Goal: Task Accomplishment & Management: Manage account settings

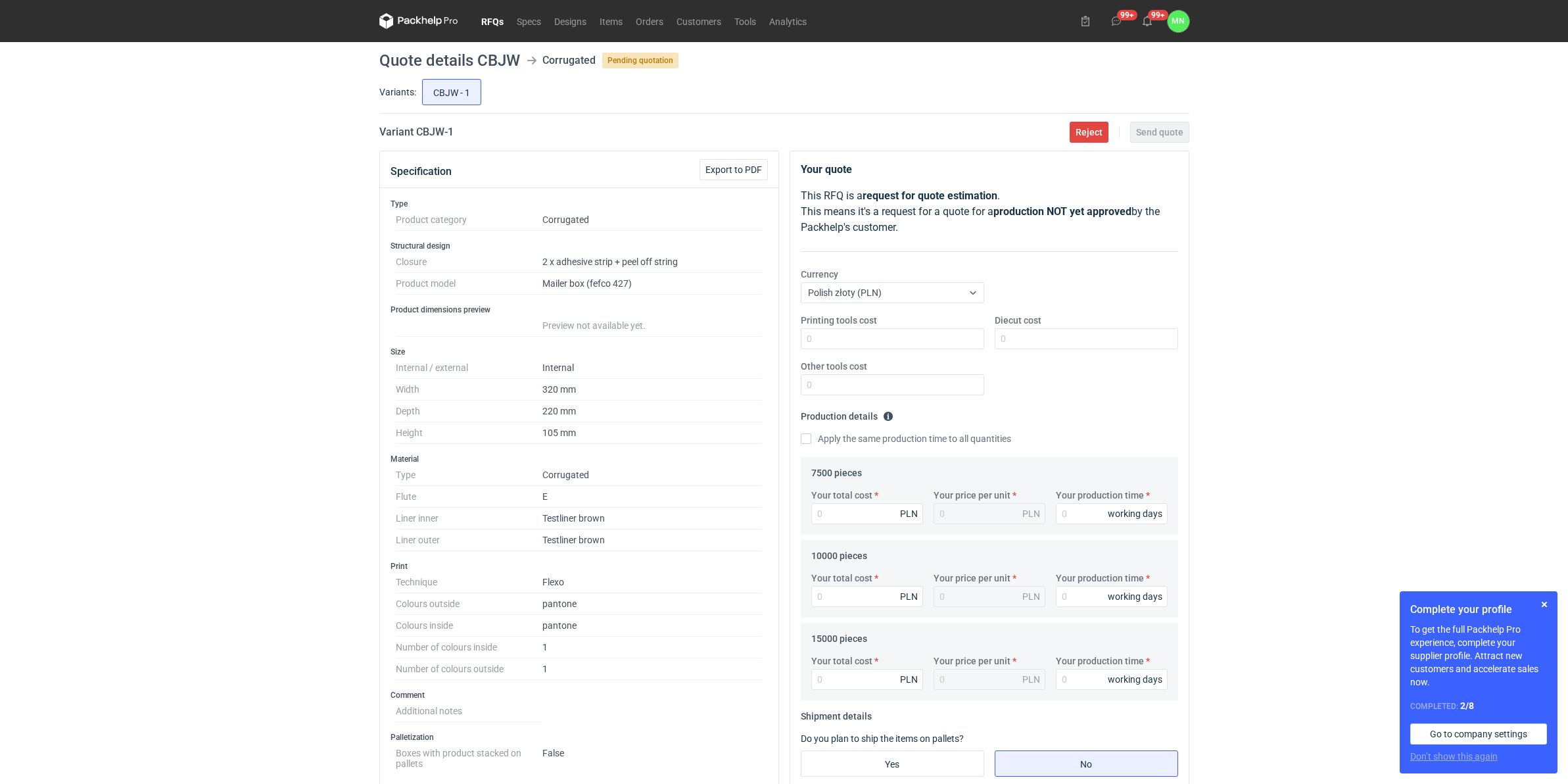
click at [436, 129] on h2 "Variant CBJW - 1" at bounding box center [416, 132] width 75 height 16
copy h2 "CBJW"
click at [852, 521] on input "Your total cost" at bounding box center [866, 513] width 111 height 21
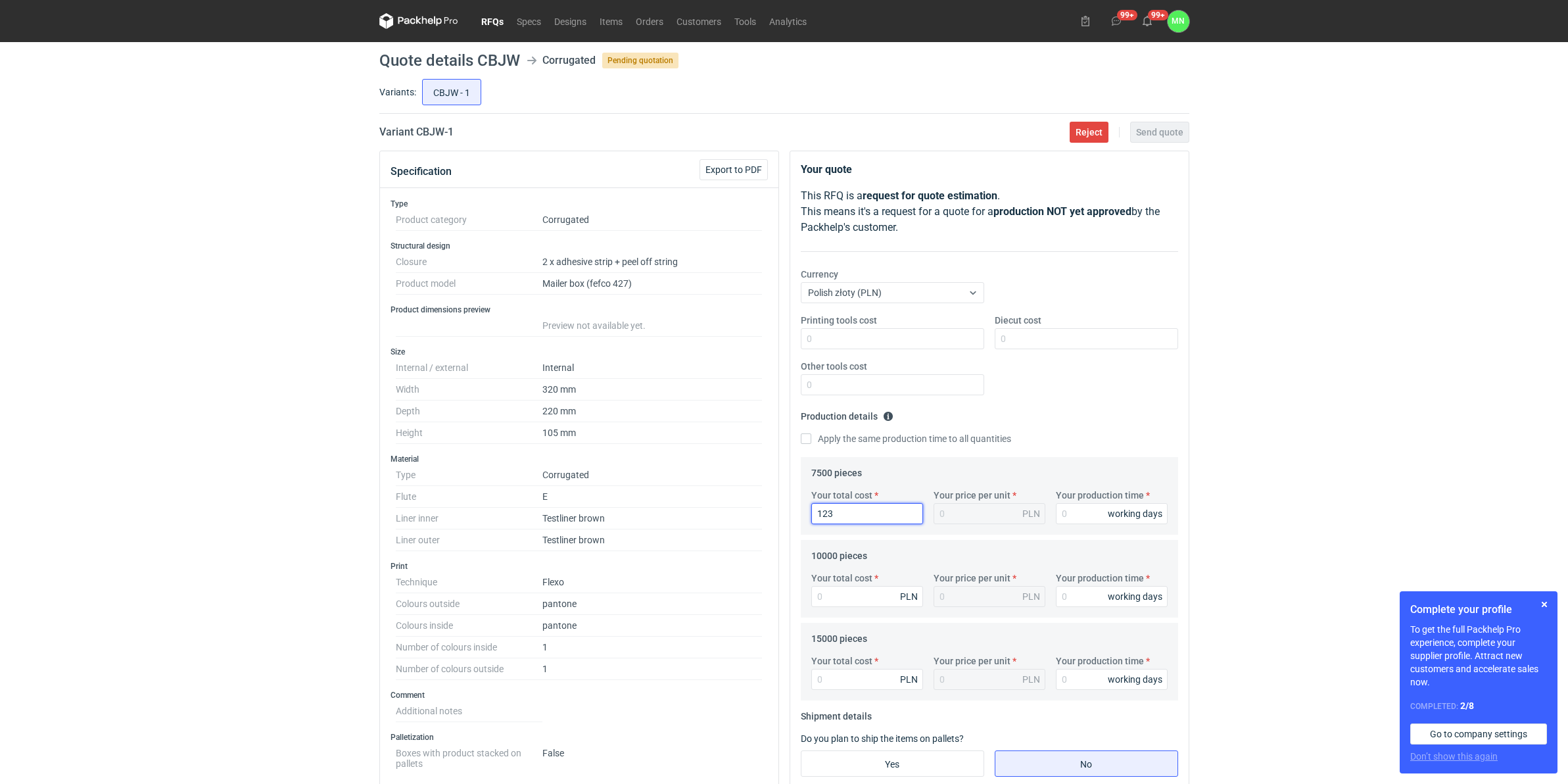
type input "1237"
type input "0.16"
type input "12375"
type input "1.65"
type input "10"
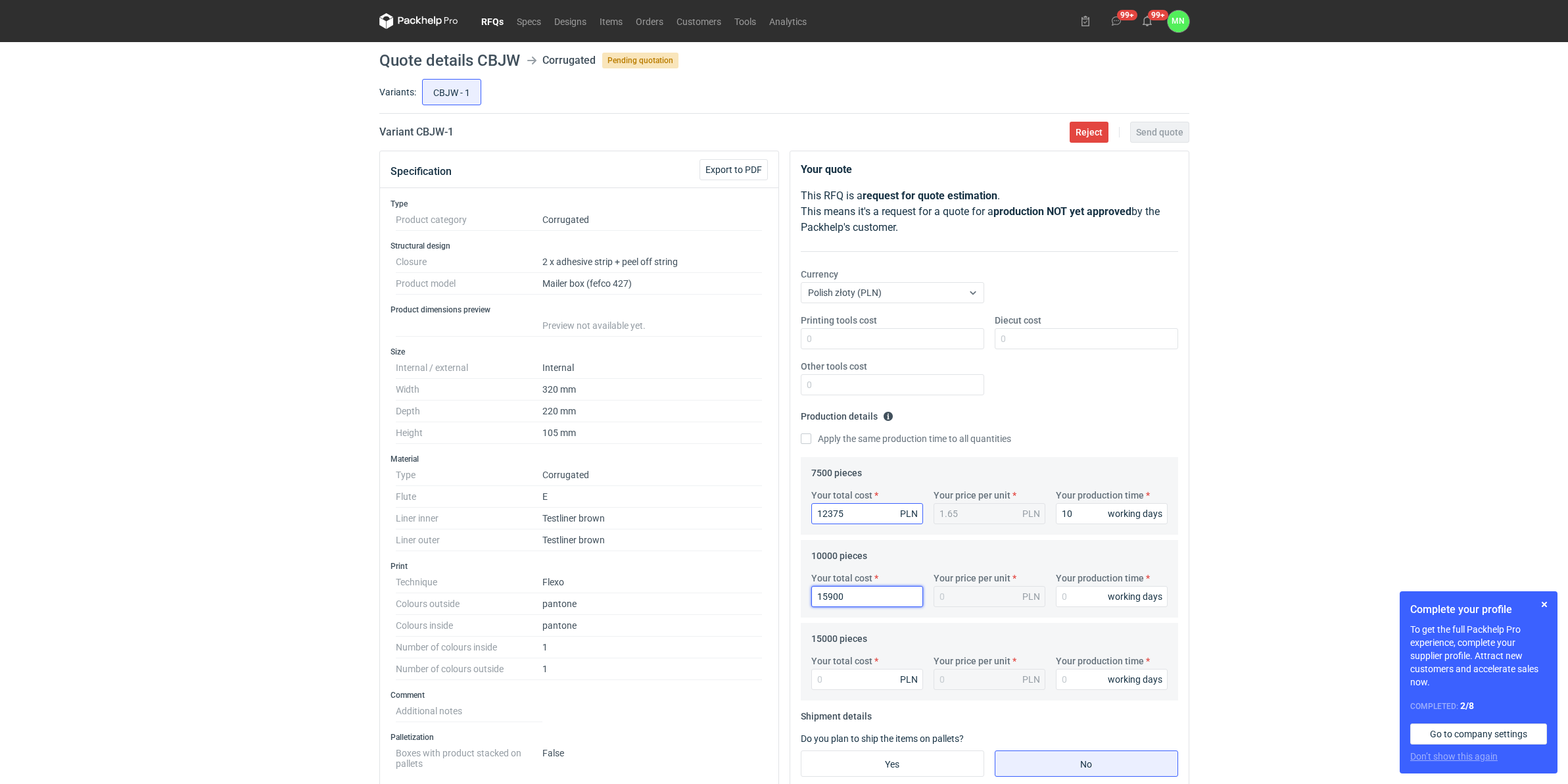
type input "15900"
type input "1.59"
type input "10"
type input "22950"
type input "1.53"
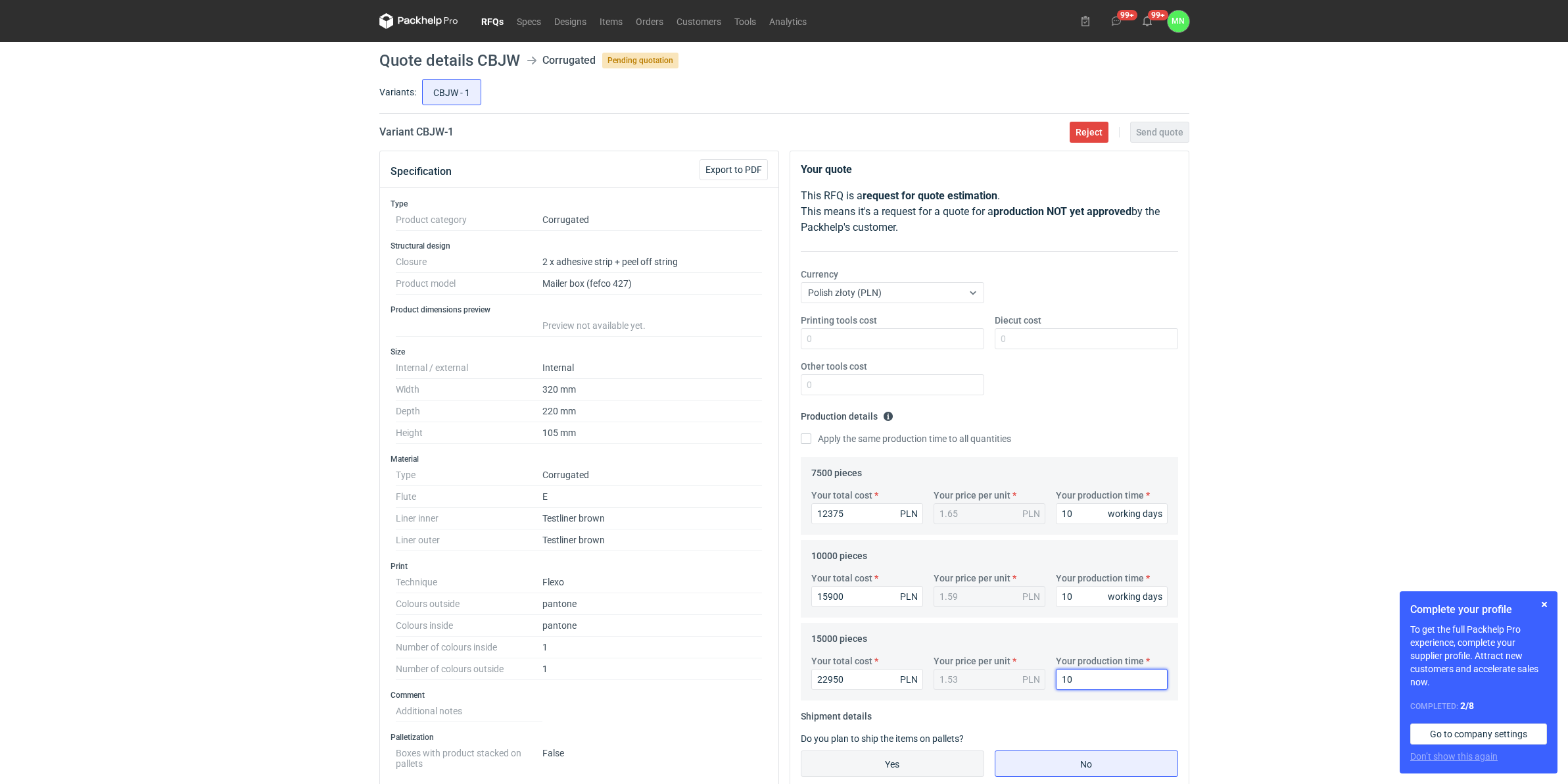
type input "10"
click at [882, 759] on input "Yes" at bounding box center [892, 763] width 182 height 25
radio input "true"
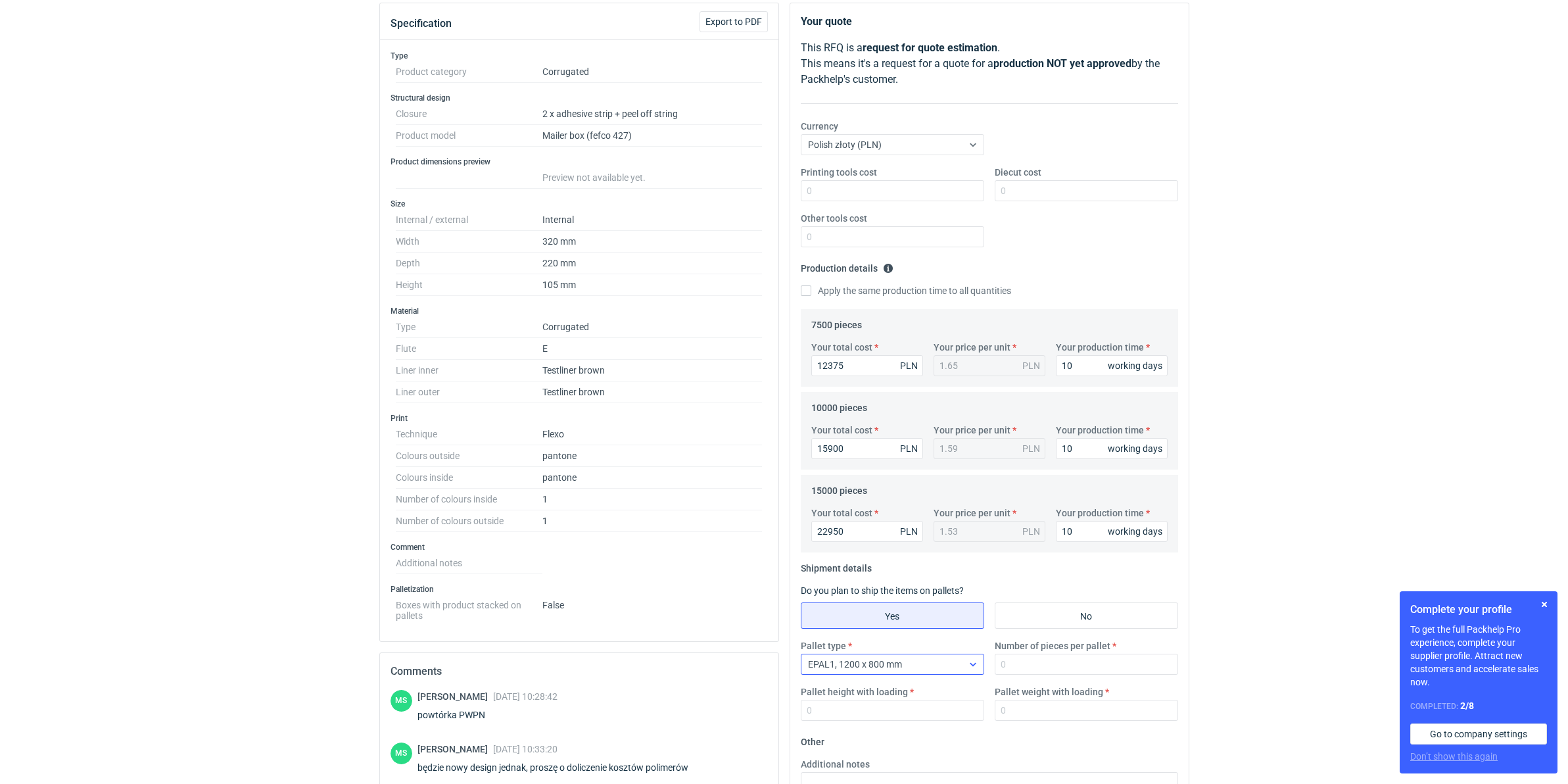
scroll to position [164, 0]
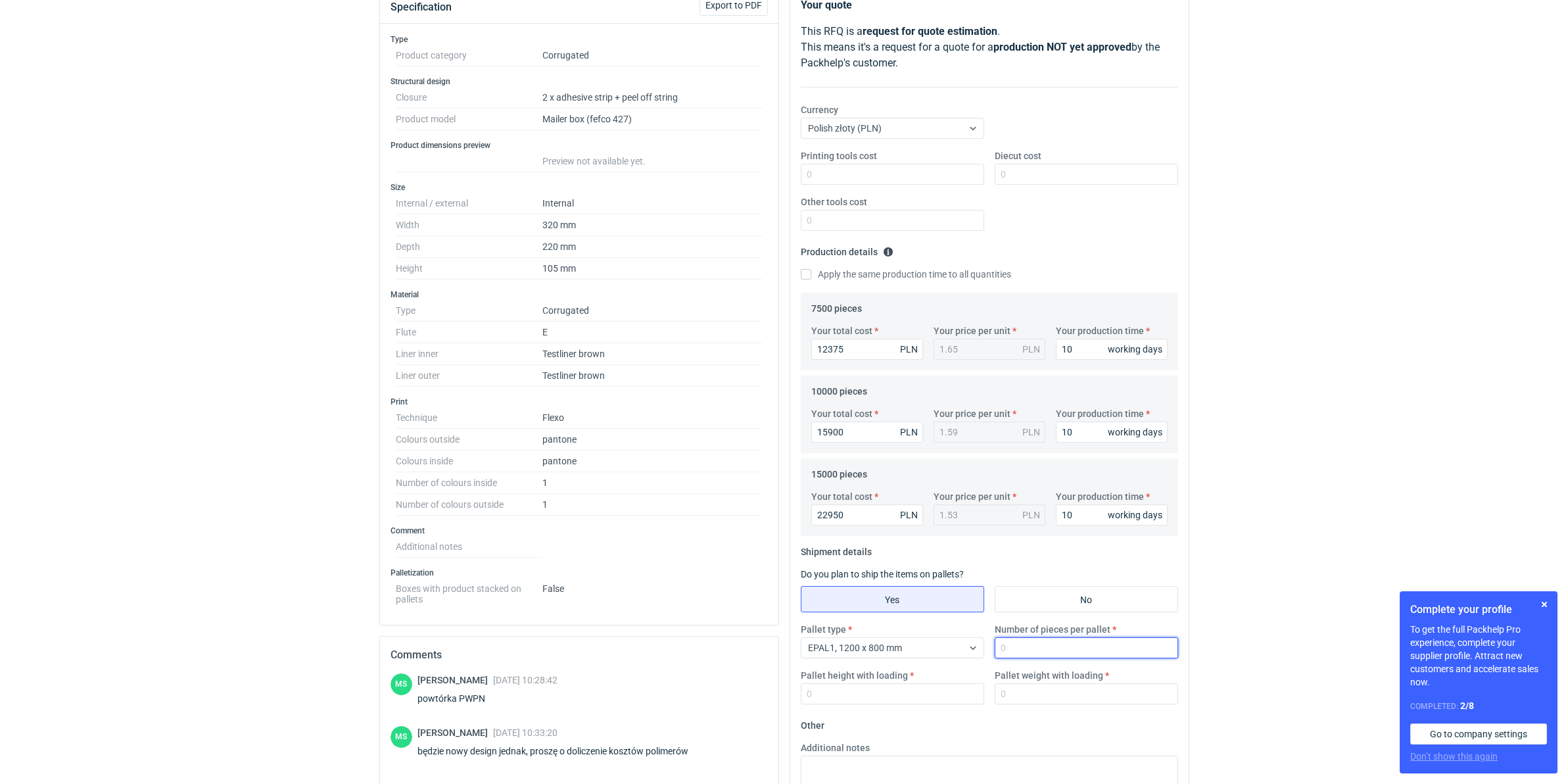
click at [1046, 648] on input "Number of pieces per pallet" at bounding box center [1086, 647] width 183 height 21
type input "825"
type input "1800"
click at [1000, 698] on input "Pallet weight with loading" at bounding box center [1086, 694] width 183 height 21
type input "250"
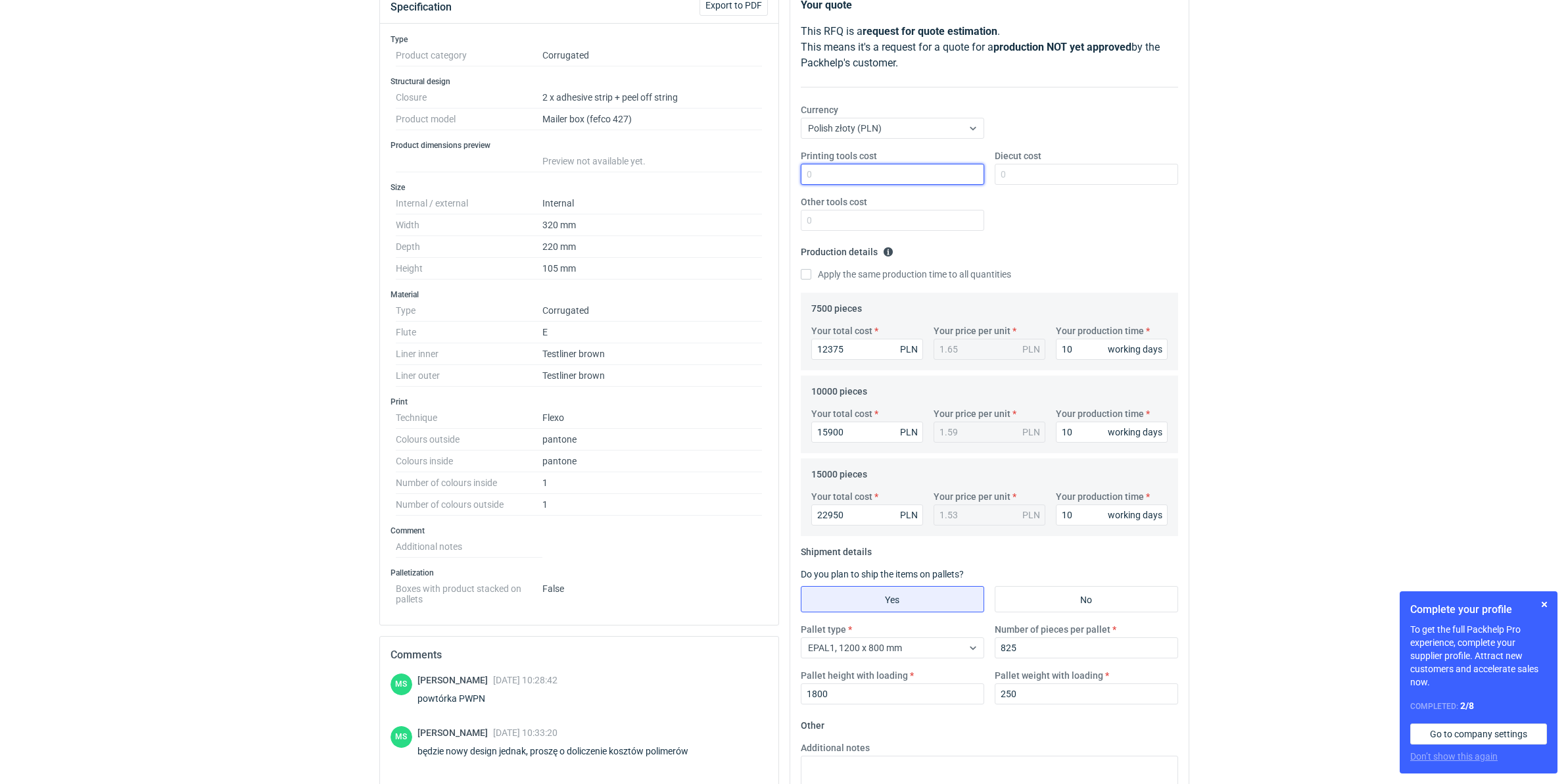
click at [914, 175] on input "Printing tools cost" at bounding box center [892, 174] width 183 height 21
type input "2300"
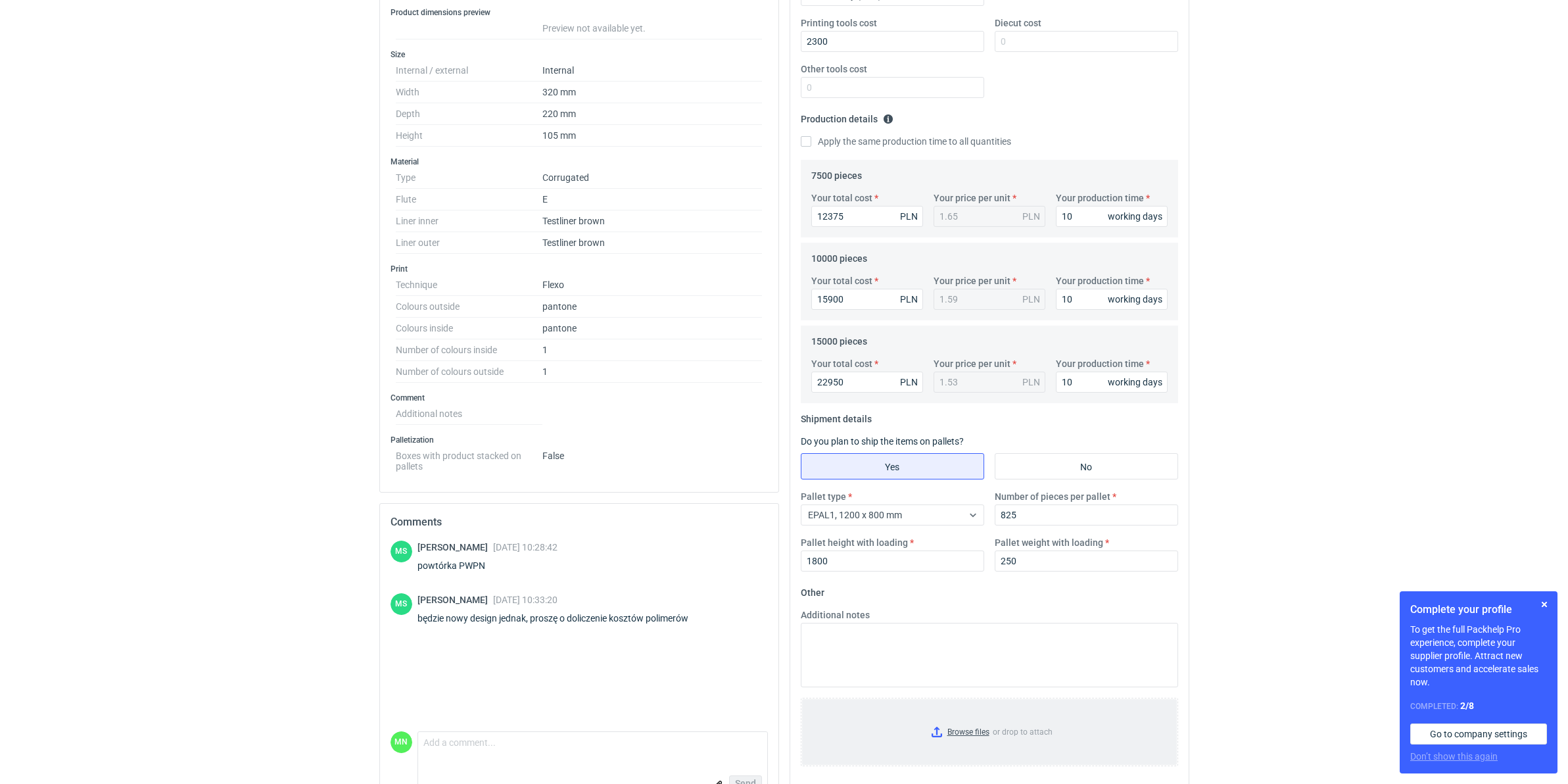
scroll to position [335, 0]
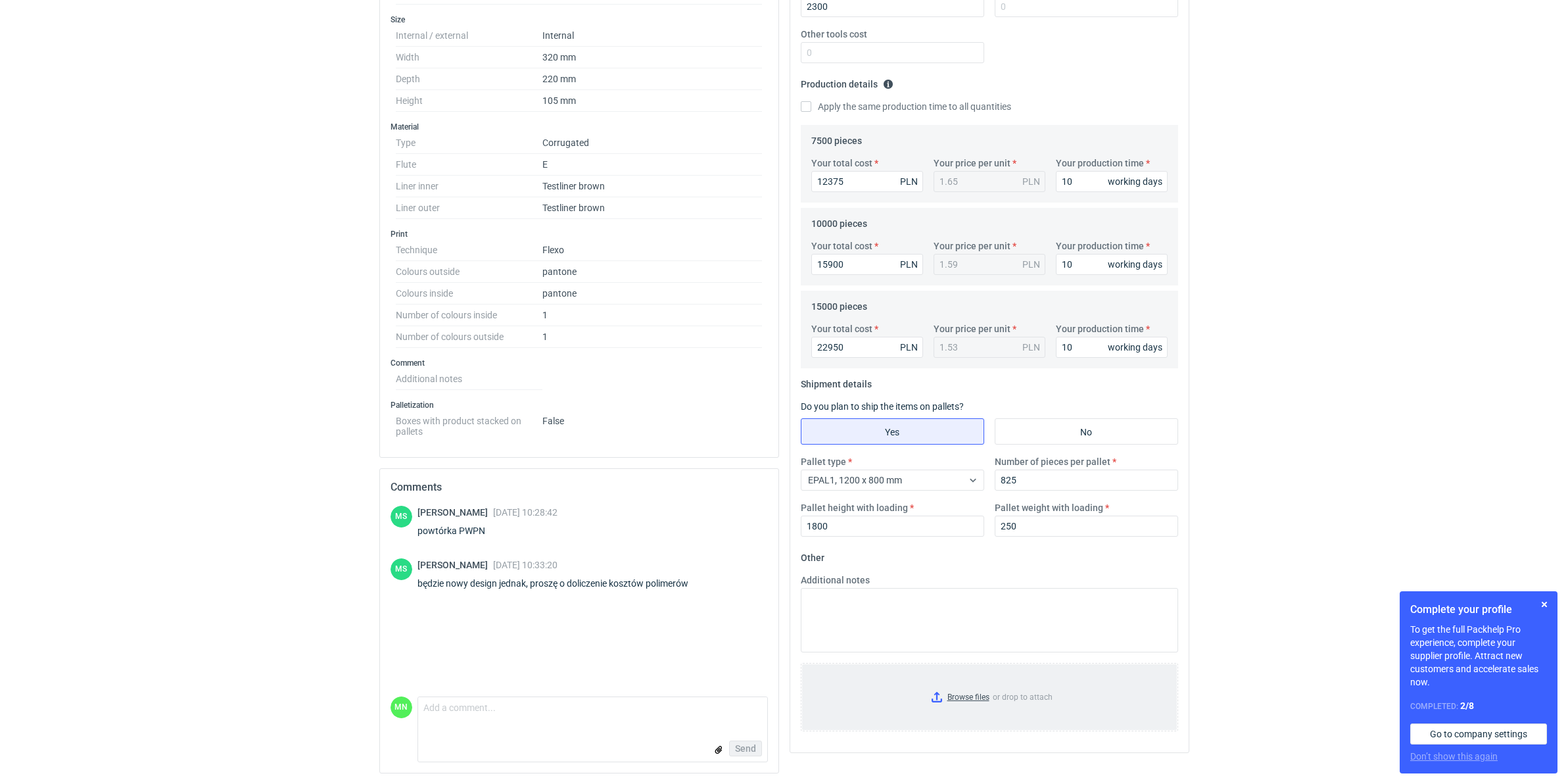
click at [981, 696] on input "Browse files or drop to attach" at bounding box center [989, 697] width 375 height 66
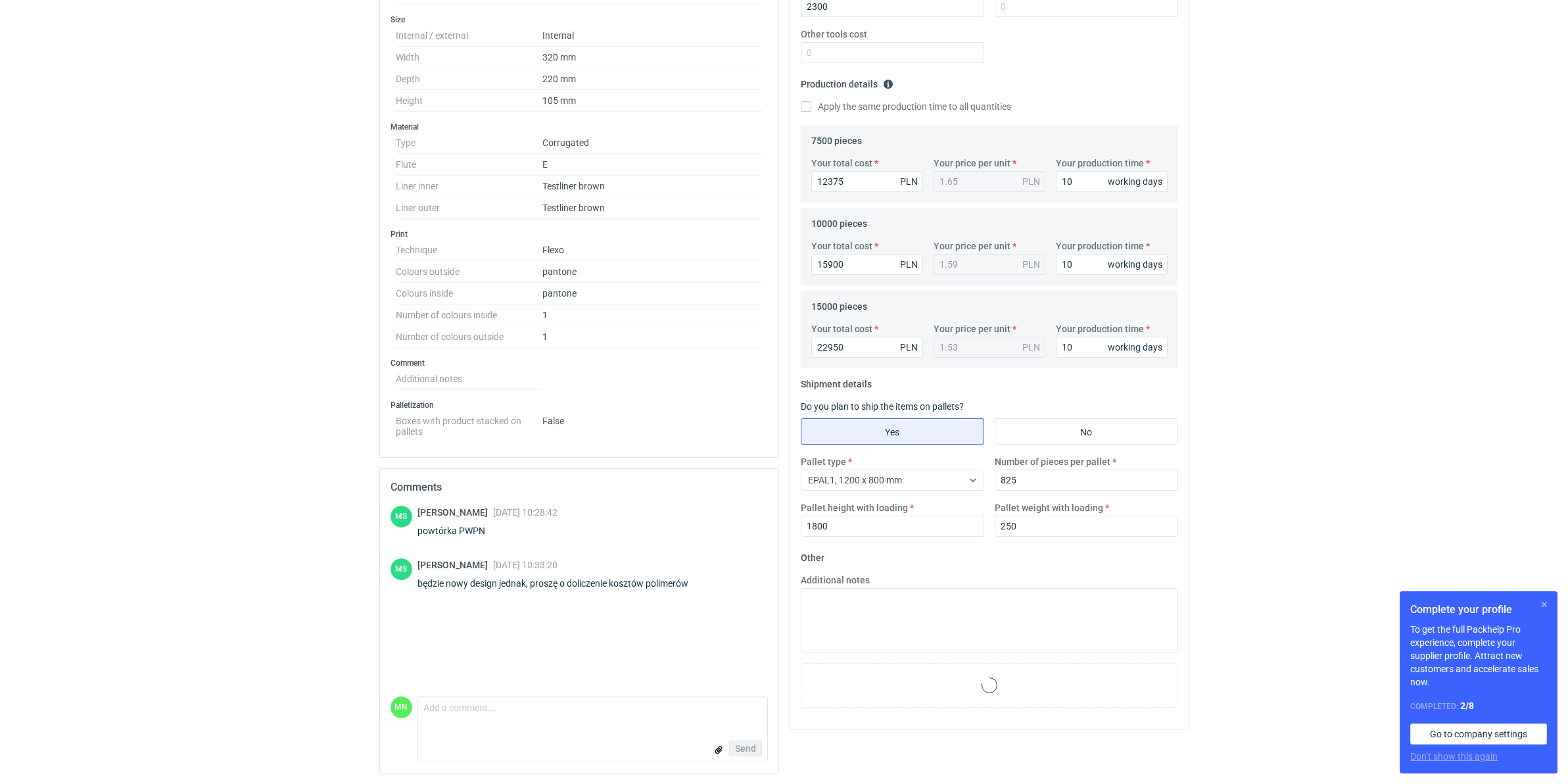
click at [1546, 603] on button "button" at bounding box center [1544, 604] width 16 height 16
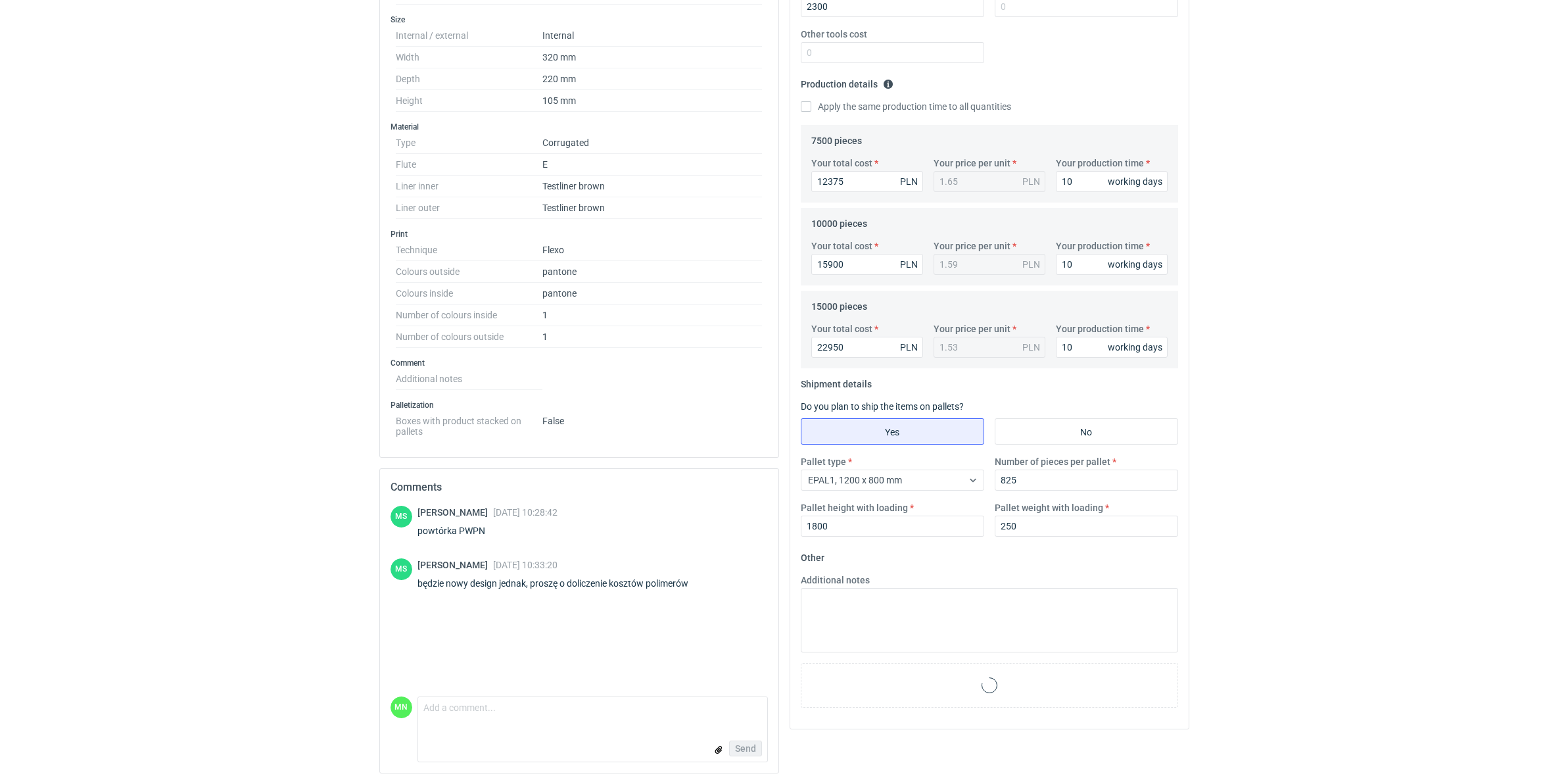
click at [1368, 441] on div "RFQs Specs Designs Items Orders Customers Tools Analytics 99+ 99+ MN Małgorzata…" at bounding box center [784, 60] width 1568 height 784
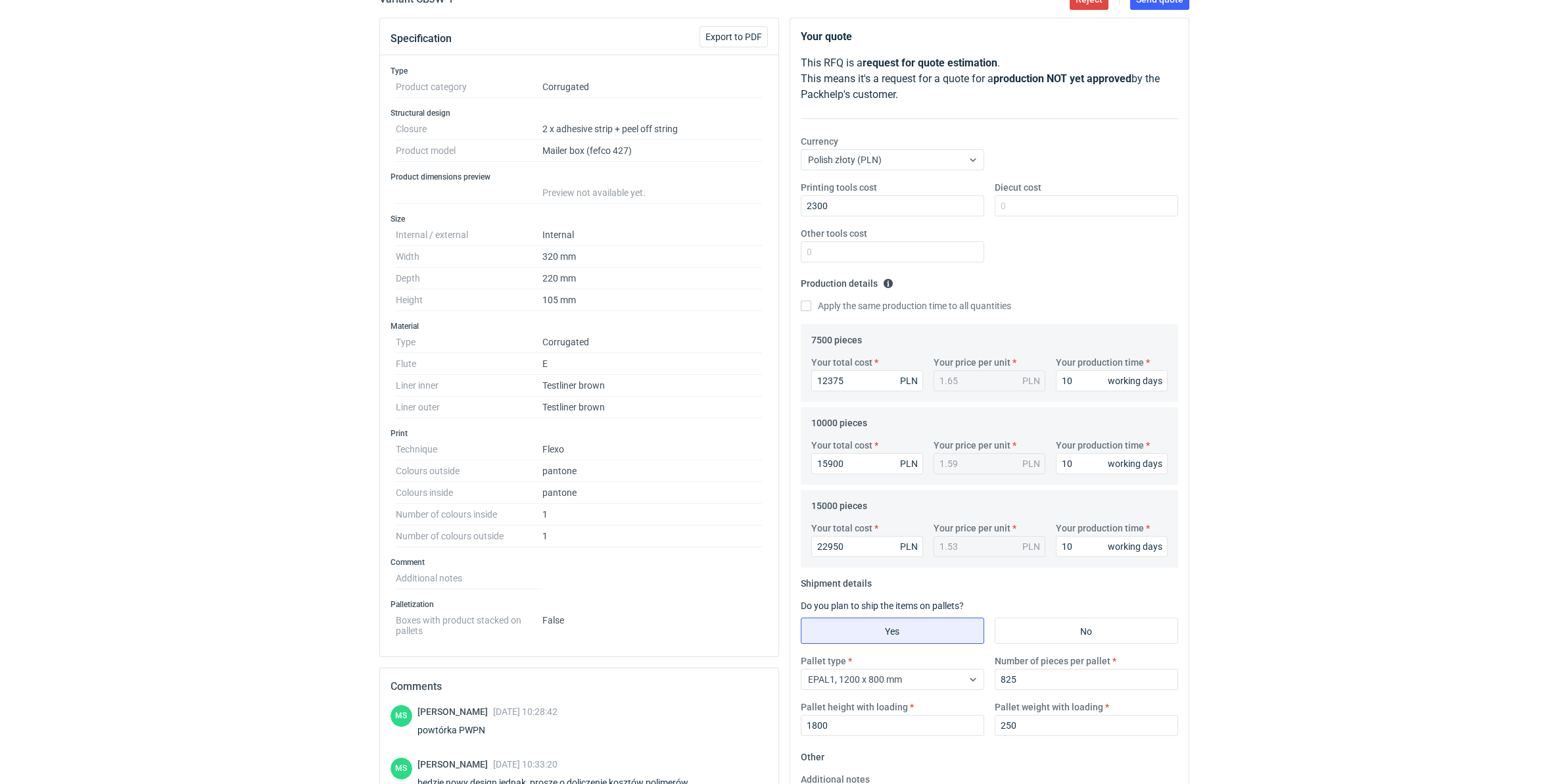
scroll to position [89, 0]
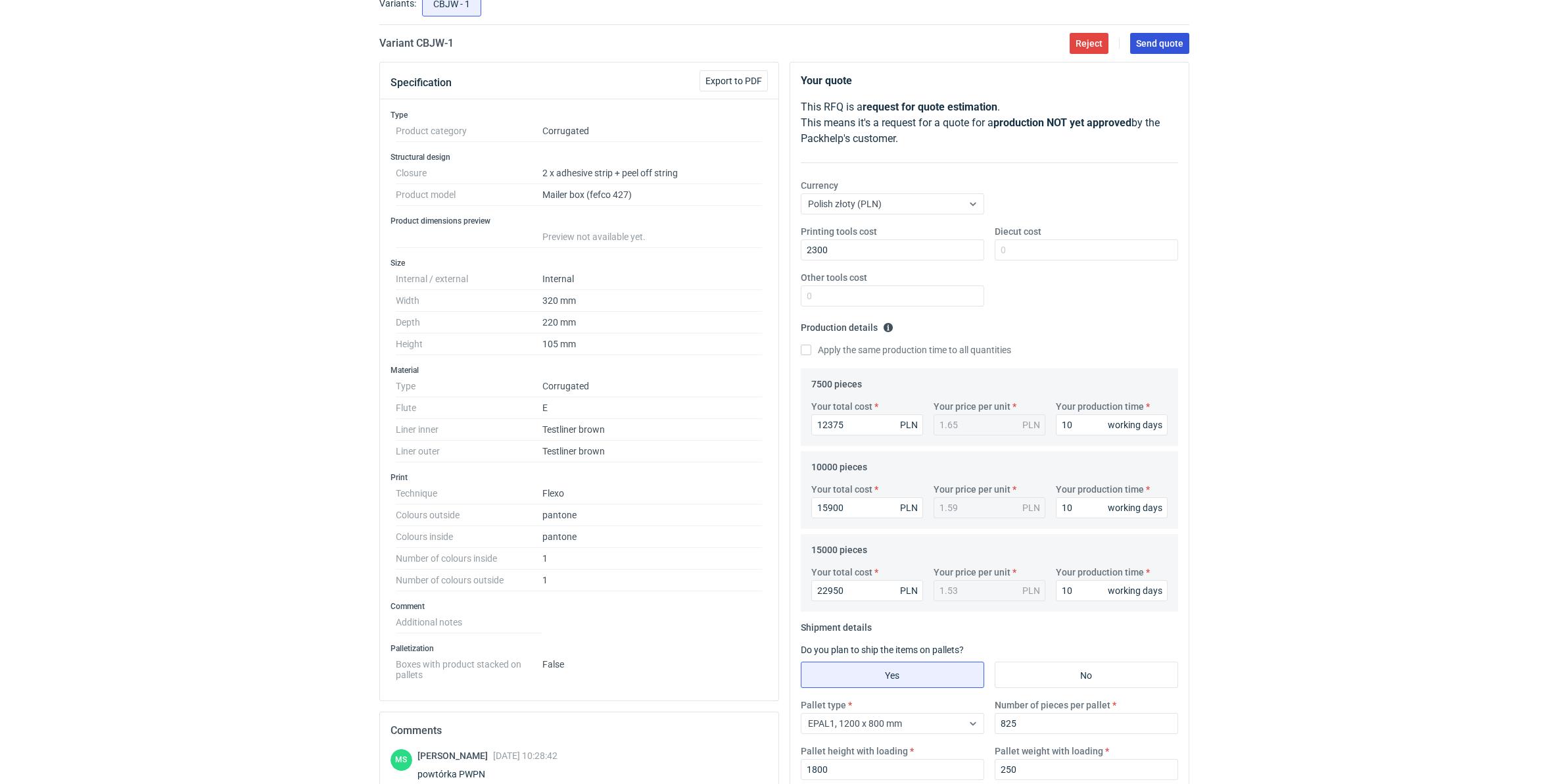
click at [1171, 47] on span "Send quote" at bounding box center [1159, 43] width 47 height 9
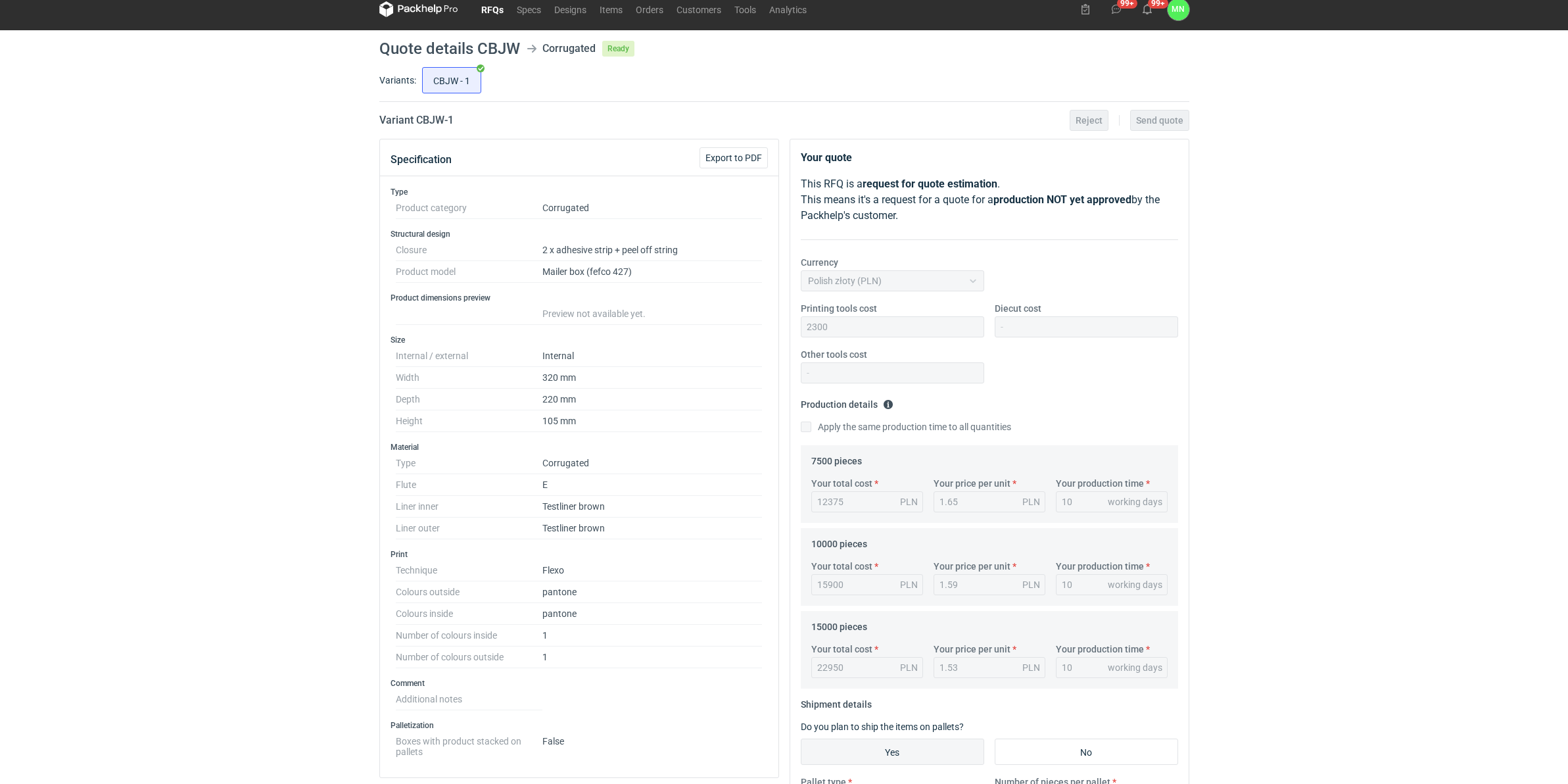
scroll to position [0, 0]
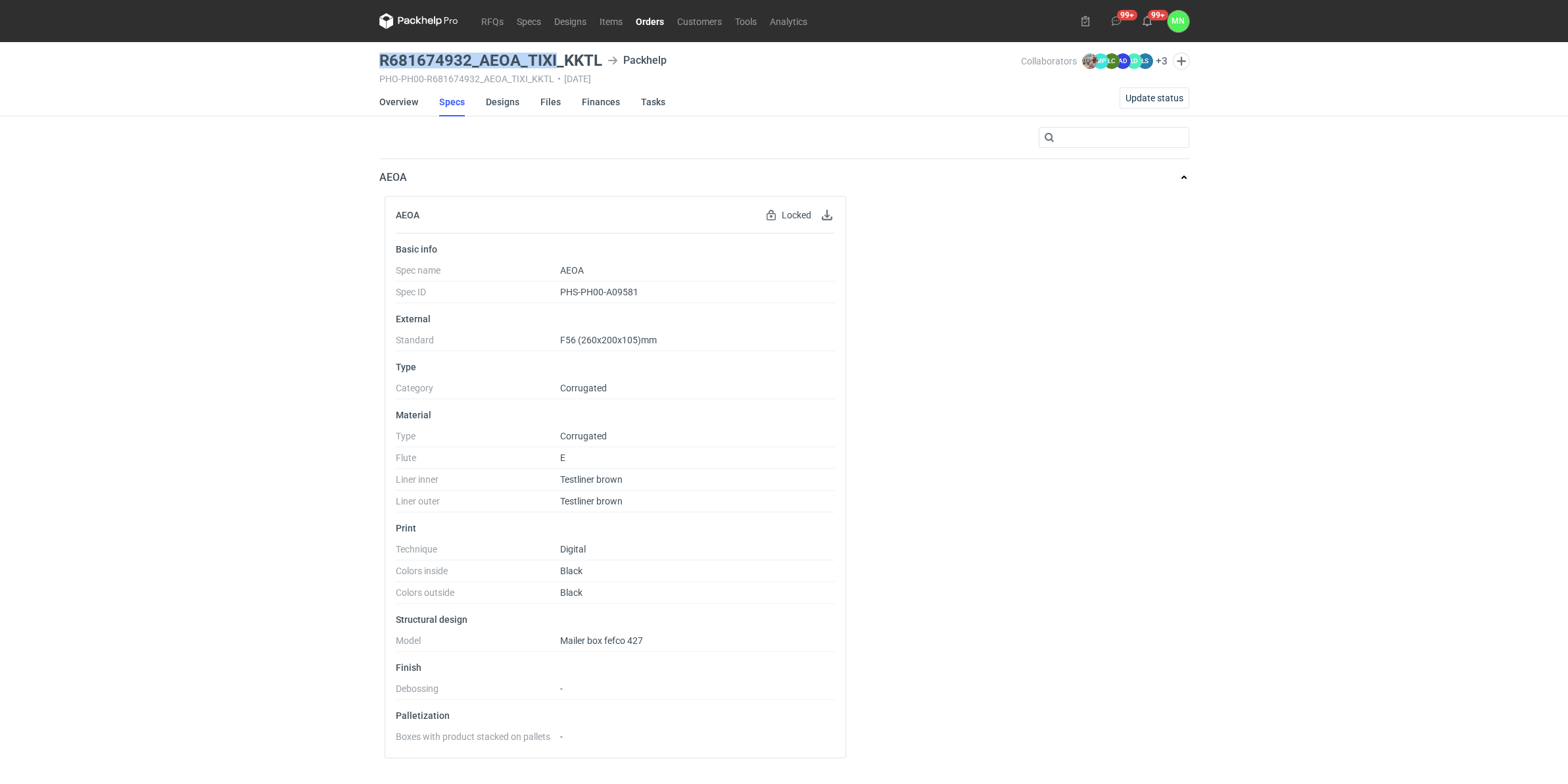
drag, startPoint x: 553, startPoint y: 60, endPoint x: 373, endPoint y: 60, distance: 180.0
copy h3 "R681674932_AEOA_TIXI"
drag, startPoint x: 602, startPoint y: 60, endPoint x: 376, endPoint y: 57, distance: 226.0
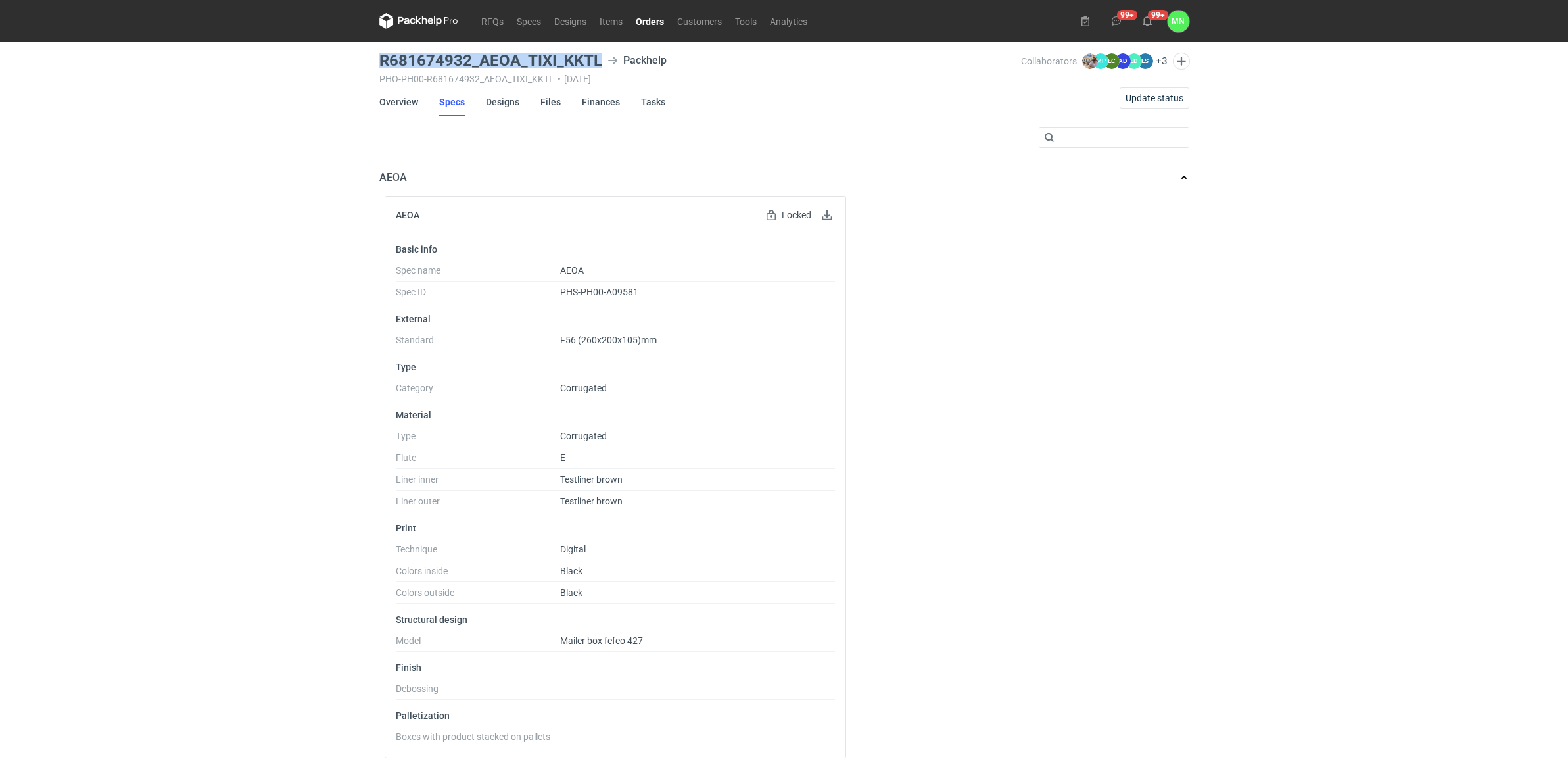
copy h3 "R681674932_AEOA_TIXI_KKTL"
click at [499, 107] on link "Designs" at bounding box center [502, 102] width 34 height 29
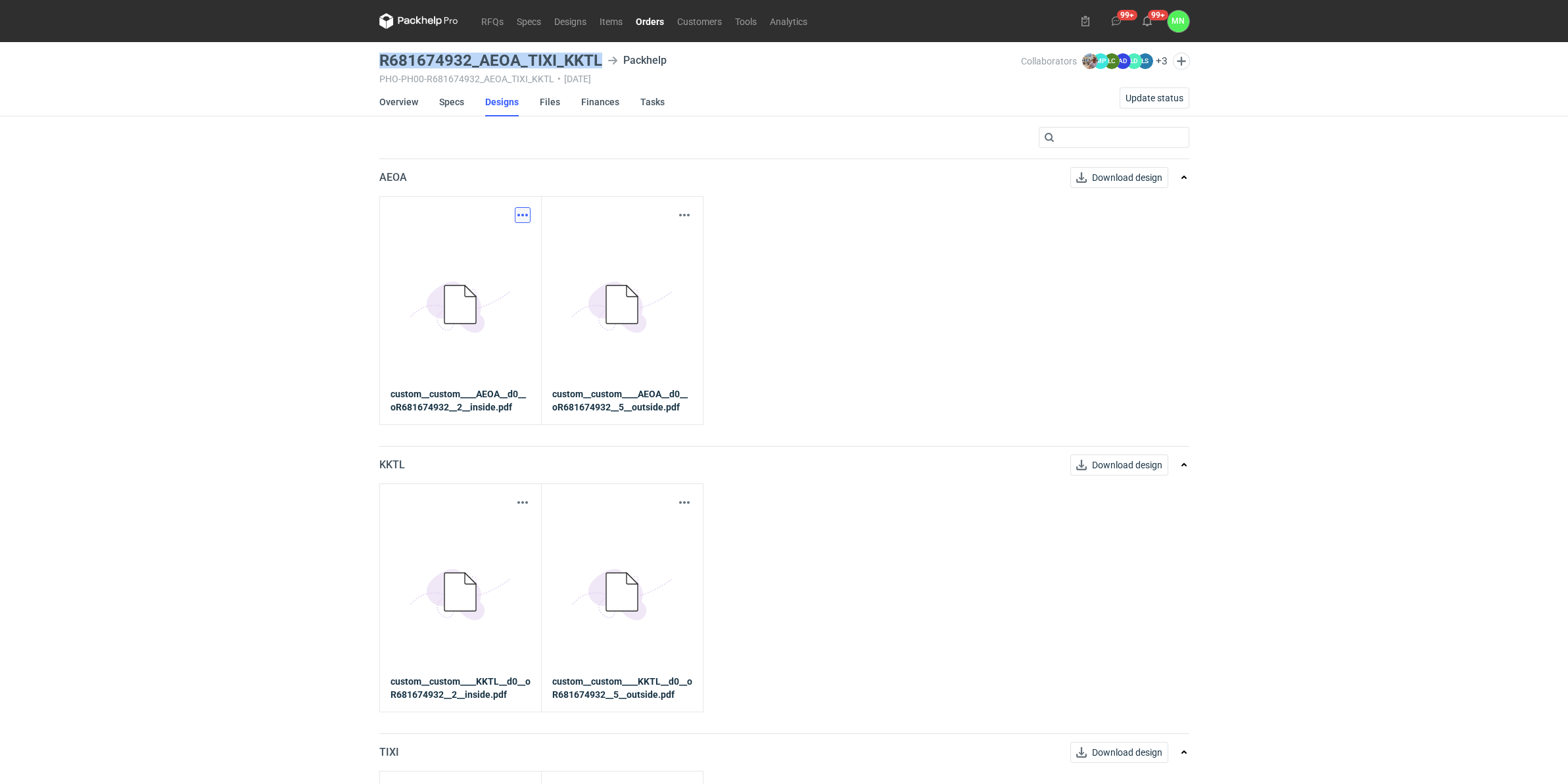
click at [522, 215] on button "button" at bounding box center [522, 215] width 16 height 16
click at [510, 245] on link "Download design part" at bounding box center [464, 243] width 121 height 21
drag, startPoint x: 680, startPoint y: 215, endPoint x: 684, endPoint y: 234, distance: 19.4
click at [680, 215] on button "button" at bounding box center [684, 215] width 16 height 16
click at [661, 246] on link "Download design part" at bounding box center [626, 243] width 121 height 21
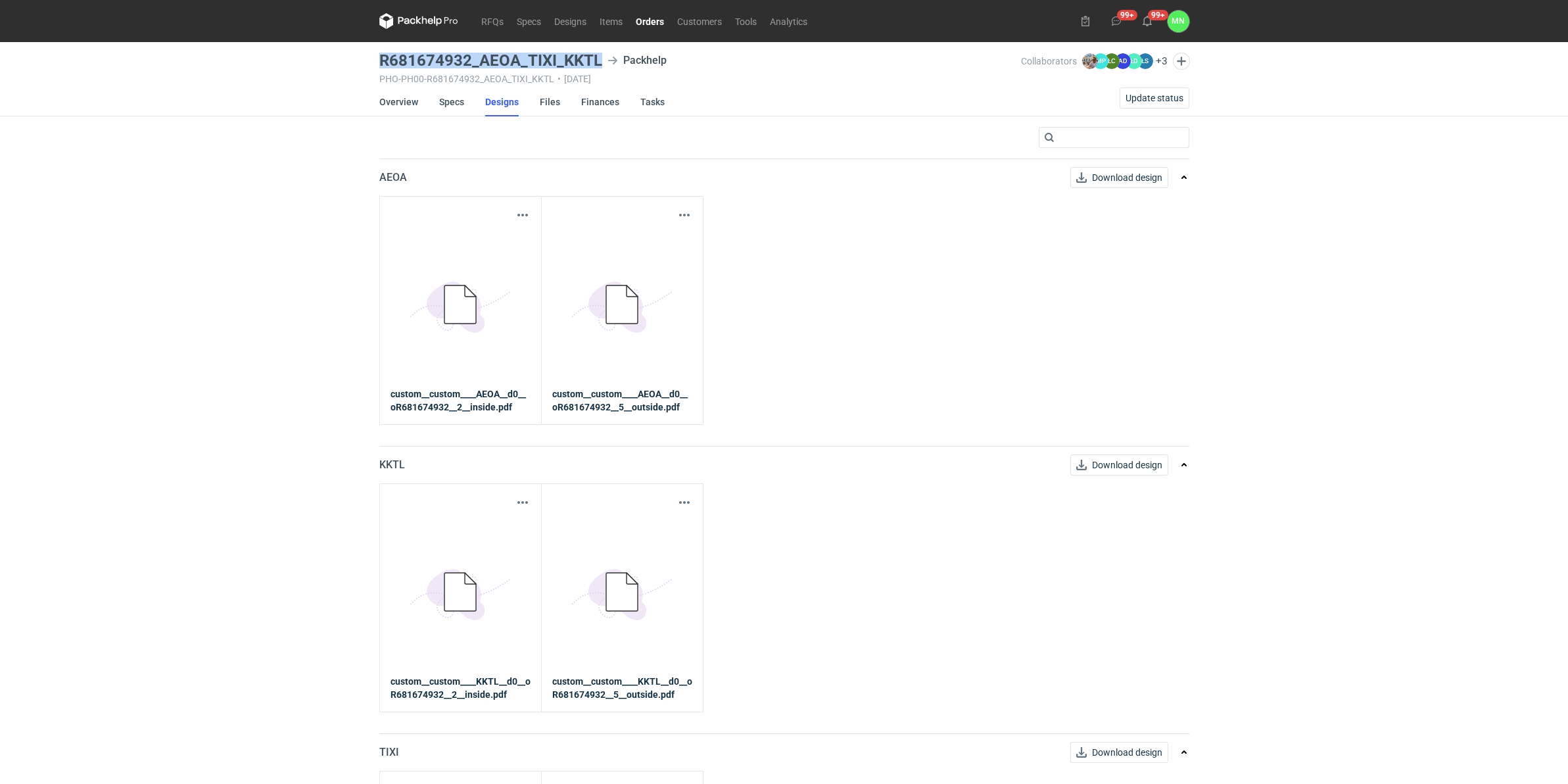
click at [529, 61] on h3 "R681674932_AEOA_TIXI_KKTL" at bounding box center [491, 60] width 223 height 16
drag, startPoint x: 526, startPoint y: 58, endPoint x: 553, endPoint y: 58, distance: 27.0
click at [553, 58] on h3 "R681674932_AEOA_TIXI_KKTL" at bounding box center [491, 60] width 223 height 16
copy h3 "TIXI"
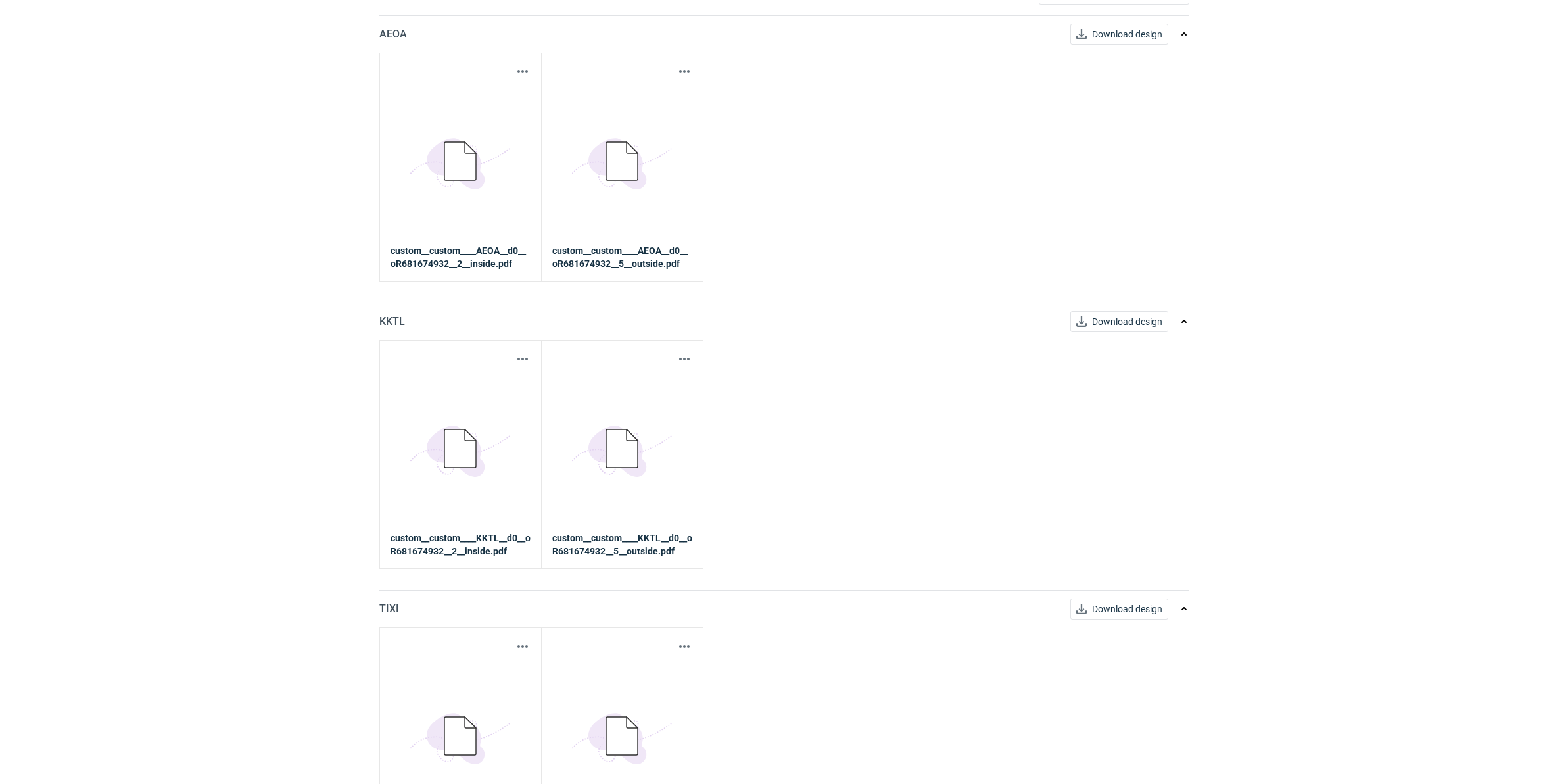
scroll to position [215, 0]
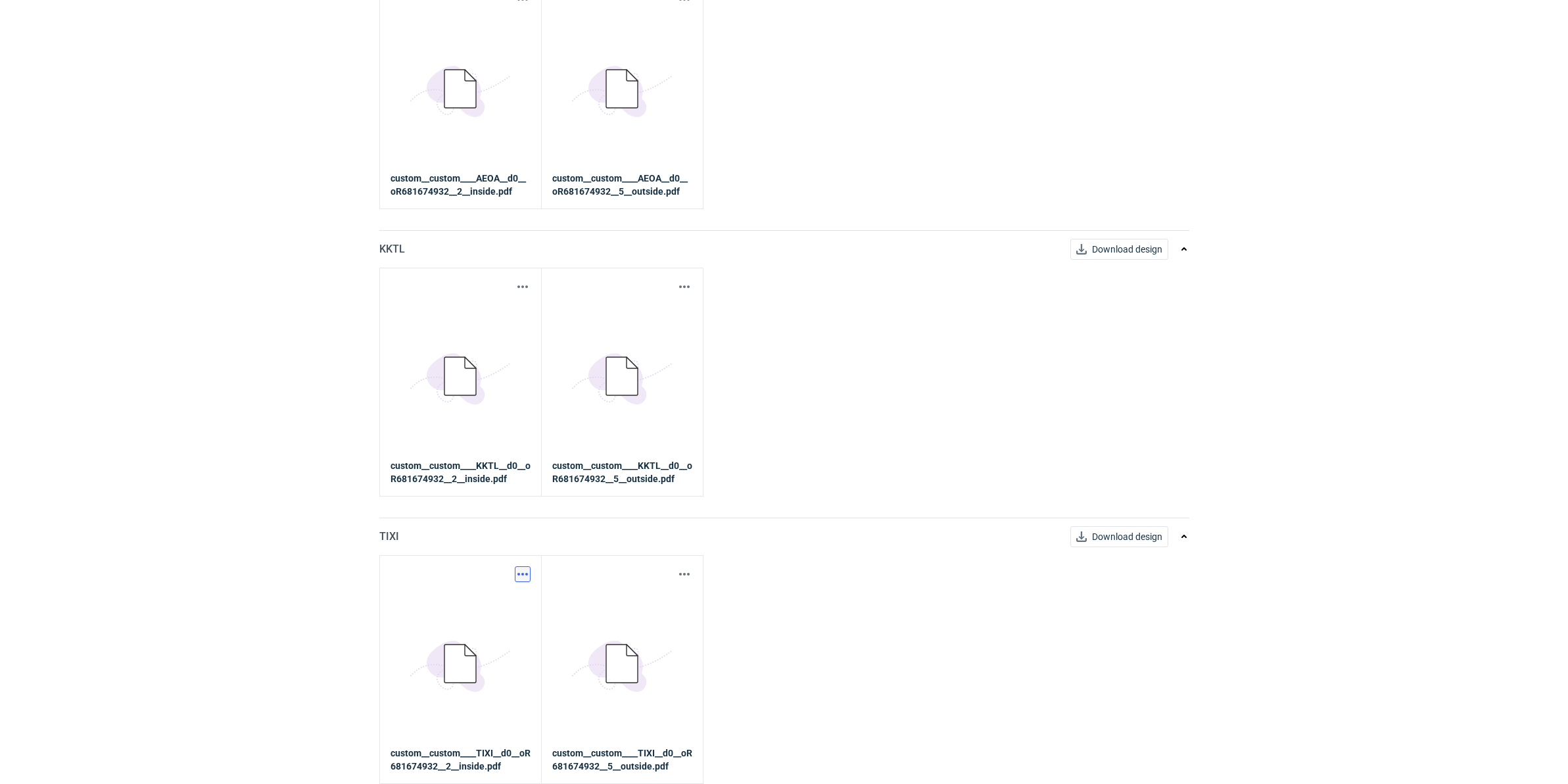
click at [526, 575] on button "button" at bounding box center [522, 574] width 16 height 16
click at [494, 603] on link "Download design part" at bounding box center [464, 603] width 121 height 21
click at [680, 576] on button "button" at bounding box center [684, 574] width 16 height 16
click at [661, 597] on link "Download design part" at bounding box center [626, 603] width 121 height 21
click at [515, 288] on button "button" at bounding box center [522, 287] width 16 height 16
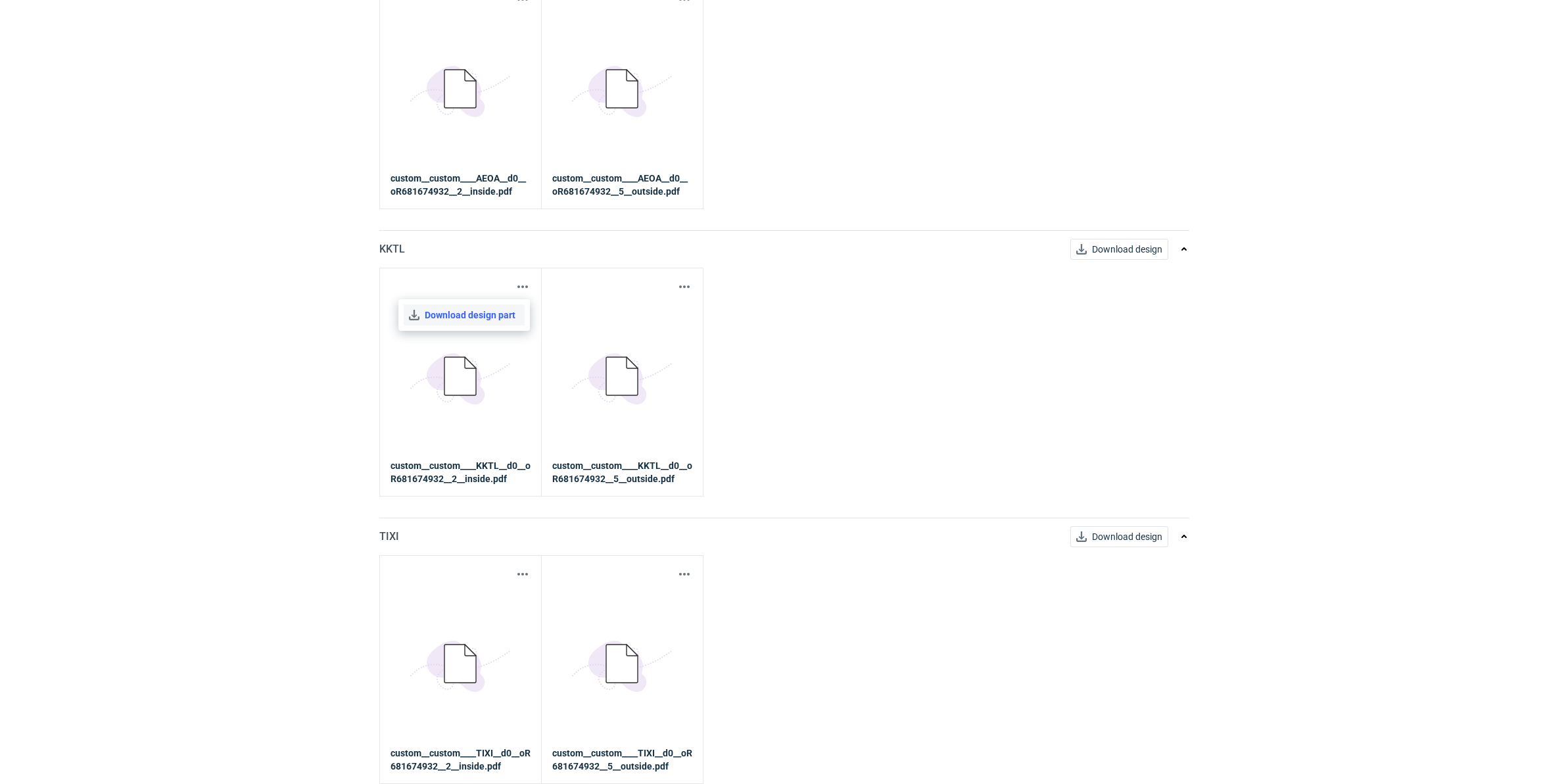
click at [492, 319] on link "Download design part" at bounding box center [464, 315] width 121 height 21
click at [688, 285] on button "button" at bounding box center [684, 287] width 16 height 16
click at [633, 310] on link "Download design part" at bounding box center [626, 315] width 121 height 21
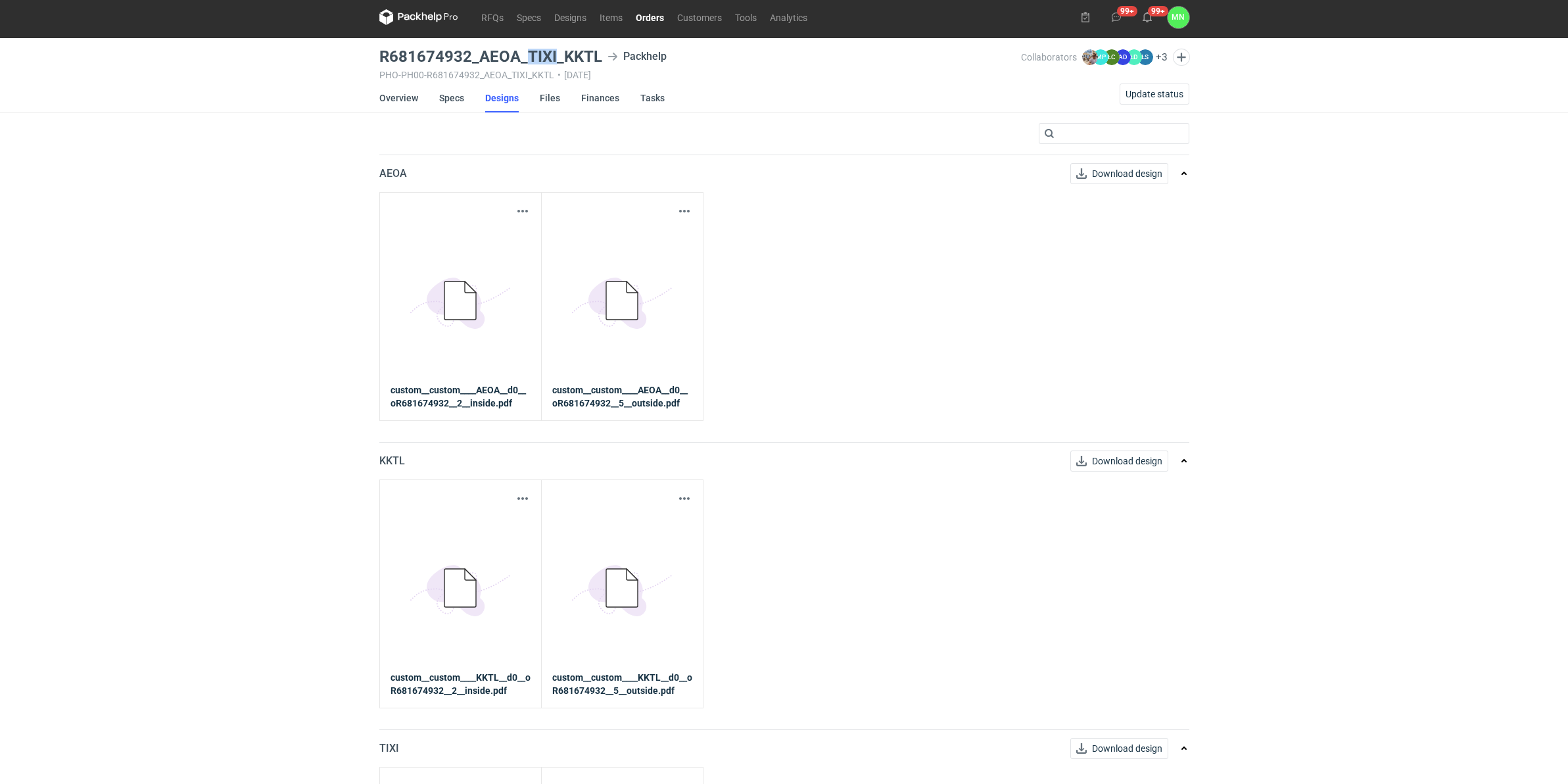
scroll to position [0, 0]
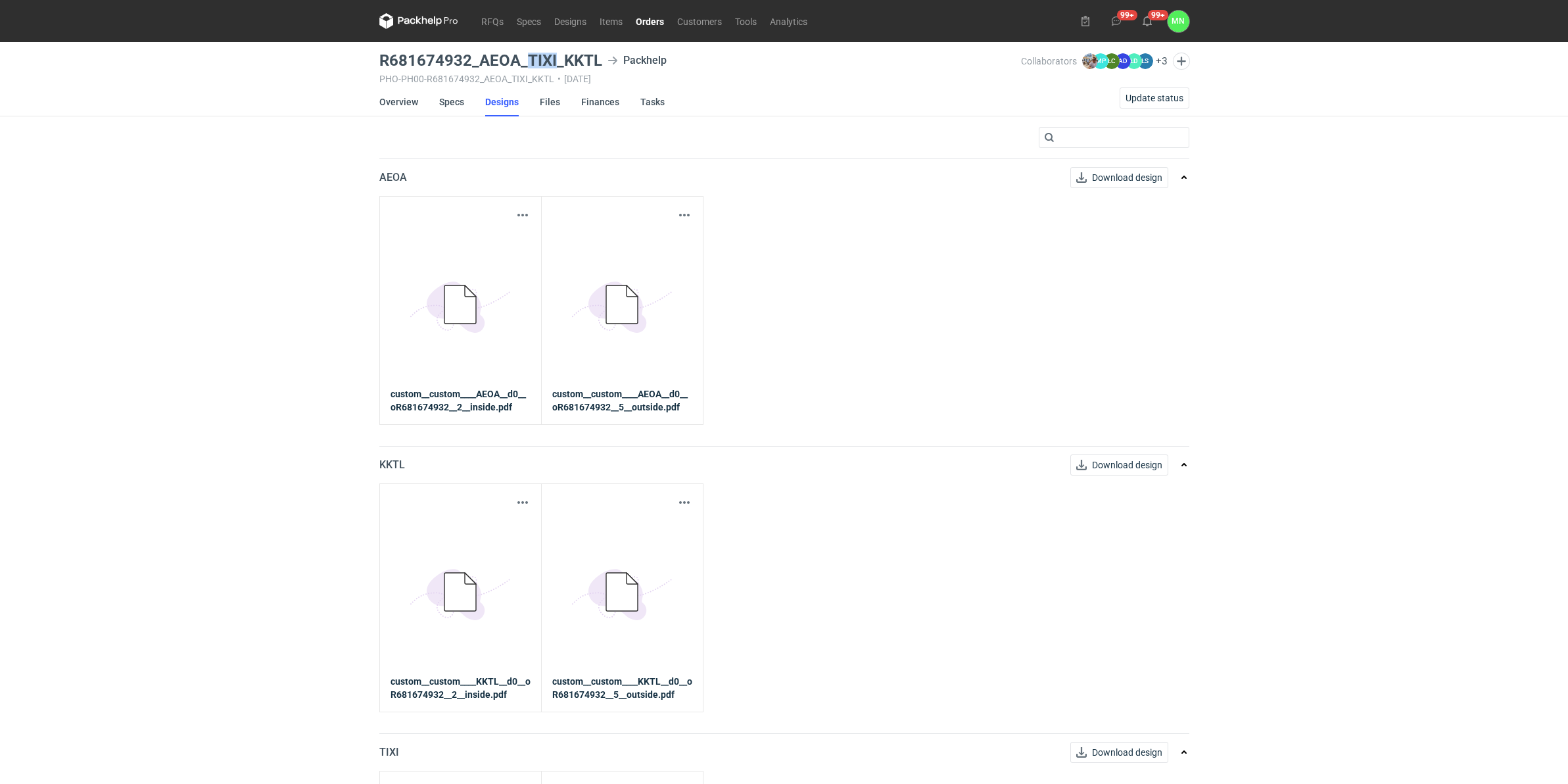
drag, startPoint x: 641, startPoint y: 20, endPoint x: 637, endPoint y: 33, distance: 13.6
click at [641, 20] on link "Orders" at bounding box center [650, 21] width 42 height 16
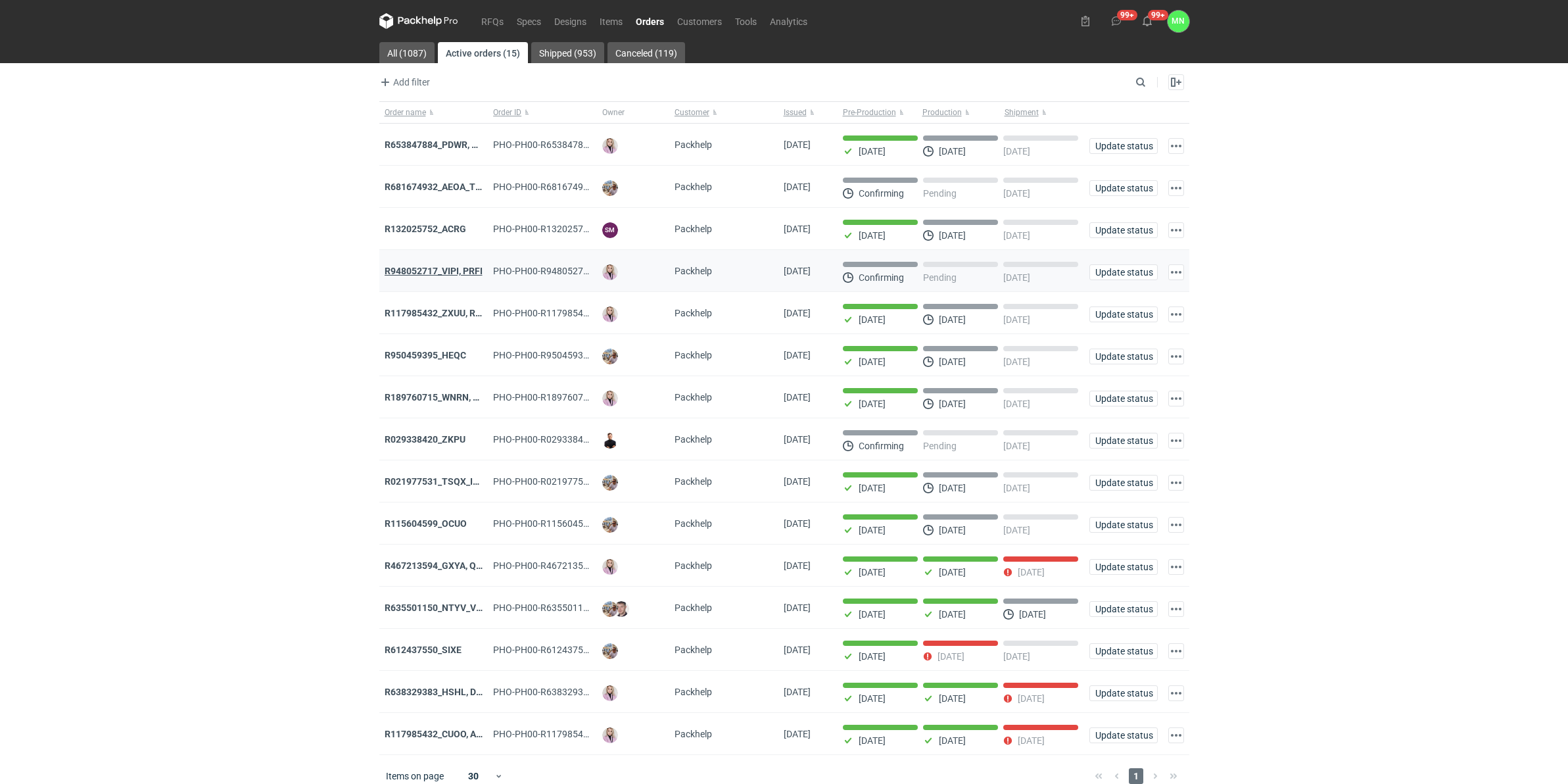
click at [417, 273] on strong "R948052717_VIPI, PRFI" at bounding box center [433, 270] width 98 height 10
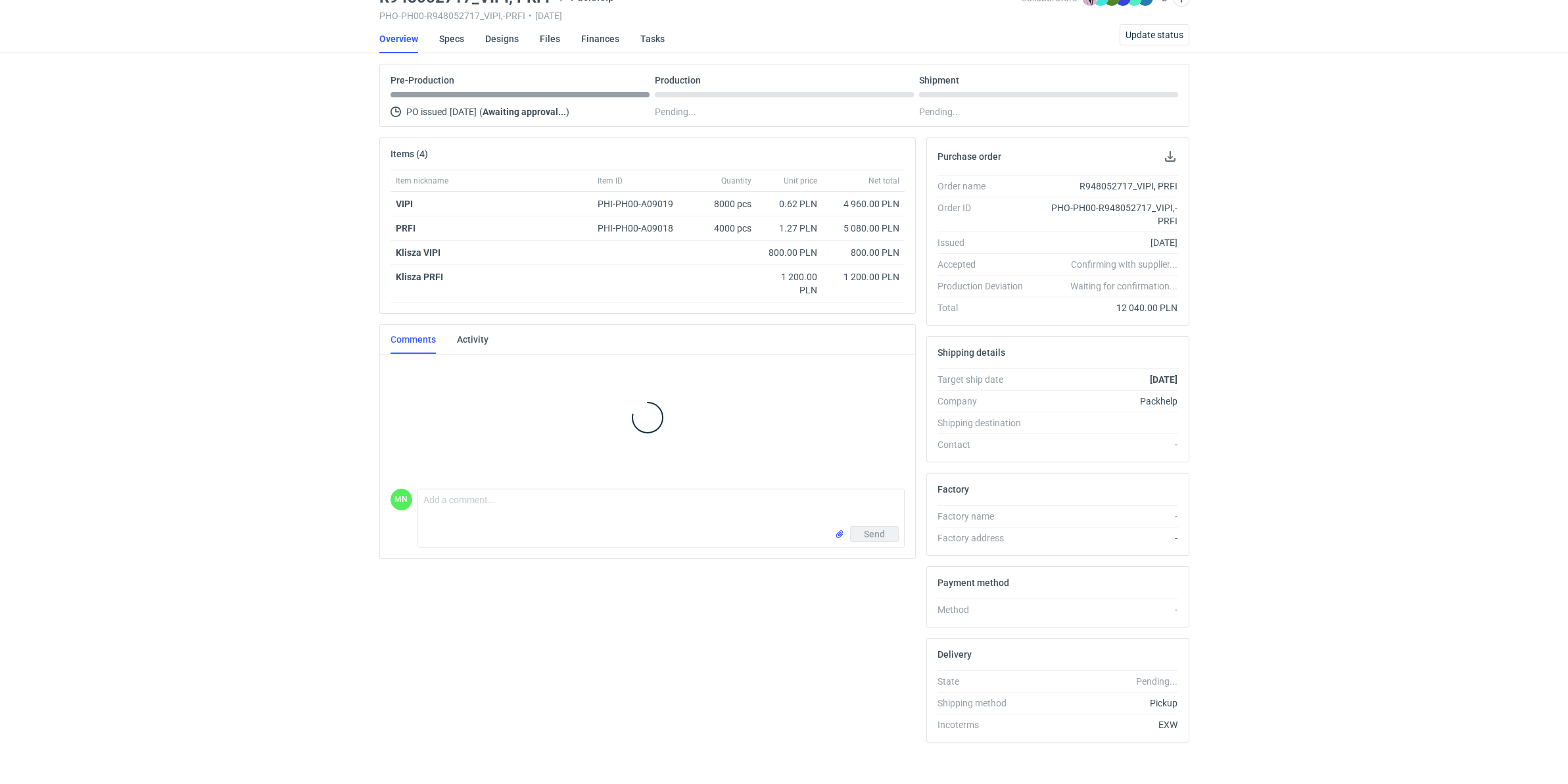
scroll to position [64, 0]
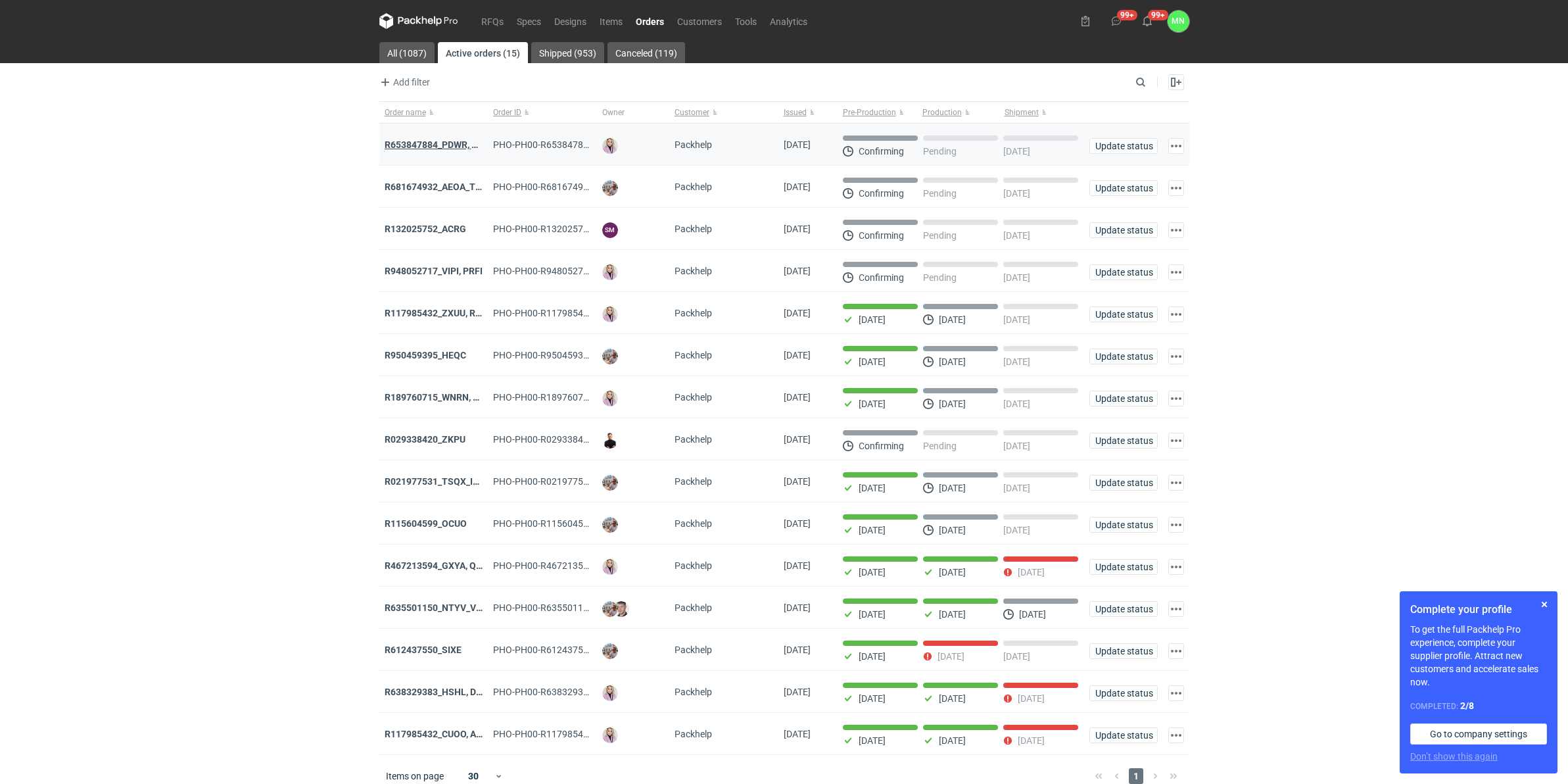
click at [425, 148] on strong "R653847884_PDWR, OHJS, IVNK" at bounding box center [452, 144] width 136 height 10
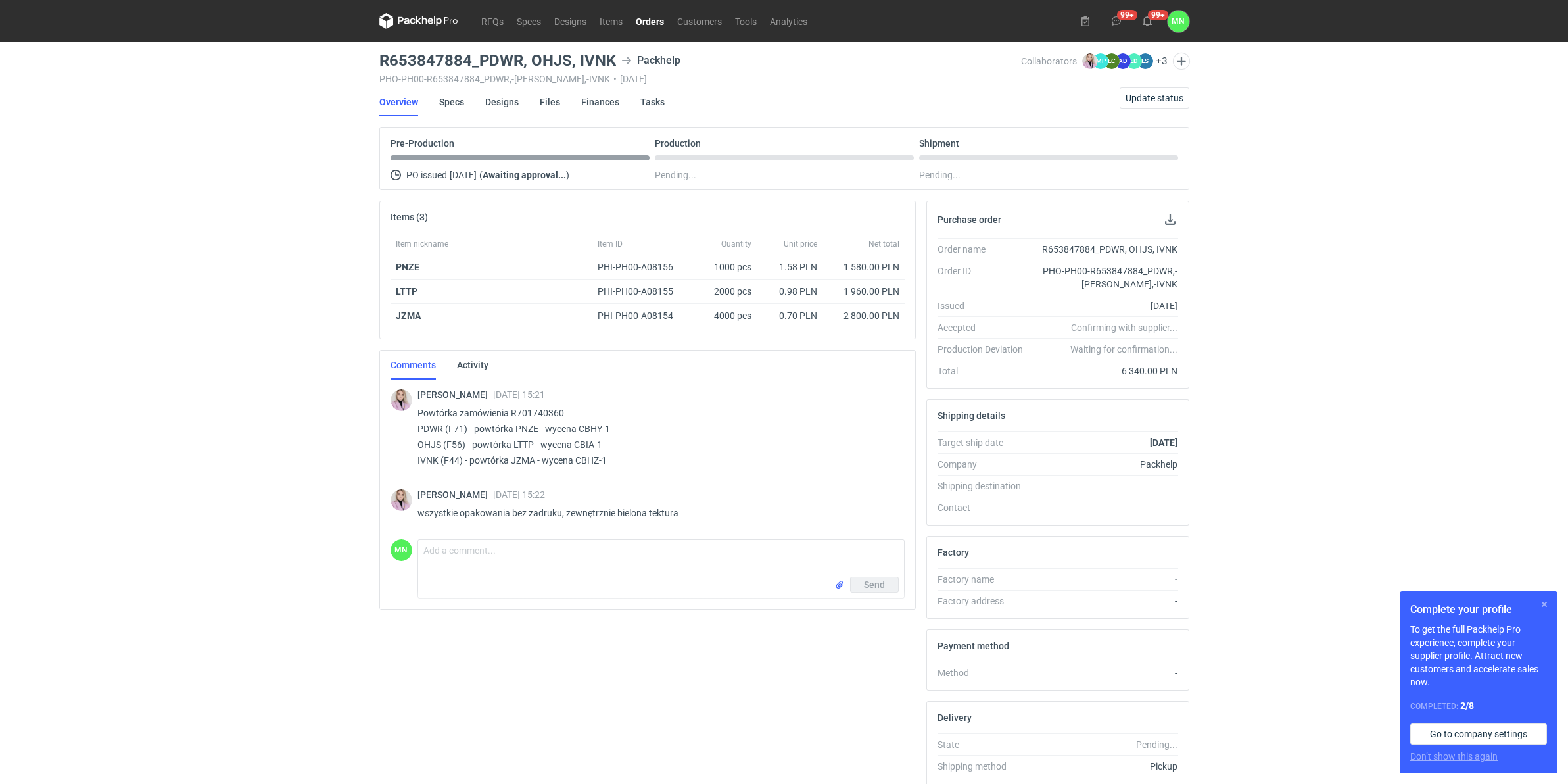
click at [1545, 603] on button "button" at bounding box center [1544, 604] width 16 height 16
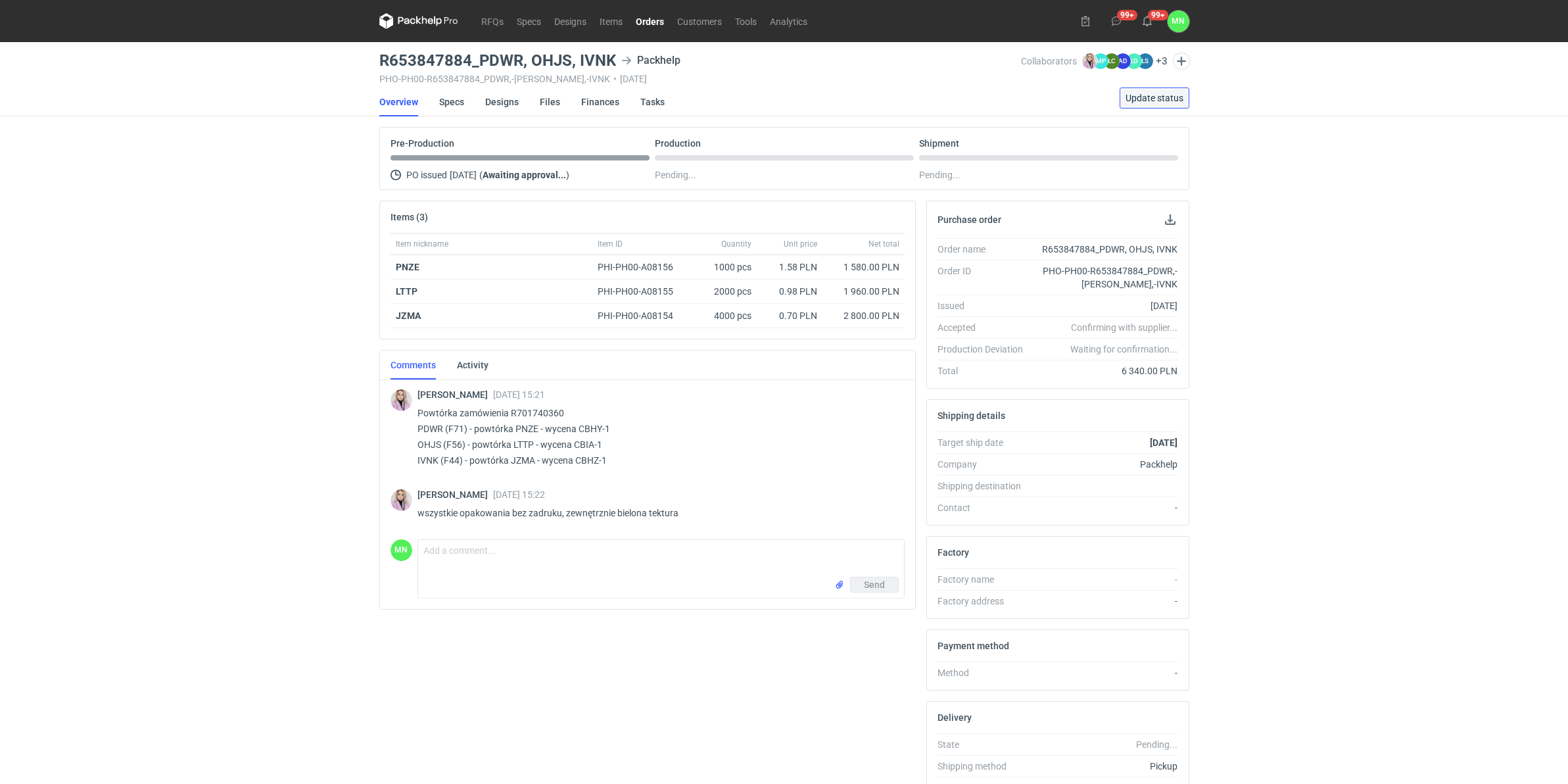
click at [1167, 101] on span "Update status" at bounding box center [1154, 98] width 58 height 9
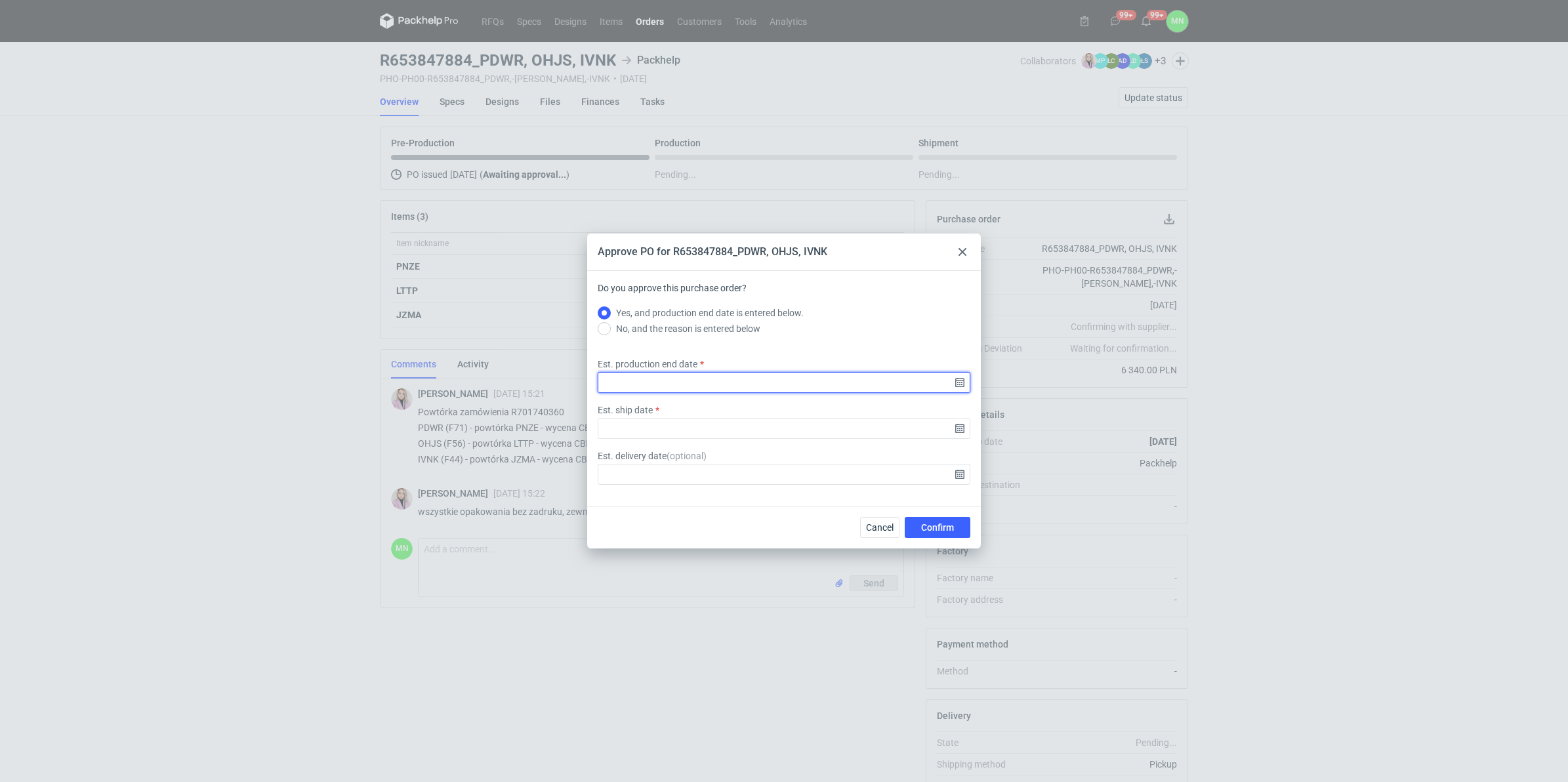
click at [958, 383] on input "Est. production end date" at bounding box center [784, 382] width 373 height 21
click at [825, 410] on span "26" at bounding box center [826, 410] width 10 height 13
type input "2025-09-26"
click at [959, 433] on input "Est. ship date" at bounding box center [784, 428] width 373 height 21
click at [717, 432] on span "28" at bounding box center [721, 434] width 10 height 13
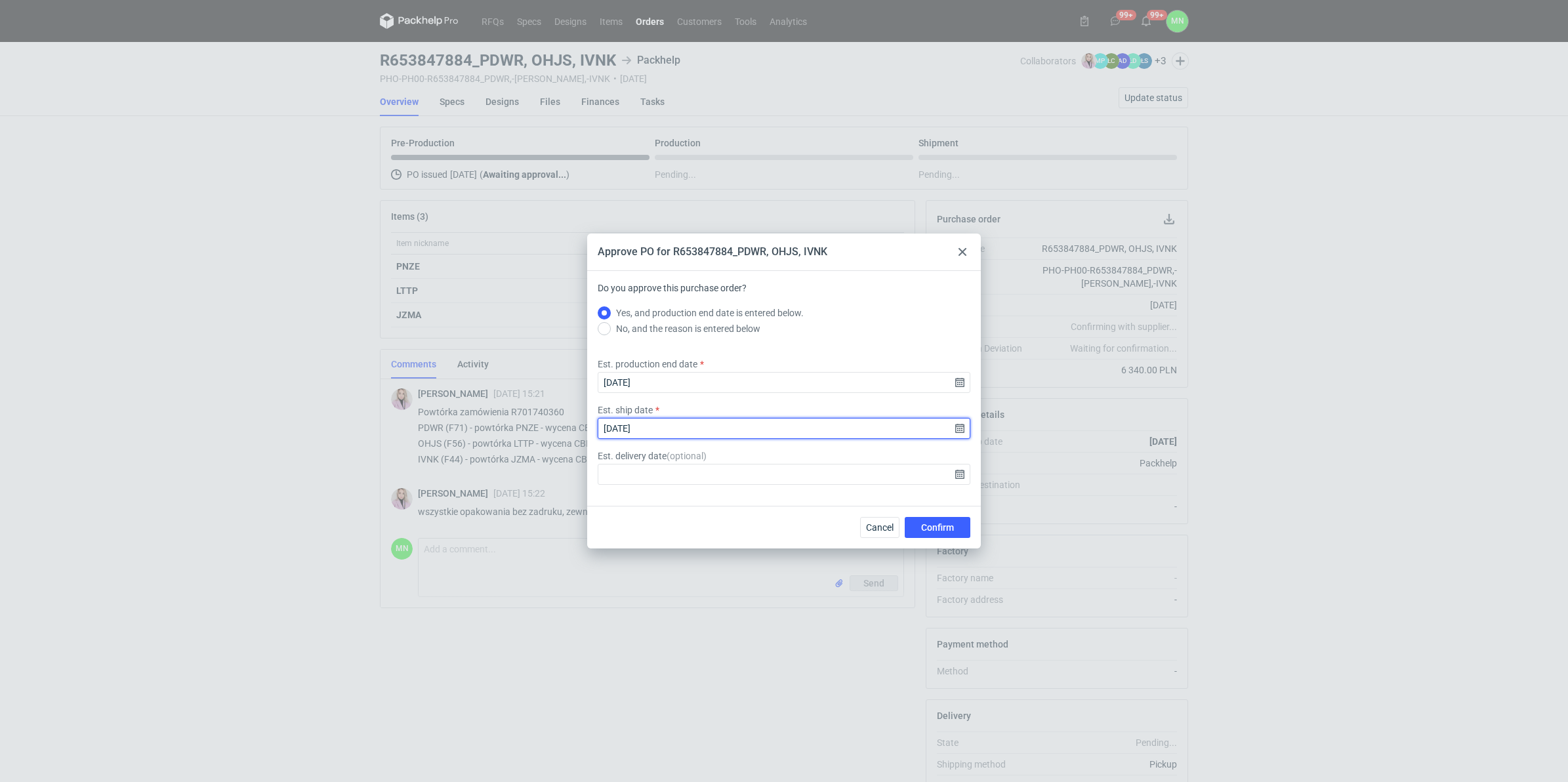
click at [958, 426] on input "2025-09-28" at bounding box center [784, 428] width 373 height 21
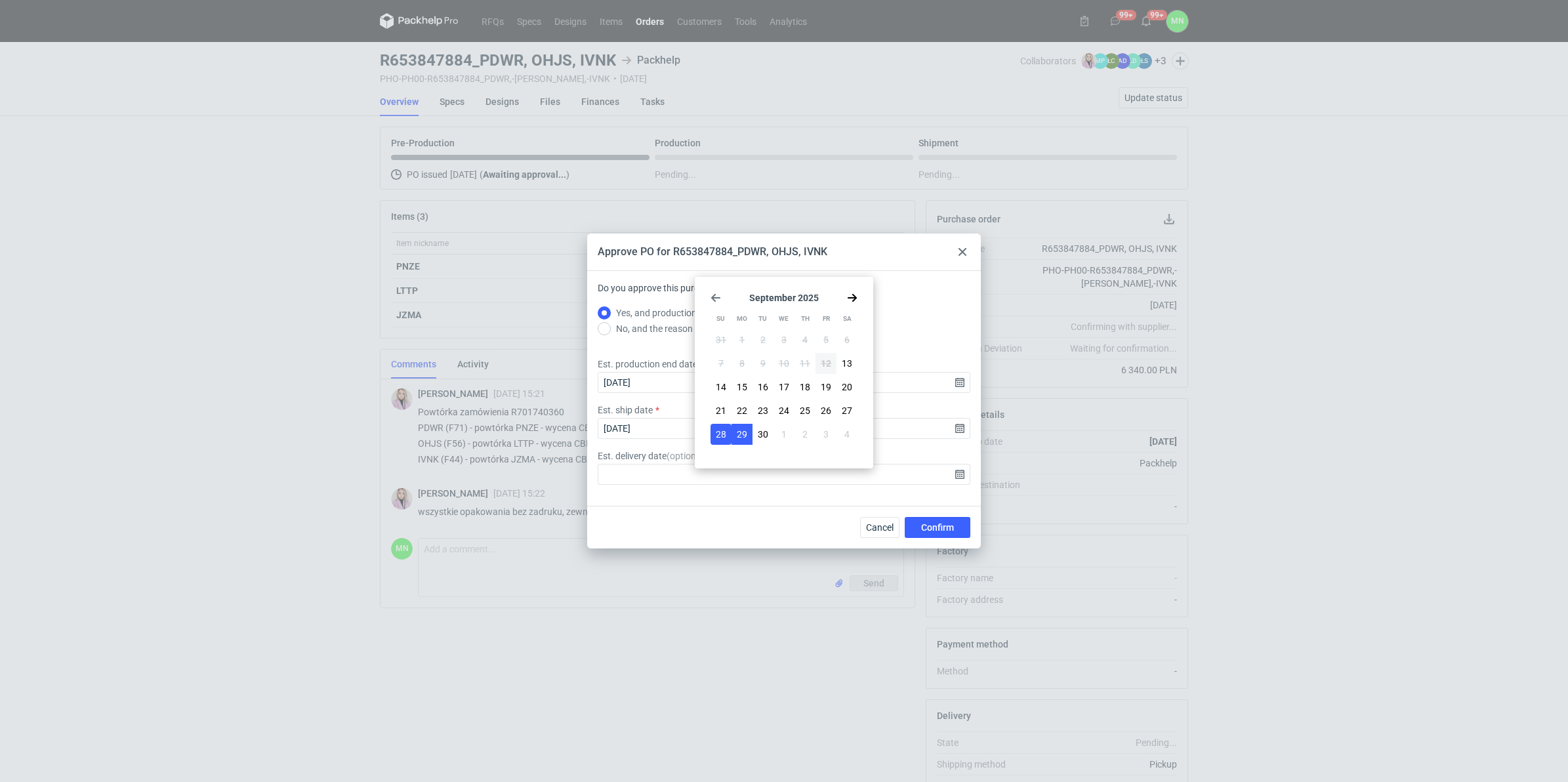
click at [740, 433] on span "29" at bounding box center [742, 434] width 10 height 13
type input "2025-09-29"
click at [946, 532] on span "Confirm" at bounding box center [938, 527] width 33 height 9
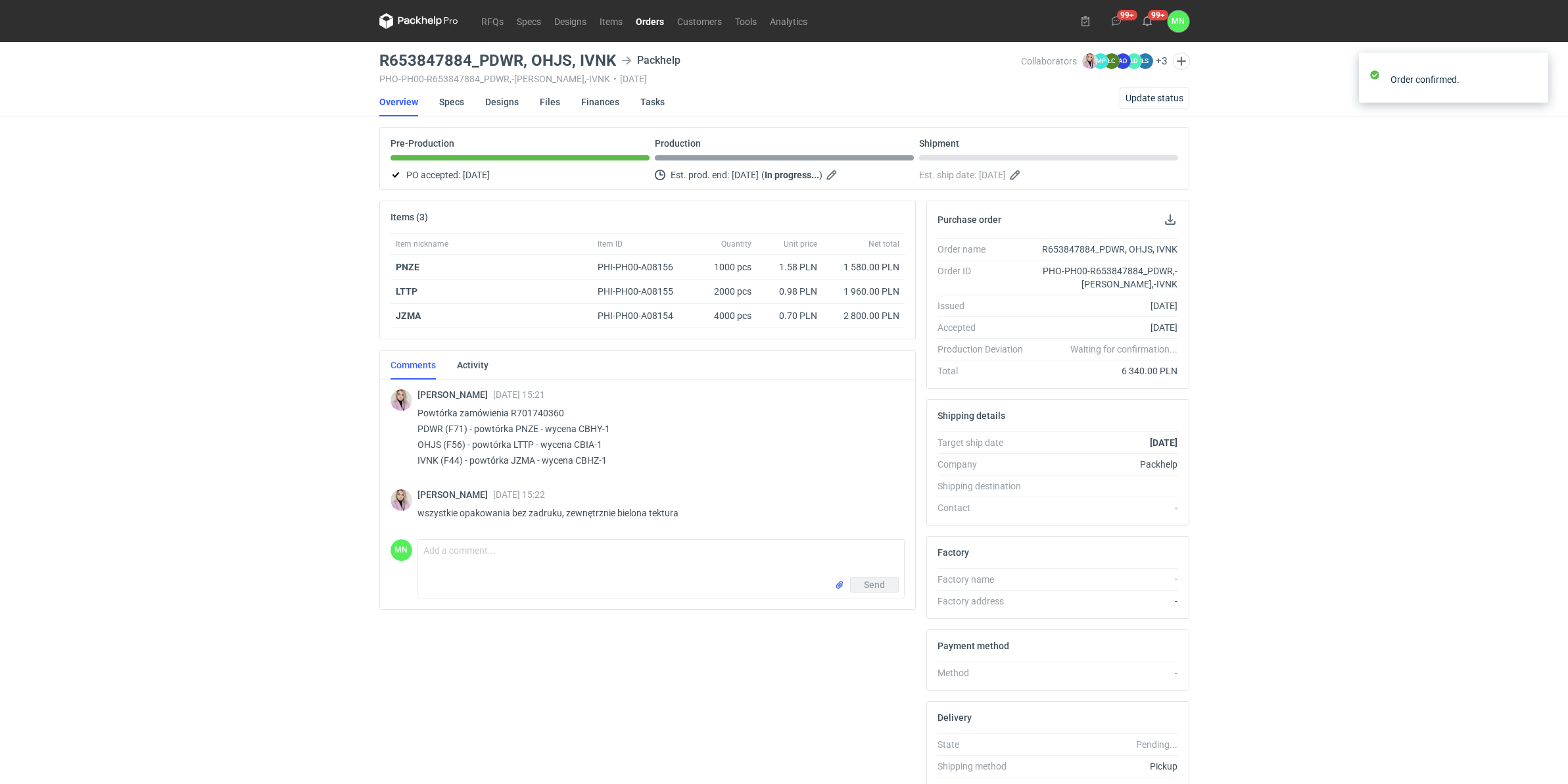
click at [648, 25] on link "Orders" at bounding box center [650, 21] width 42 height 16
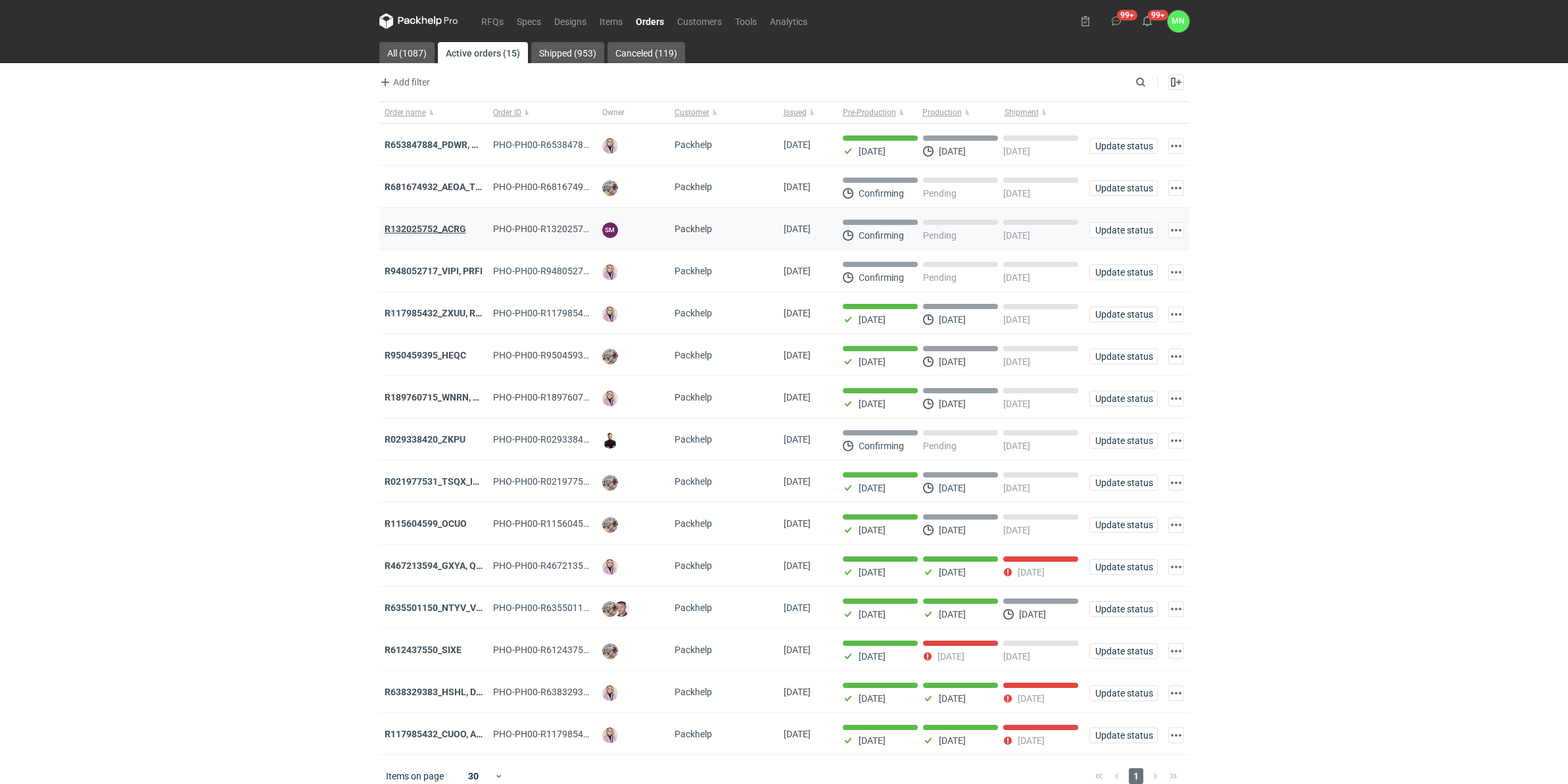
click at [423, 233] on strong "R132025752_ACRG" at bounding box center [425, 228] width 81 height 10
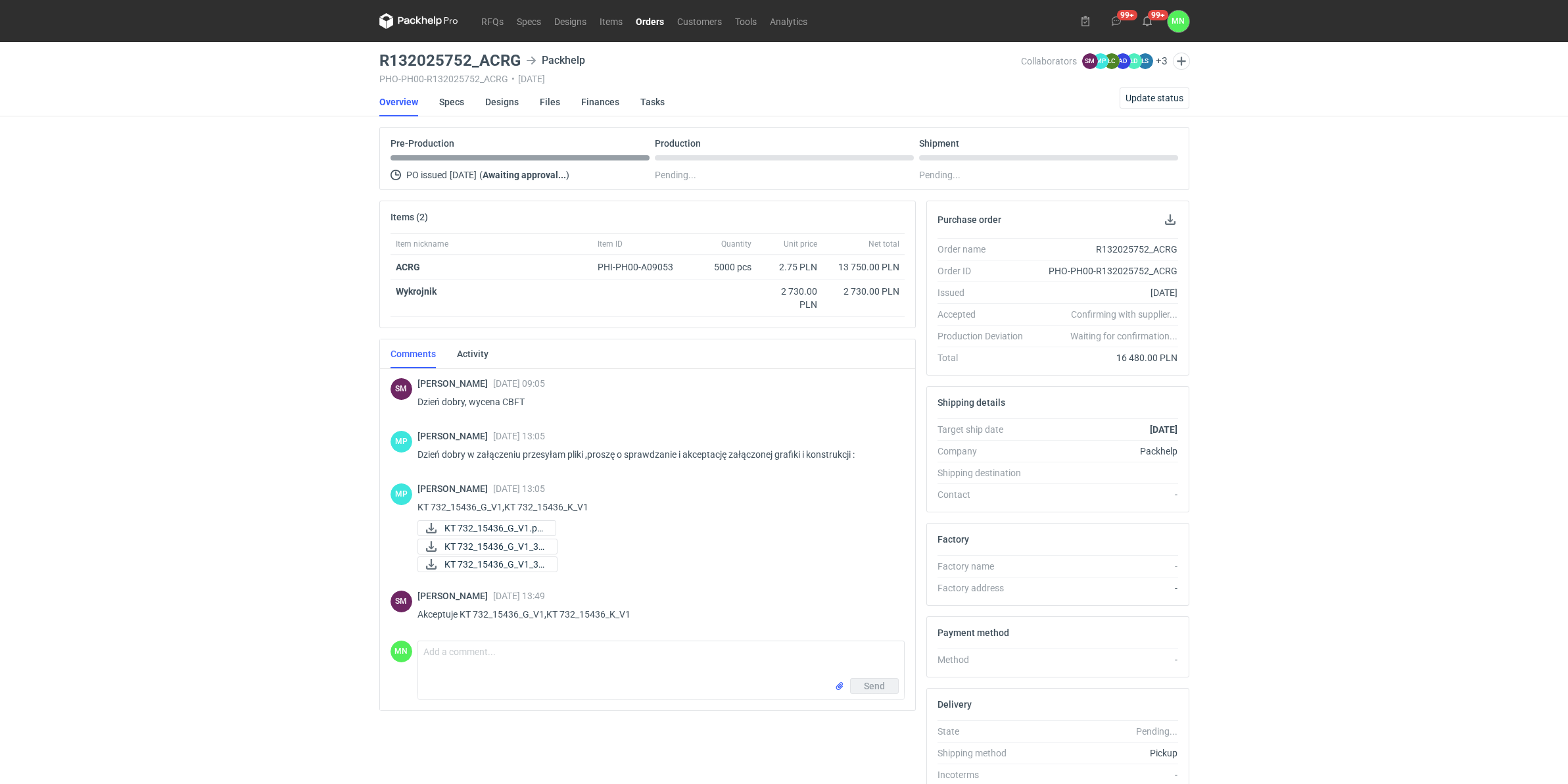
click at [488, 55] on h3 "R132025752_ACRG" at bounding box center [450, 60] width 142 height 16
copy h3 "R132025752_ACRG"
click at [1168, 99] on span "Update status" at bounding box center [1154, 98] width 58 height 9
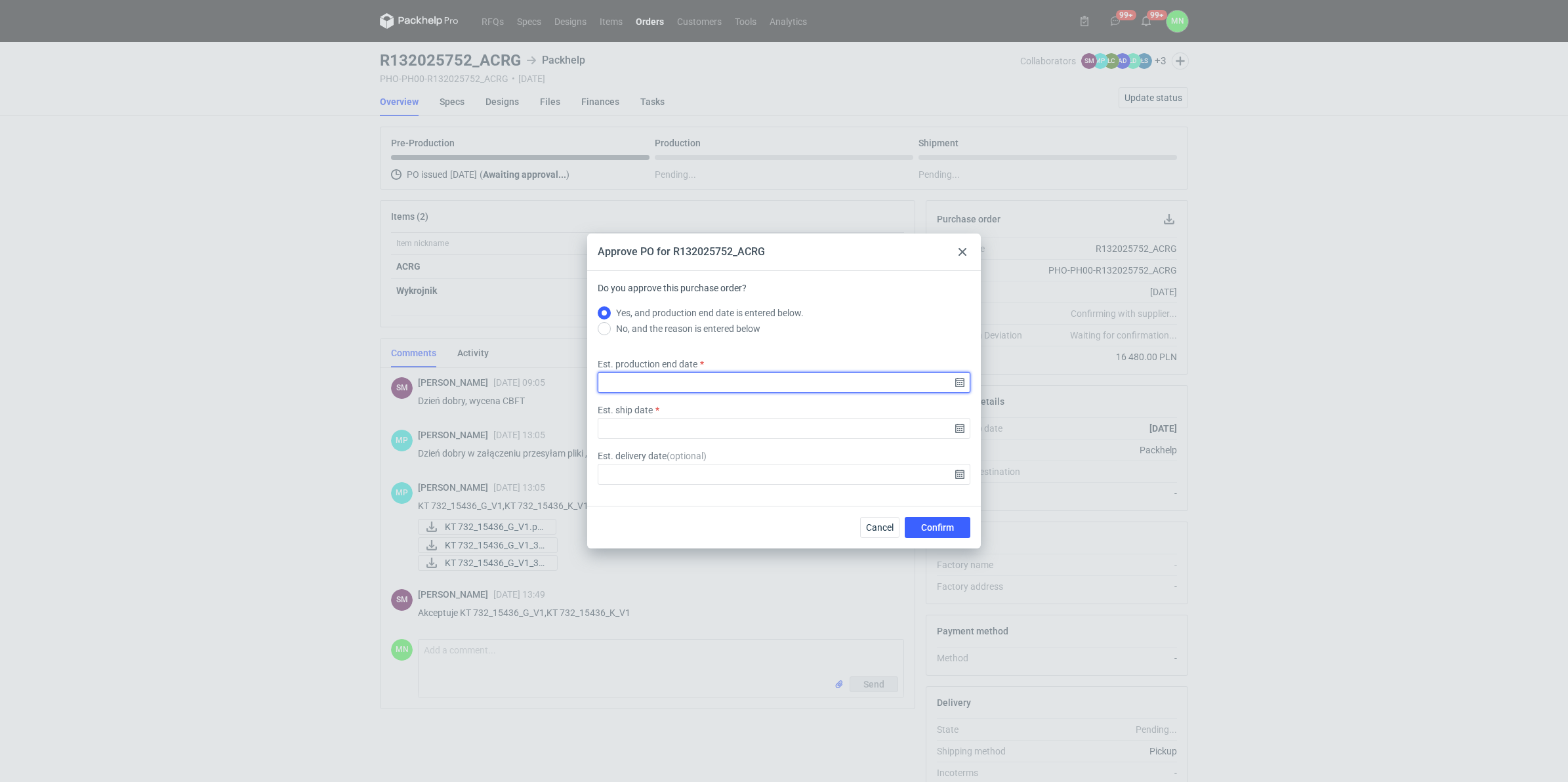
click at [958, 383] on input "Est. production end date" at bounding box center [784, 382] width 373 height 21
click at [739, 428] on span "29" at bounding box center [742, 434] width 10 height 13
type input "2025-09-29"
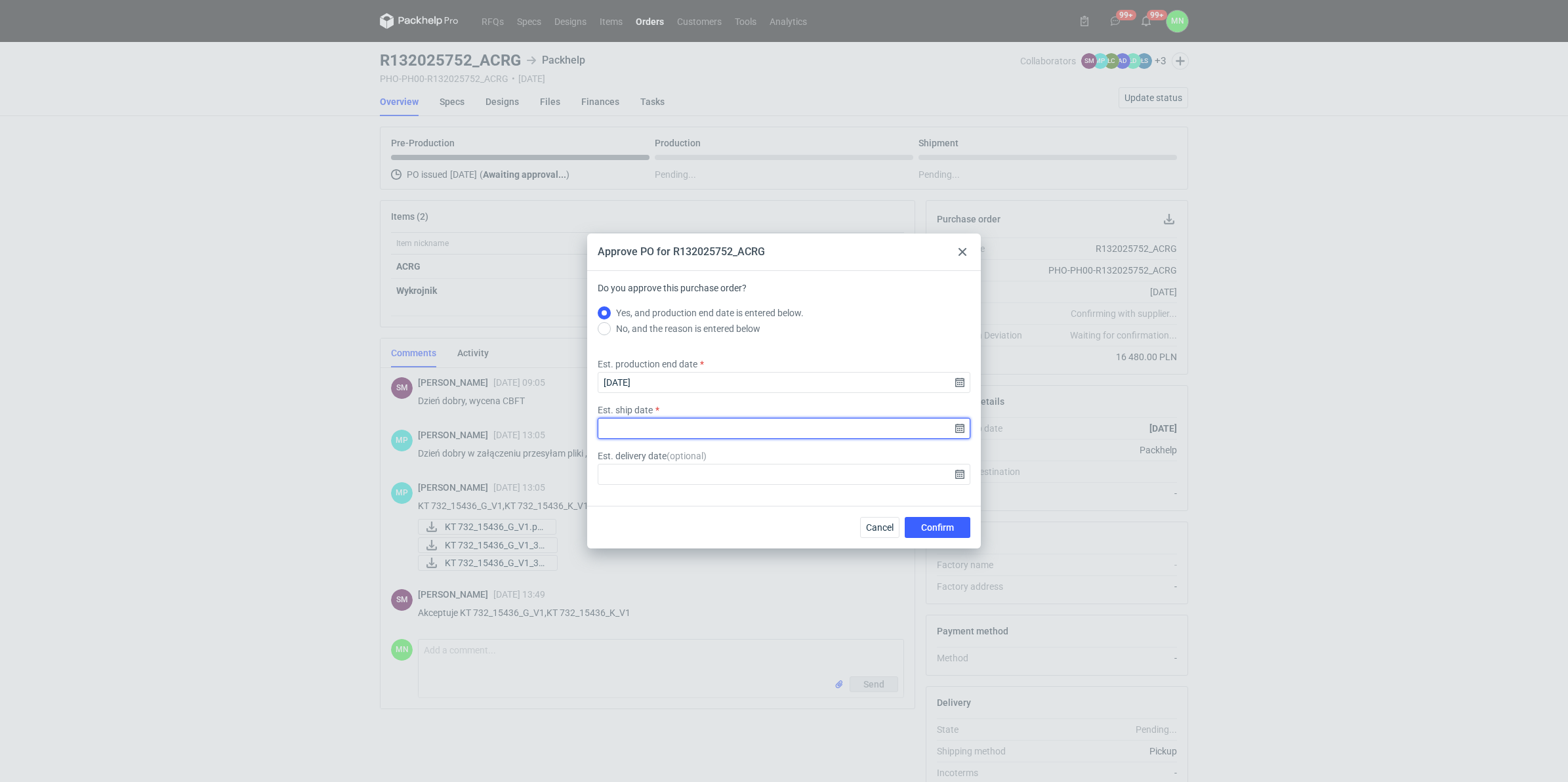
click at [960, 424] on input "Est. ship date" at bounding box center [784, 428] width 373 height 21
click at [762, 433] on span "30" at bounding box center [762, 434] width 10 height 13
type input "2025-09-30"
click at [939, 529] on span "Confirm" at bounding box center [938, 527] width 33 height 9
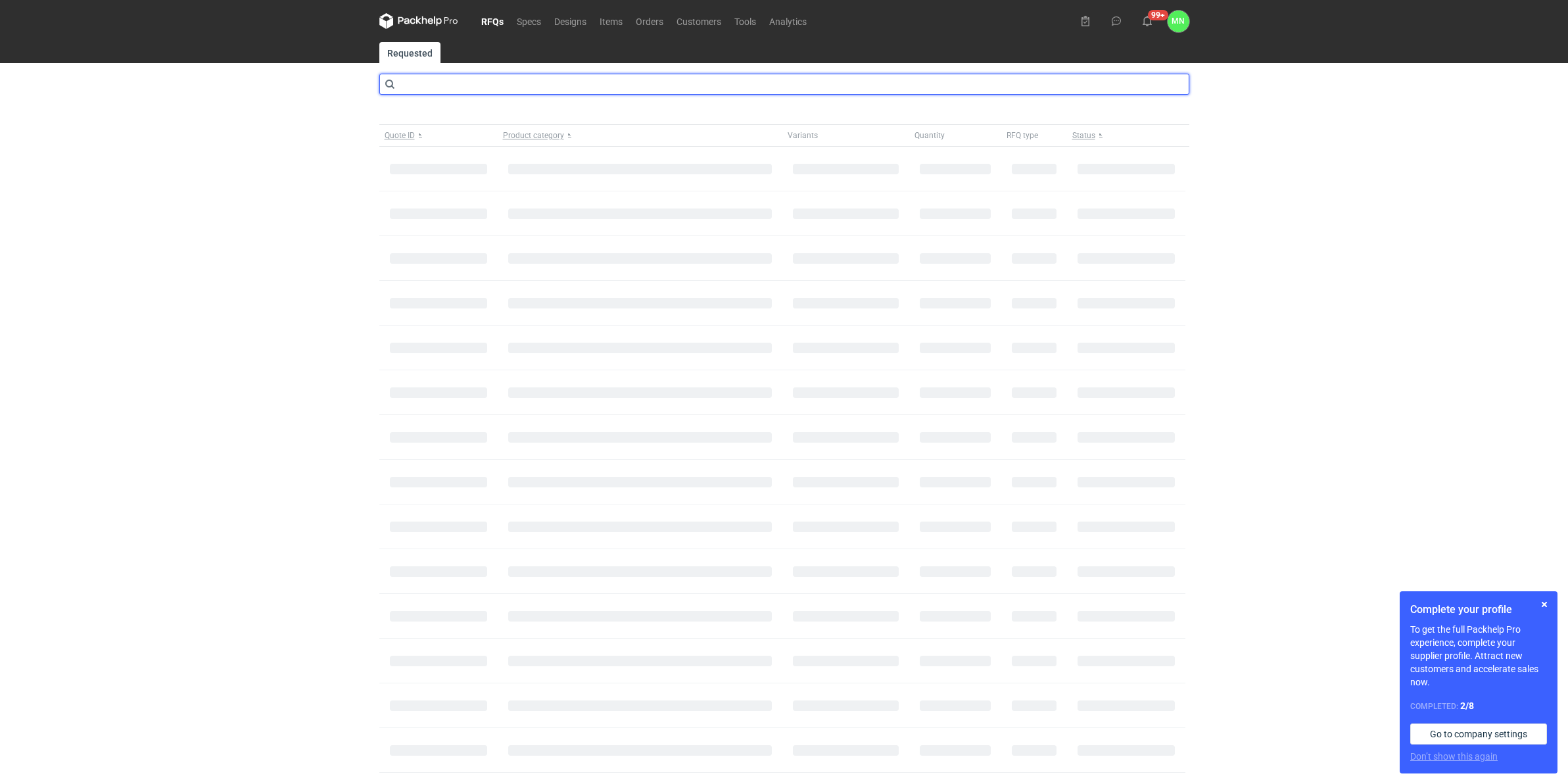
click at [418, 84] on input "text" at bounding box center [784, 84] width 810 height 21
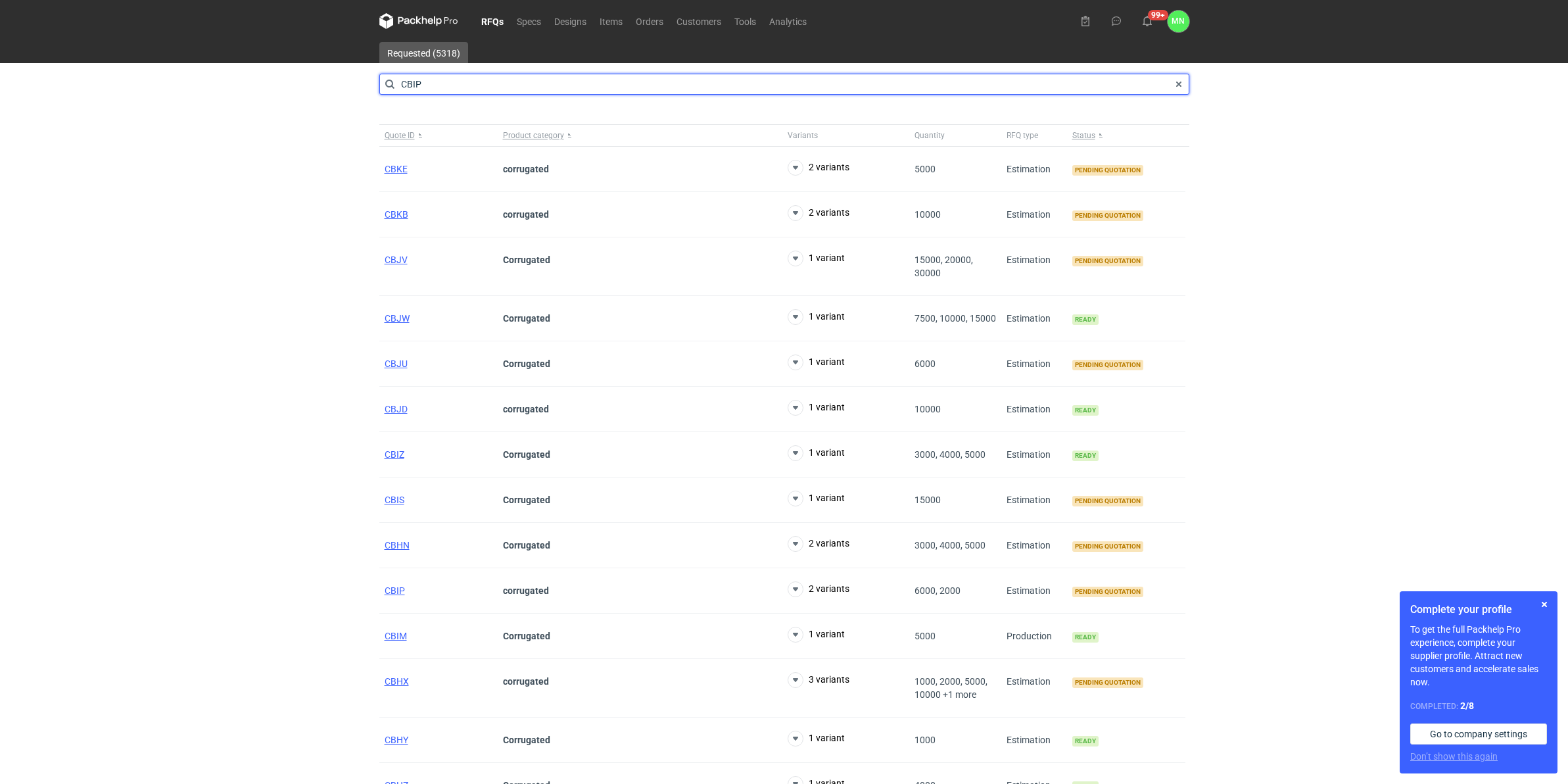
type input "CBIP"
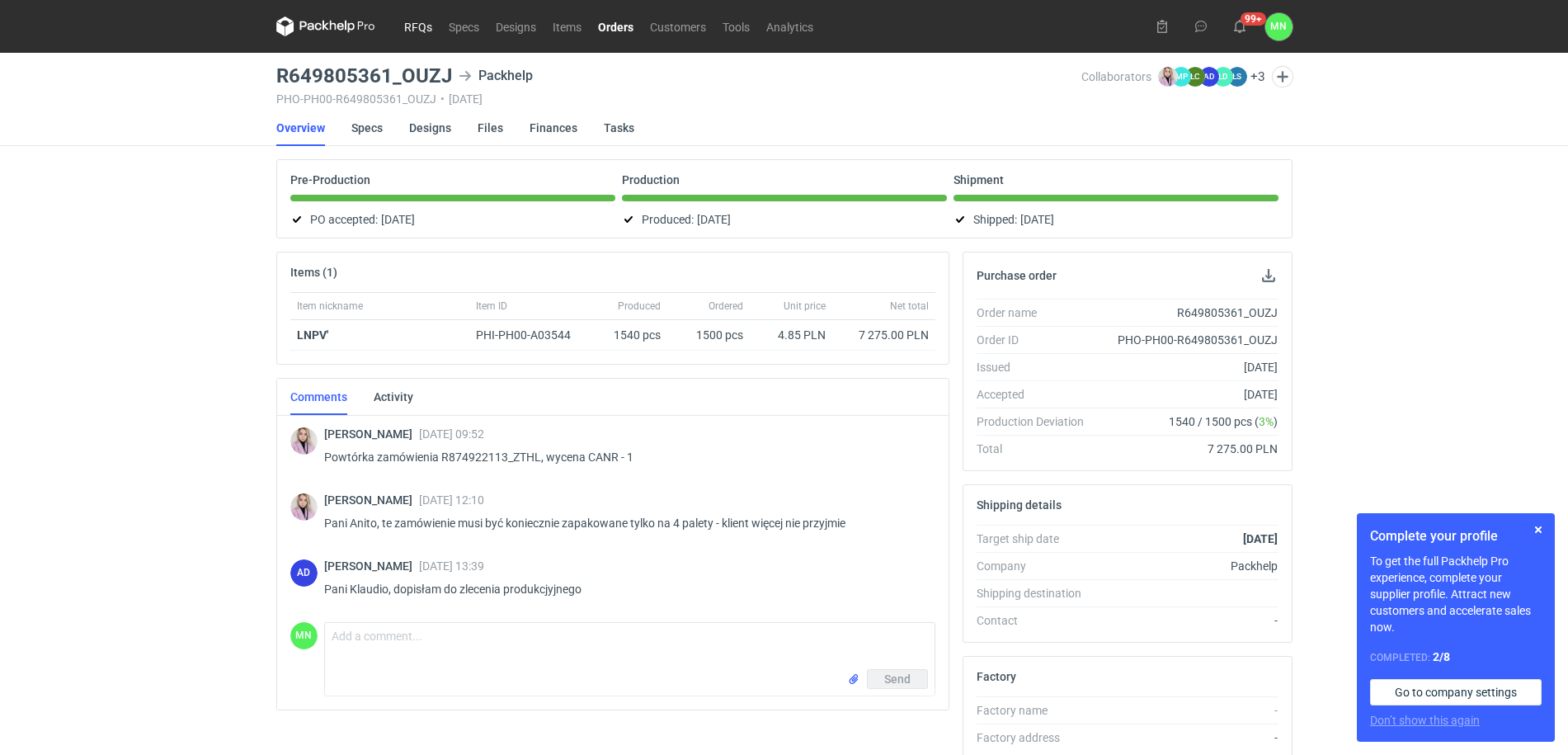
click at [417, 27] on link "RFQs" at bounding box center [418, 26] width 45 height 20
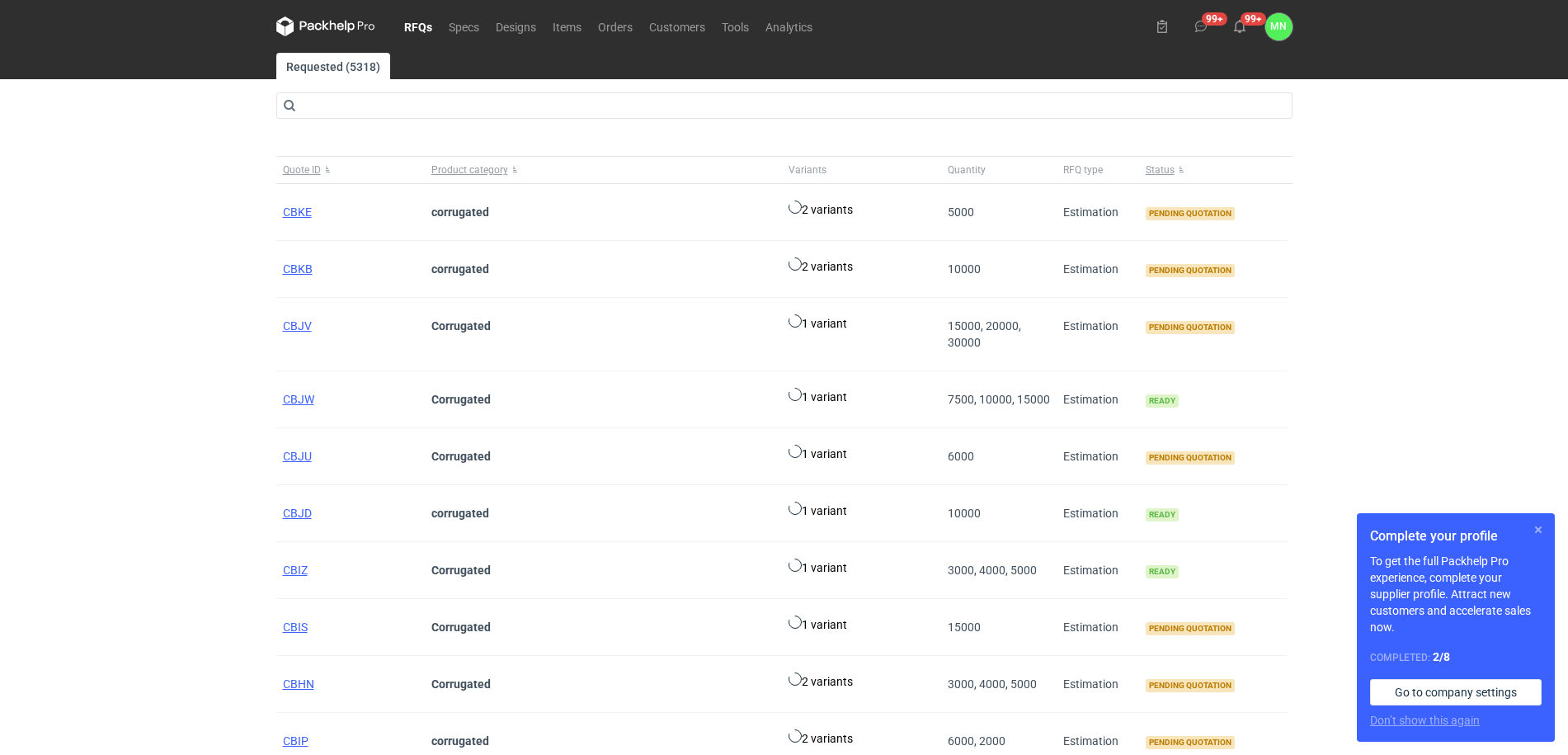
click at [1538, 524] on button "button" at bounding box center [1538, 529] width 20 height 20
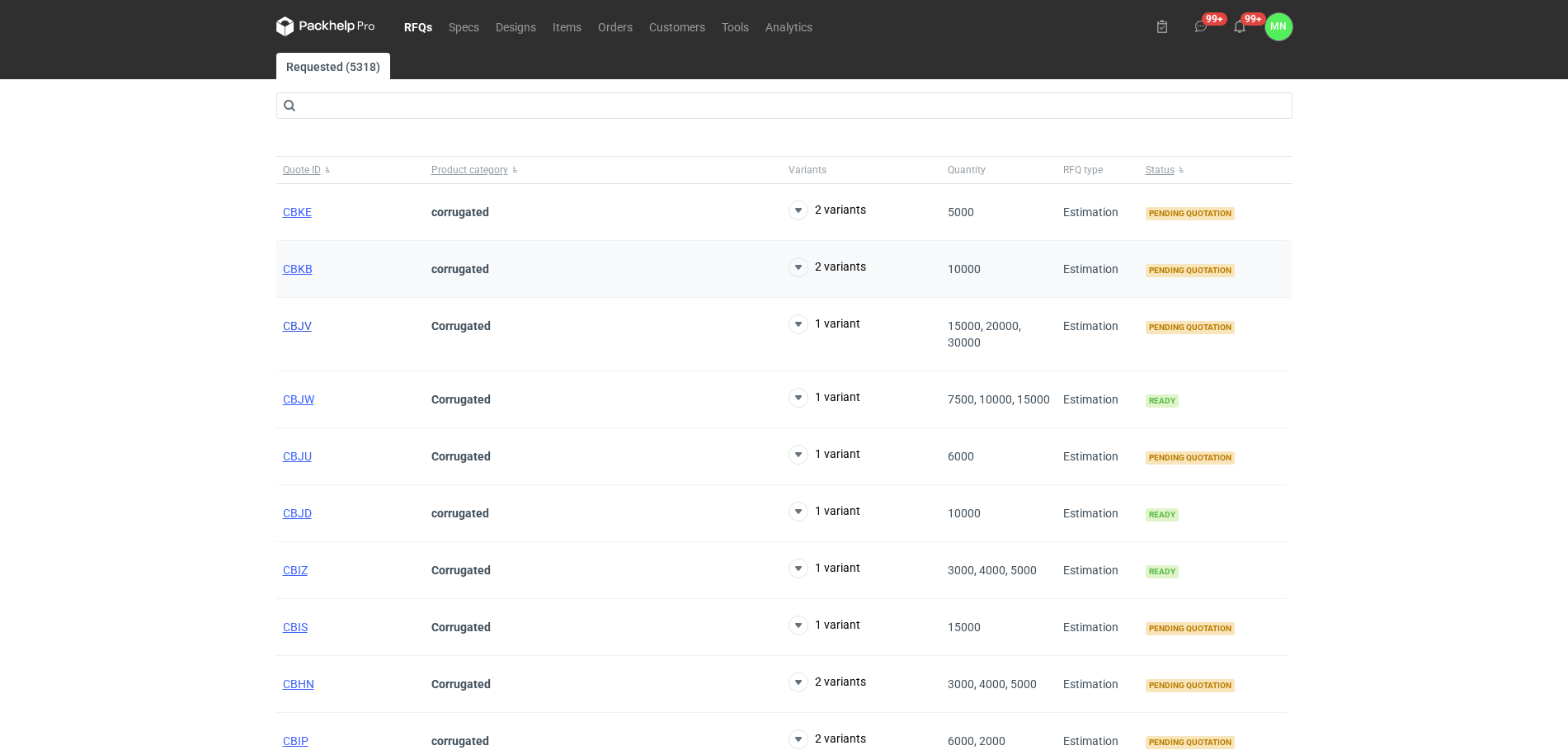
drag, startPoint x: 296, startPoint y: 326, endPoint x: 339, endPoint y: 288, distance: 57.4
click at [288, 215] on span "CBKE" at bounding box center [298, 211] width 29 height 13
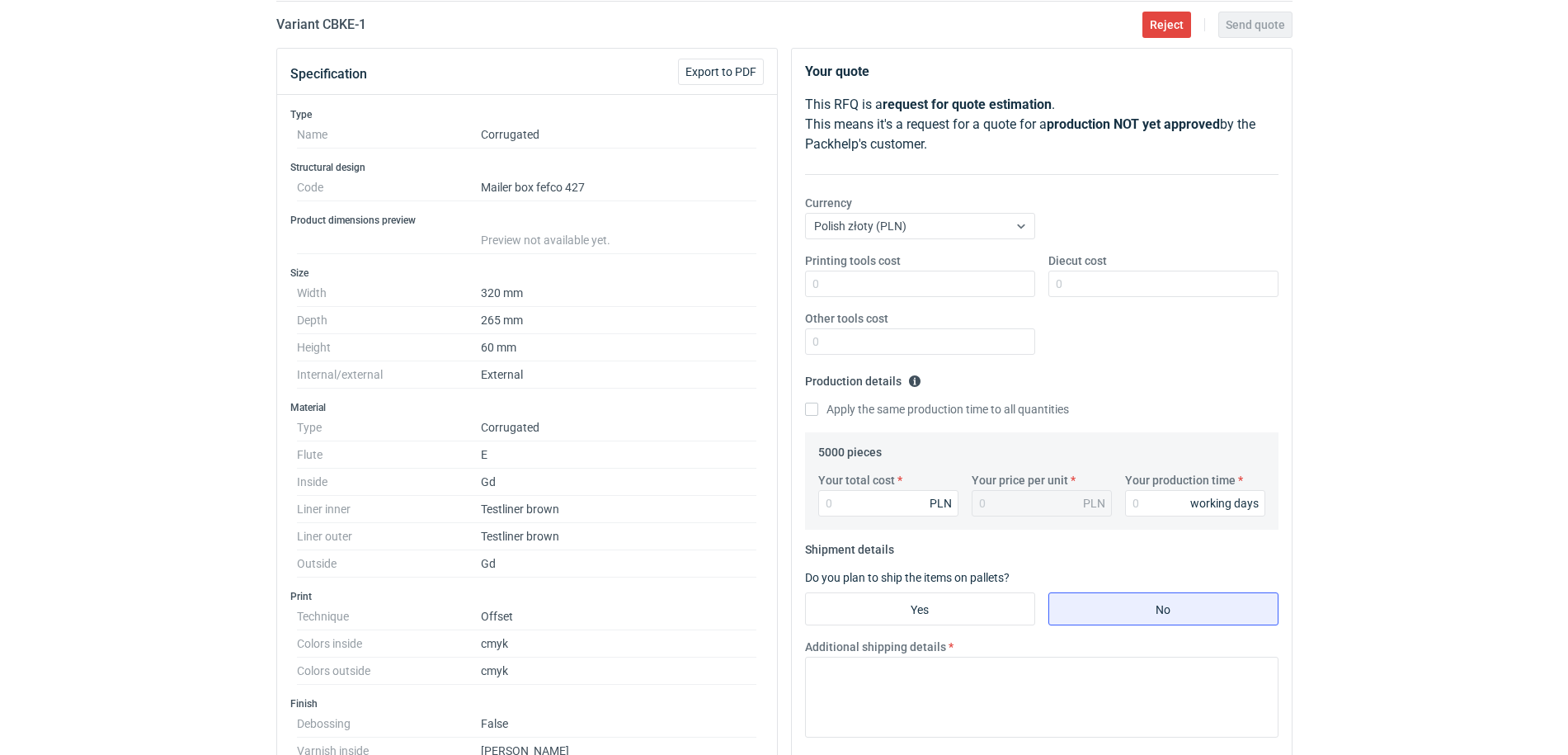
scroll to position [206, 0]
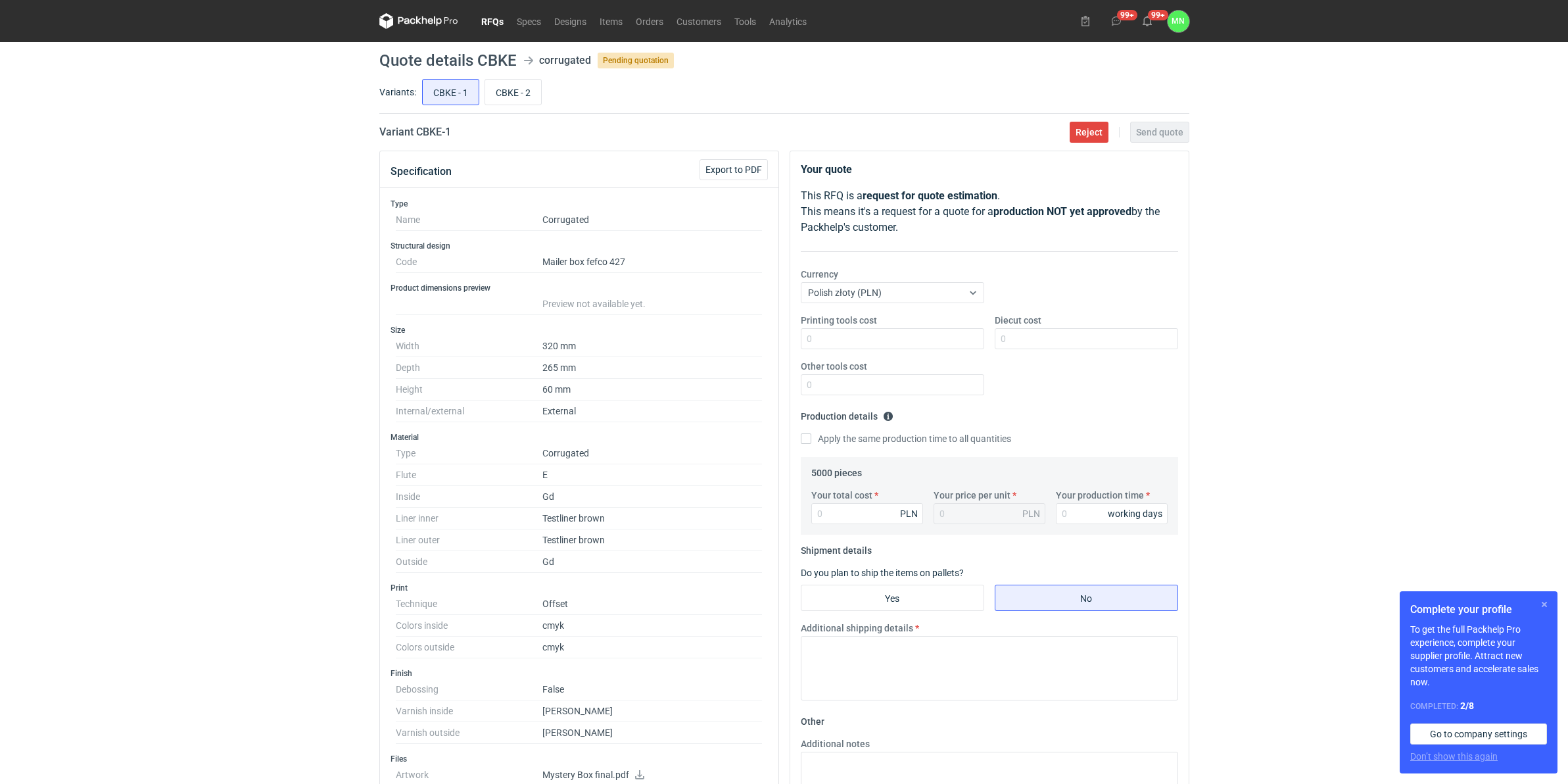
drag, startPoint x: 1545, startPoint y: 602, endPoint x: 1538, endPoint y: 601, distance: 7.1
click at [1253, 601] on button "button" at bounding box center [1544, 604] width 16 height 16
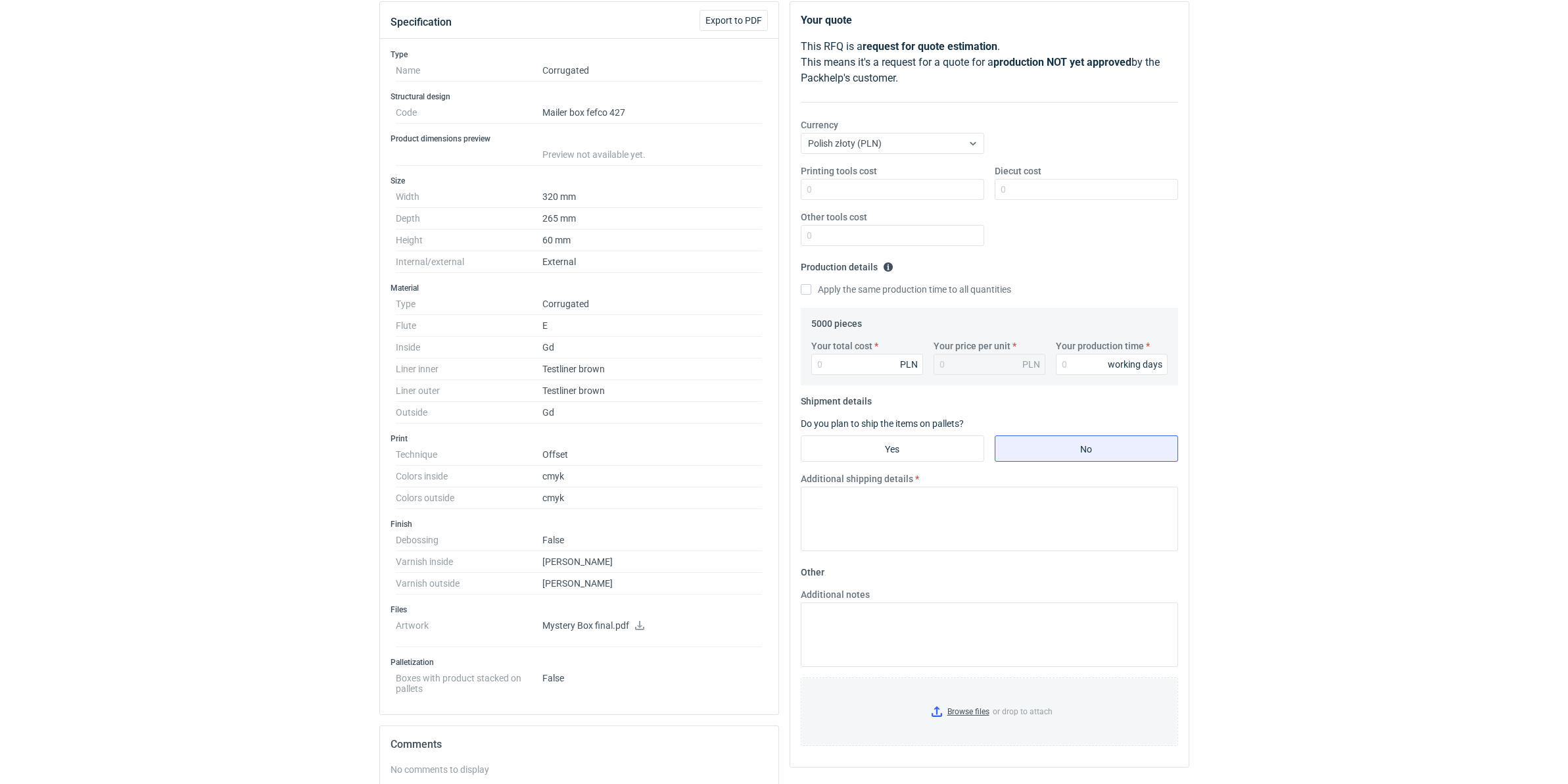
scroll to position [164, 0]
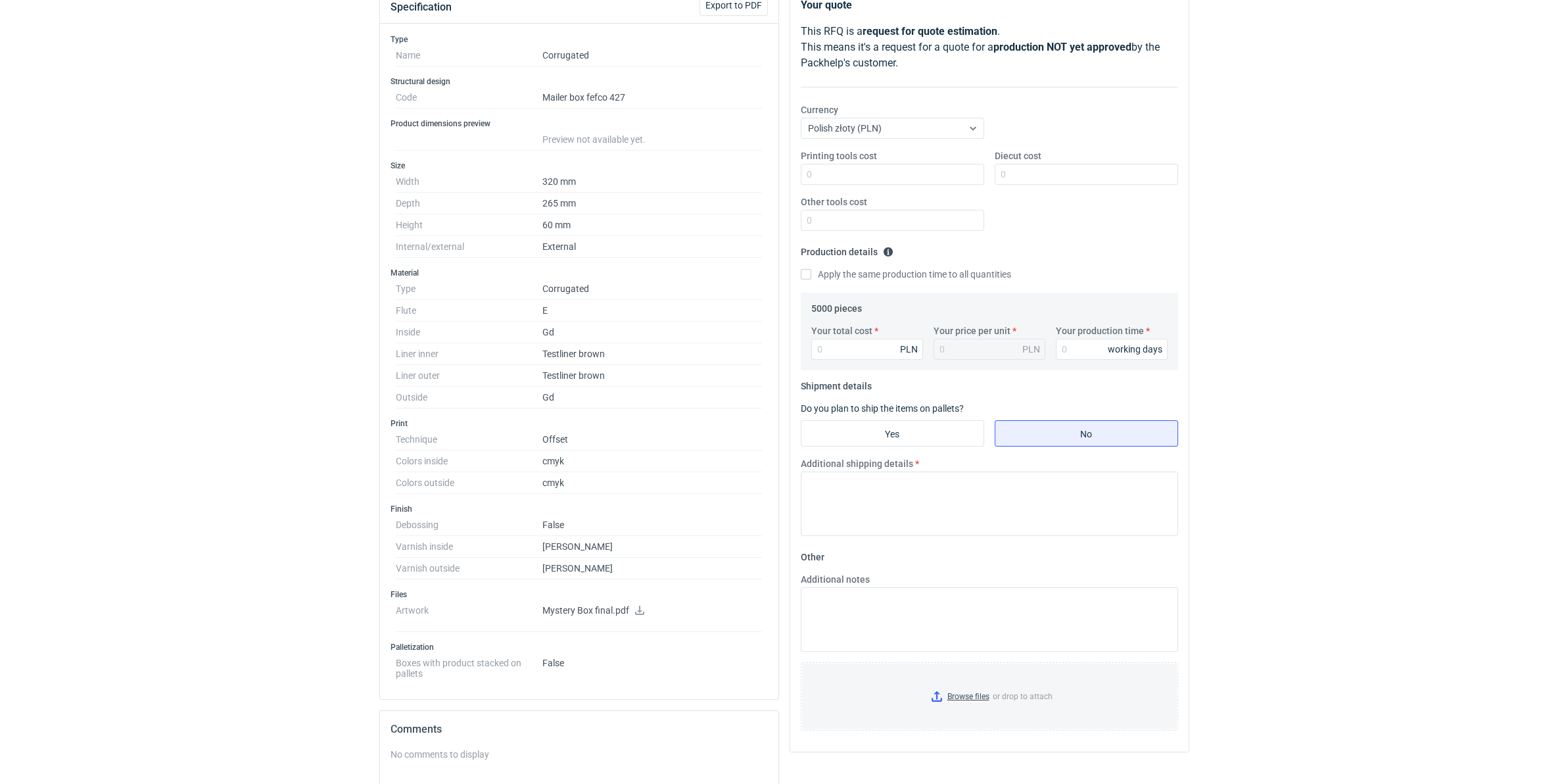
drag, startPoint x: 639, startPoint y: 610, endPoint x: 669, endPoint y: 589, distance: 36.6
click at [639, 601] on icon at bounding box center [639, 610] width 10 height 9
click at [836, 344] on input "Your total cost" at bounding box center [866, 349] width 111 height 21
type input "15950"
type input "3.19"
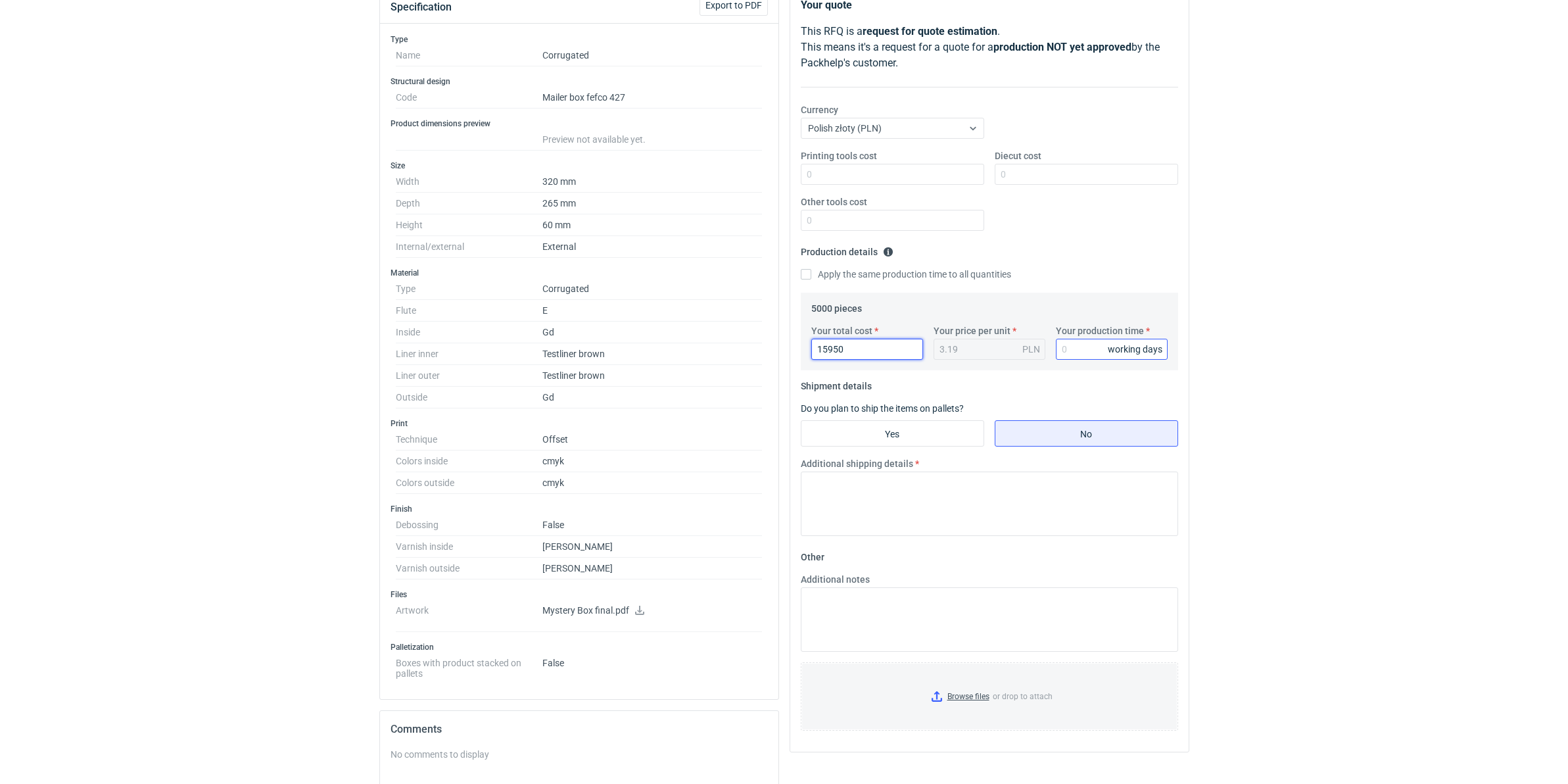
type input "15950"
click at [1082, 348] on input "Your production time" at bounding box center [1111, 349] width 111 height 21
type input "12"
click at [894, 436] on input "Yes" at bounding box center [892, 433] width 182 height 25
radio input "true"
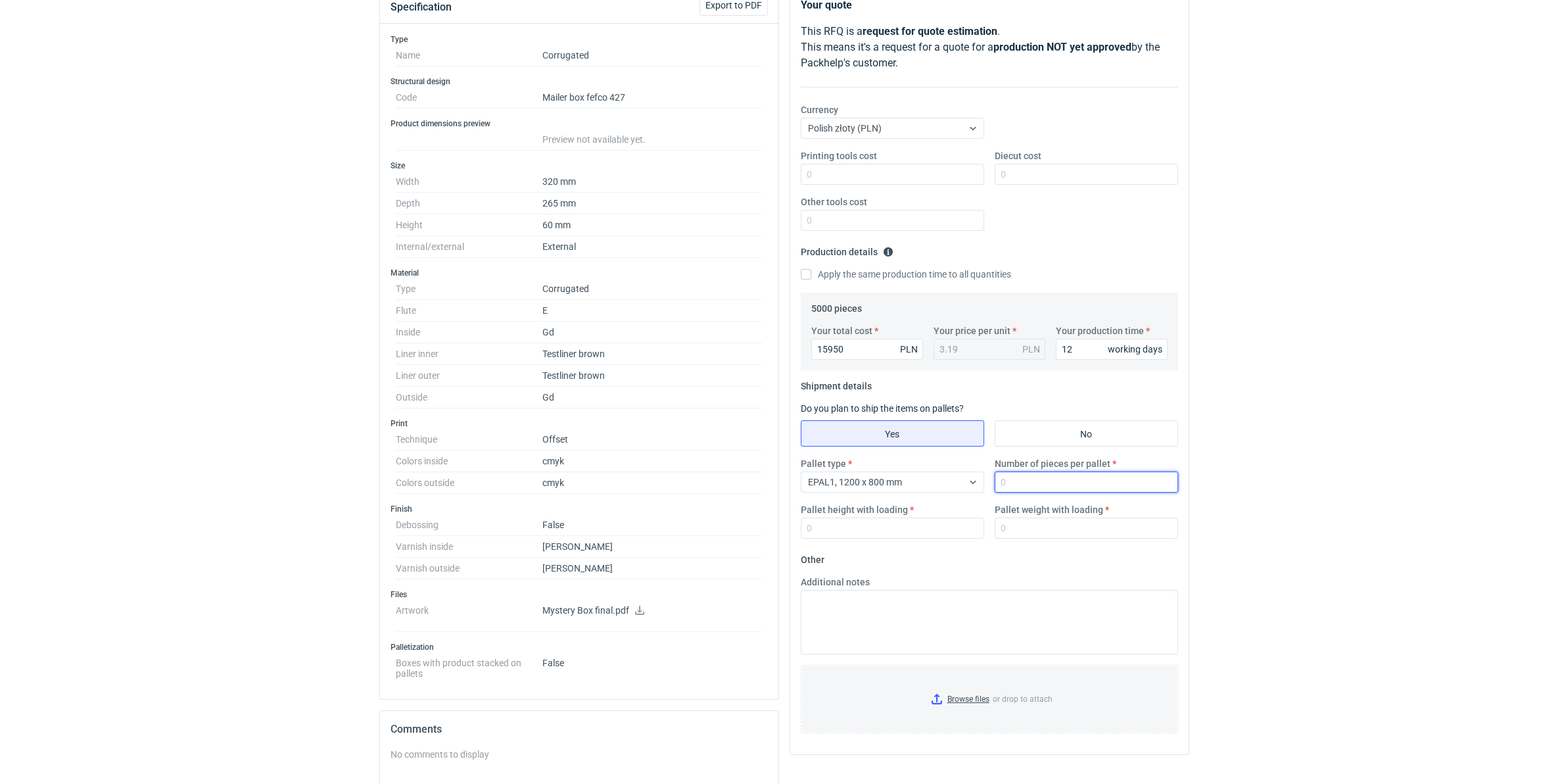
click at [1045, 472] on input "Number of pieces per pallet" at bounding box center [1086, 482] width 183 height 21
type input "1650"
type input "1800"
click at [1033, 184] on input "Diecut cost" at bounding box center [1086, 174] width 183 height 21
type input "2340"
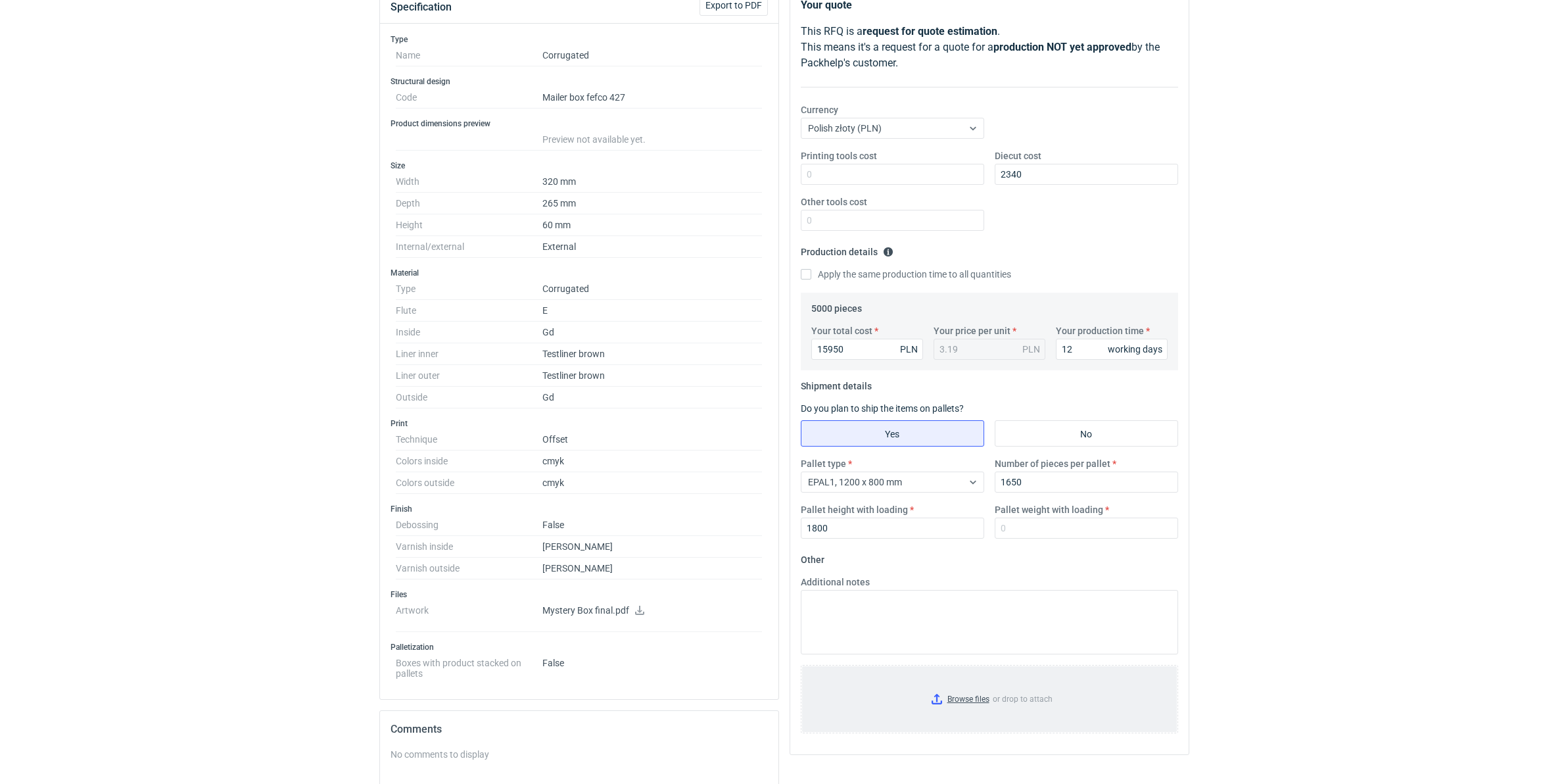
click at [968, 601] on input "Browse files or drop to attach" at bounding box center [989, 699] width 375 height 66
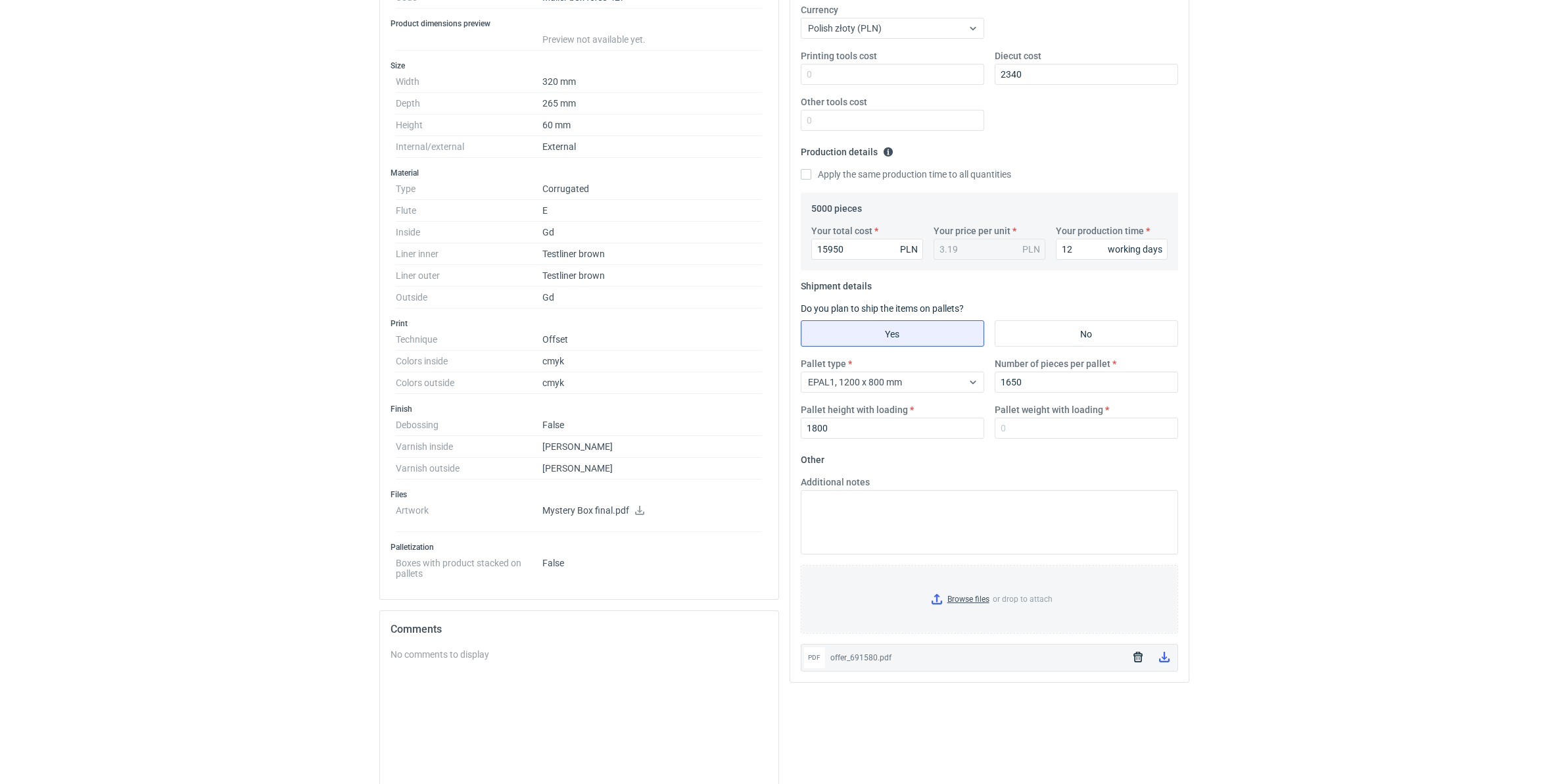
scroll to position [329, 0]
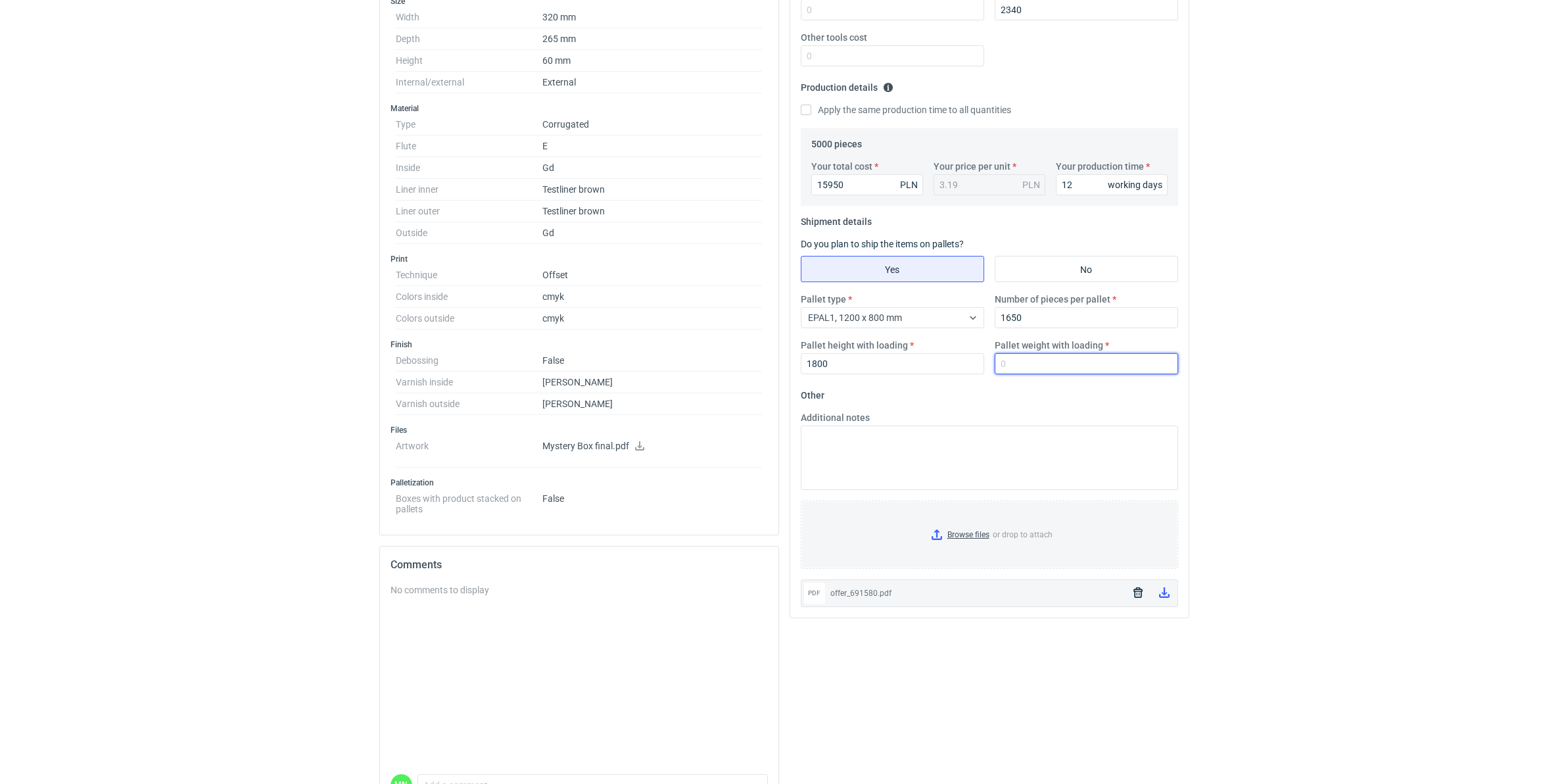
click at [1085, 364] on input "Pallet weight with loading" at bounding box center [1086, 363] width 183 height 21
type input "430"
click at [1203, 343] on div "RFQs Specs Designs Items Orders Customers Tools Analytics 99+ 99+ MN Małgorzata…" at bounding box center [784, 63] width 1568 height 784
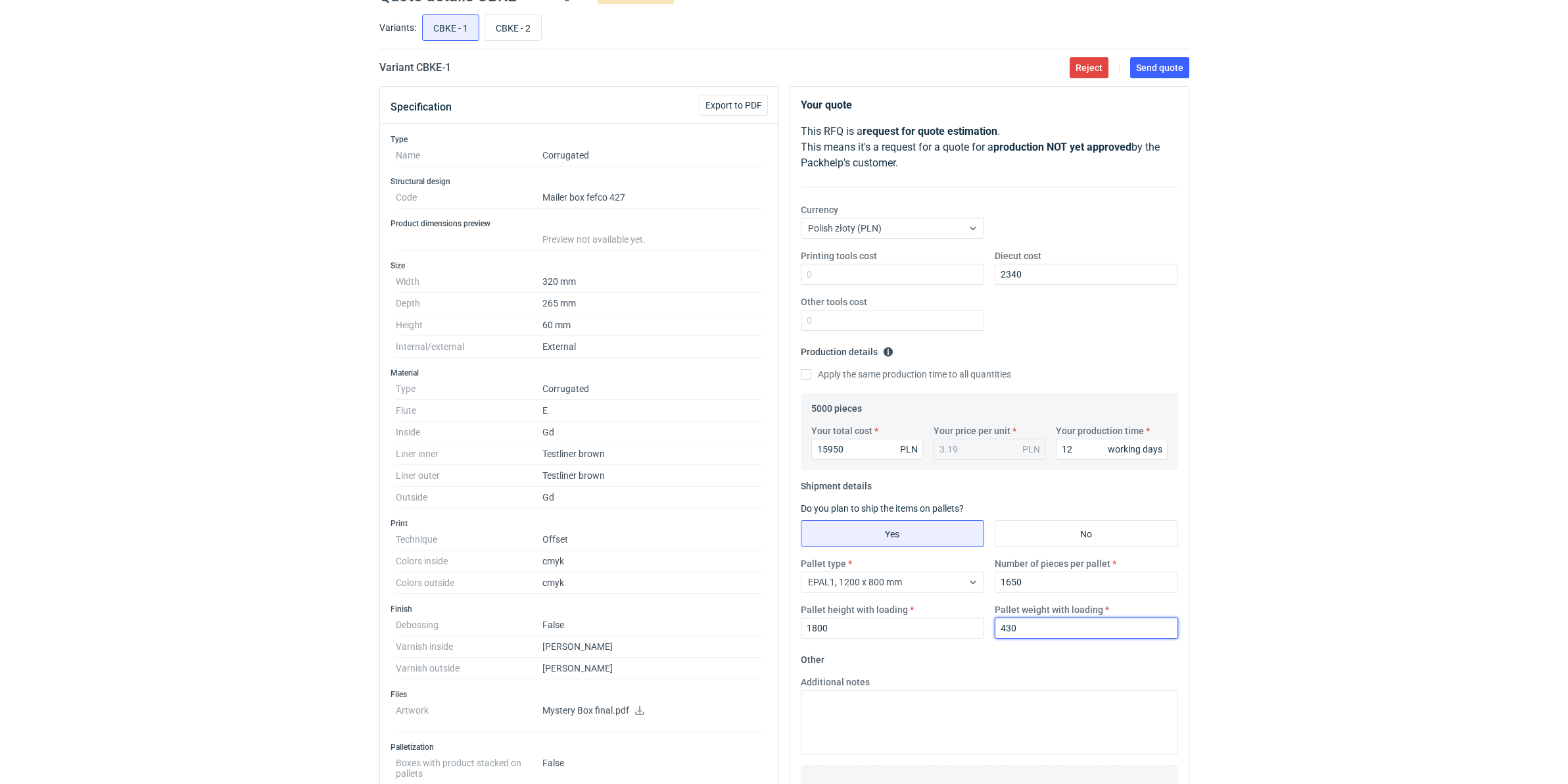
scroll to position [0, 0]
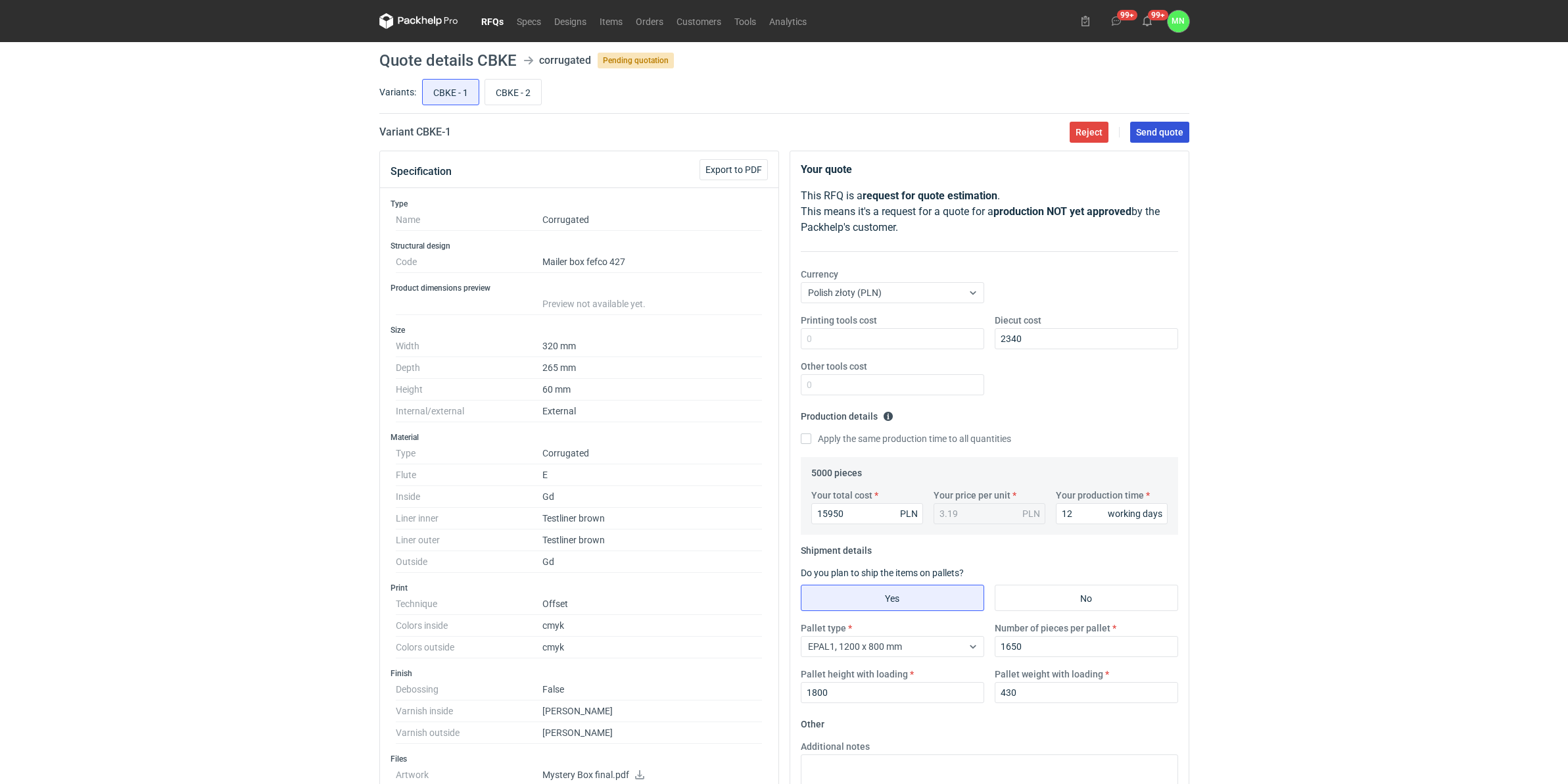
click at [1147, 127] on span "Send quote" at bounding box center [1159, 131] width 47 height 9
click at [515, 89] on input "CBKE - 2" at bounding box center [513, 92] width 56 height 25
radio input "true"
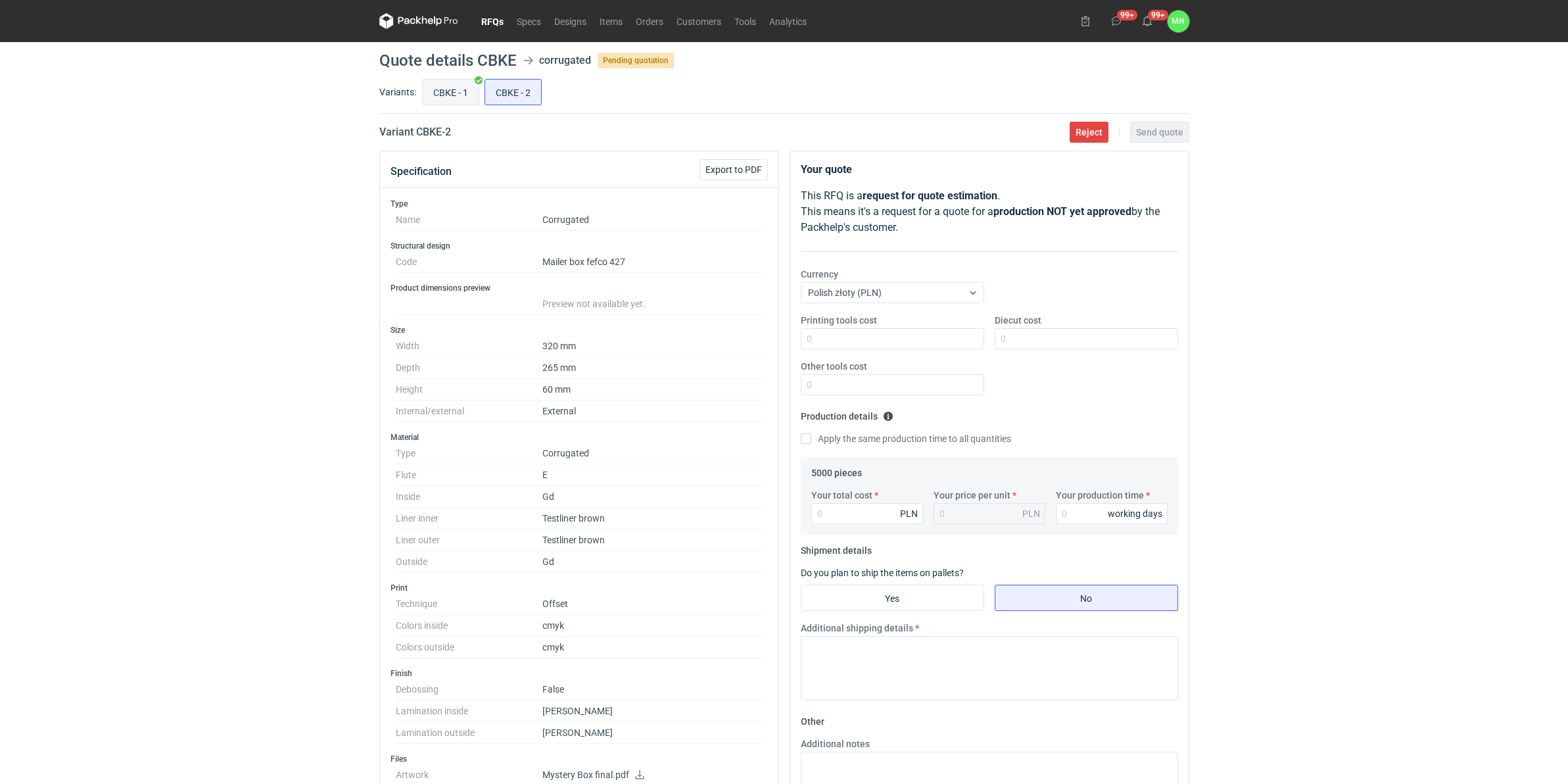
click at [465, 86] on input "CBKE - 1" at bounding box center [451, 92] width 56 height 25
radio input "true"
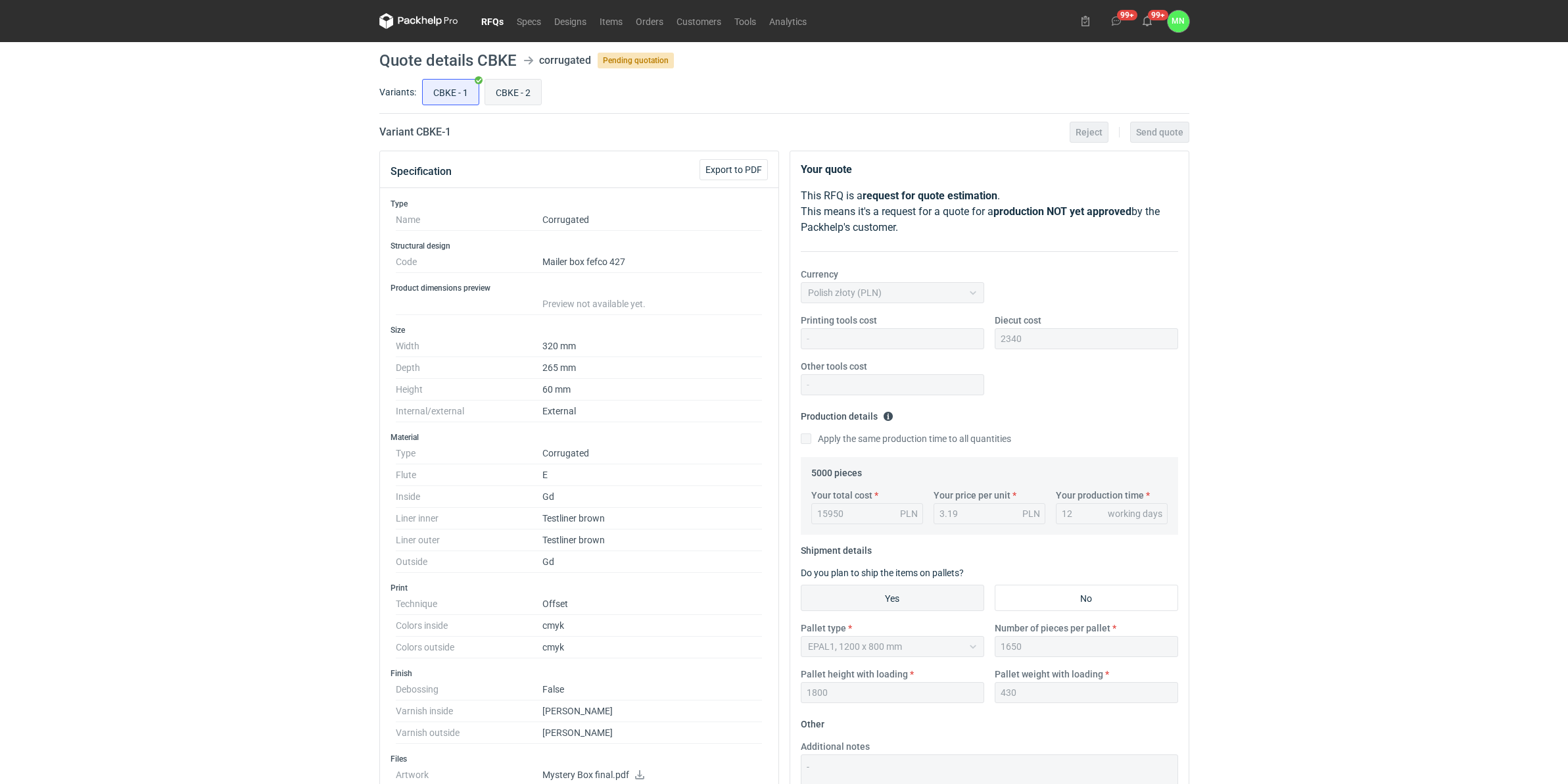
click at [493, 88] on input "CBKE - 2" at bounding box center [513, 92] width 56 height 25
radio input "true"
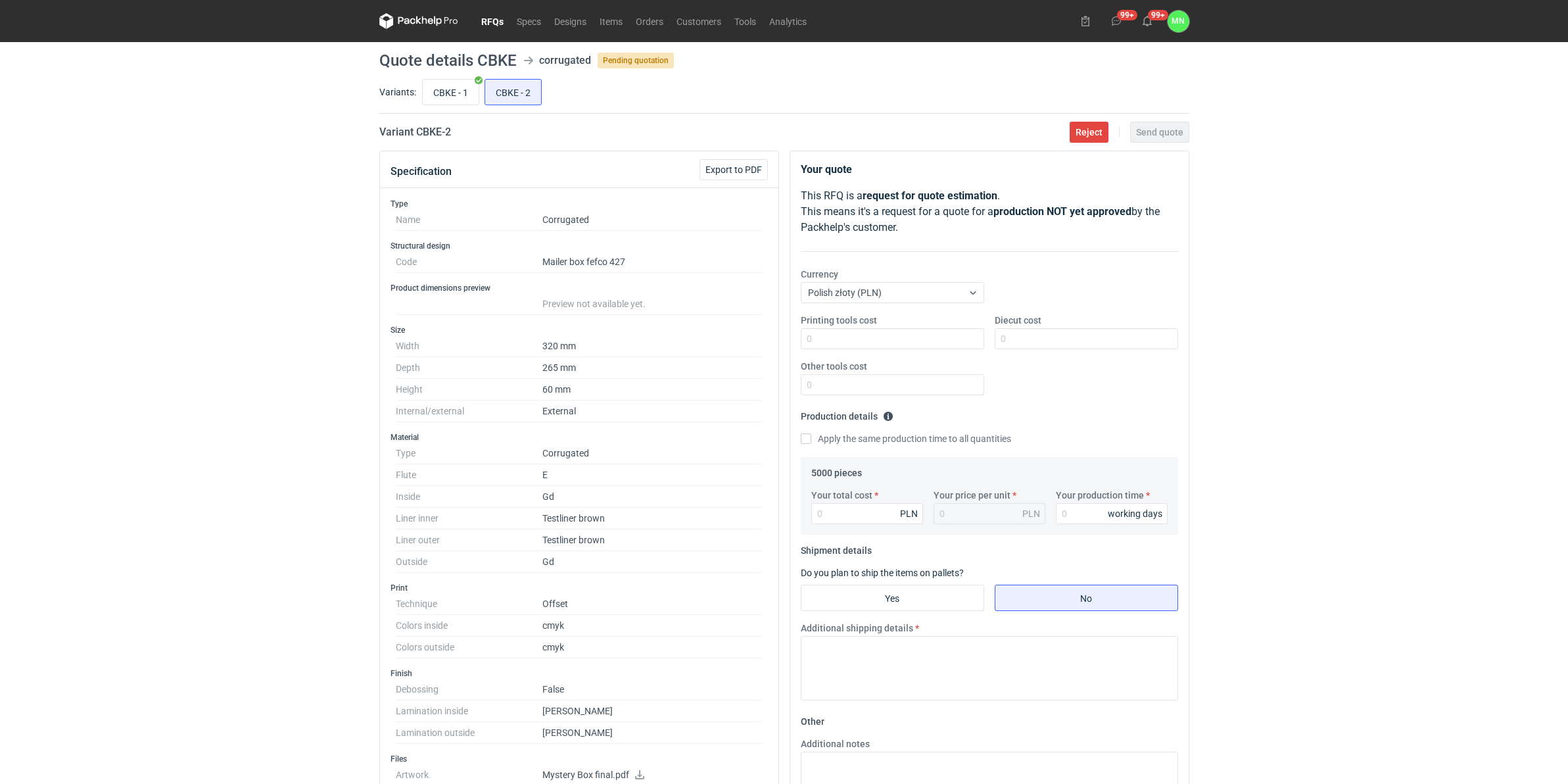
click at [416, 96] on div "Variants: CBKE - 1 CBKE - 2" at bounding box center [784, 95] width 810 height 38
click at [470, 92] on input "CBKE - 1" at bounding box center [451, 92] width 56 height 25
radio input "true"
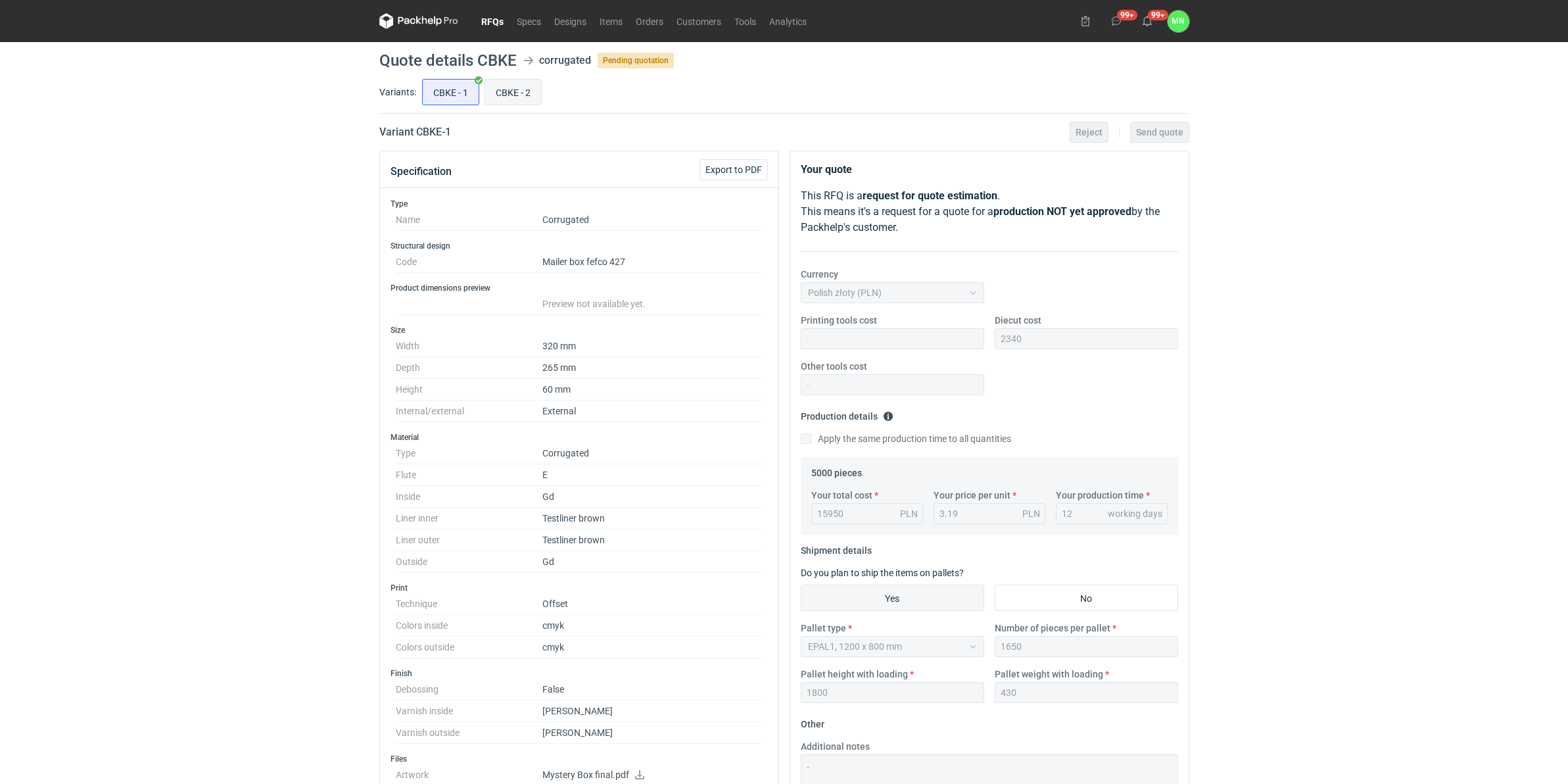
click at [514, 92] on input "CBKE - 2" at bounding box center [513, 92] width 56 height 25
radio input "true"
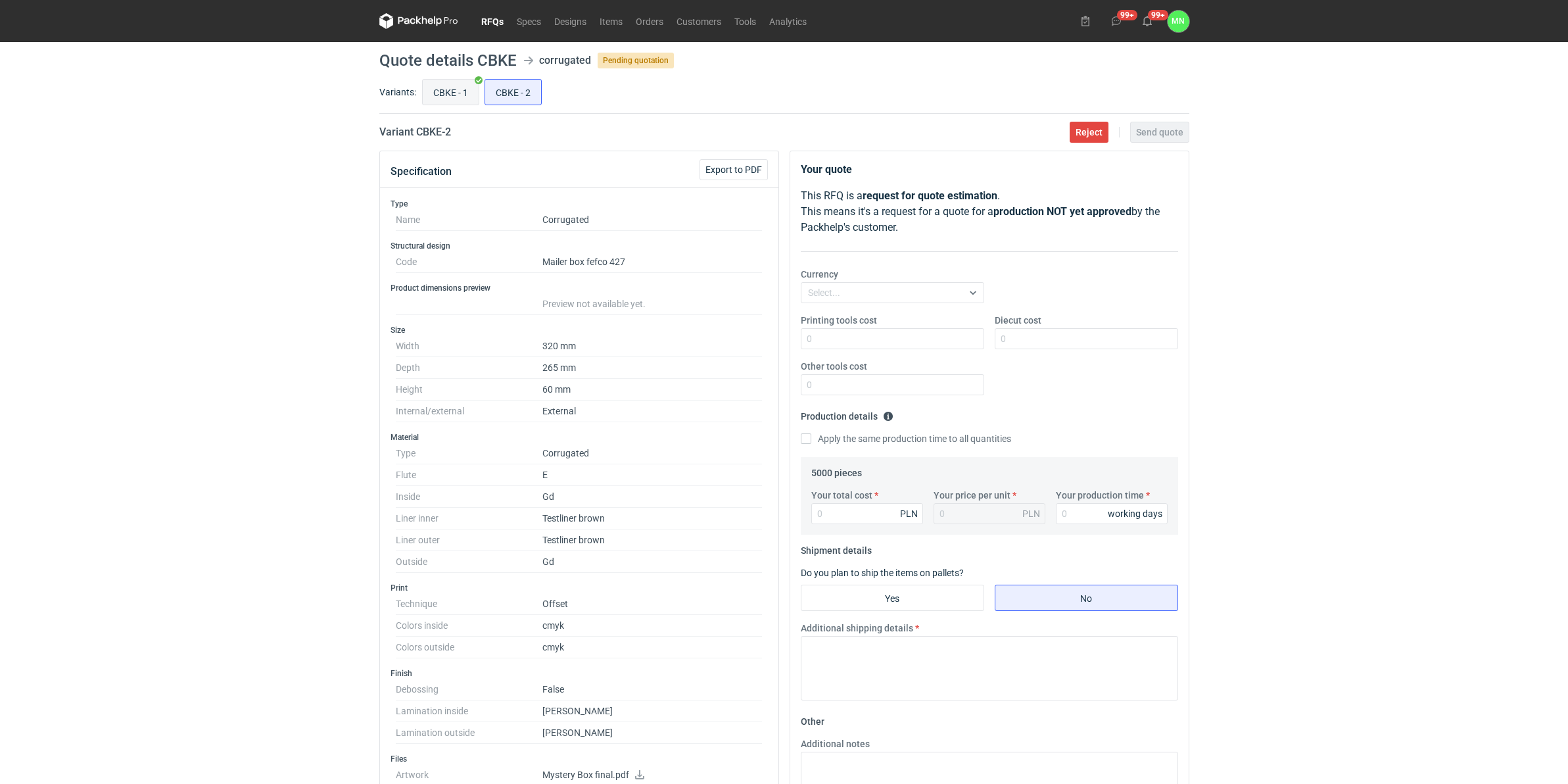
click at [438, 92] on input "CBKE - 1" at bounding box center [451, 92] width 56 height 25
radio input "true"
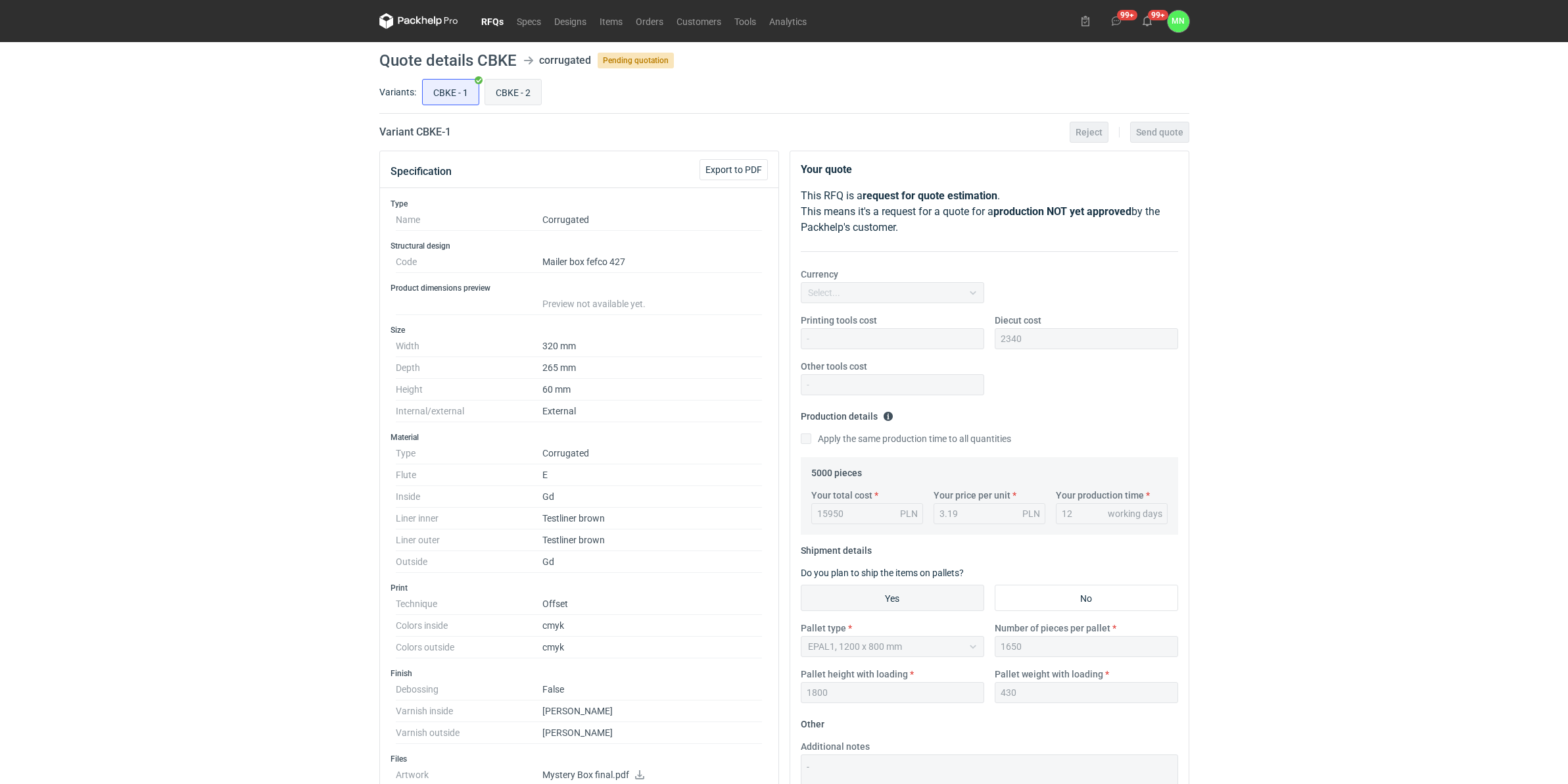
click at [514, 93] on input "CBKE - 2" at bounding box center [513, 92] width 56 height 25
radio input "true"
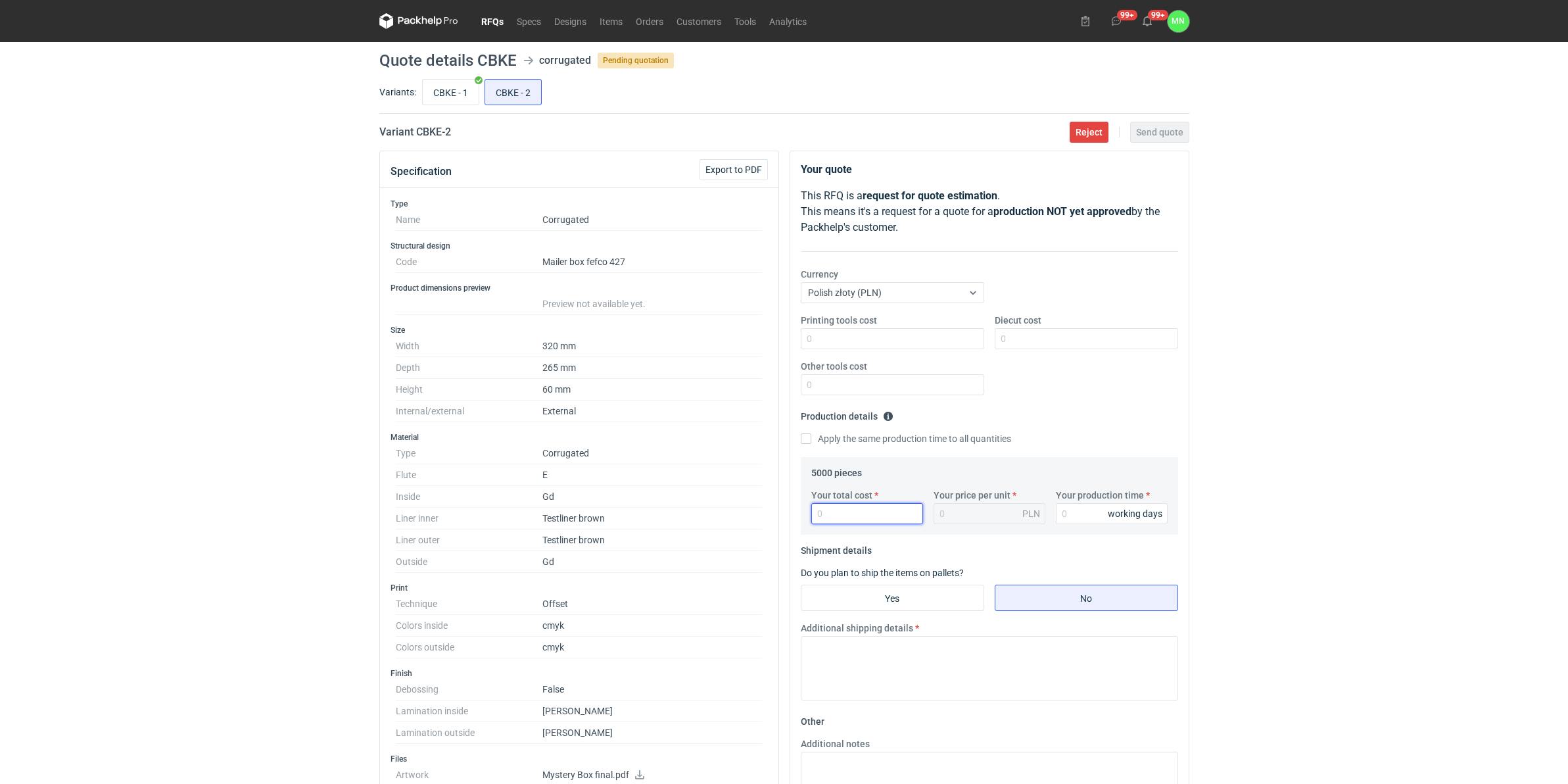
click at [853, 518] on input "Your total cost" at bounding box center [866, 513] width 111 height 21
type input "21950"
type input "4.39"
type input "21950"
click at [1065, 513] on input "Your production time" at bounding box center [1111, 513] width 111 height 21
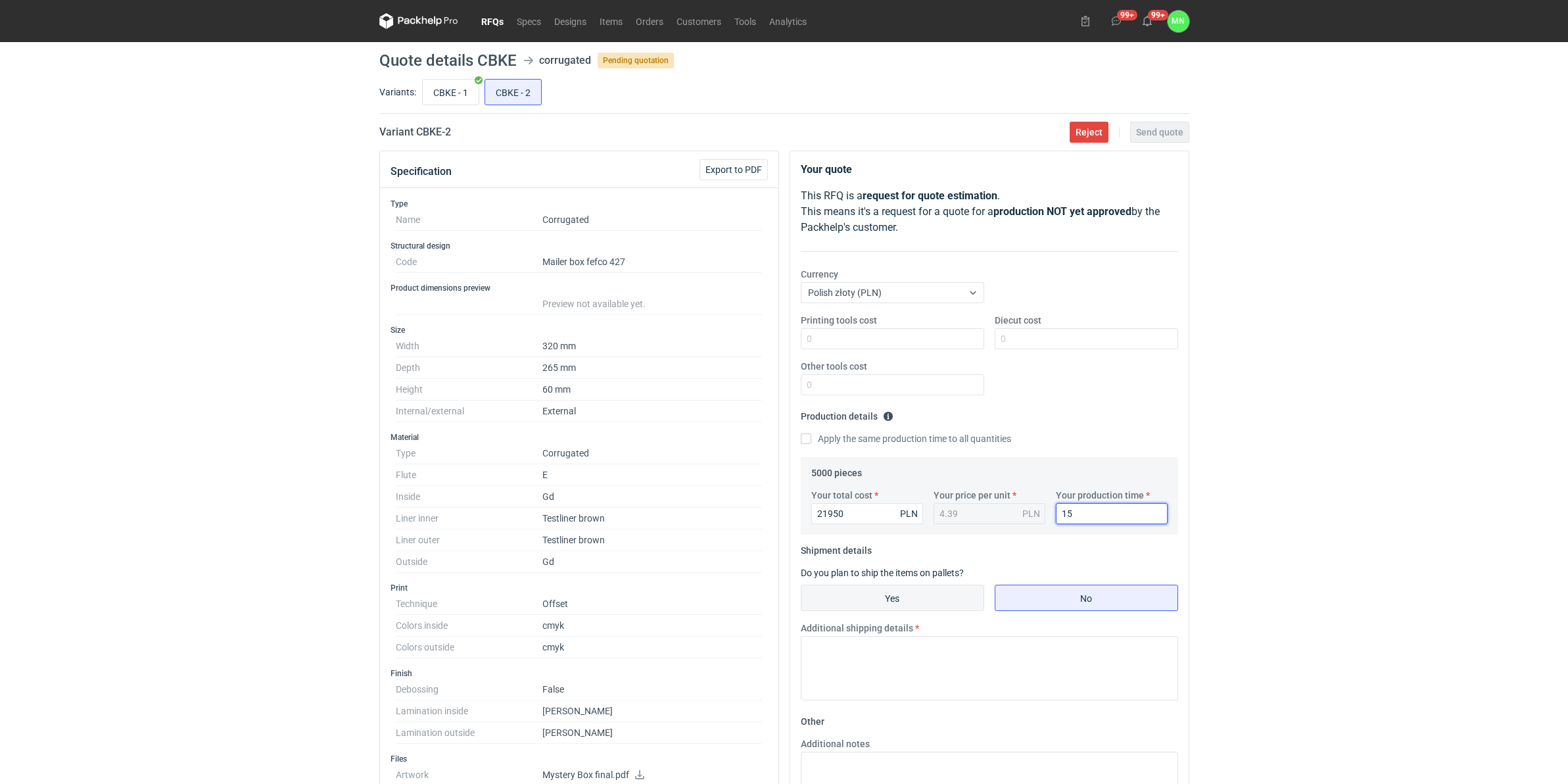
type input "15"
click at [942, 588] on input "Yes" at bounding box center [892, 598] width 182 height 25
radio input "true"
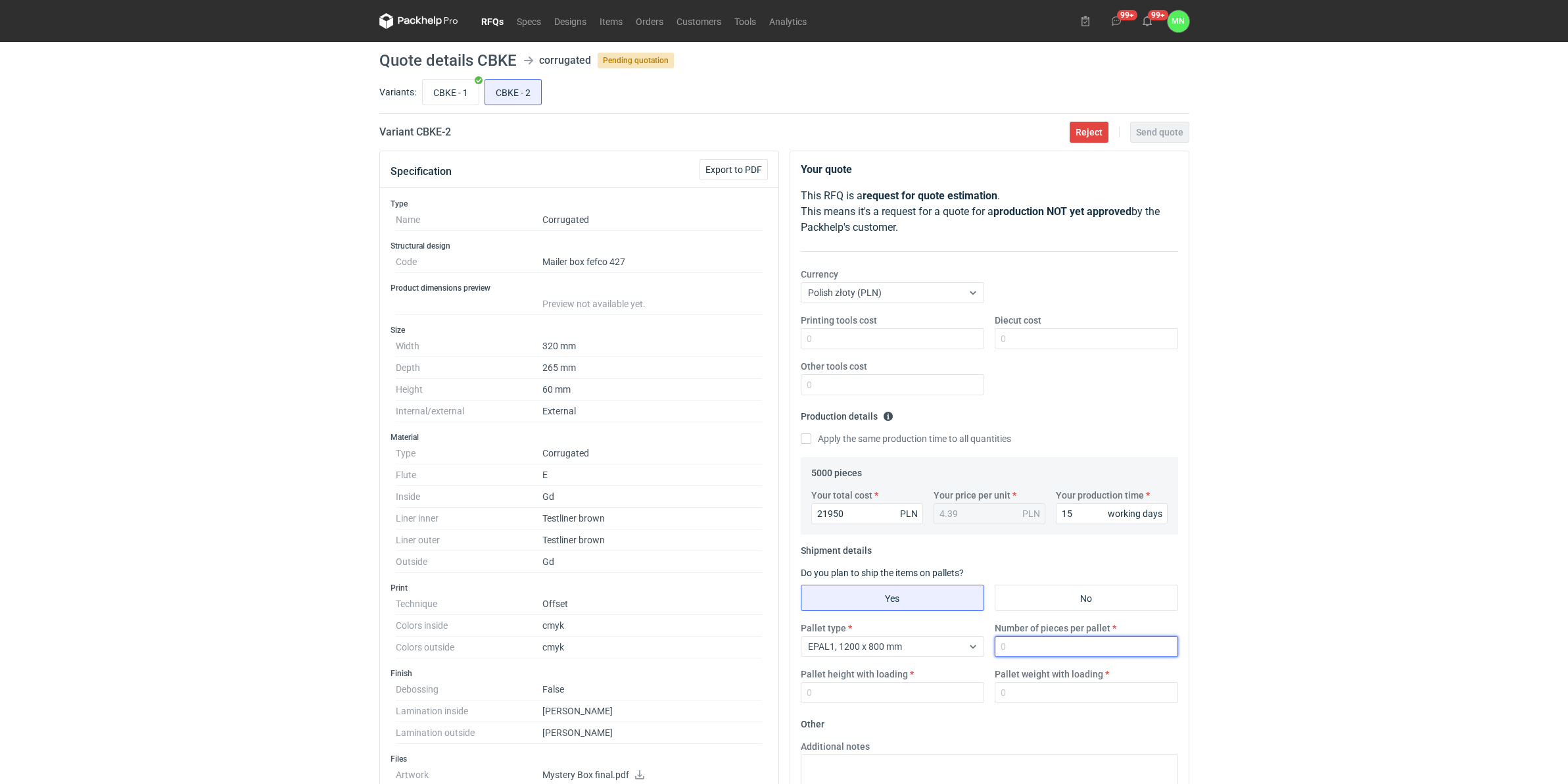
click at [1043, 601] on input "Number of pieces per pallet" at bounding box center [1086, 646] width 183 height 21
type input "1650"
click at [946, 601] on input "Pallet height with loading" at bounding box center [892, 692] width 183 height 21
type input "1800"
click at [1059, 337] on input "Diecut cost" at bounding box center [1086, 339] width 183 height 21
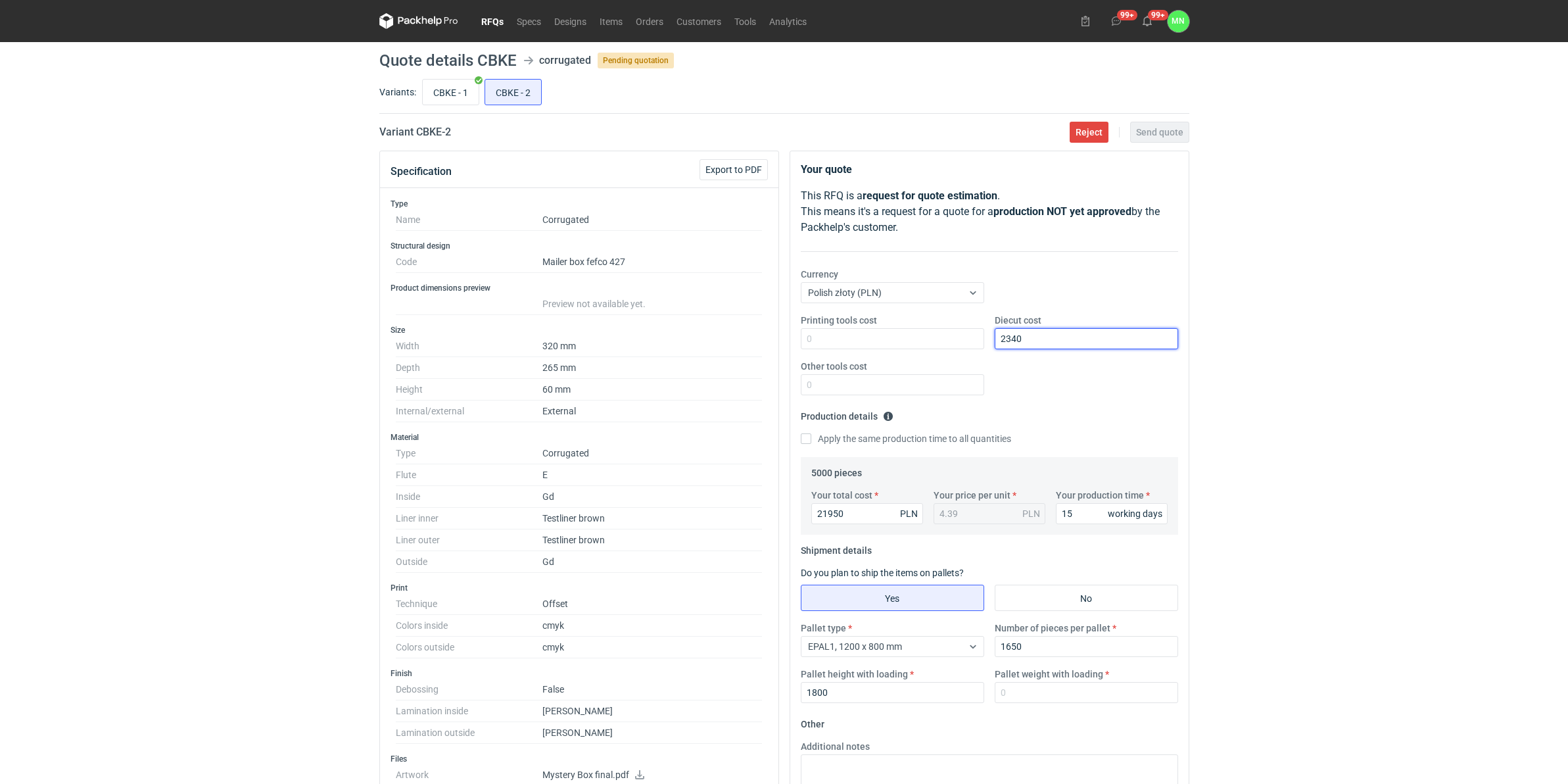
type input "2340"
click at [1253, 535] on div "RFQs Specs Designs Items Orders Customers Tools Analytics 99+ 99+ MN Małgorzata…" at bounding box center [784, 392] width 1568 height 784
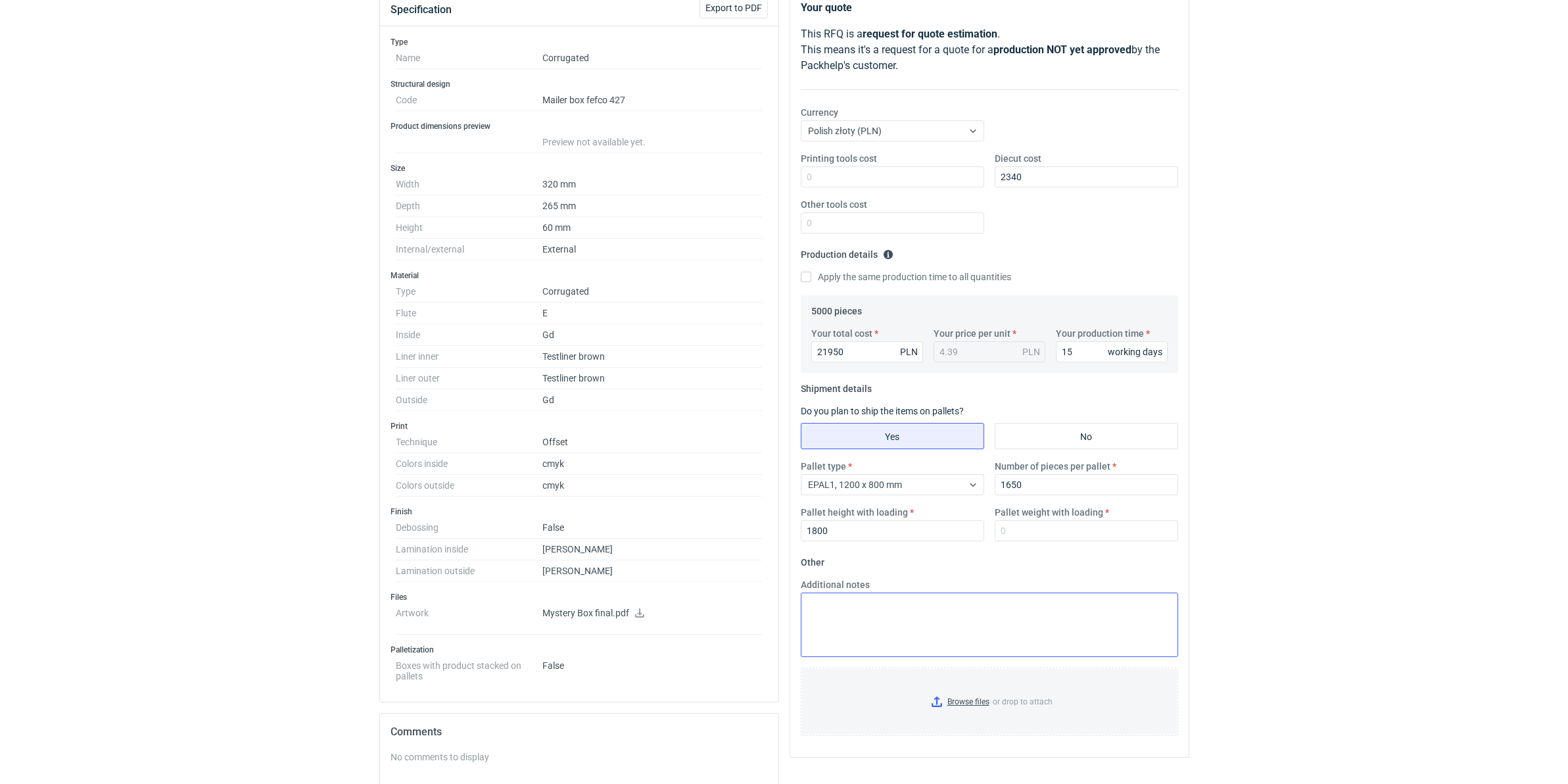
scroll to position [164, 0]
click at [974, 601] on input "Browse files or drop to attach" at bounding box center [989, 699] width 375 height 66
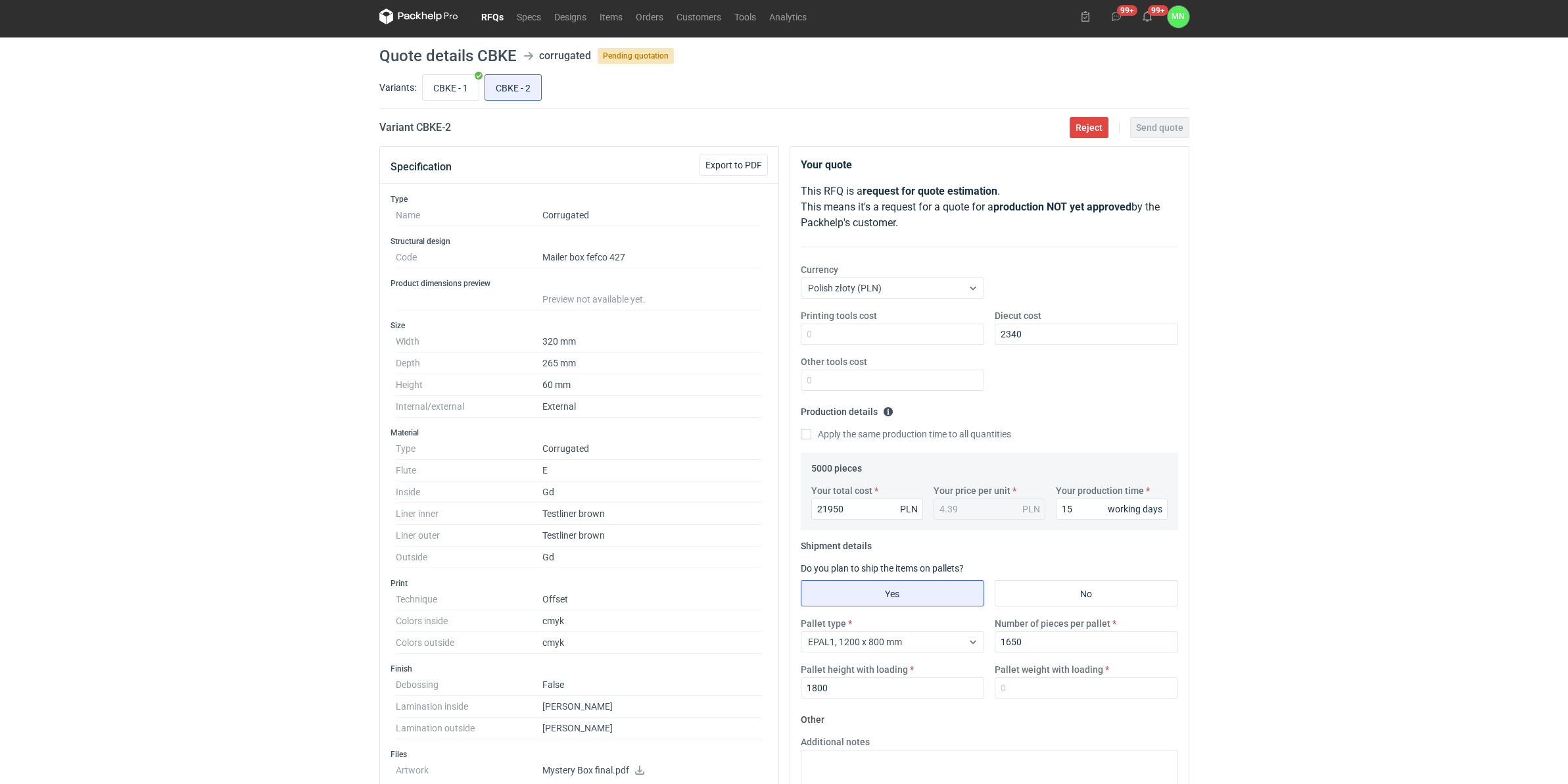
scroll to position [0, 0]
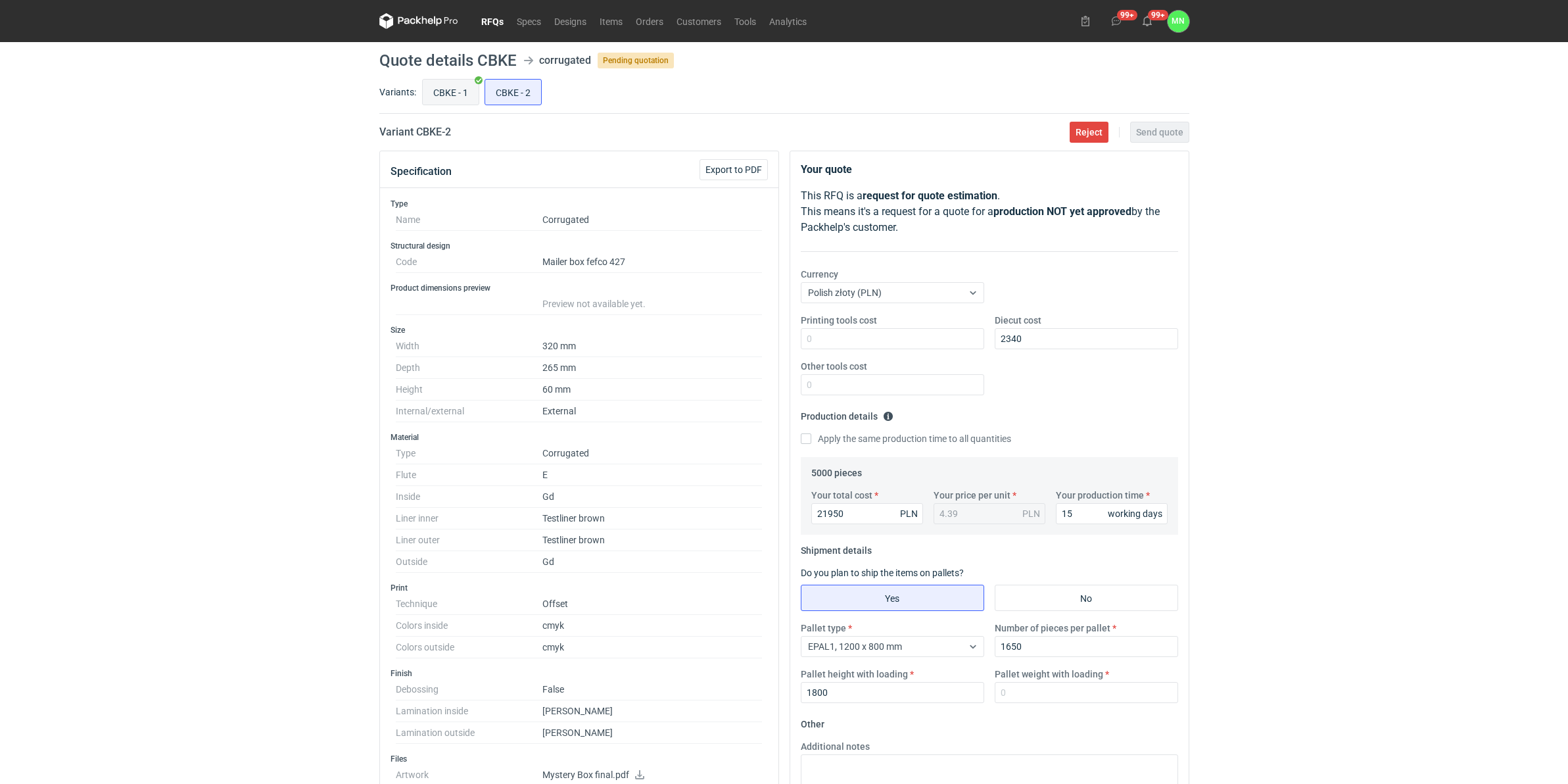
click at [465, 83] on input "CBKE - 1" at bounding box center [451, 92] width 56 height 25
radio input "true"
click at [508, 80] on input "CBKE - 2" at bounding box center [513, 92] width 56 height 25
radio input "true"
click at [1044, 601] on input "Pallet weight with loading" at bounding box center [1086, 692] width 183 height 21
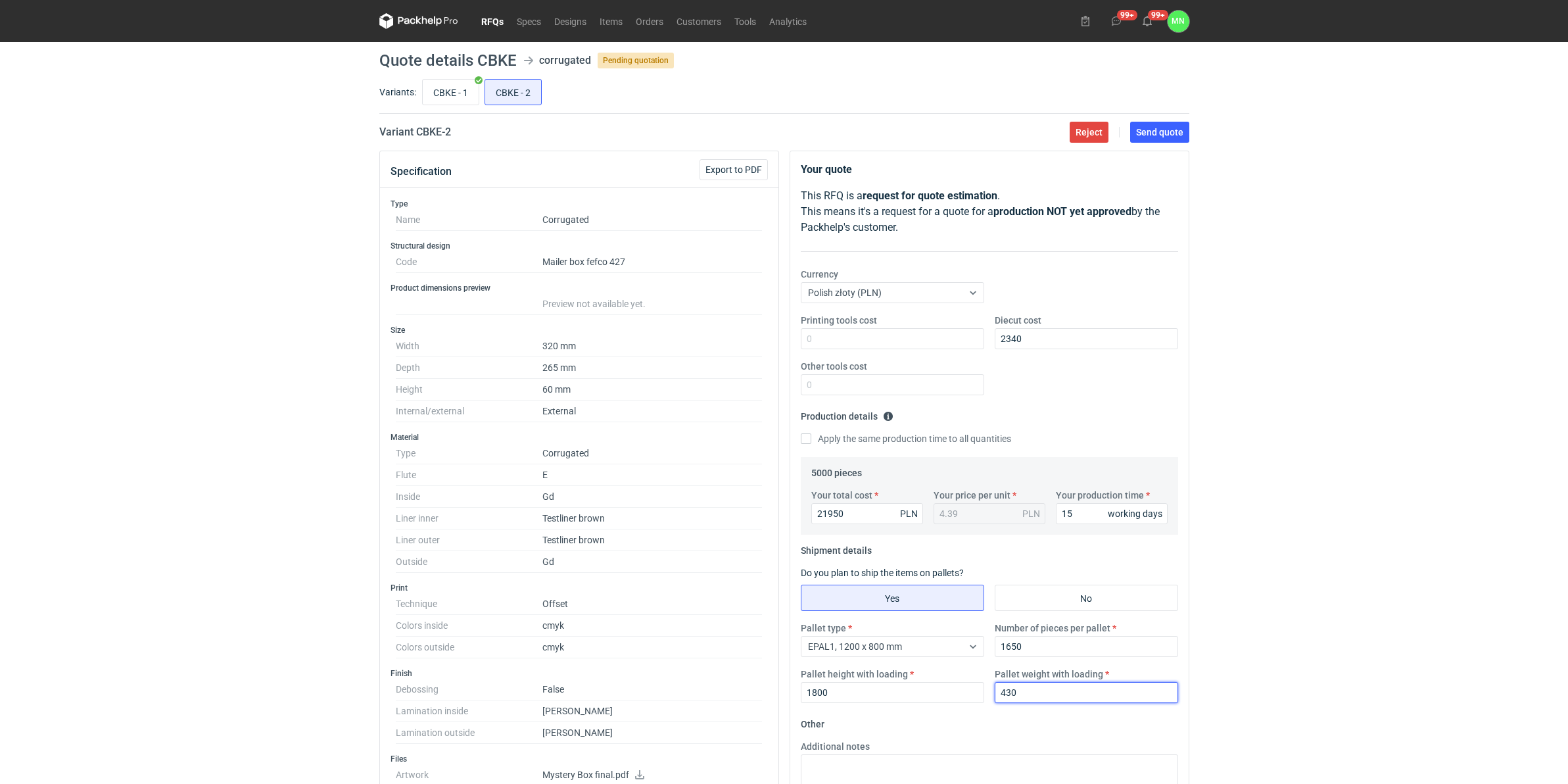
type input "430"
click at [1253, 419] on div "RFQs Specs Designs Items Orders Customers Tools Analytics 99+ 99+ MN Małgorzata…" at bounding box center [784, 392] width 1568 height 784
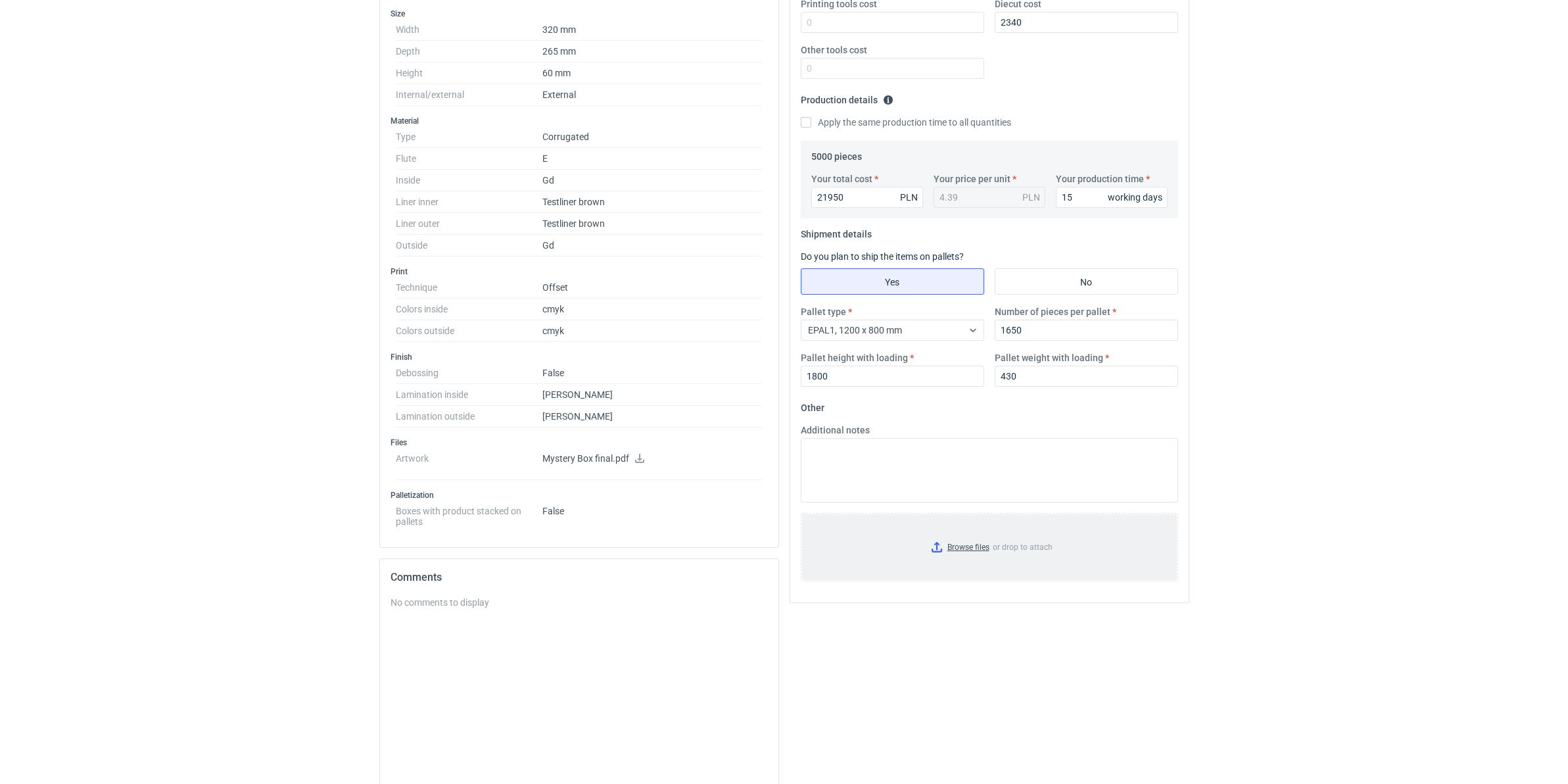
scroll to position [329, 0]
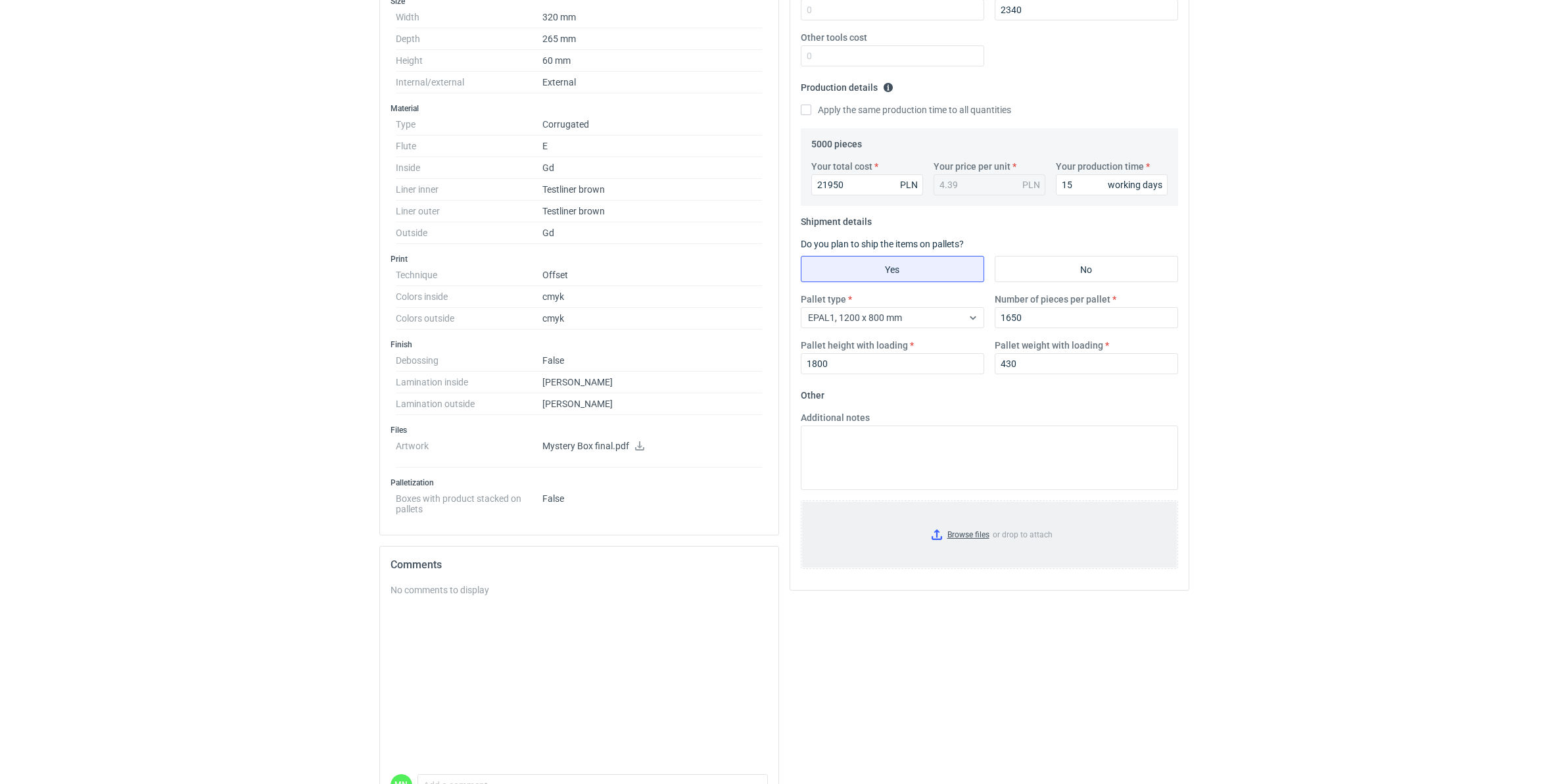
click at [964, 537] on input "Browse files or drop to attach" at bounding box center [989, 534] width 375 height 66
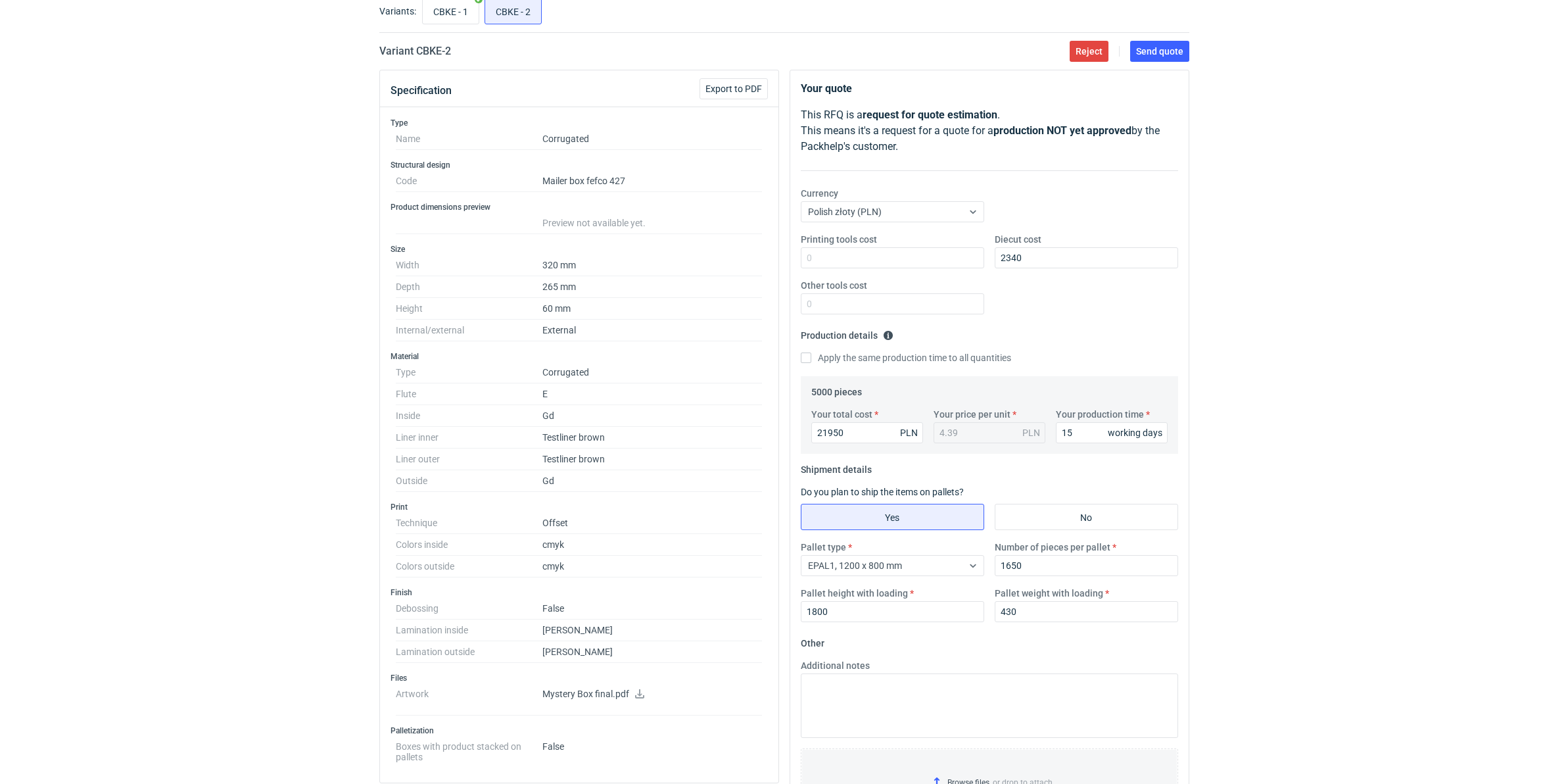
scroll to position [0, 0]
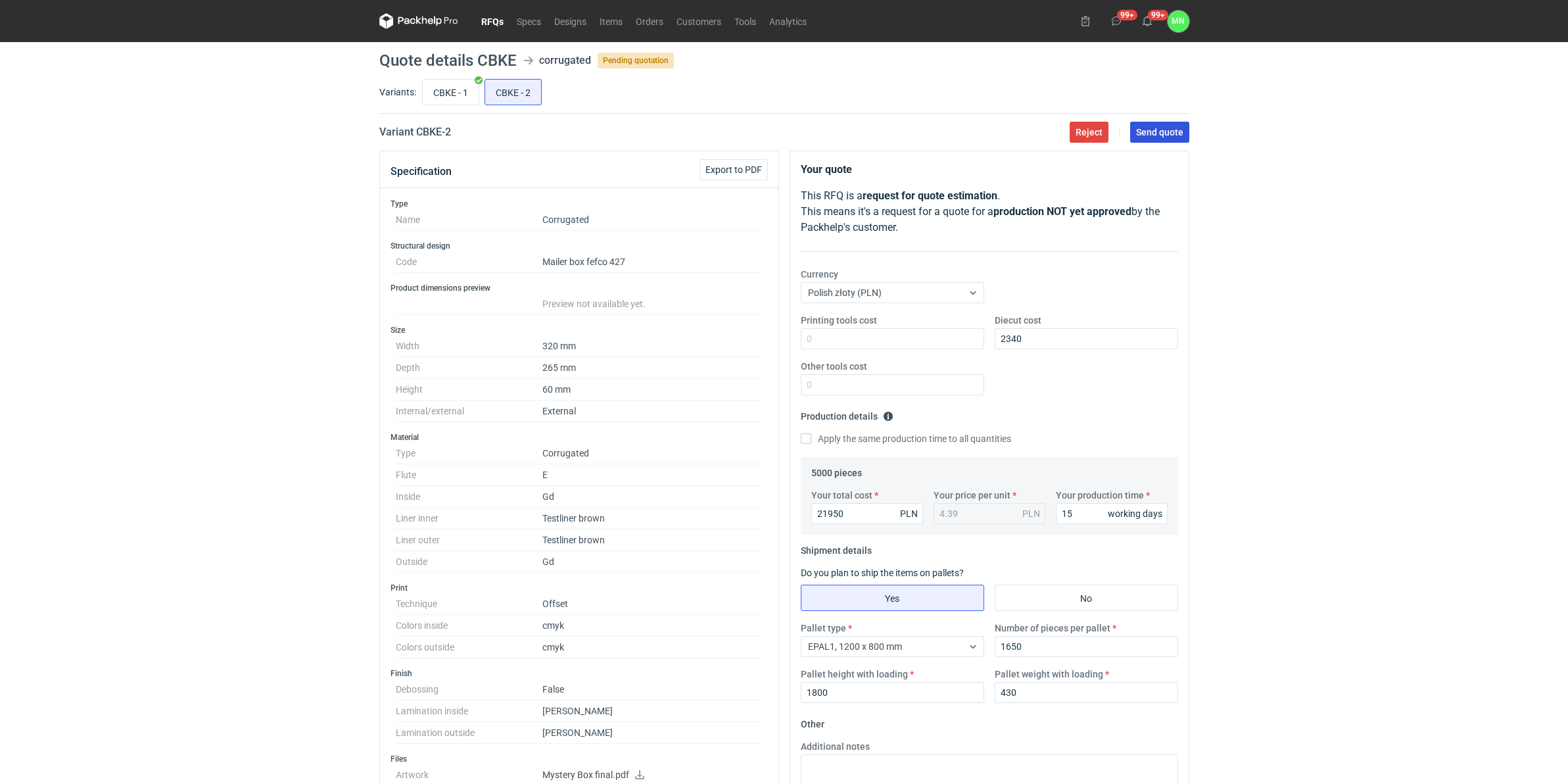
click at [1144, 128] on span "Send quote" at bounding box center [1159, 131] width 47 height 9
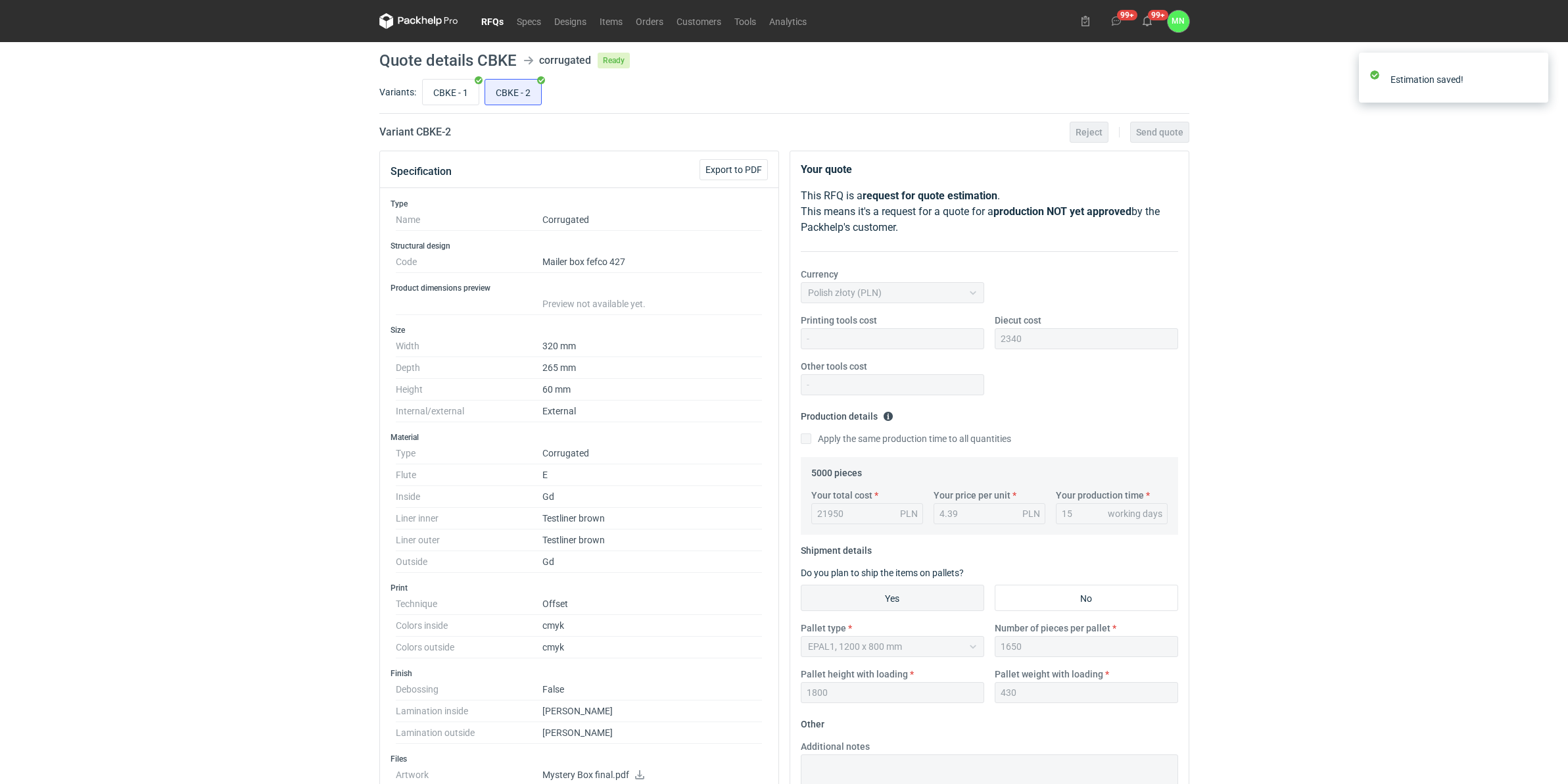
click at [481, 25] on link "RFQs" at bounding box center [492, 21] width 36 height 16
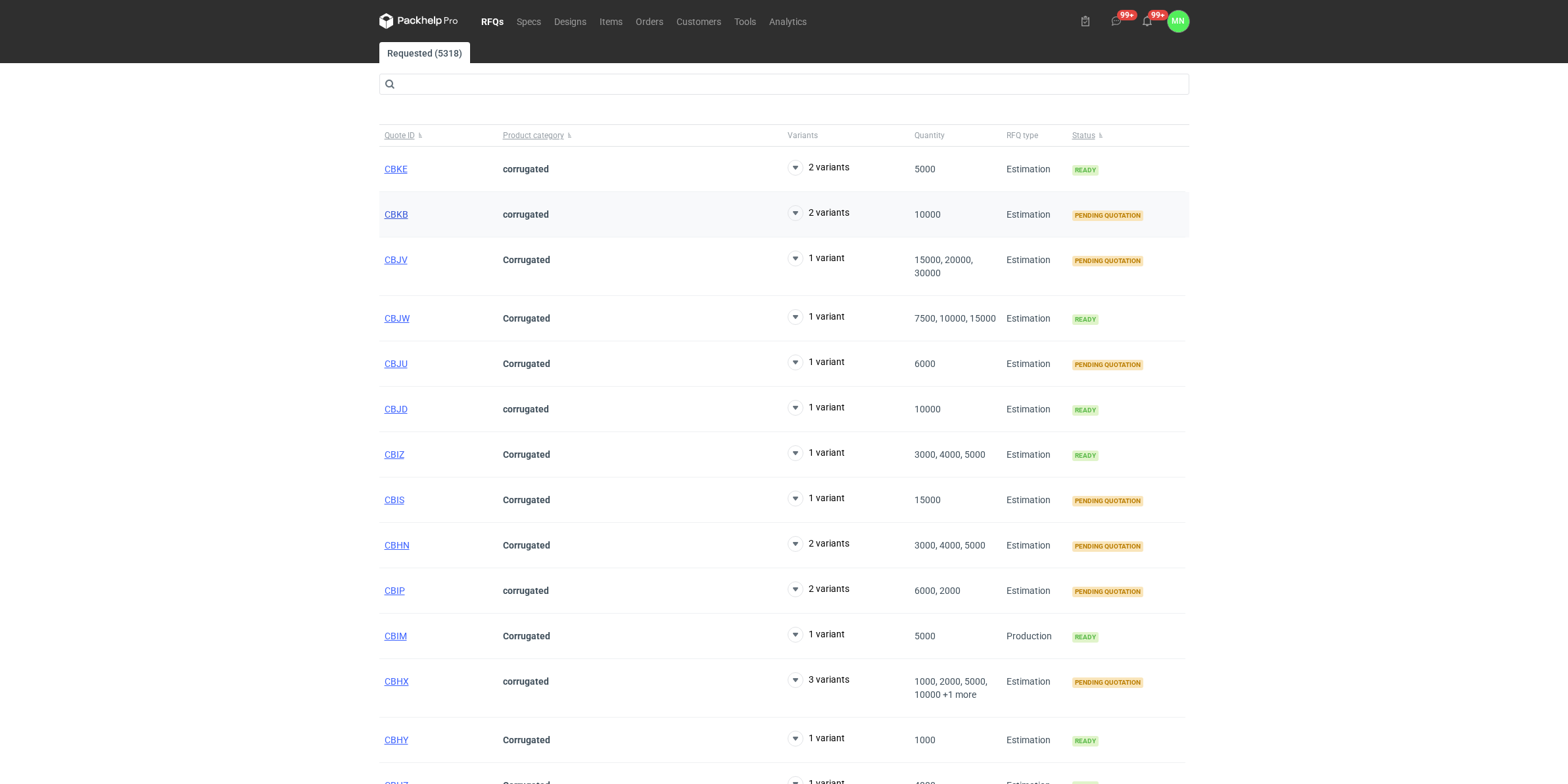
click at [395, 215] on span "CBKB" at bounding box center [396, 214] width 24 height 10
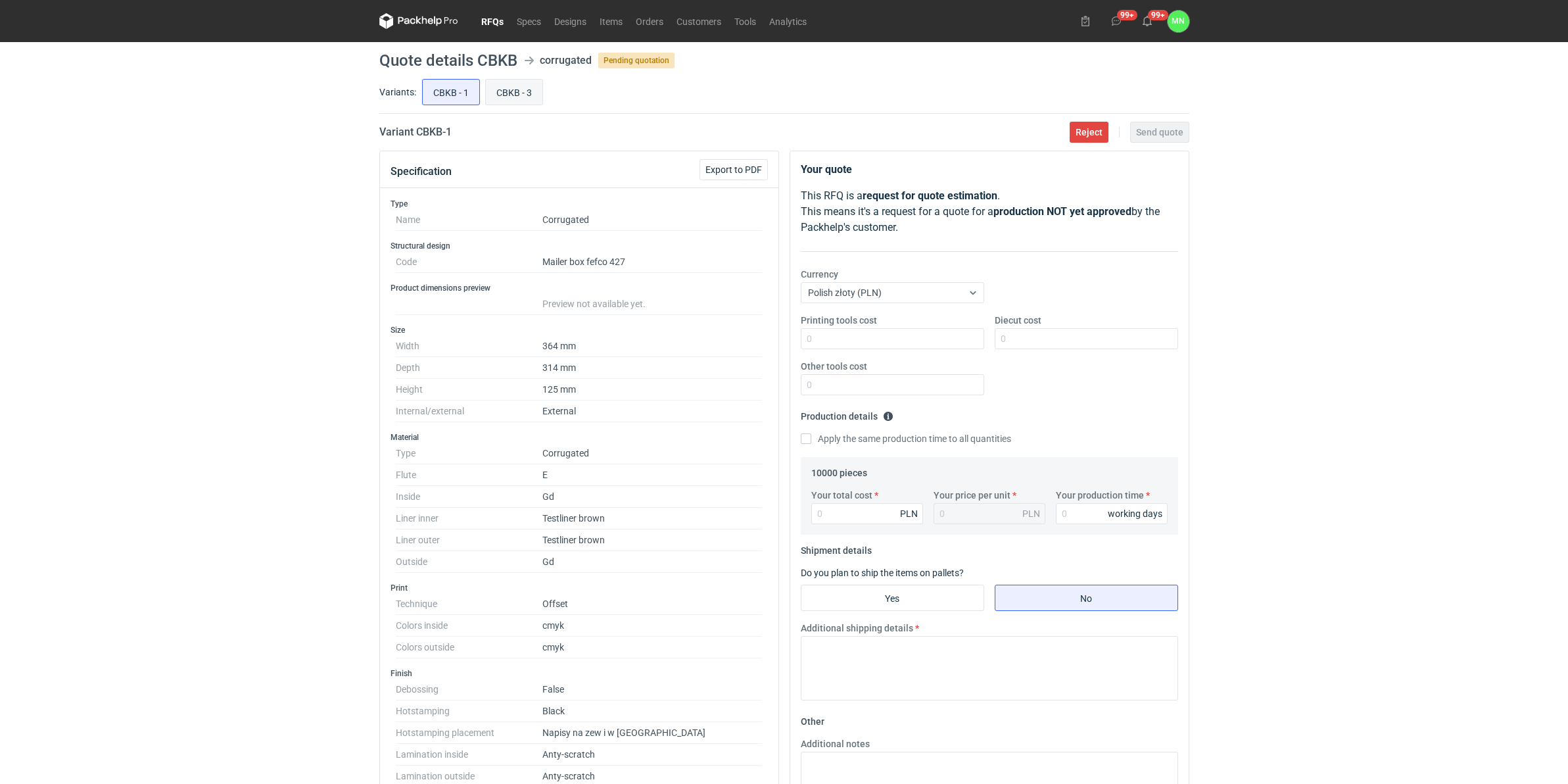
click at [509, 86] on input "CBKB - 3" at bounding box center [514, 92] width 57 height 25
radio input "true"
click at [486, 18] on link "RFQs" at bounding box center [492, 21] width 36 height 16
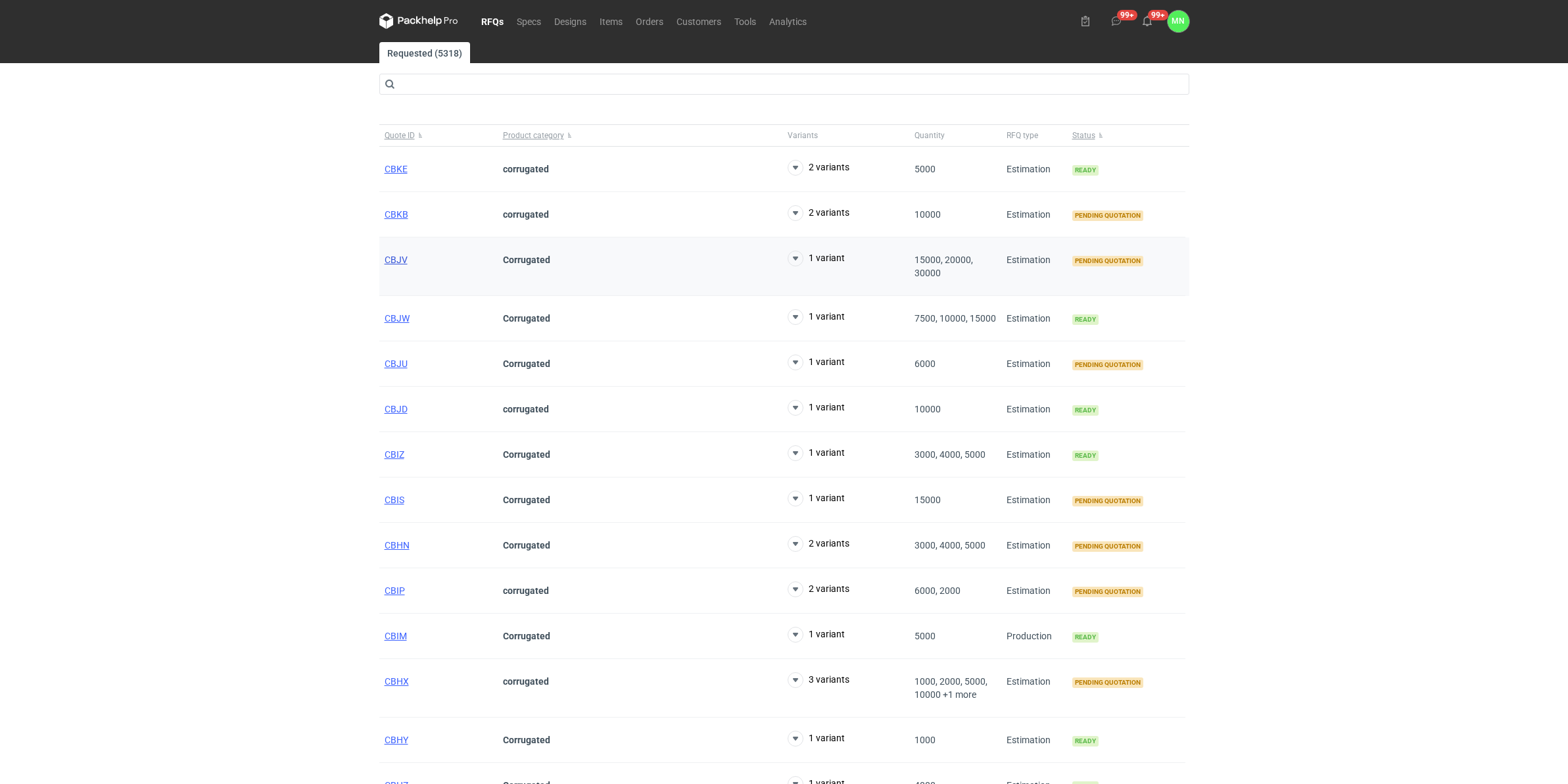
click at [392, 260] on span "CBJV" at bounding box center [396, 259] width 23 height 10
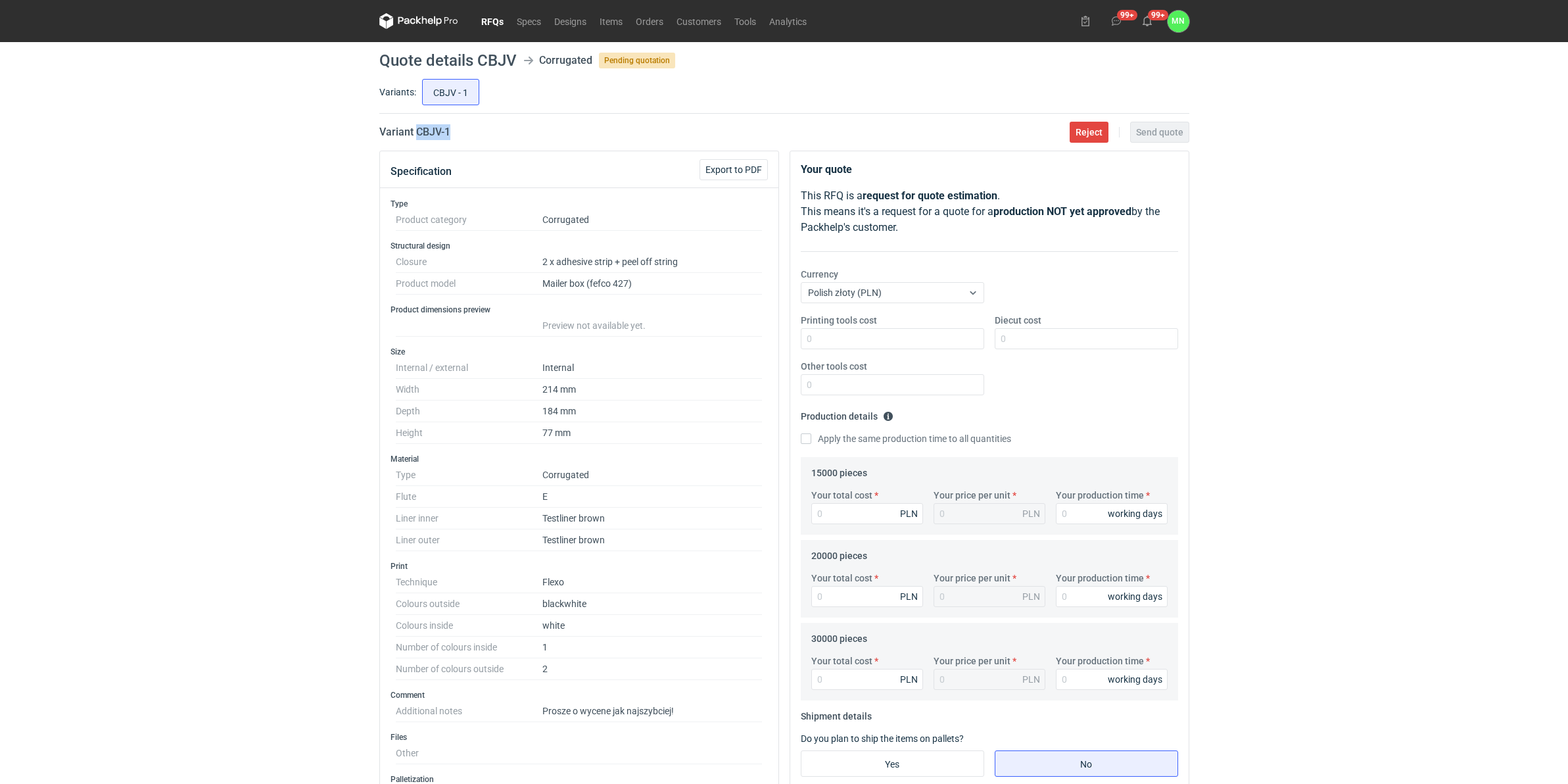
drag, startPoint x: 462, startPoint y: 133, endPoint x: 418, endPoint y: 133, distance: 44.0
click at [418, 133] on div "Variant CBJV - 1 Reject Send quote" at bounding box center [784, 132] width 810 height 16
copy h2 "CBJV - 1"
click at [841, 514] on input "Your total cost" at bounding box center [866, 513] width 111 height 21
type input "14550"
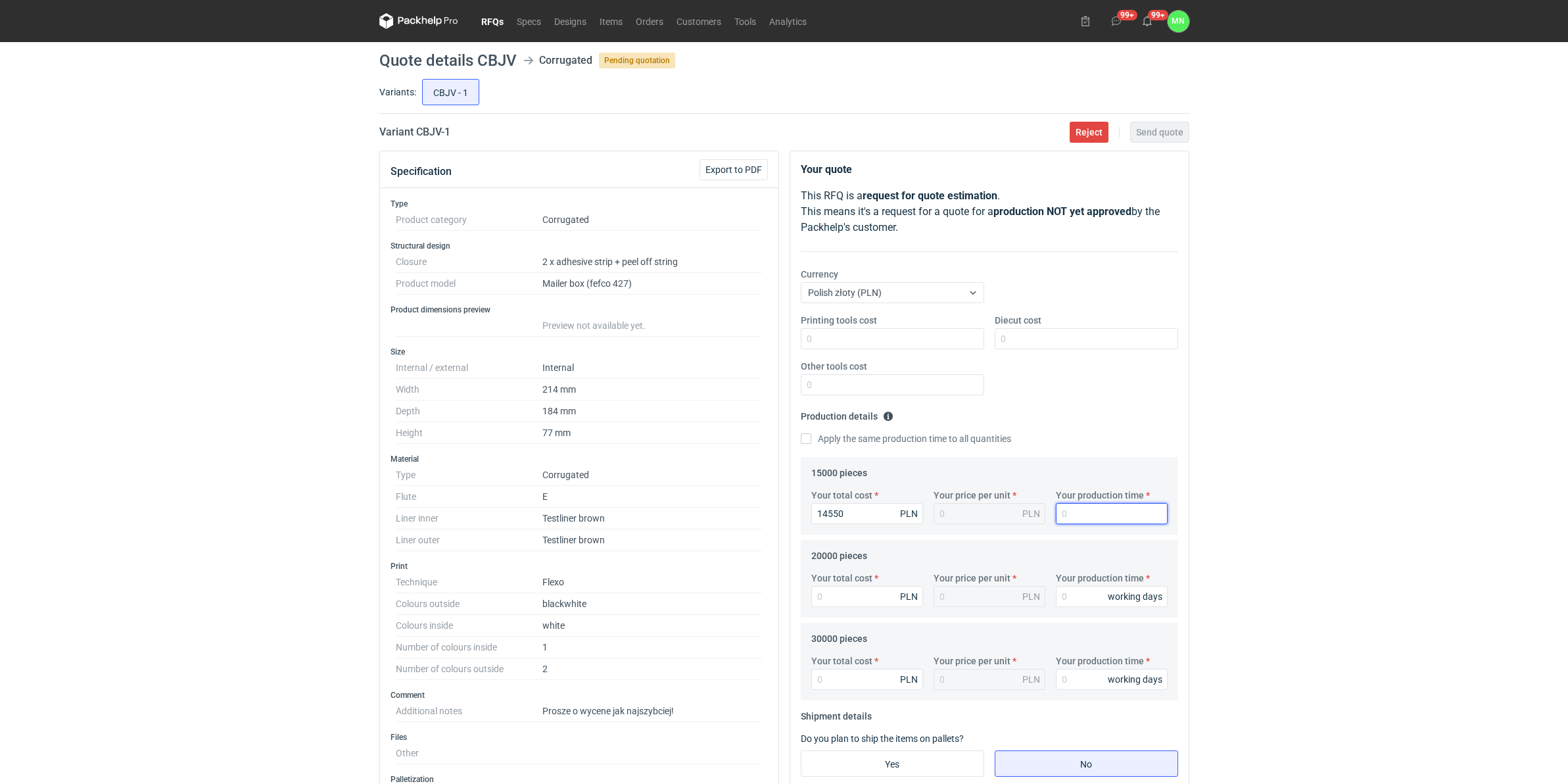
type input "0.97"
type input "10"
click at [866, 339] on input "Printing tools cost" at bounding box center [892, 339] width 183 height 21
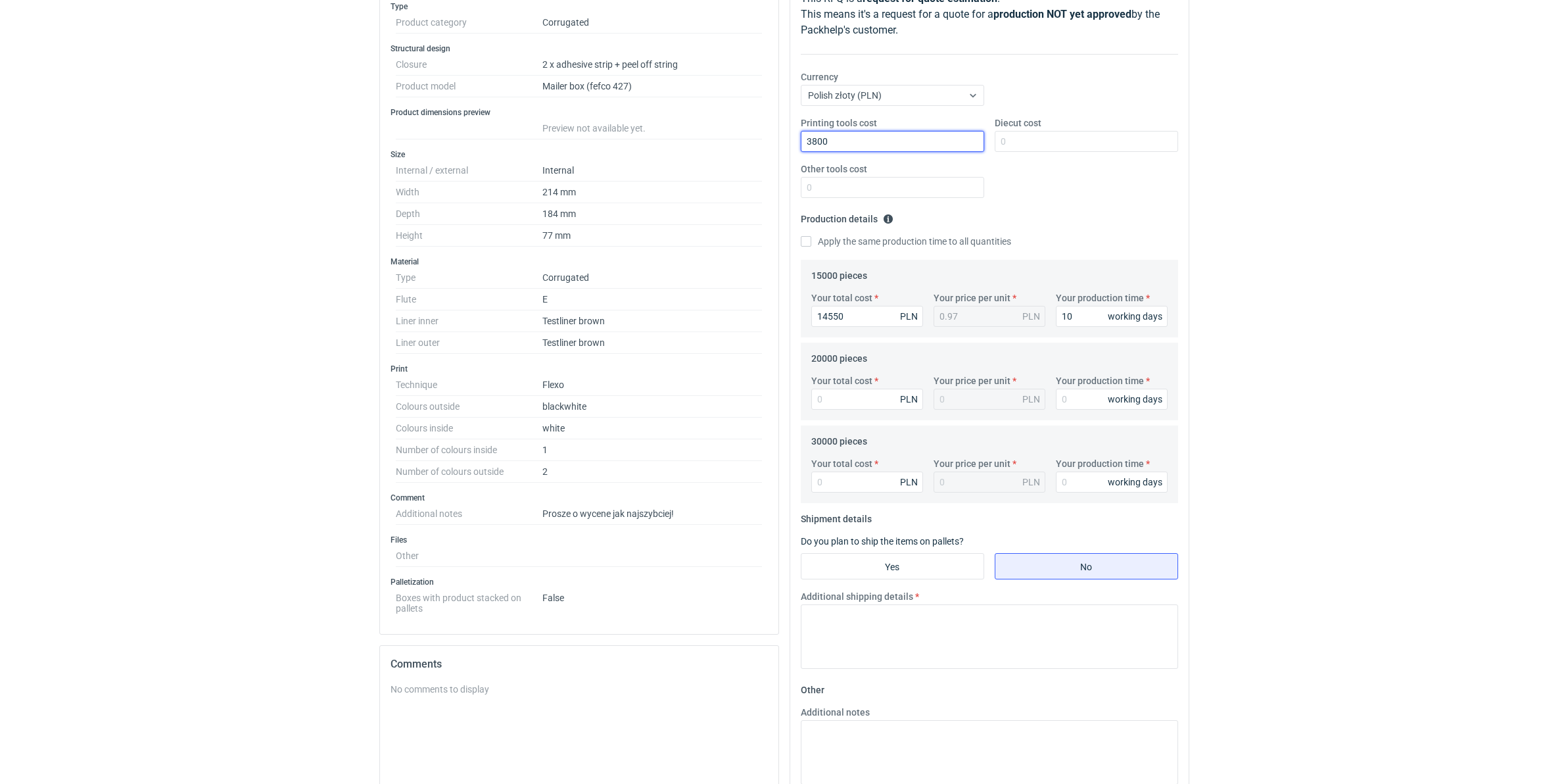
scroll to position [329, 0]
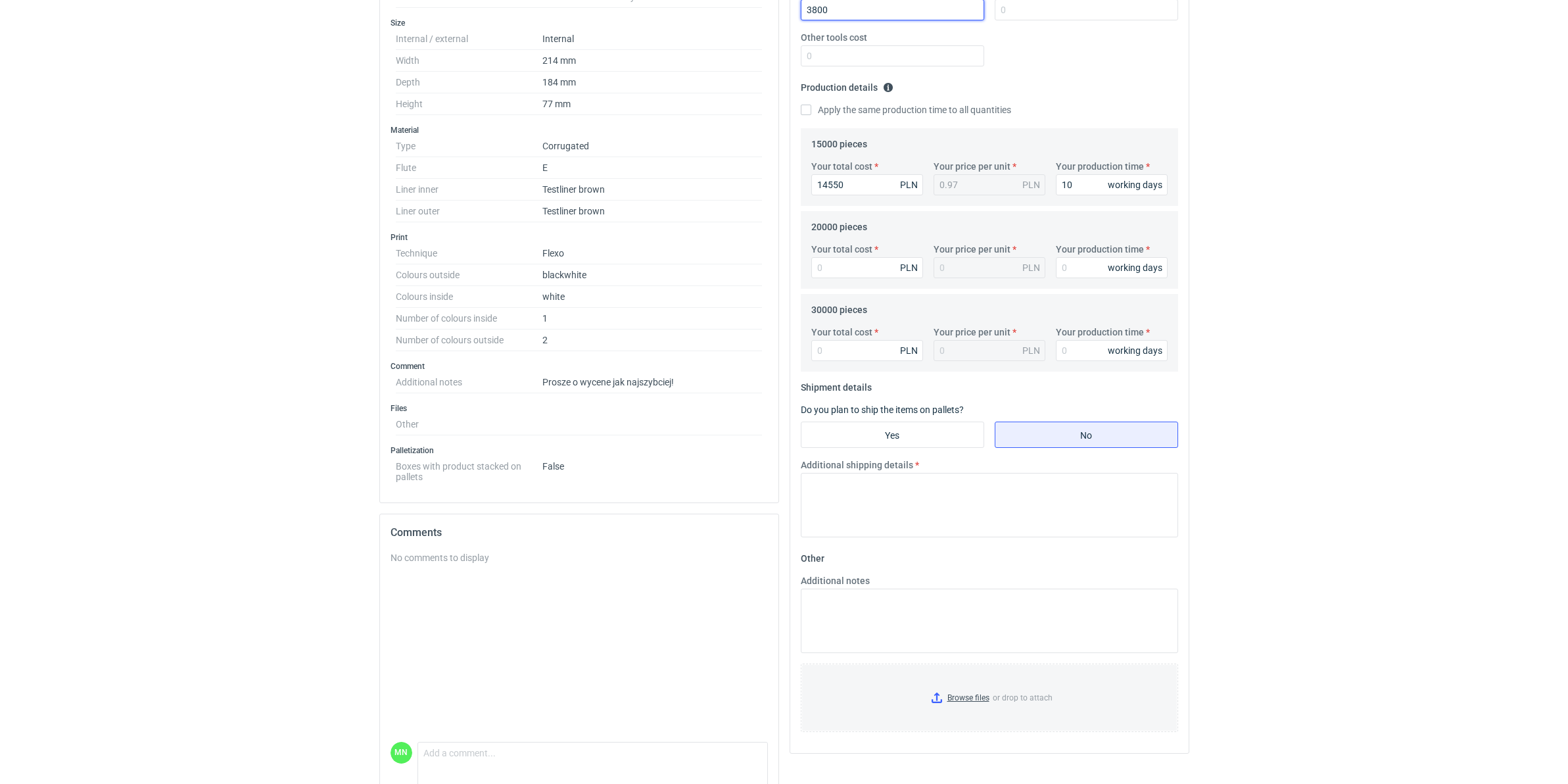
type input "3800"
click at [871, 274] on input "Your total cost" at bounding box center [866, 267] width 111 height 21
type input "18000"
type input "0.9"
type input "26100"
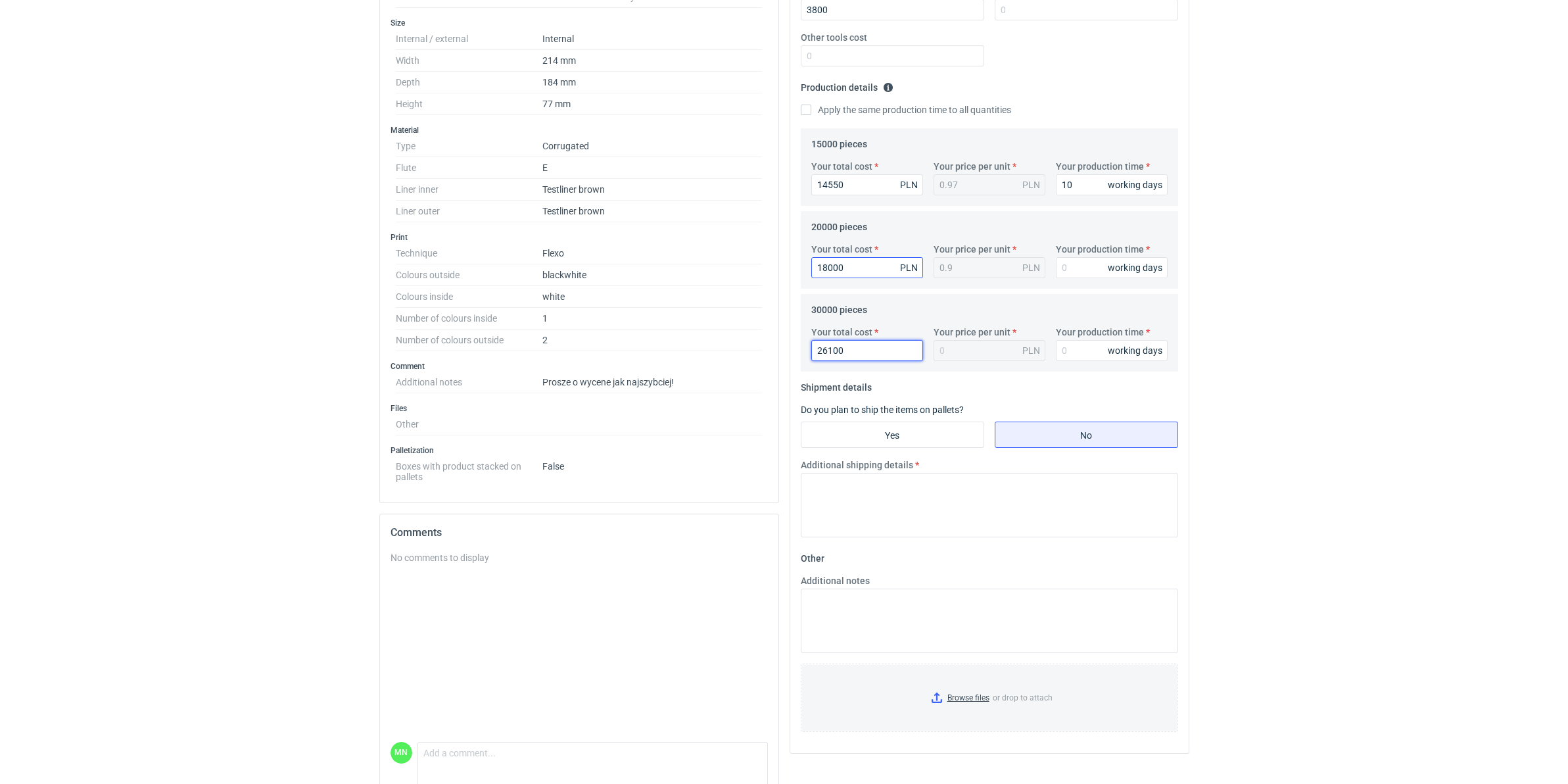
type input "0.87"
type input "26100"
type input "10"
click at [1102, 275] on input "Your production time" at bounding box center [1111, 267] width 111 height 21
type input "10"
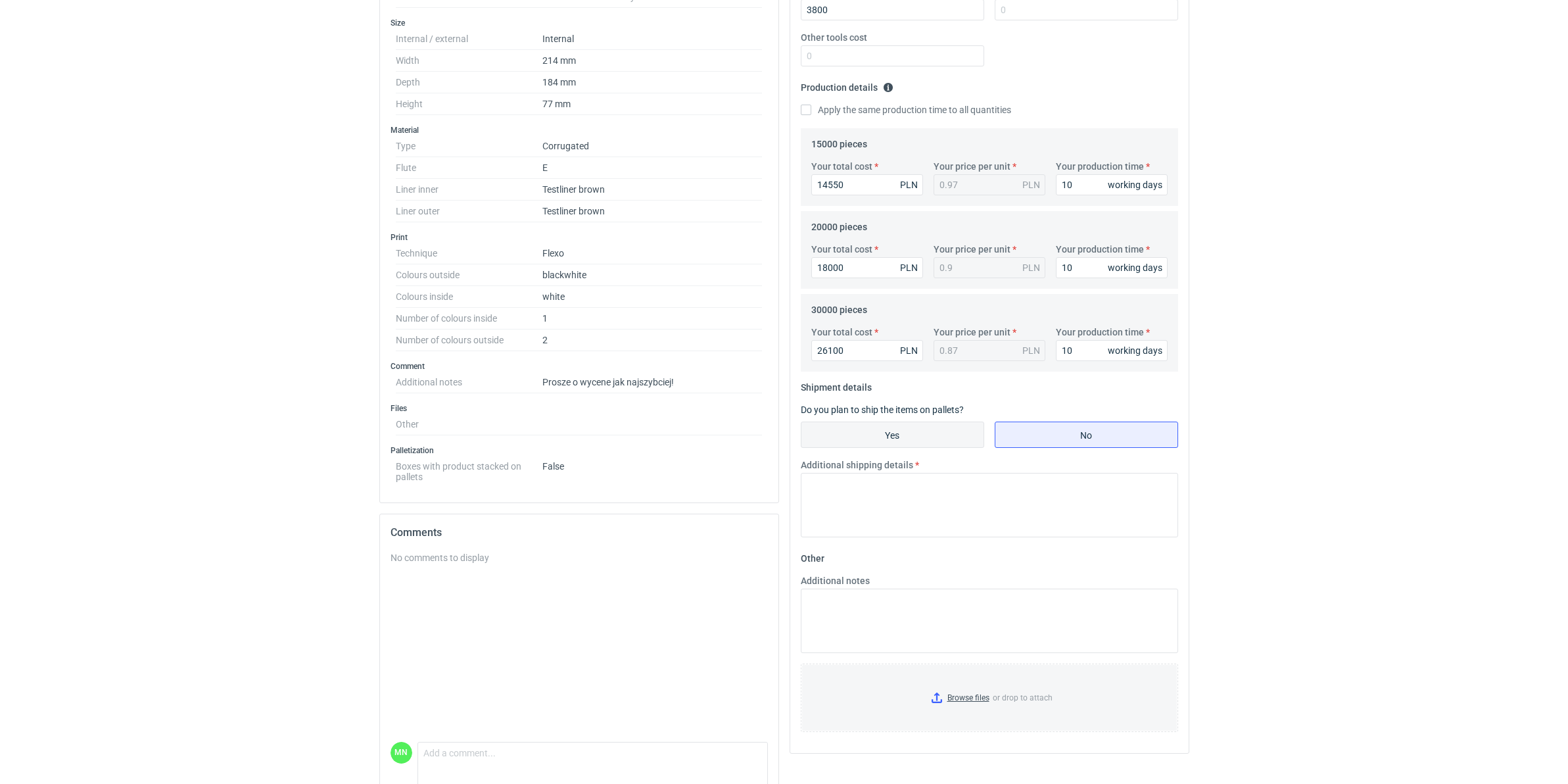
click at [920, 424] on input "Yes" at bounding box center [892, 434] width 182 height 25
radio input "true"
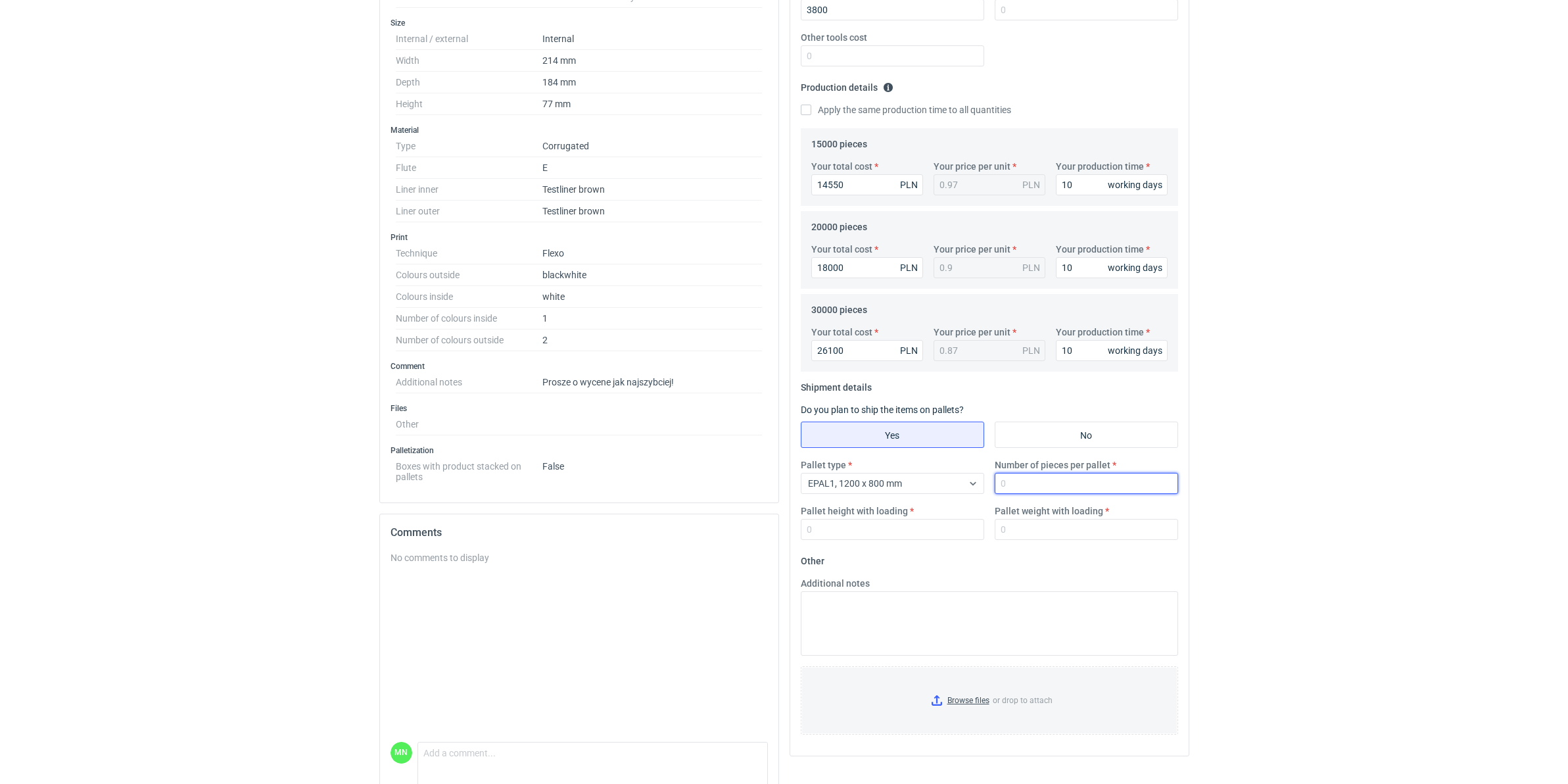
click at [1032, 491] on input "Number of pieces per pallet" at bounding box center [1086, 483] width 183 height 21
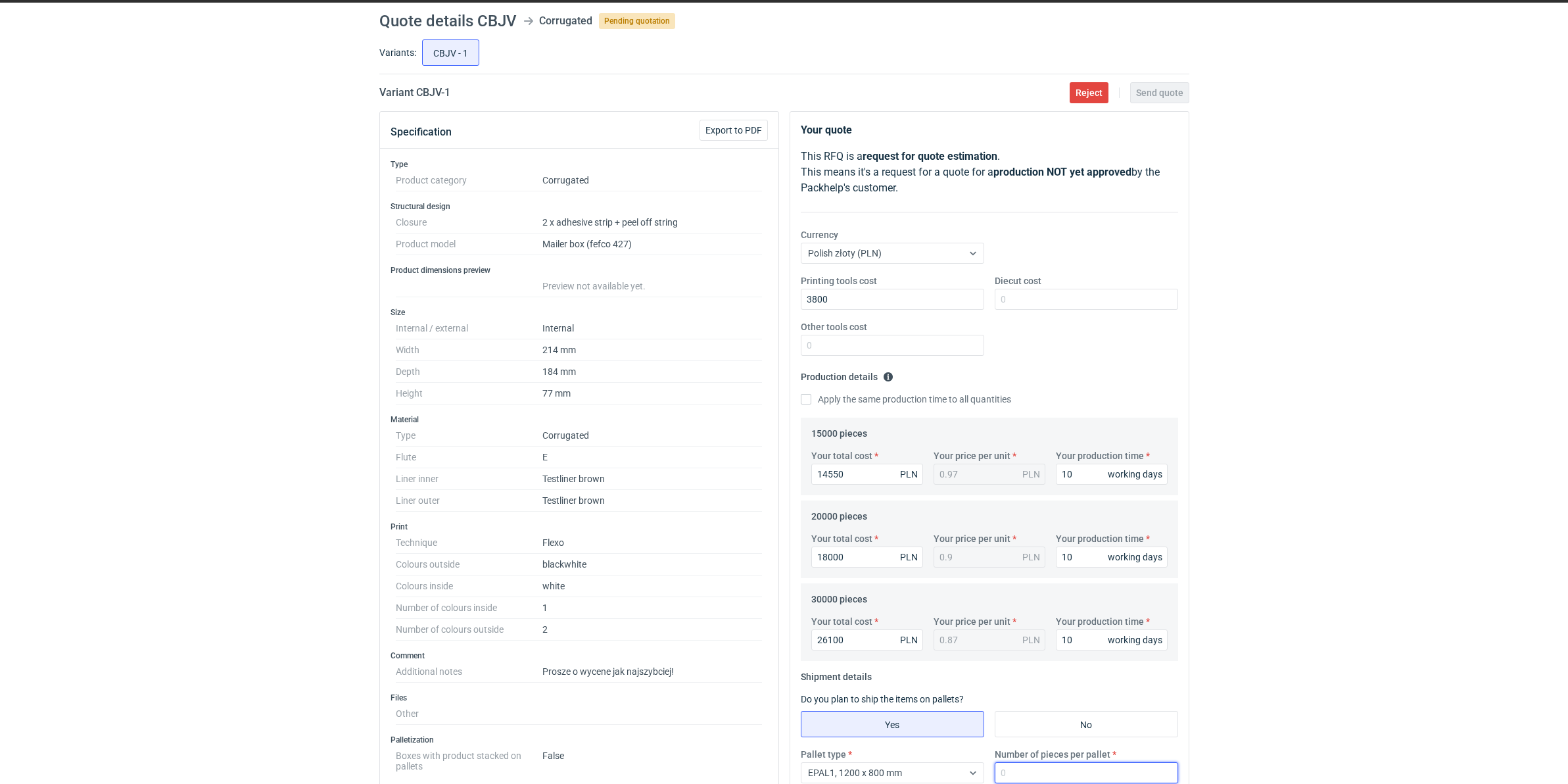
scroll to position [0, 0]
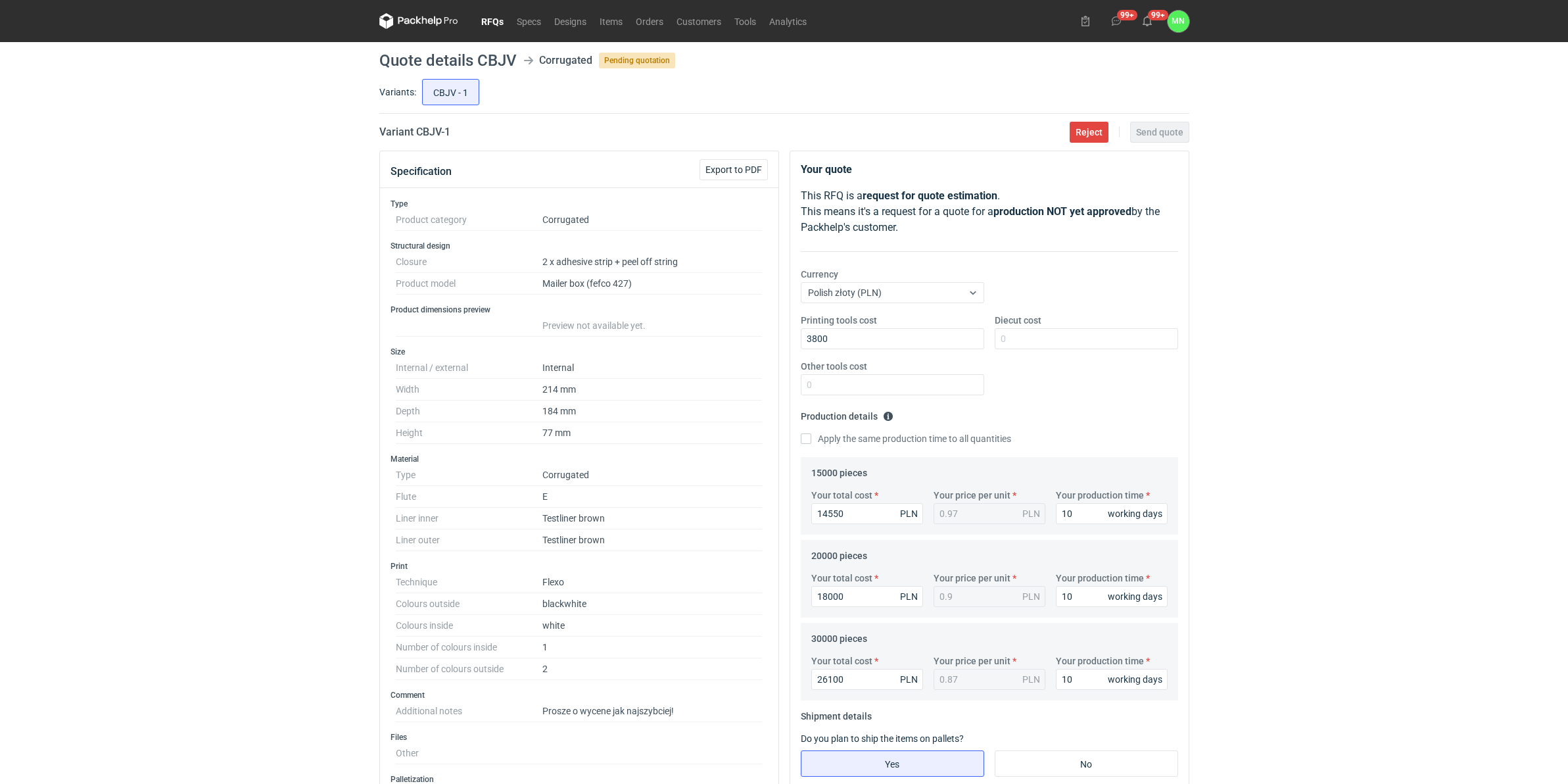
click at [426, 137] on h2 "Variant CBJV - 1" at bounding box center [415, 132] width 71 height 16
copy h2 "CBJV"
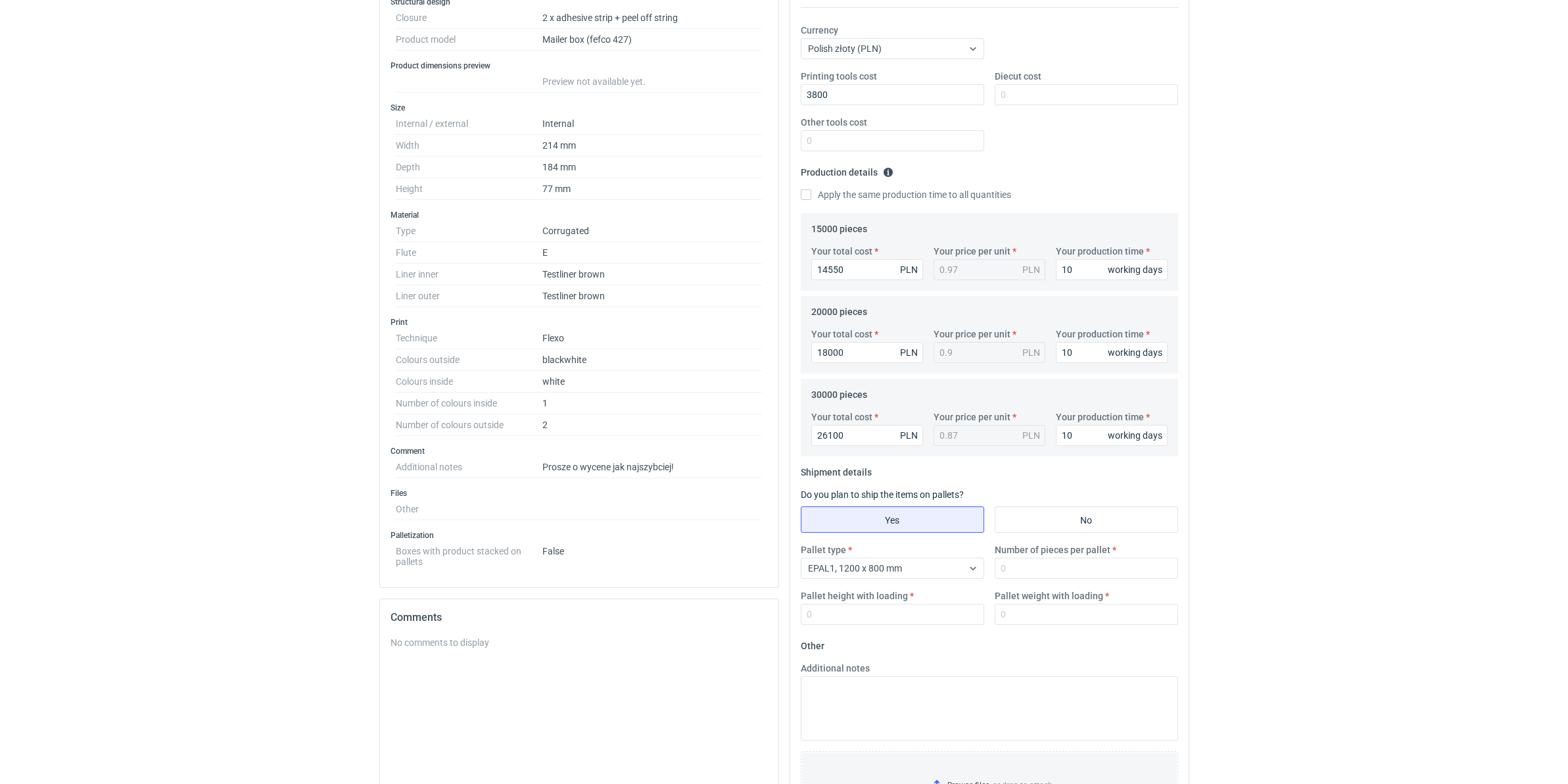
scroll to position [246, 0]
click at [1077, 601] on input "Pallet weight with loading" at bounding box center [1086, 612] width 183 height 21
type input "520"
click at [1039, 564] on input "Number of pieces per pallet" at bounding box center [1086, 565] width 183 height 21
type input "3300"
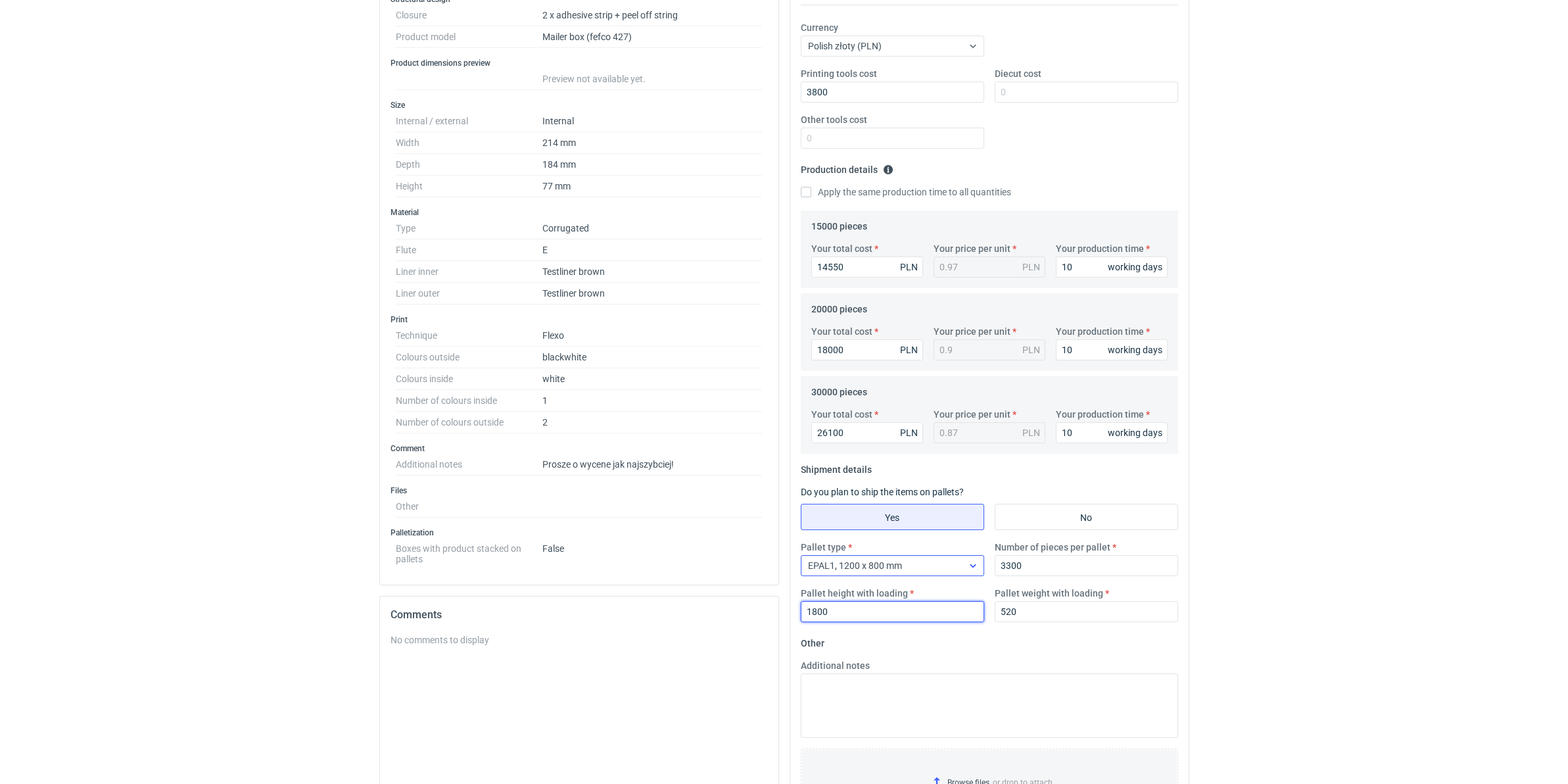
type input "1800"
click at [946, 573] on div "EPAL1, 1200 x 800 mm" at bounding box center [882, 565] width 161 height 18
click at [935, 601] on div "EPAL2, 1200 x 1000 mm" at bounding box center [892, 618] width 162 height 13
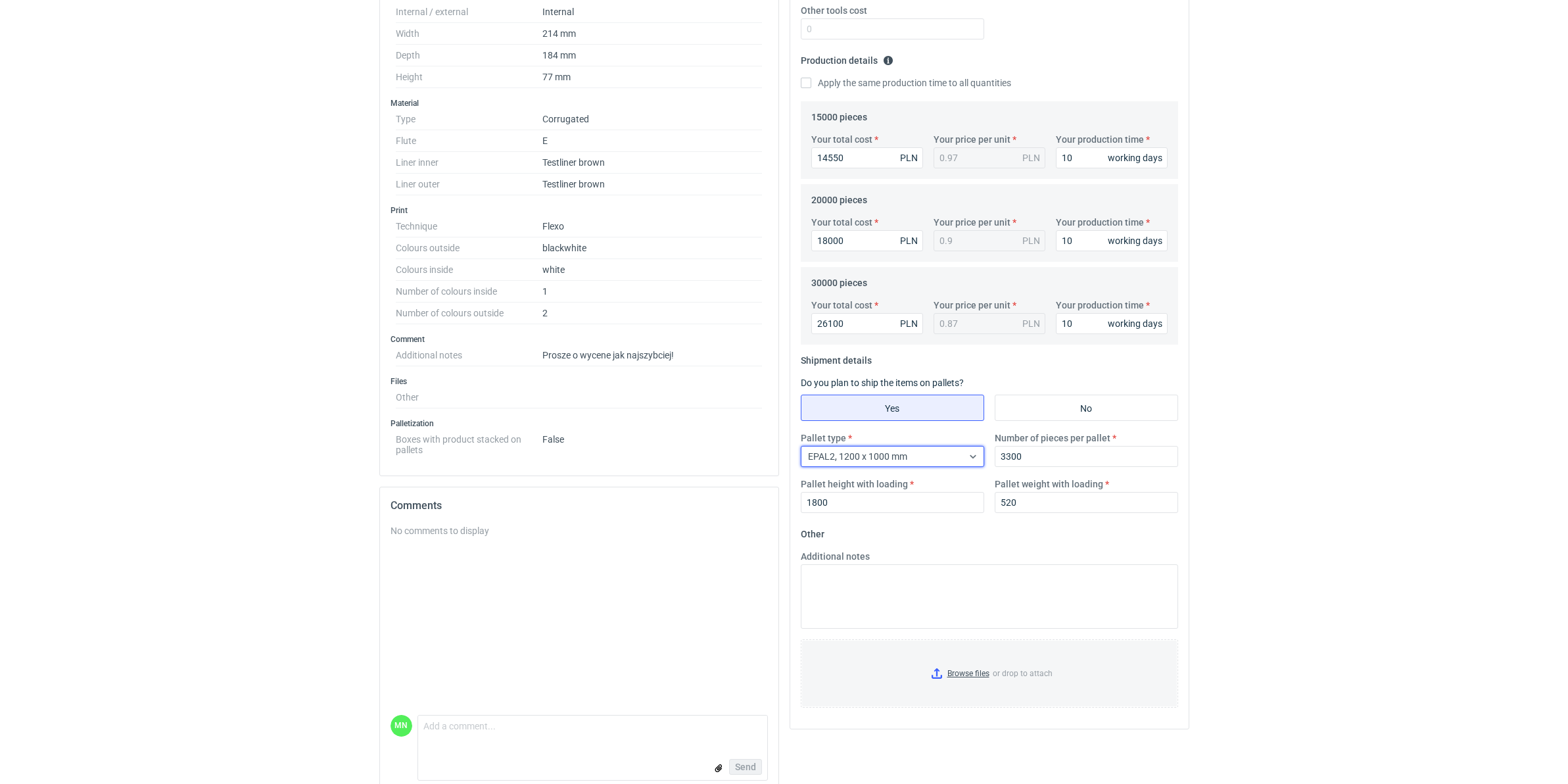
scroll to position [377, 0]
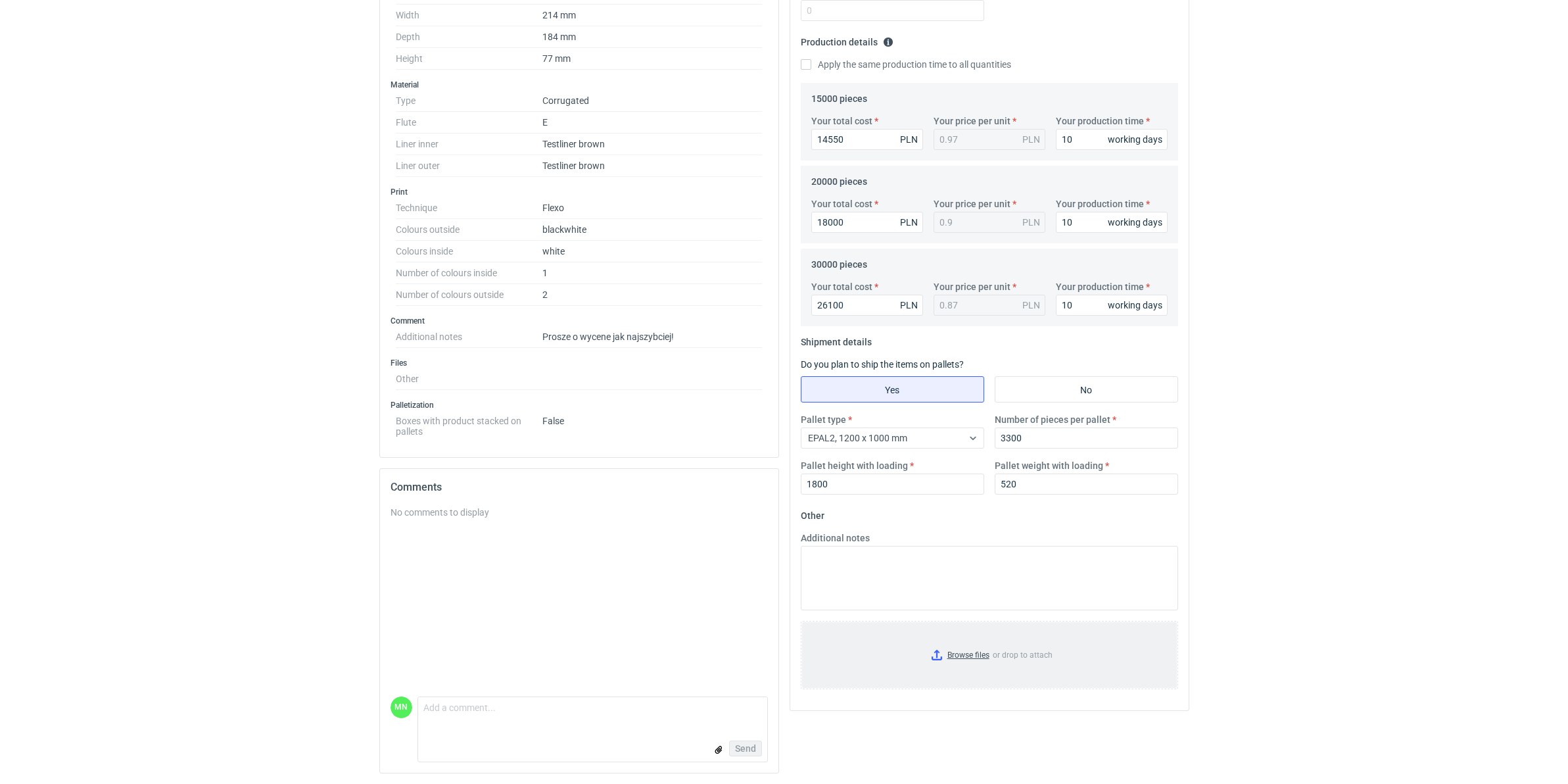
click at [951, 601] on input "Browse files or drop to attach" at bounding box center [989, 655] width 375 height 66
click at [902, 584] on textarea "Additional notes" at bounding box center [989, 578] width 377 height 64
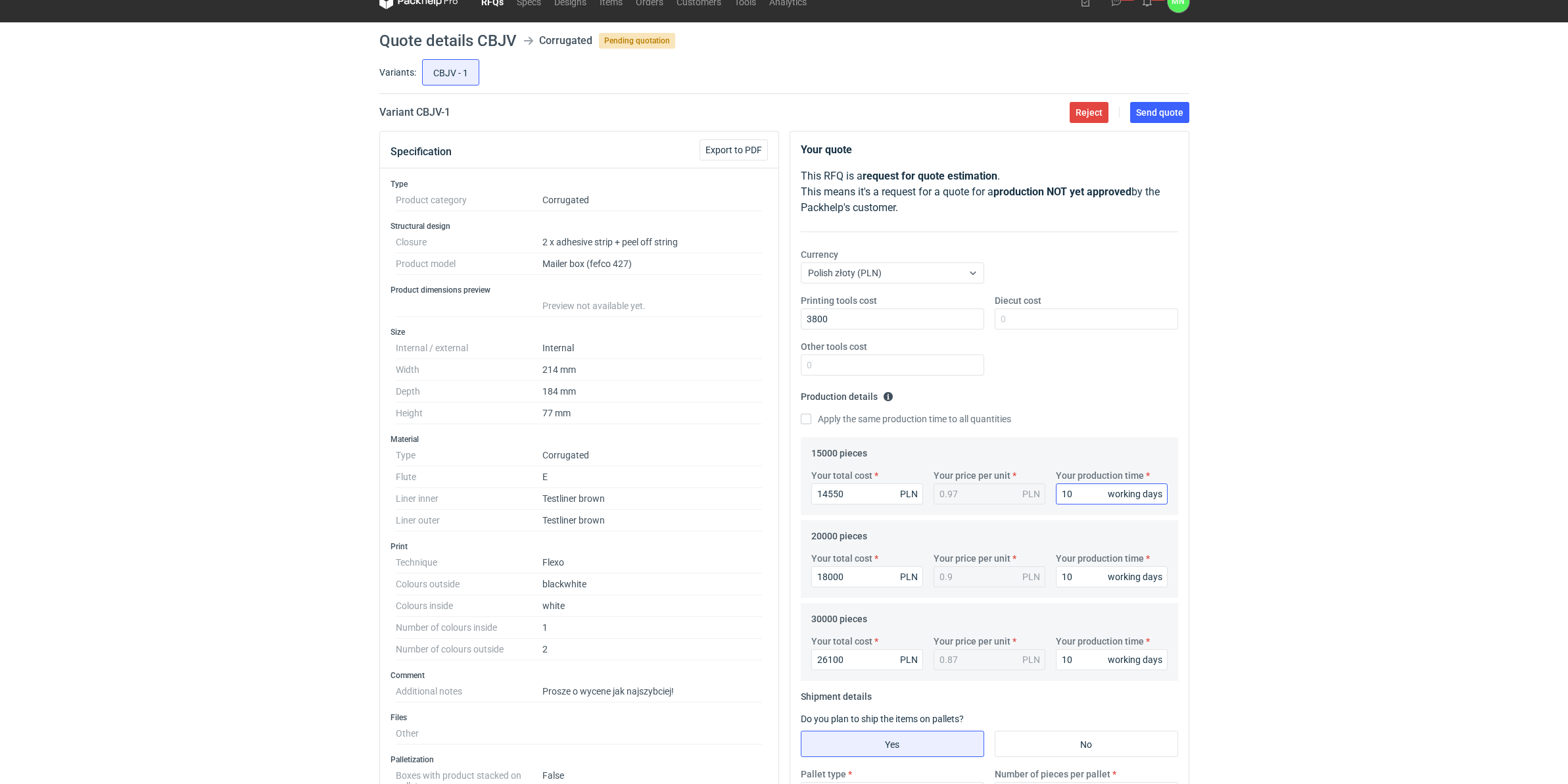
scroll to position [0, 0]
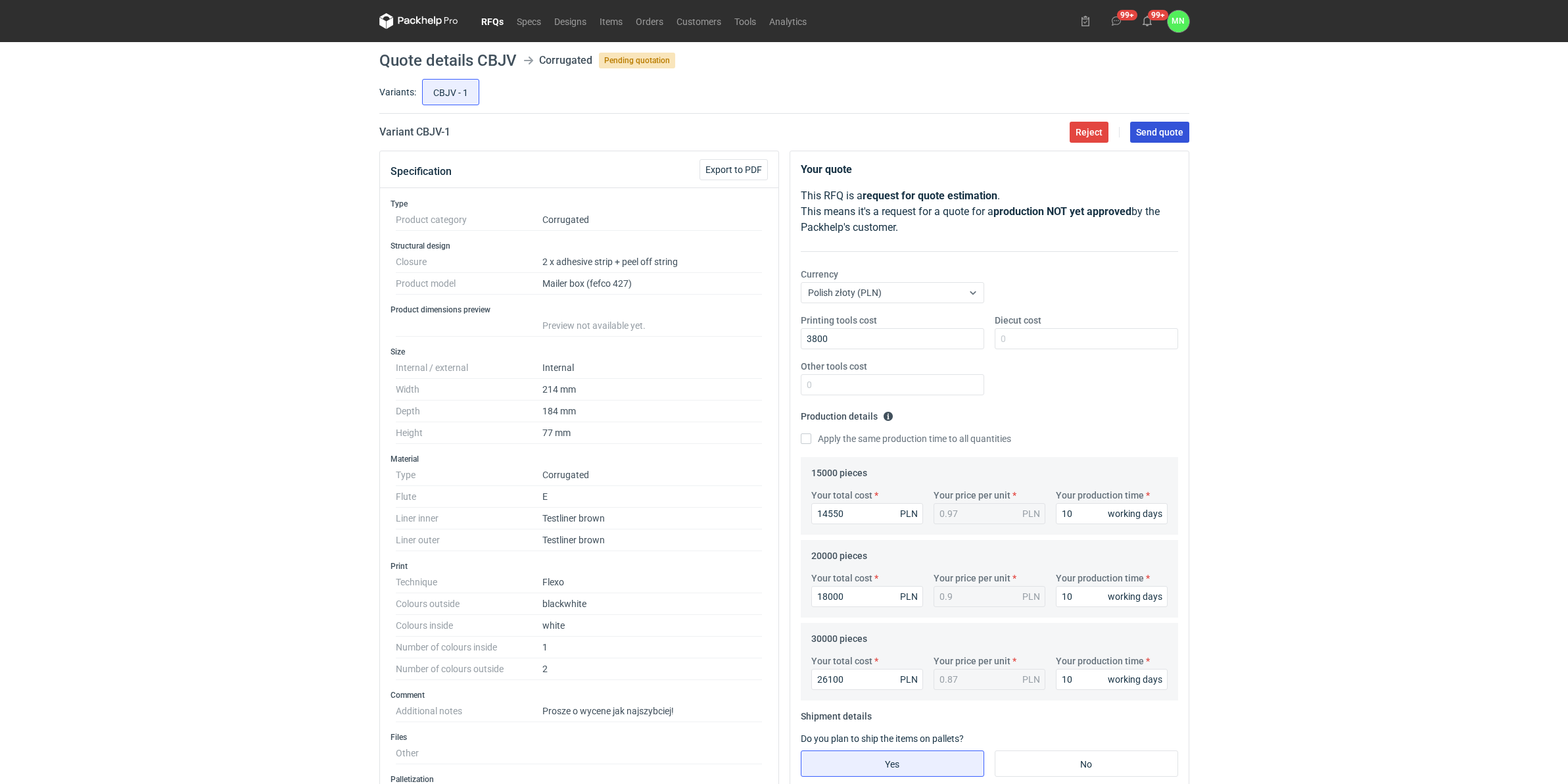
type textarea "koszty polimerów do weryfikacji po otrzymaniu podglądowej grafiki"
click at [1147, 137] on span "Send quote" at bounding box center [1159, 131] width 47 height 9
click at [495, 20] on link "RFQs" at bounding box center [492, 21] width 36 height 16
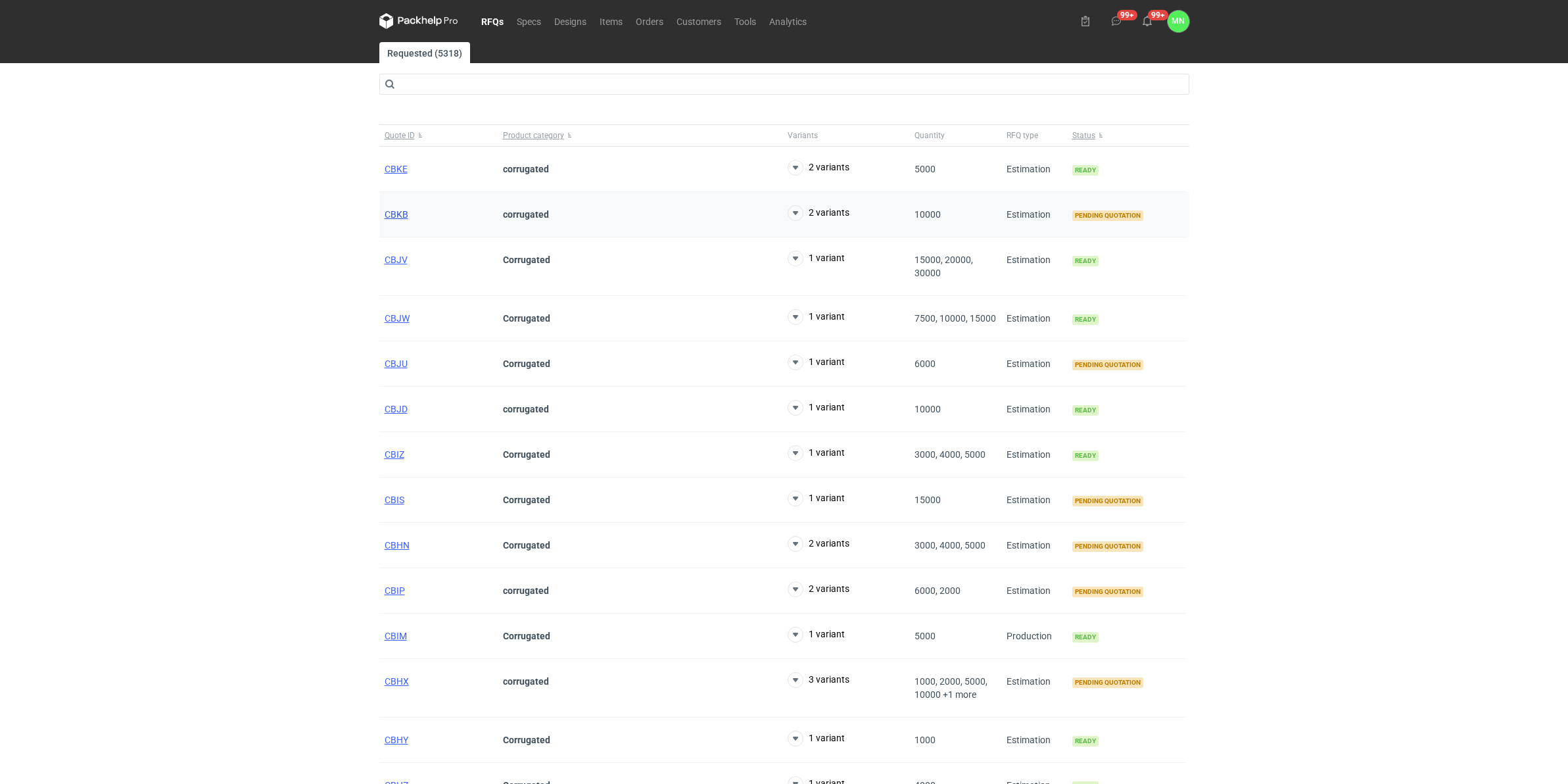
click at [395, 215] on span "CBKB" at bounding box center [396, 214] width 24 height 10
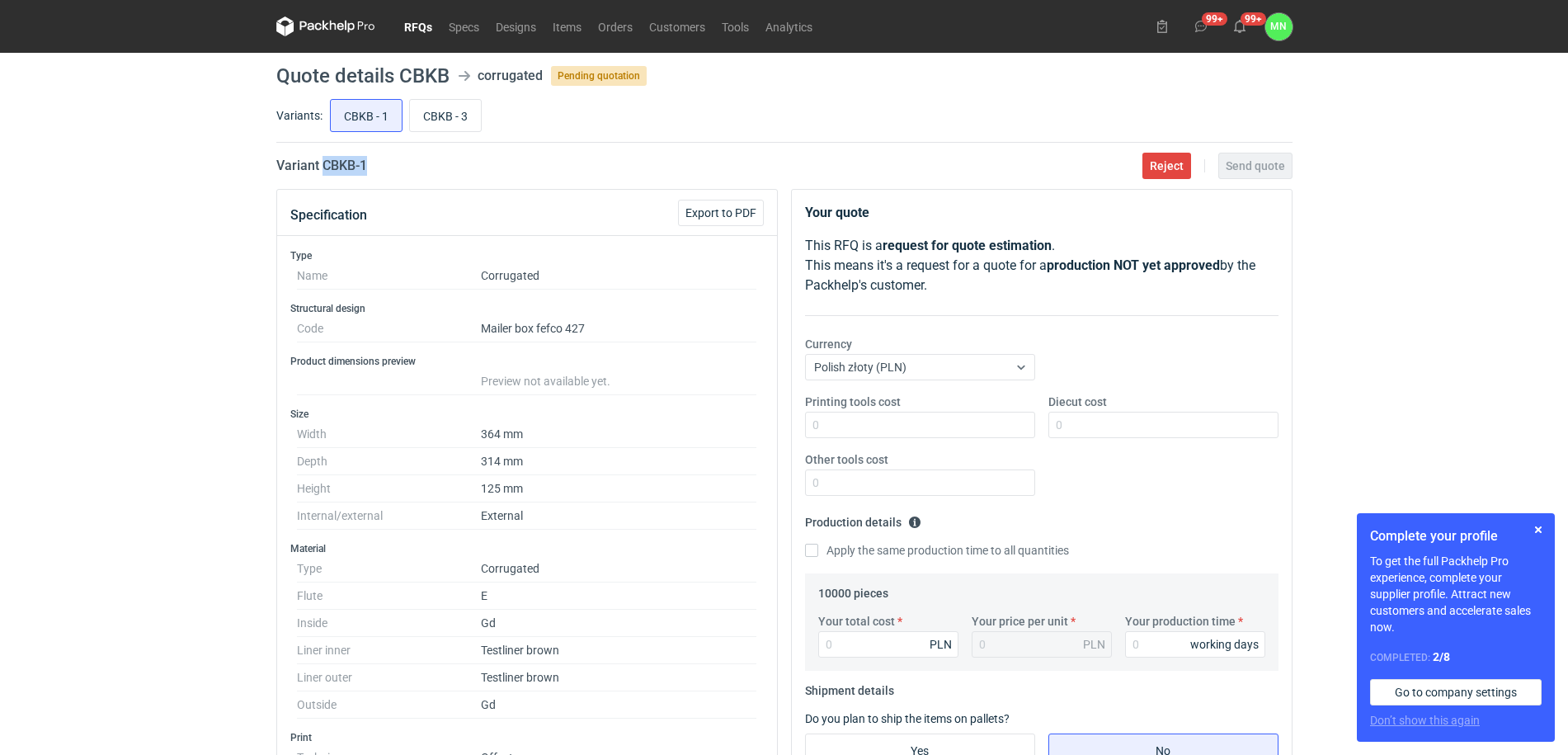
drag, startPoint x: 382, startPoint y: 169, endPoint x: 320, endPoint y: 167, distance: 62.0
click at [320, 167] on div "Variant CBKB - 1 Reject Send quote" at bounding box center [784, 166] width 1016 height 20
copy h2 "CBKB - 1"
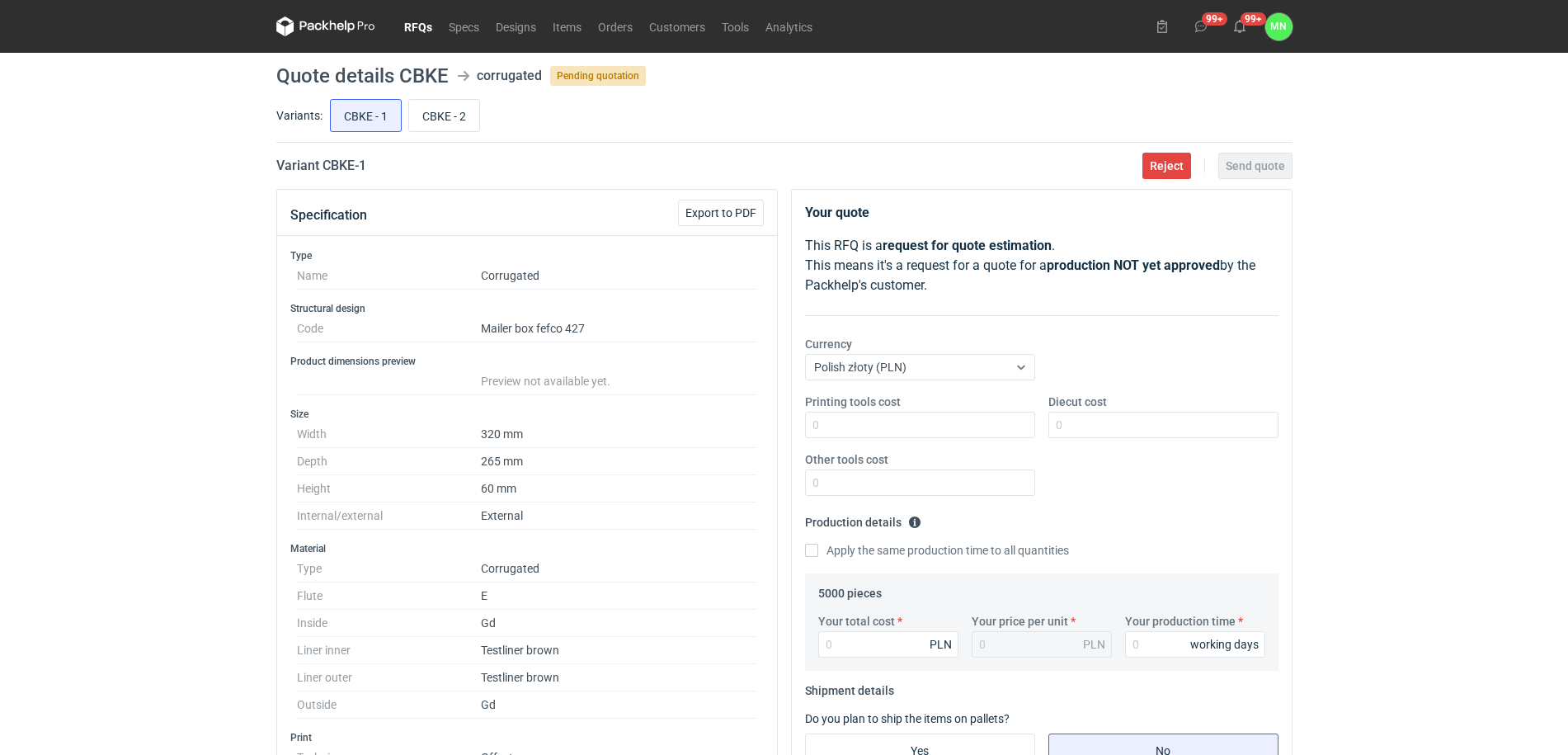
click at [420, 17] on link "RFQs" at bounding box center [418, 26] width 45 height 20
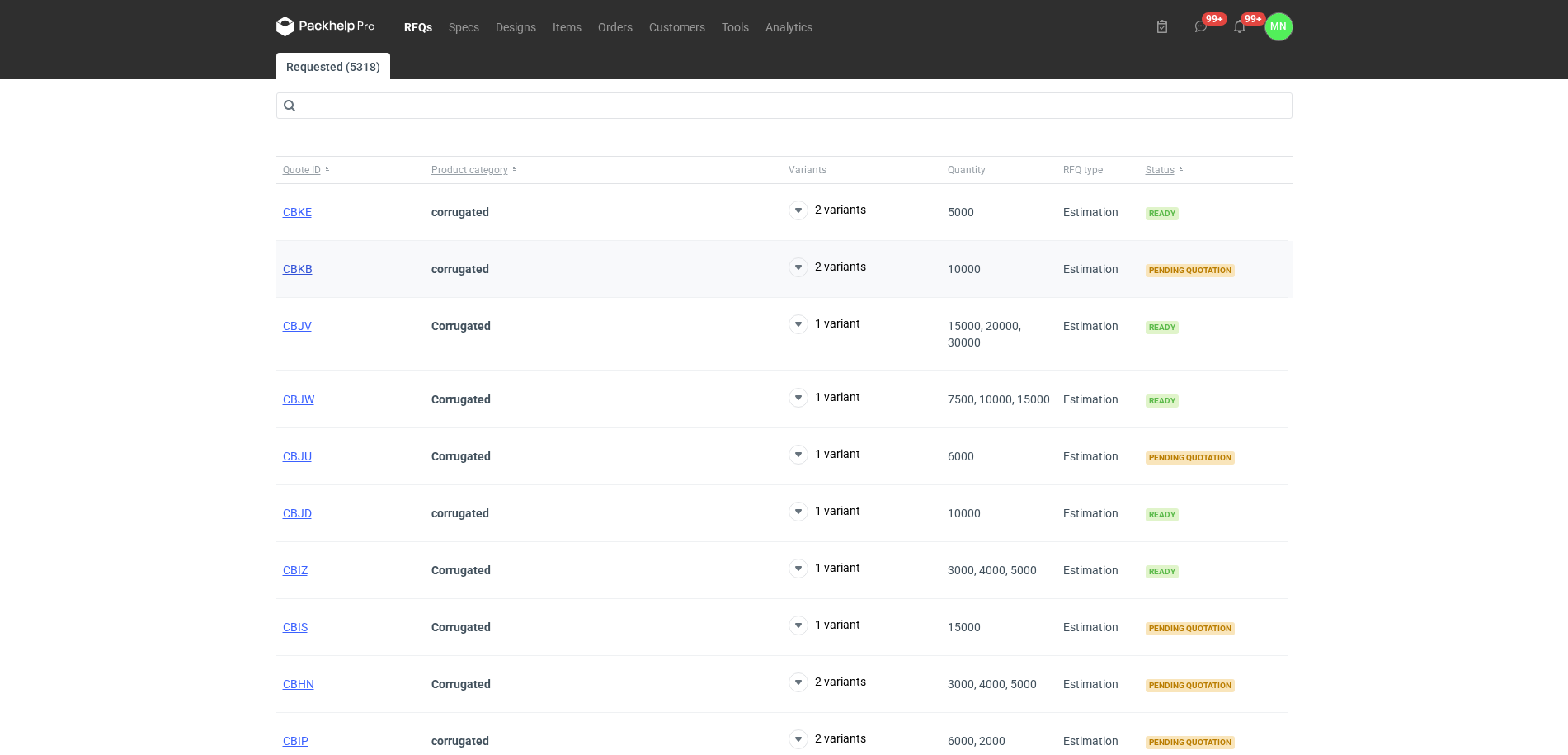
click at [292, 271] on span "CBKB" at bounding box center [298, 269] width 30 height 13
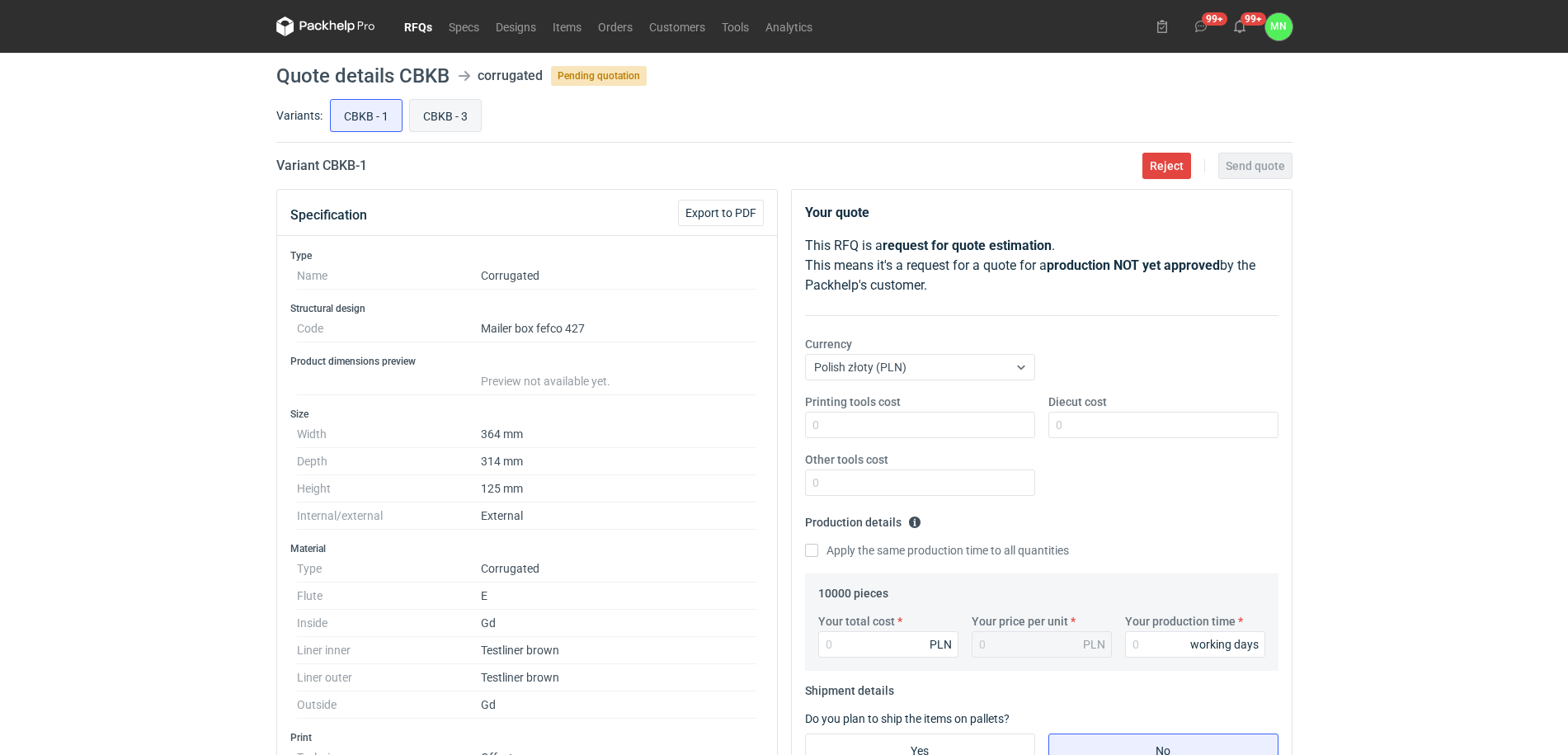
click at [435, 110] on input "CBKB - 3" at bounding box center [445, 115] width 71 height 32
radio input "true"
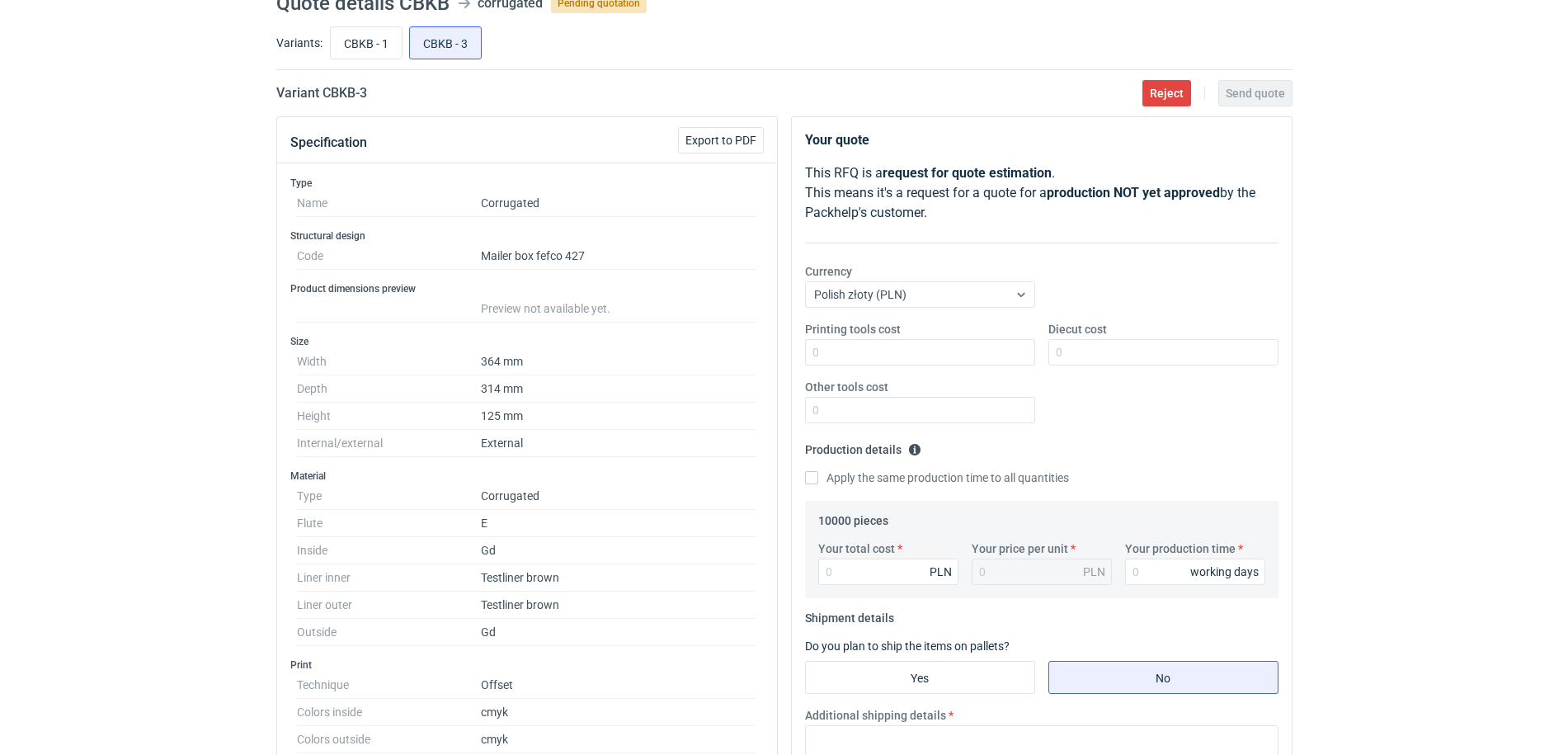
scroll to position [53, 0]
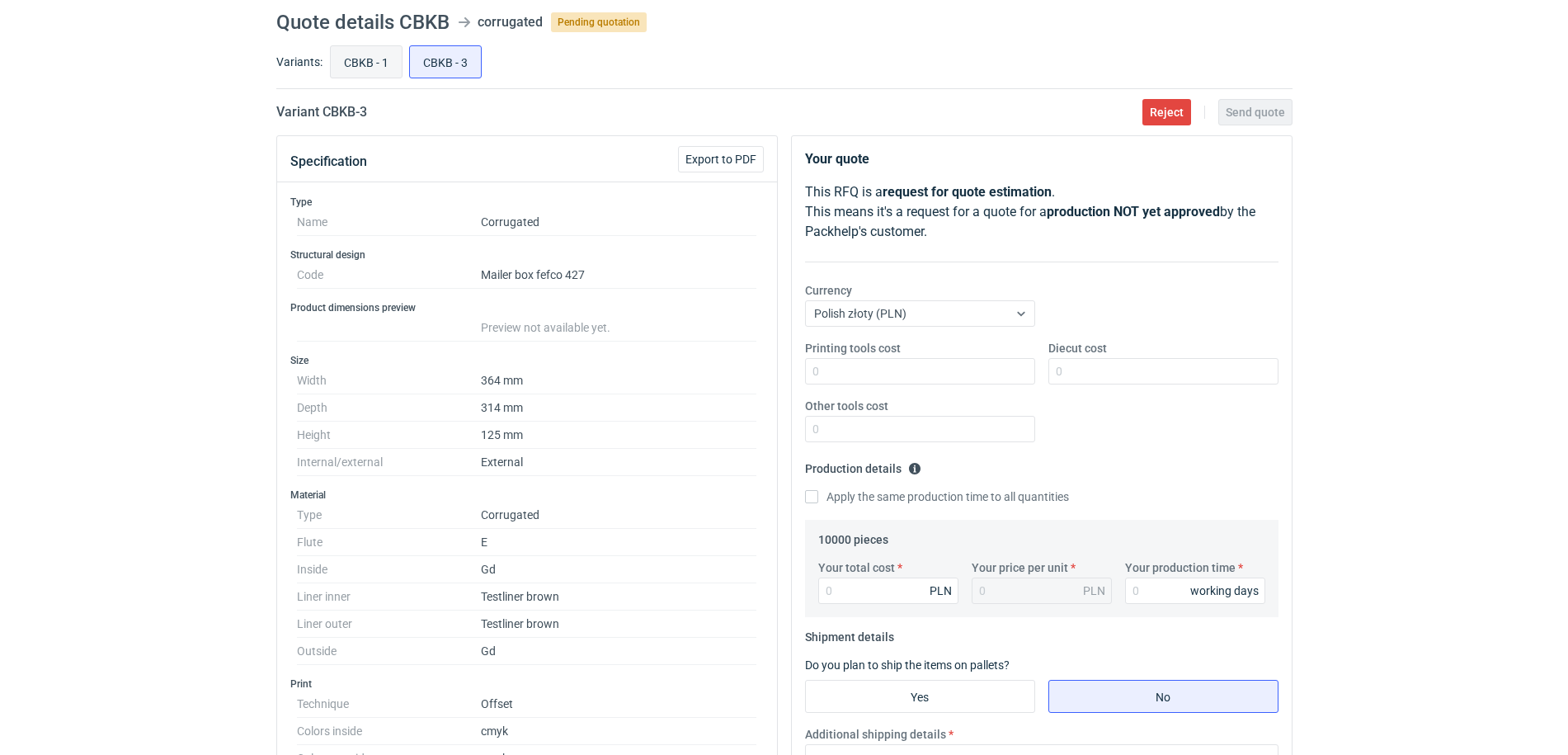
click at [368, 63] on input "CBKB - 1" at bounding box center [366, 62] width 71 height 32
radio input "true"
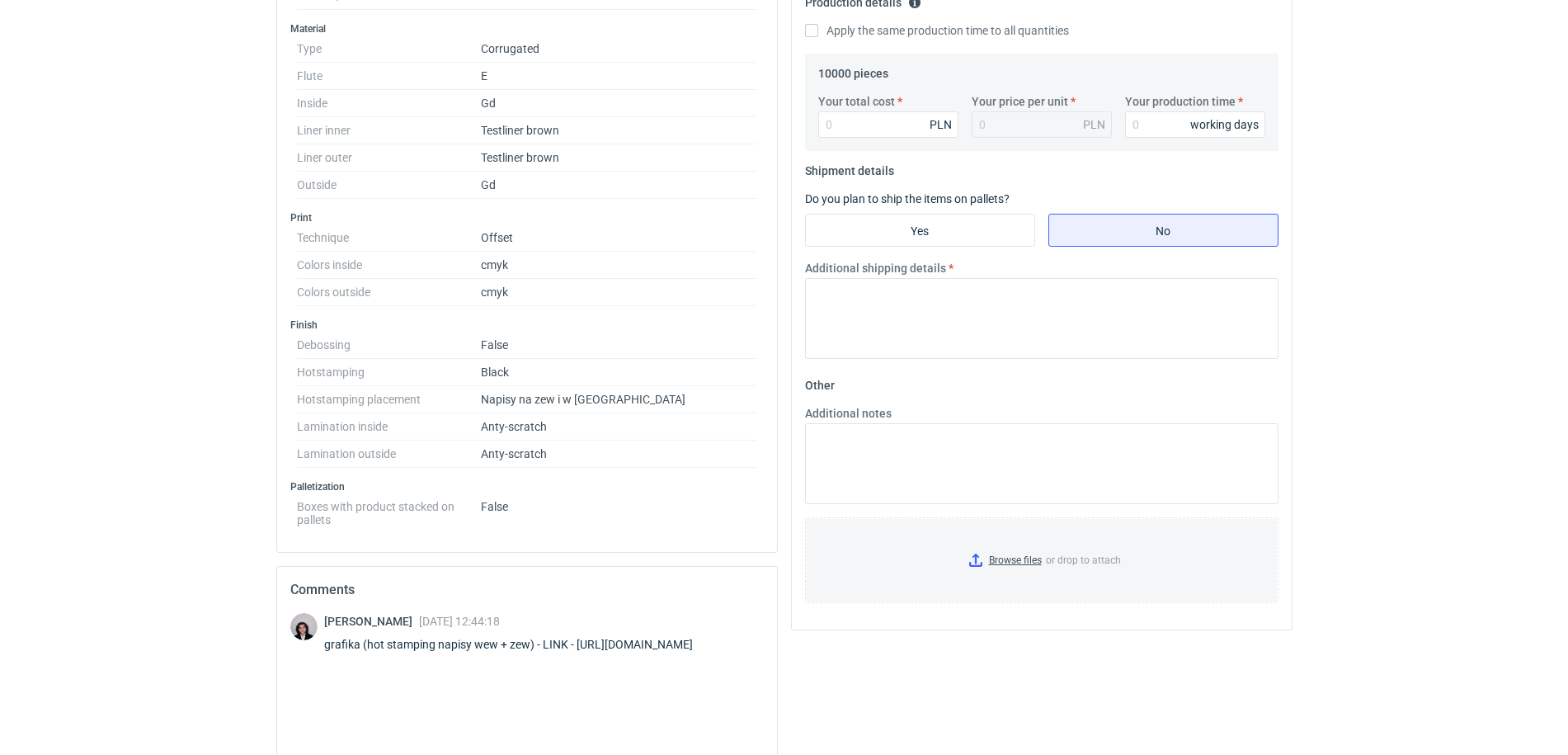
scroll to position [727, 0]
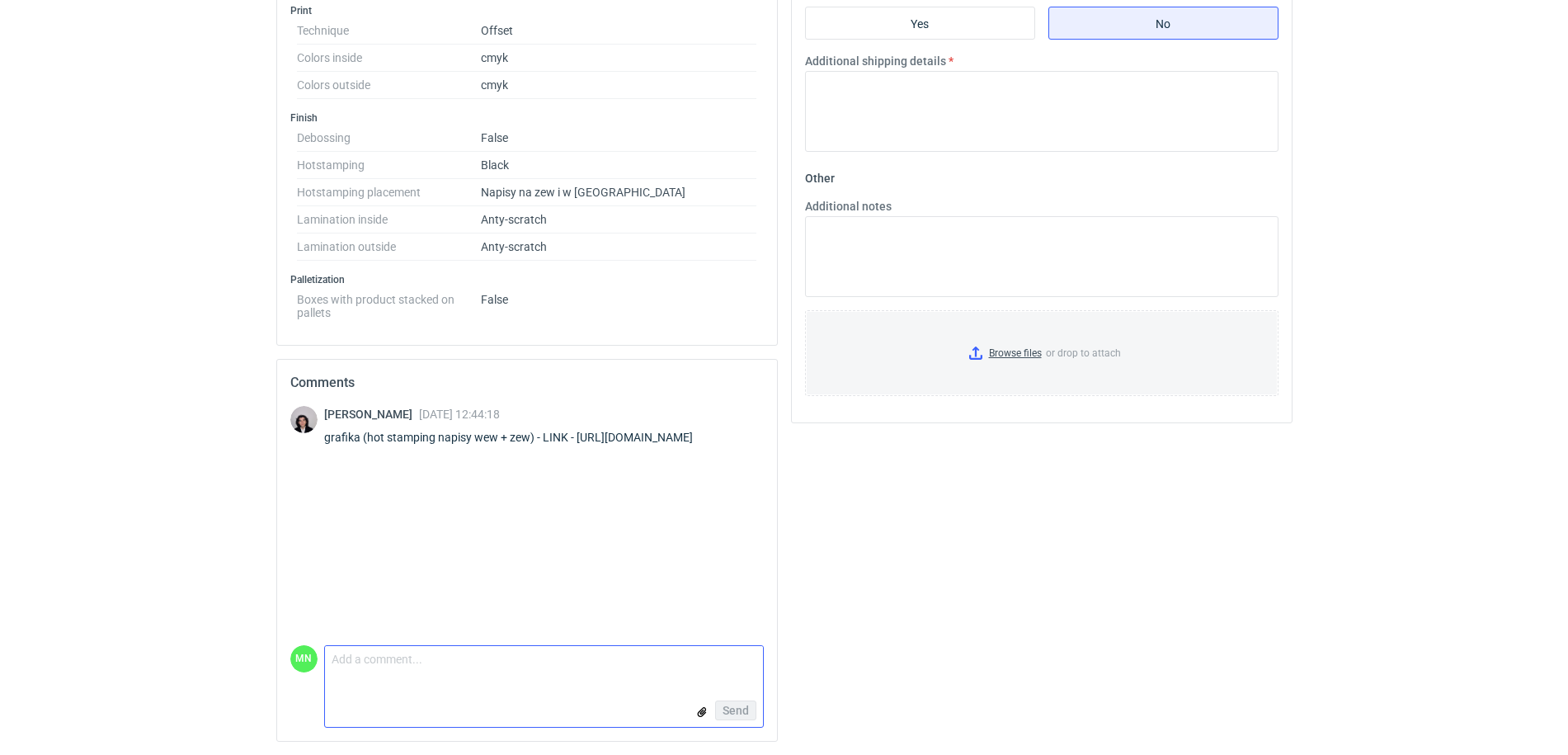
click at [442, 671] on textarea "Comment message" at bounding box center [544, 663] width 438 height 34
type textarea "opakowanie ponad format maszyny drukującej hotstamping"
click at [750, 701] on button "Send" at bounding box center [736, 710] width 41 height 20
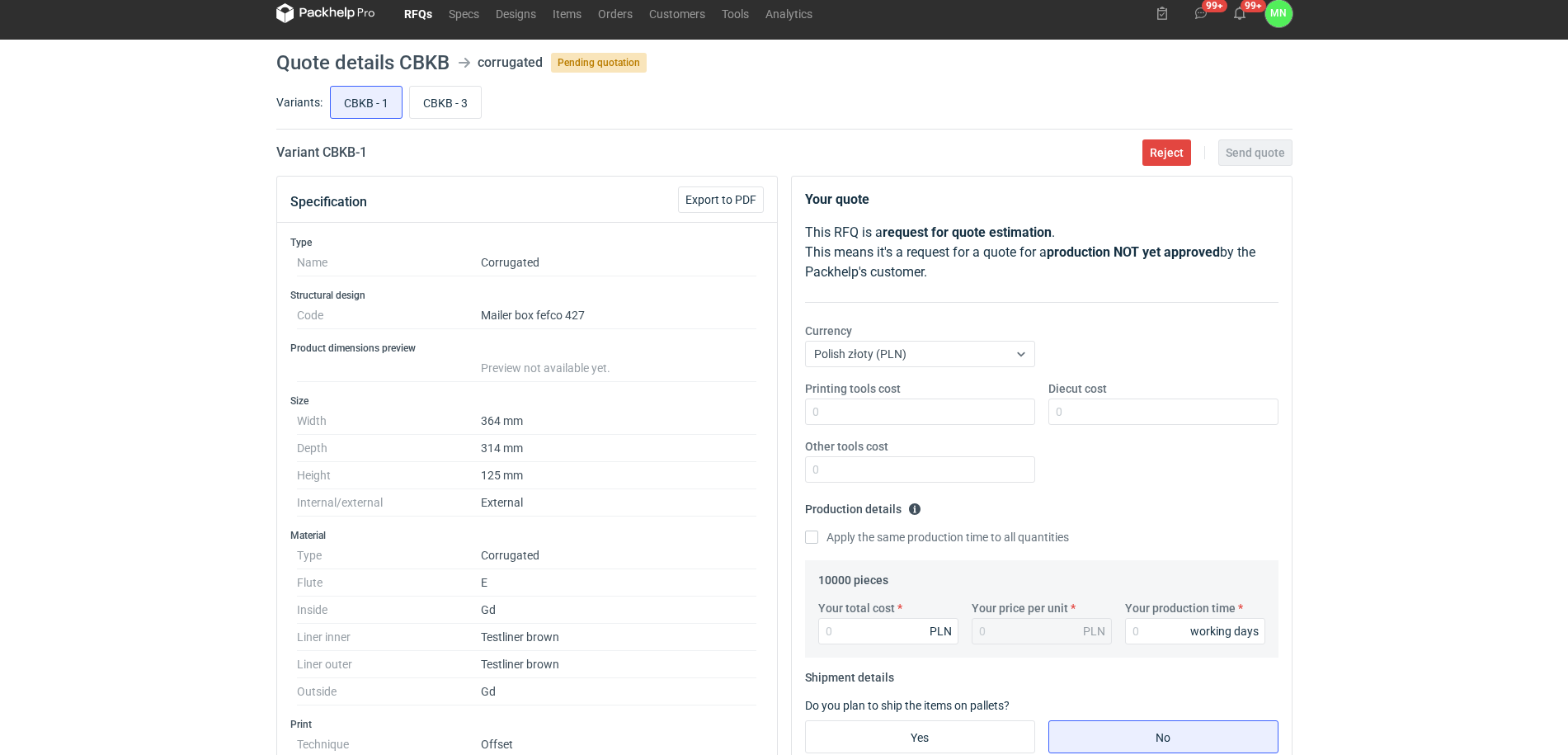
scroll to position [0, 0]
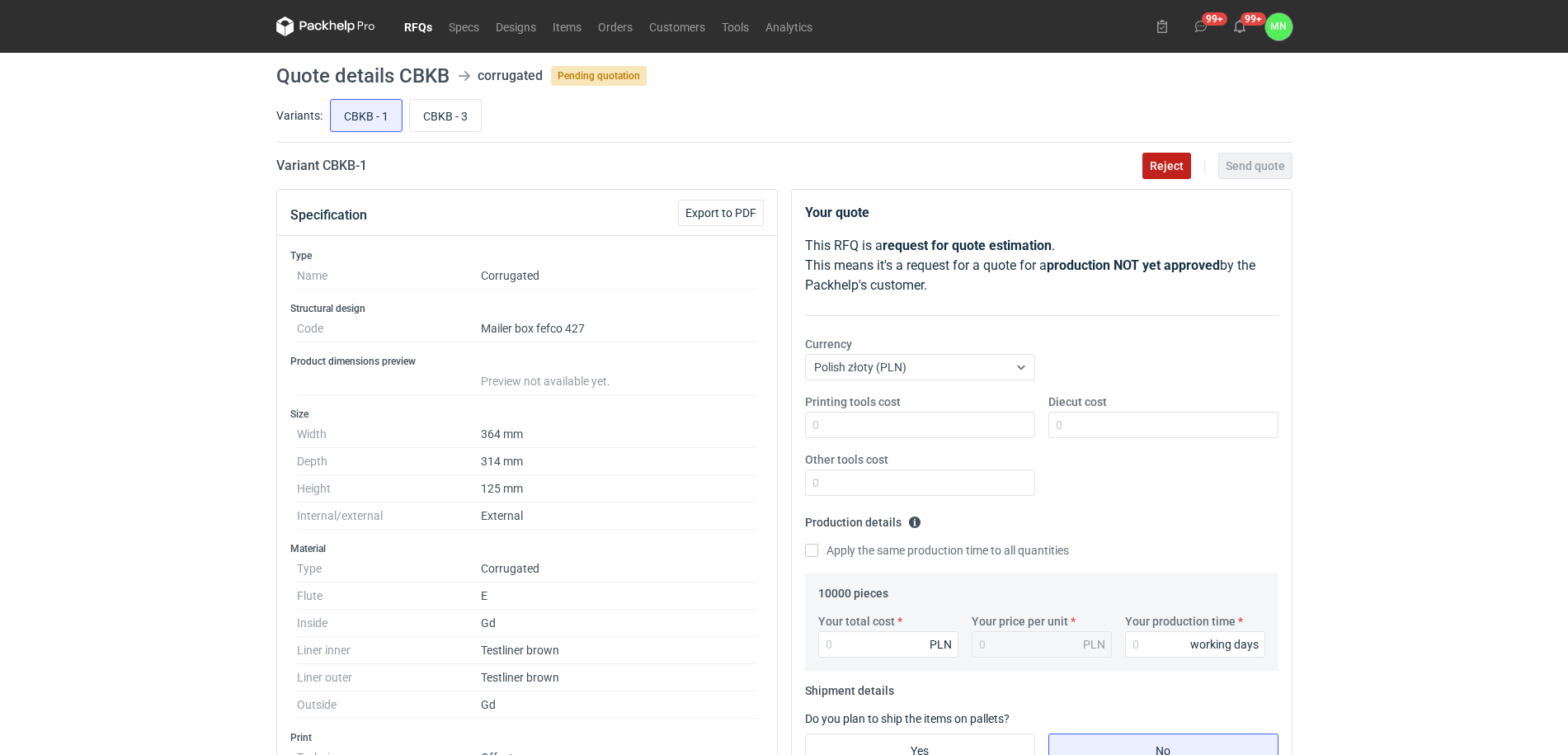
click at [1159, 163] on span "Reject" at bounding box center [1166, 165] width 33 height 11
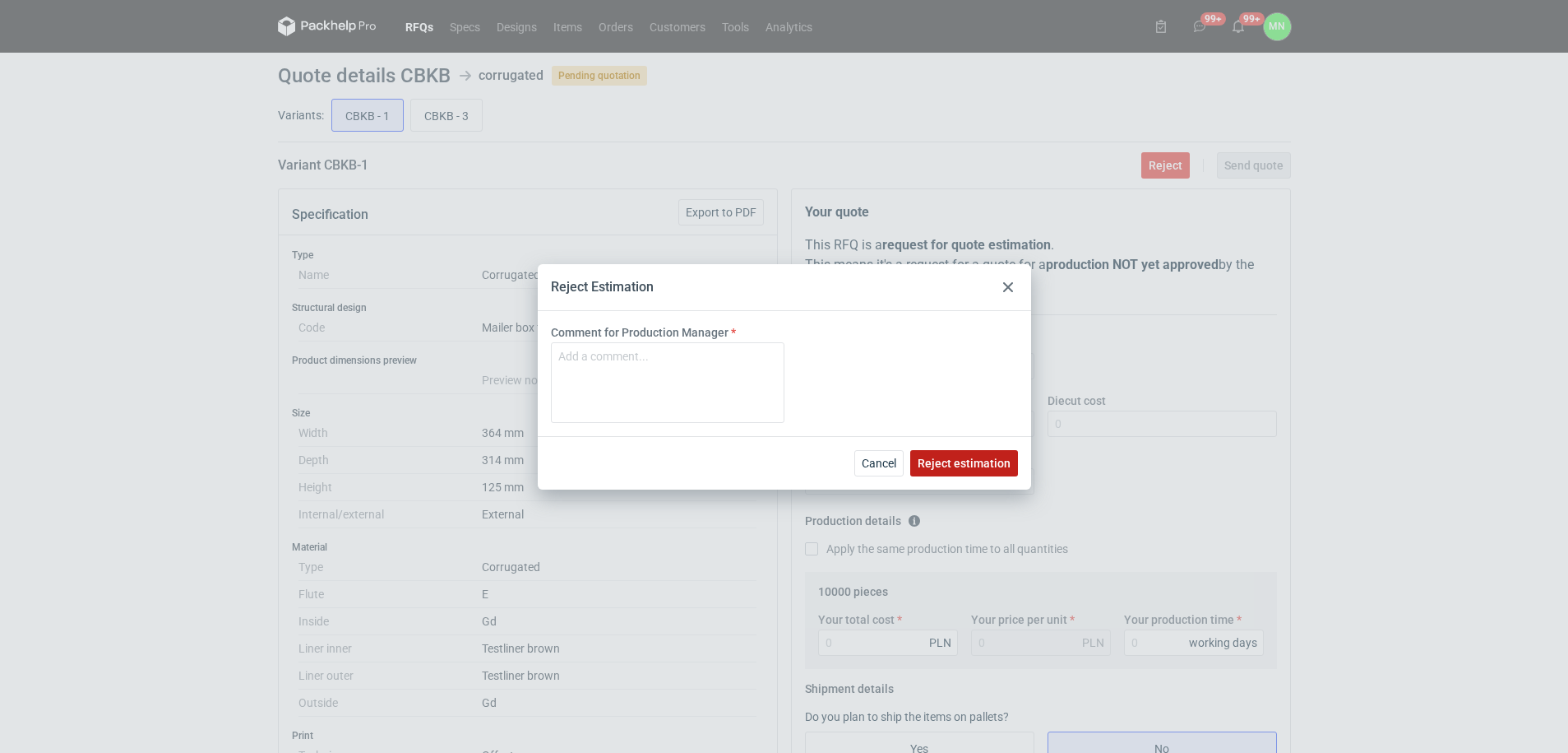
drag, startPoint x: 959, startPoint y: 456, endPoint x: 952, endPoint y: 466, distance: 12.2
click at [960, 457] on span "Reject estimation" at bounding box center [964, 462] width 93 height 11
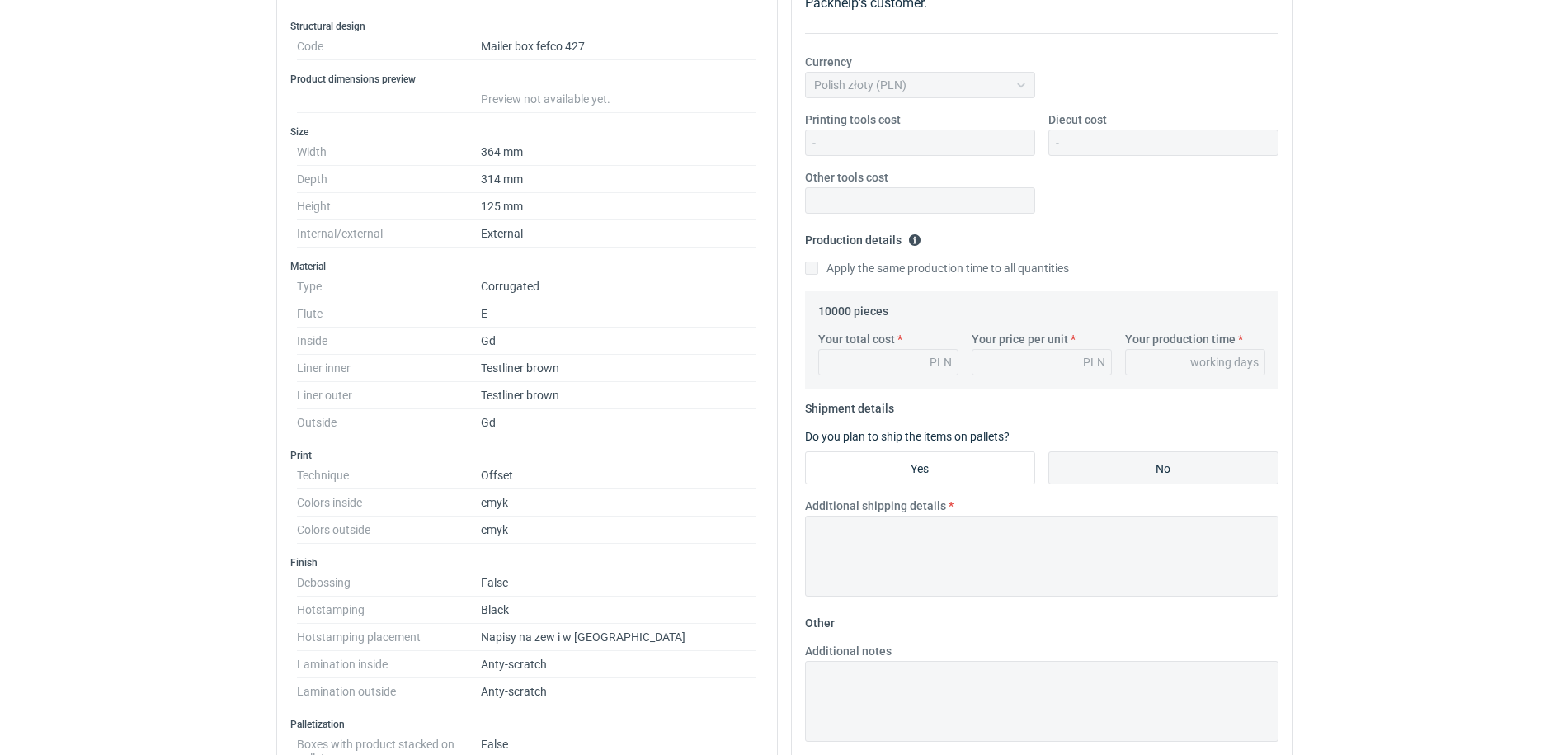
scroll to position [309, 0]
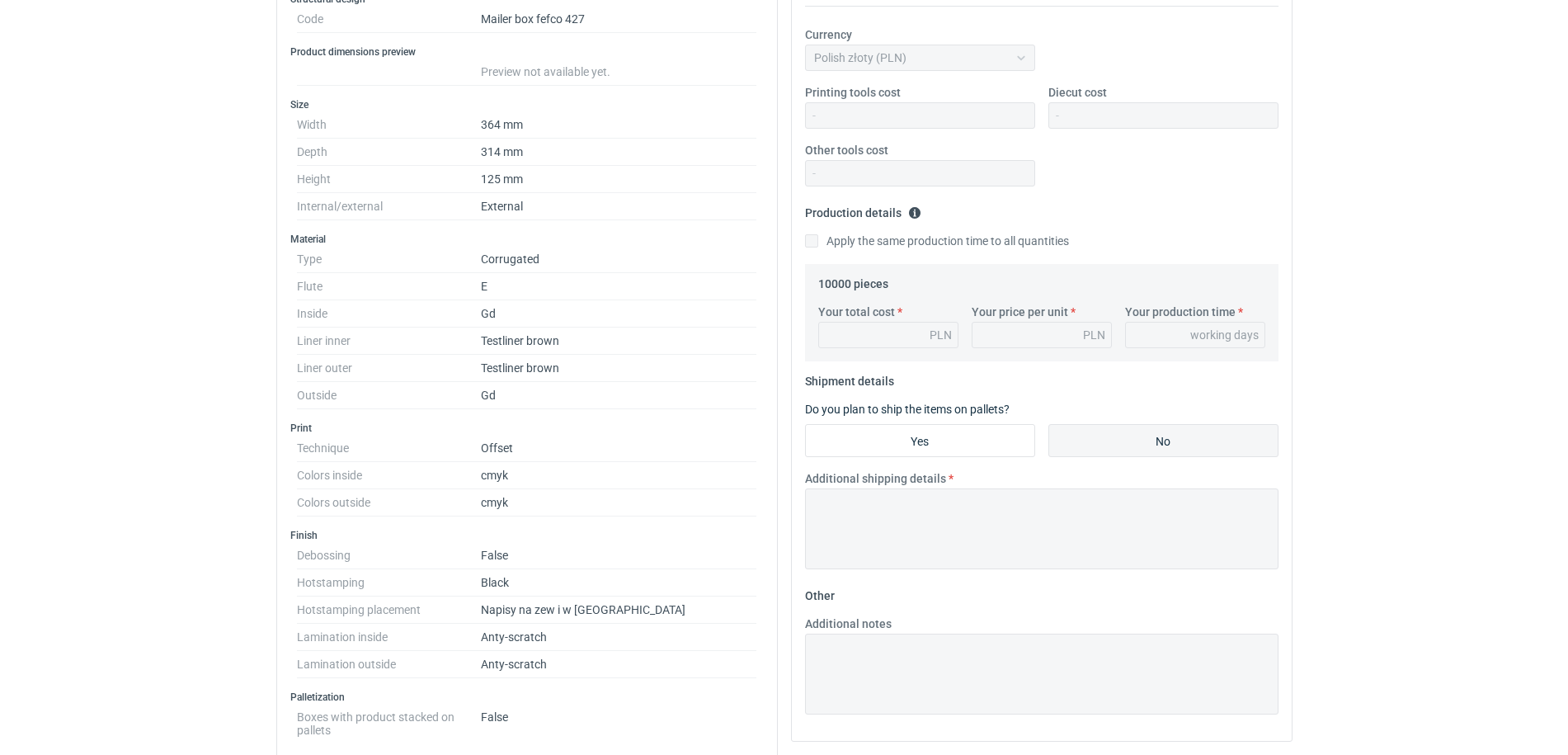
click at [205, 377] on div "RFQs Specs Designs Items Orders Customers Tools Analytics 99+ 99+ MN Małgorzata…" at bounding box center [784, 69] width 1568 height 755
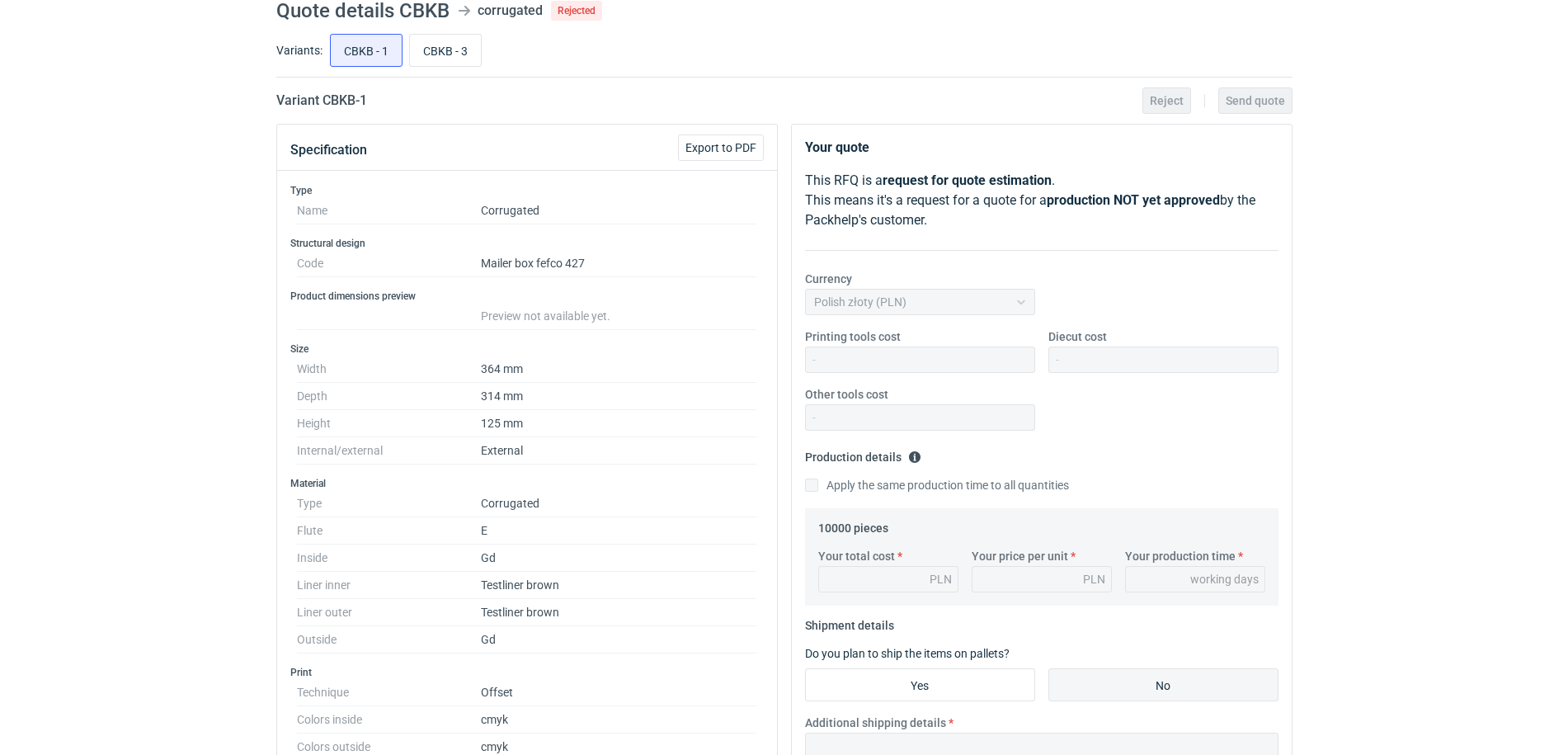
scroll to position [0, 0]
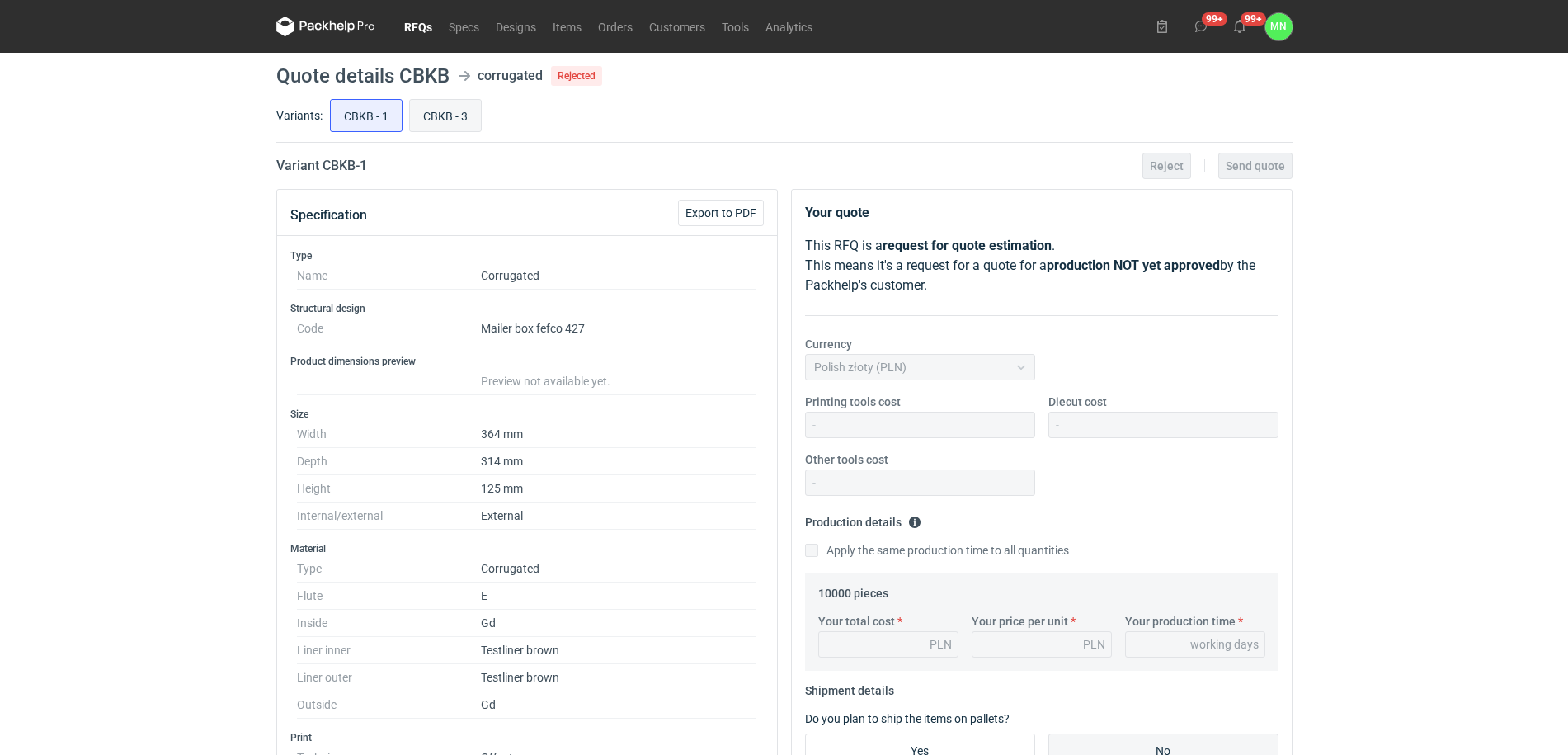
click at [443, 113] on input "CBKB - 3" at bounding box center [445, 115] width 71 height 32
radio input "true"
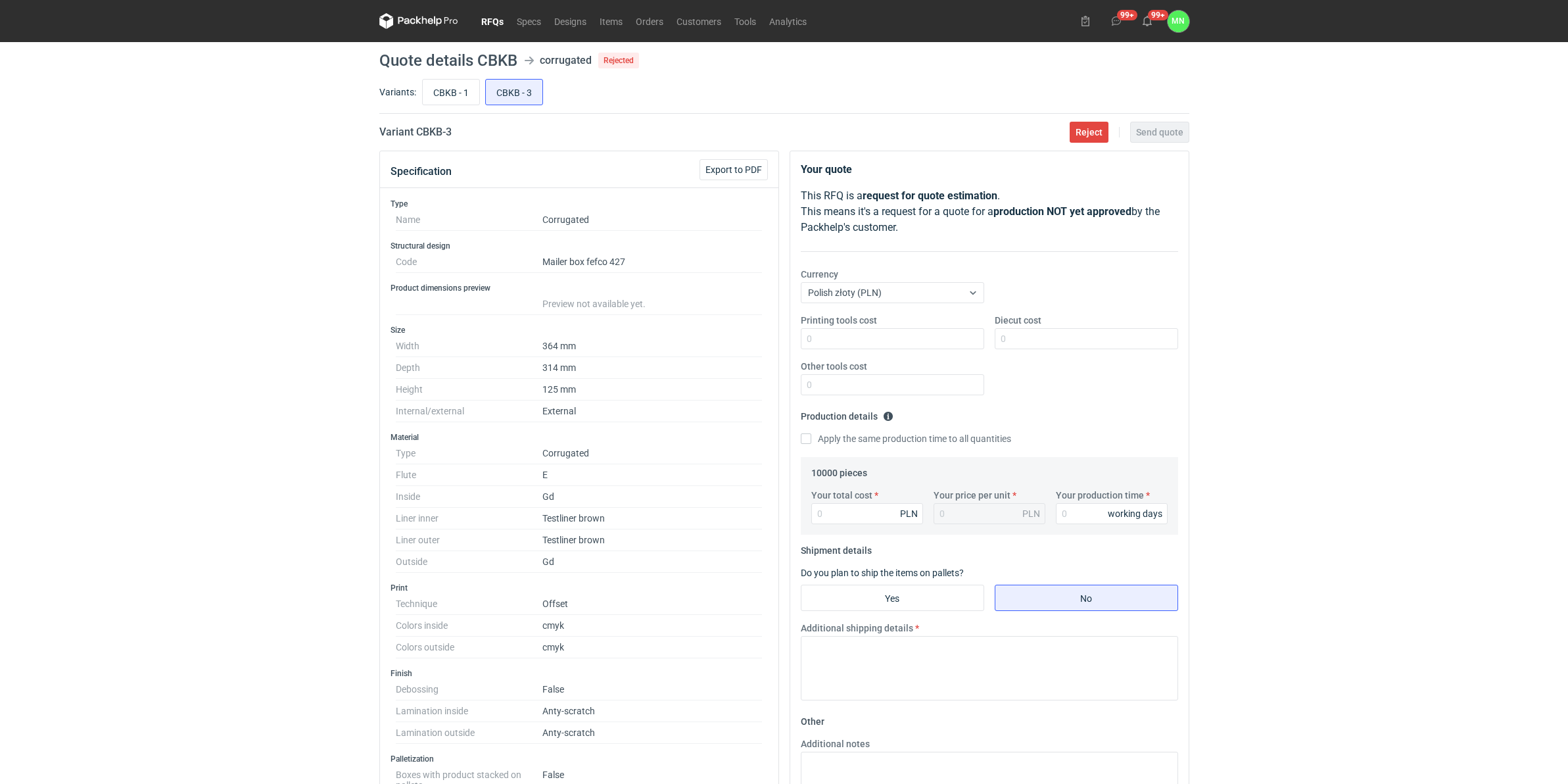
click at [347, 601] on div "RFQs Specs Designs Items Orders Customers Tools Analytics 99+ 99+ MN Małgorzata…" at bounding box center [784, 392] width 1568 height 784
copy dl "Anty-scratch"
drag, startPoint x: 602, startPoint y: 722, endPoint x: 539, endPoint y: 719, distance: 63.1
click at [539, 601] on dl "Debossing False Lamination inside Anty-scratch Lamination outside Anty-scratch" at bounding box center [579, 711] width 367 height 65
click at [494, 21] on link "RFQs" at bounding box center [492, 21] width 36 height 16
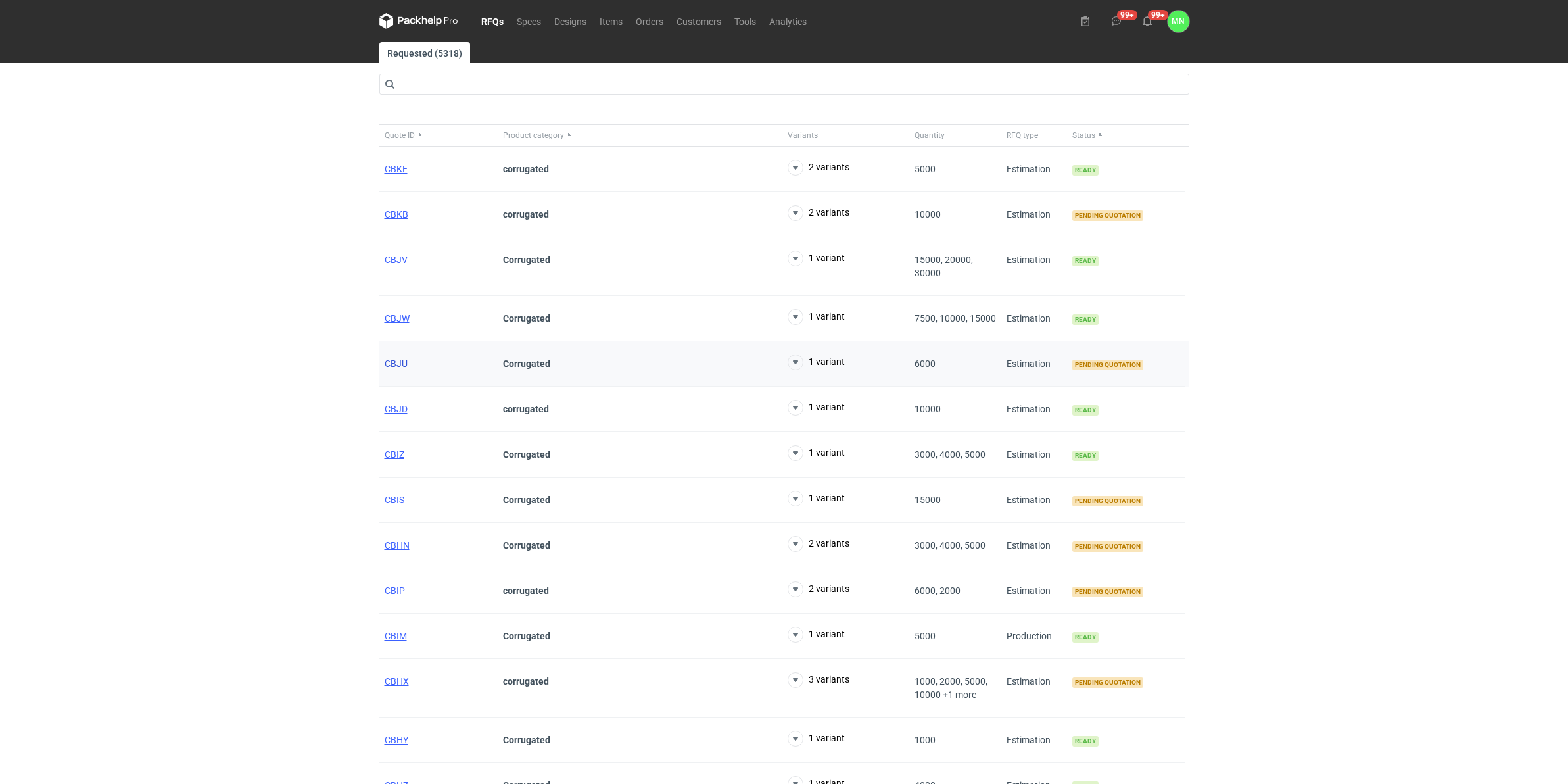
click at [402, 365] on span "CBJU" at bounding box center [396, 363] width 23 height 10
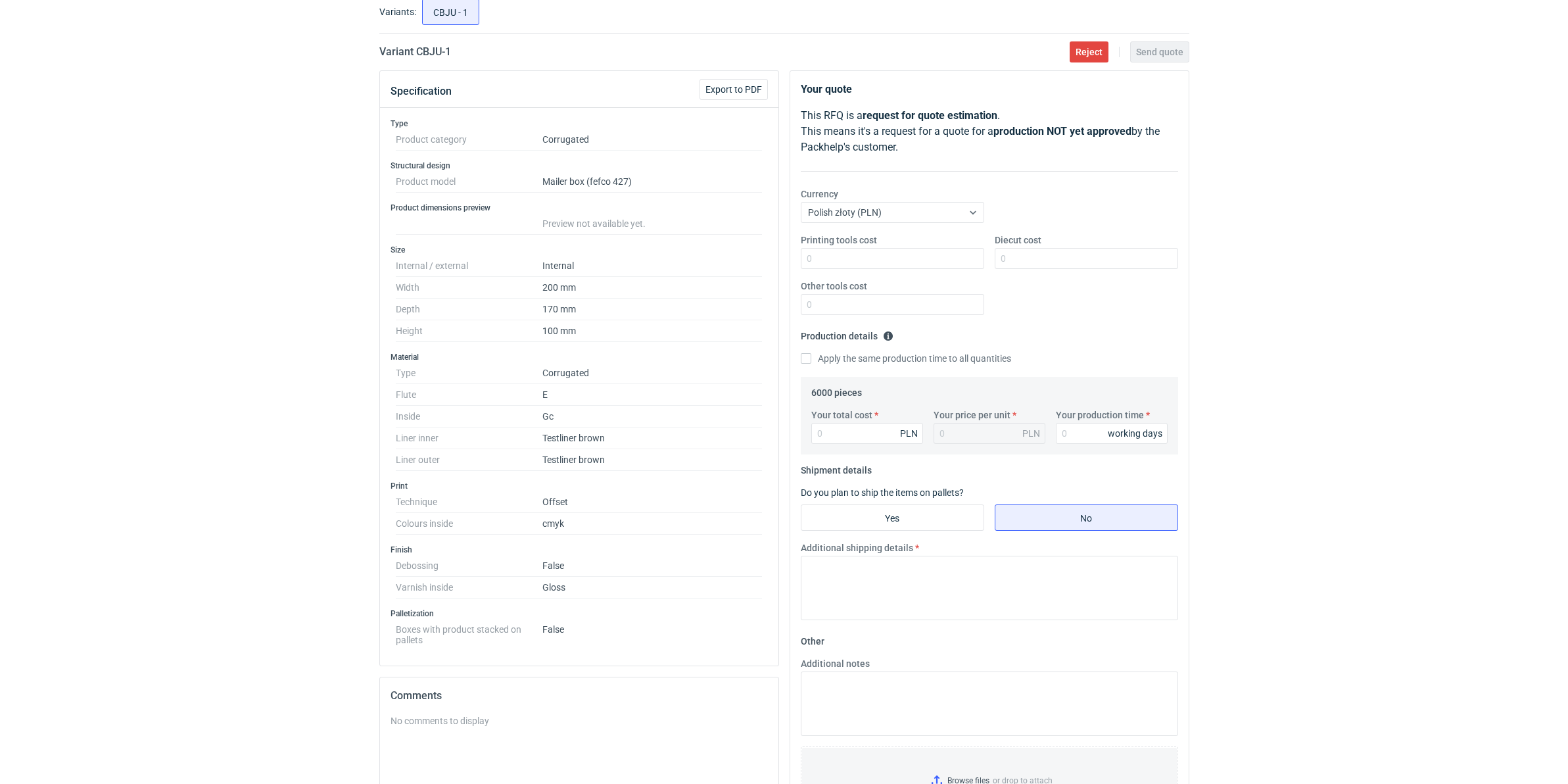
scroll to position [82, 0]
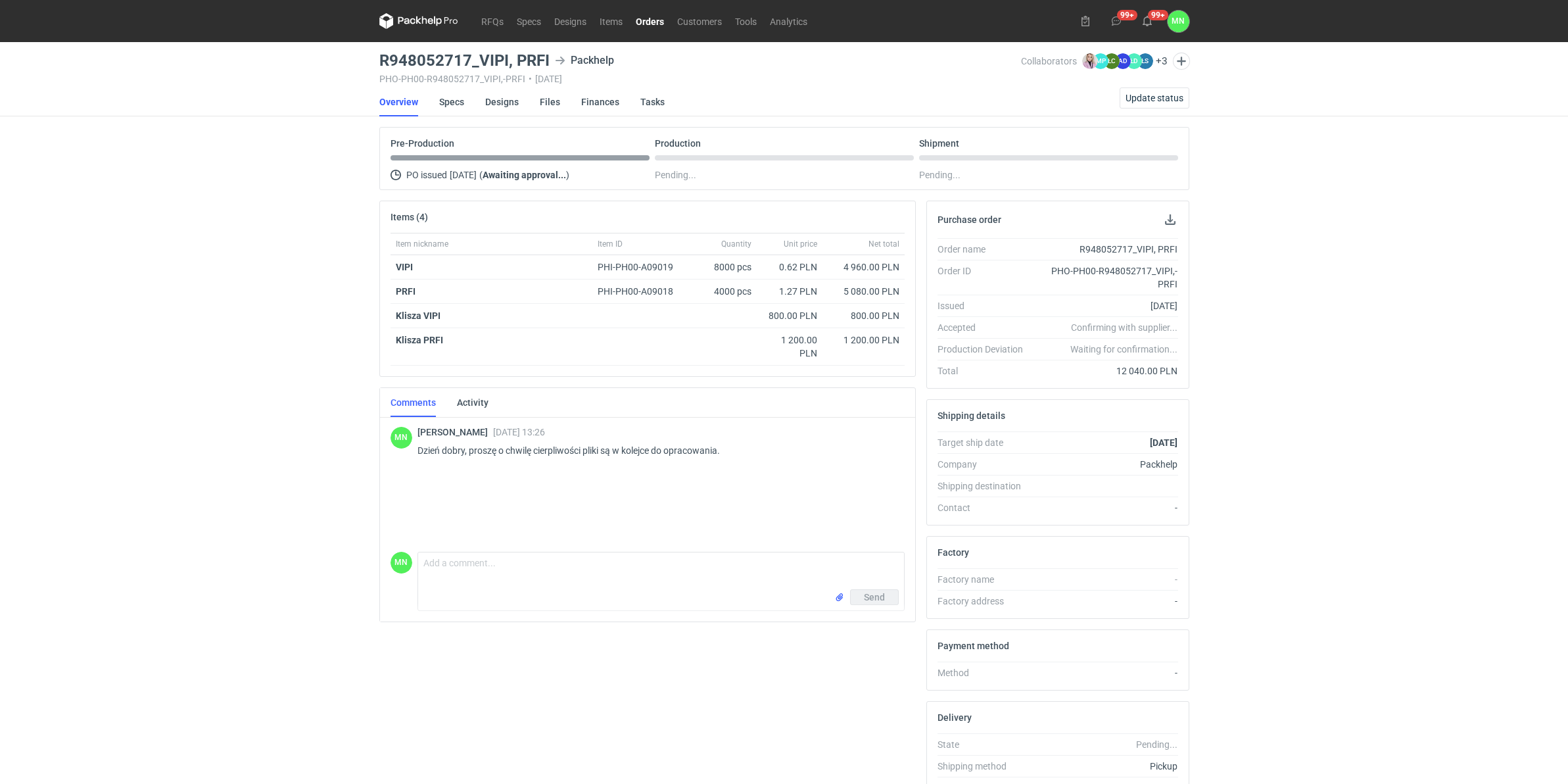
scroll to position [64, 0]
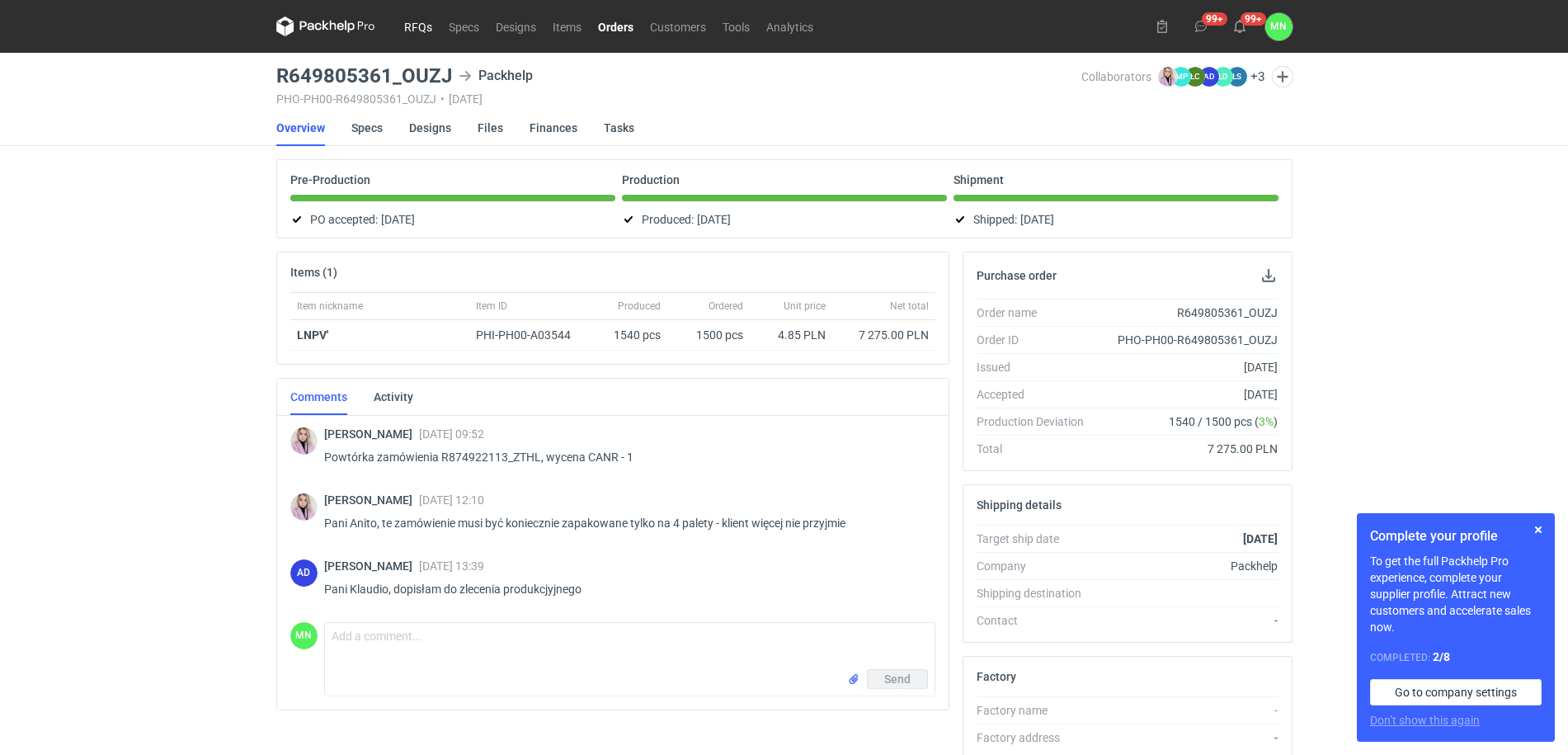
click at [423, 22] on link "RFQs" at bounding box center [418, 26] width 45 height 20
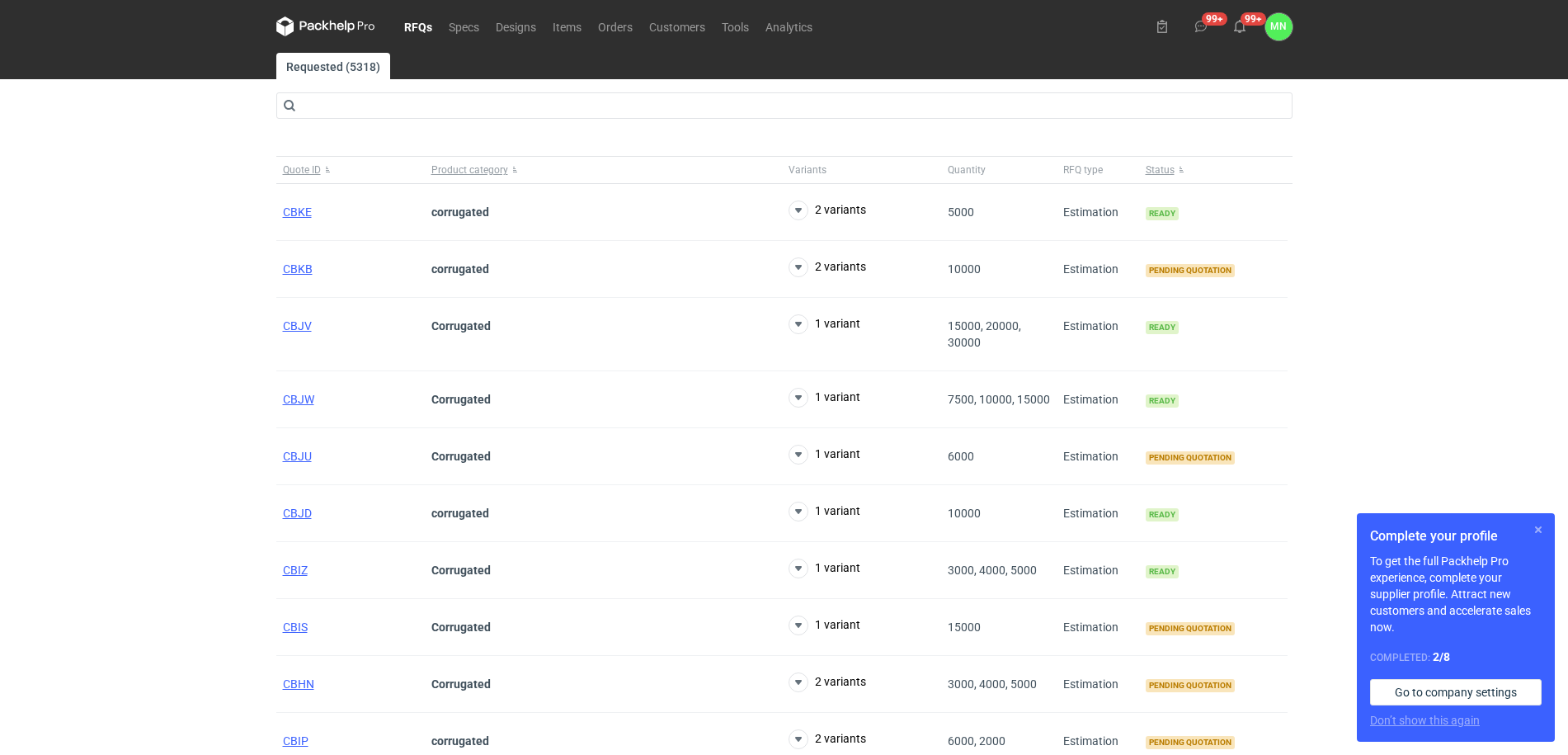
click at [1537, 528] on button "button" at bounding box center [1538, 529] width 20 height 20
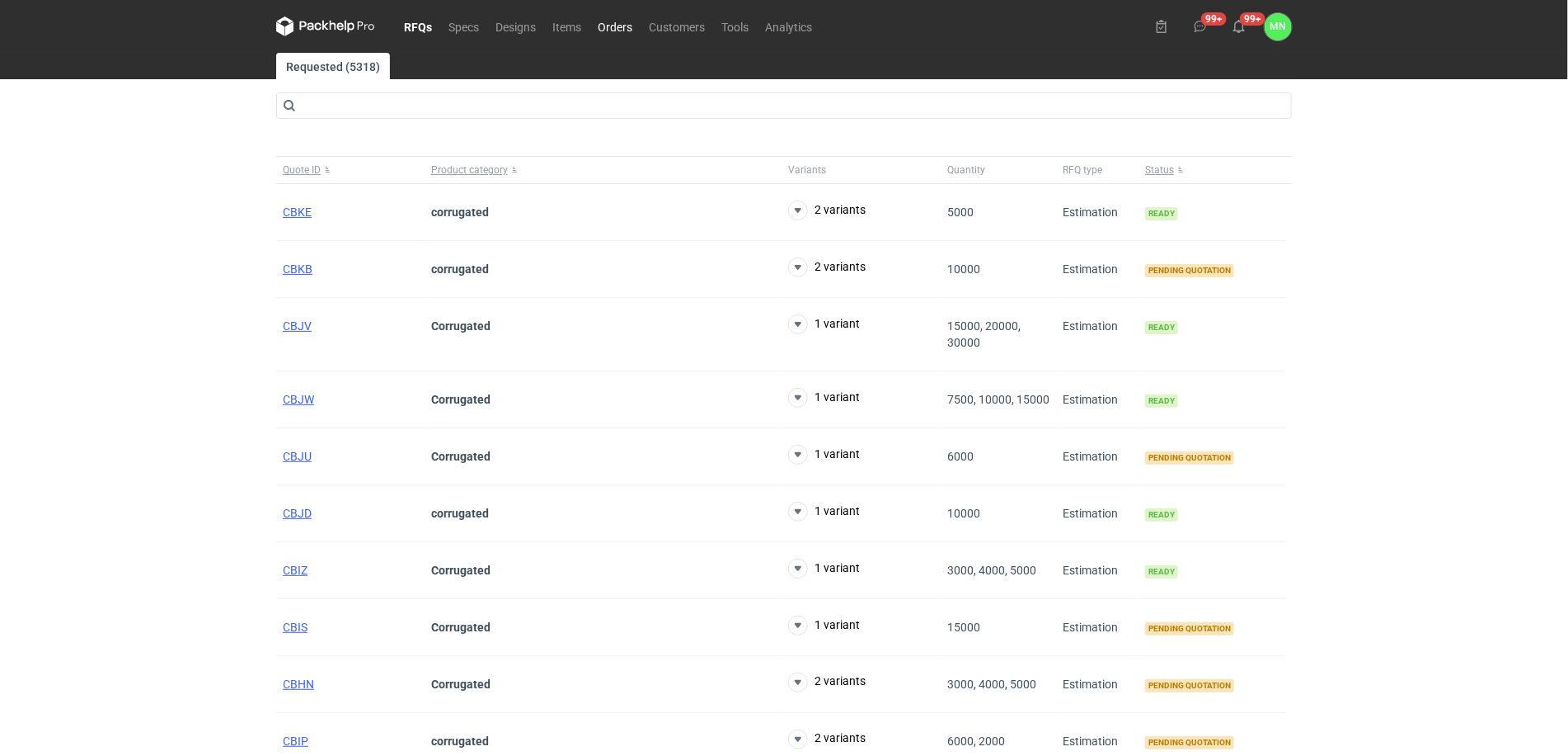
click at [618, 19] on link "Orders" at bounding box center [615, 26] width 51 height 20
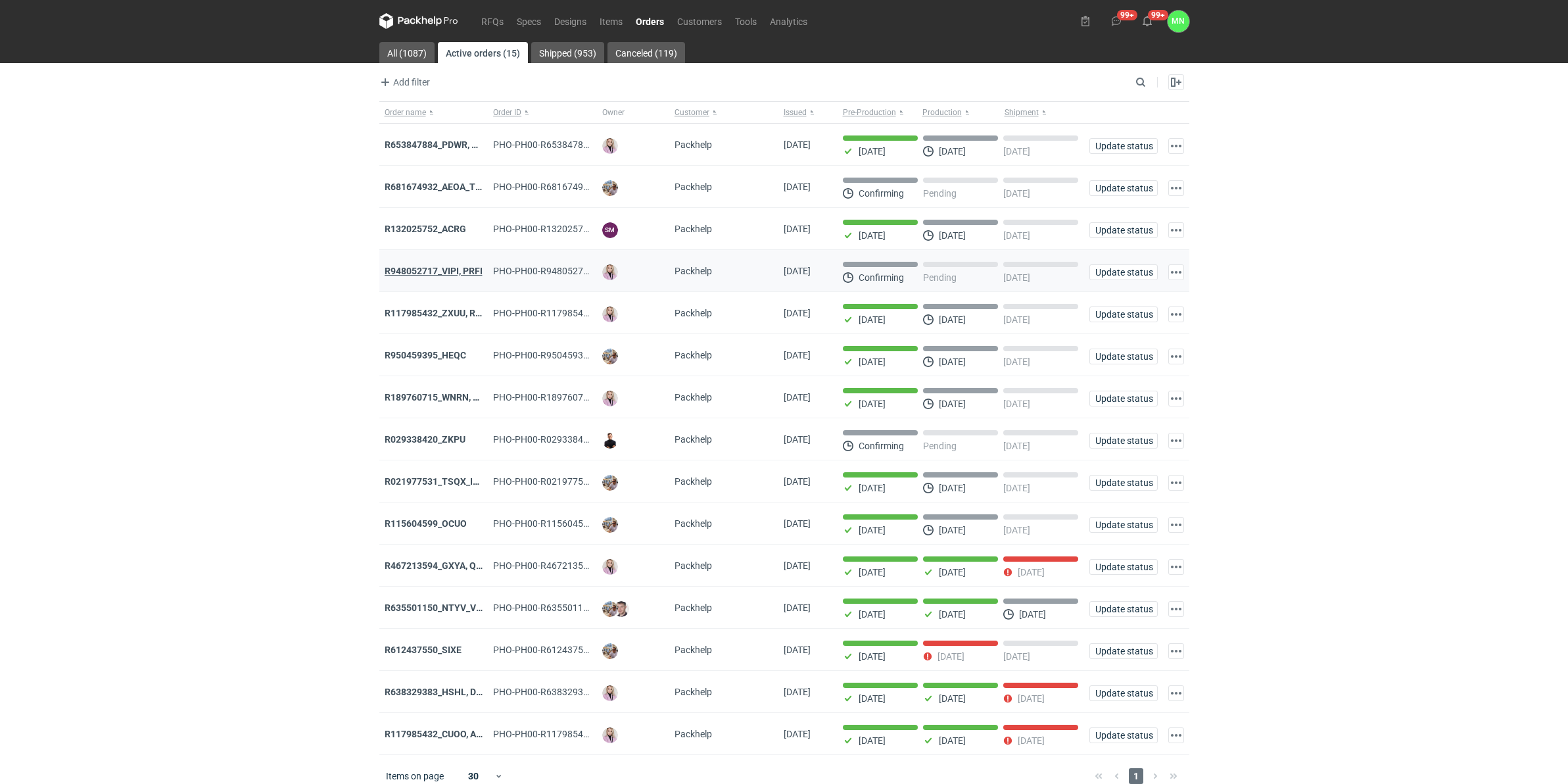
click at [451, 270] on strong "R948052717_VIPI, PRFI" at bounding box center [433, 270] width 98 height 10
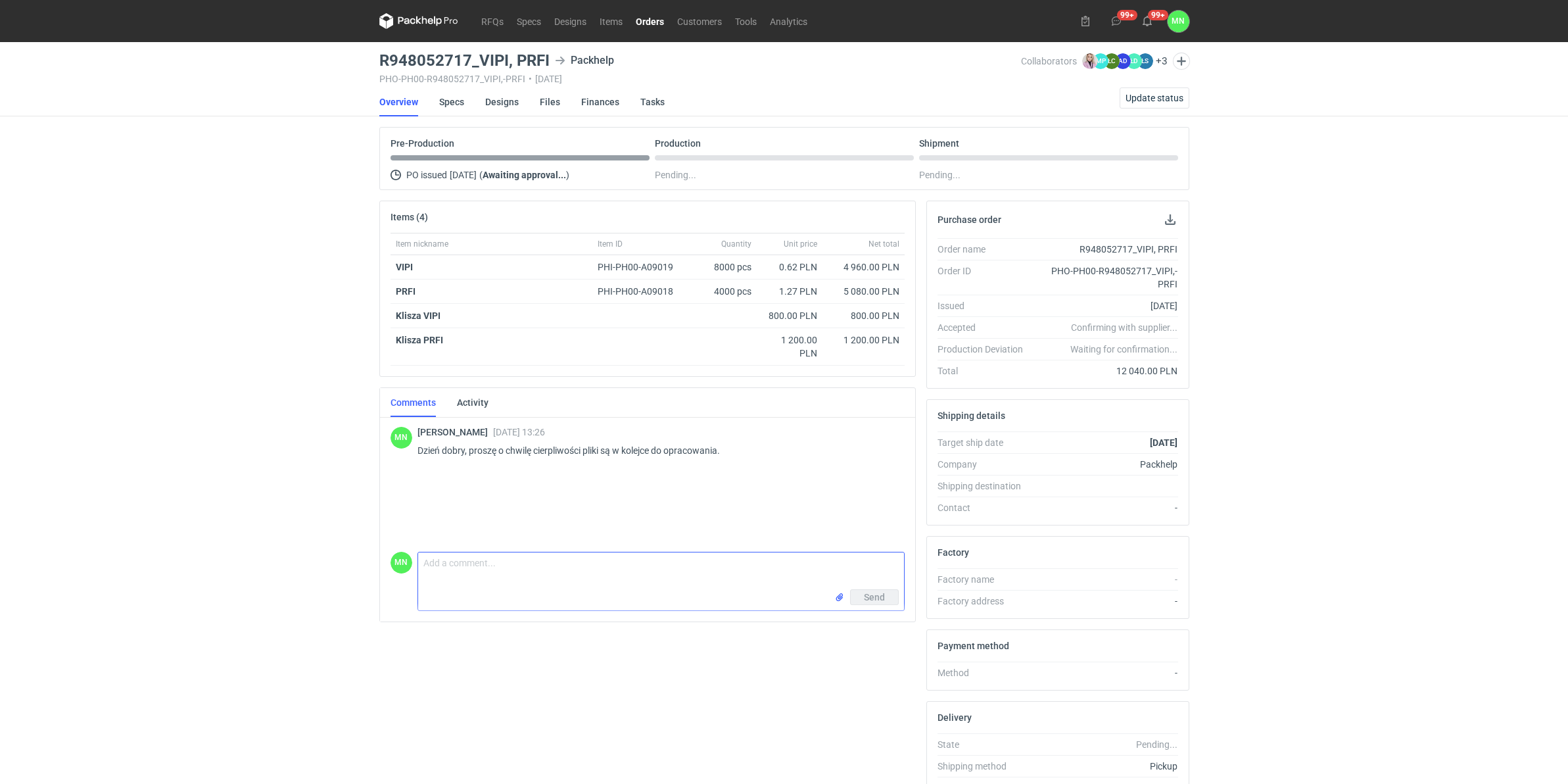
click at [451, 566] on textarea "Comment message" at bounding box center [661, 571] width 486 height 37
paste textarea "KT 732_15360_G_V1_WEW"
click at [832, 566] on textarea "Dzień dobry, w załączniku przesyłam pliki na VIPI, proszę o akceptację: KT 732_…" at bounding box center [661, 571] width 486 height 37
click at [847, 564] on textarea "Dzień dobry, w załączniku przesyłam pliki na VIPI, proszę o akceptację: KT 732_…" at bounding box center [661, 571] width 486 height 37
paste textarea "KT 732_334_K_V1"
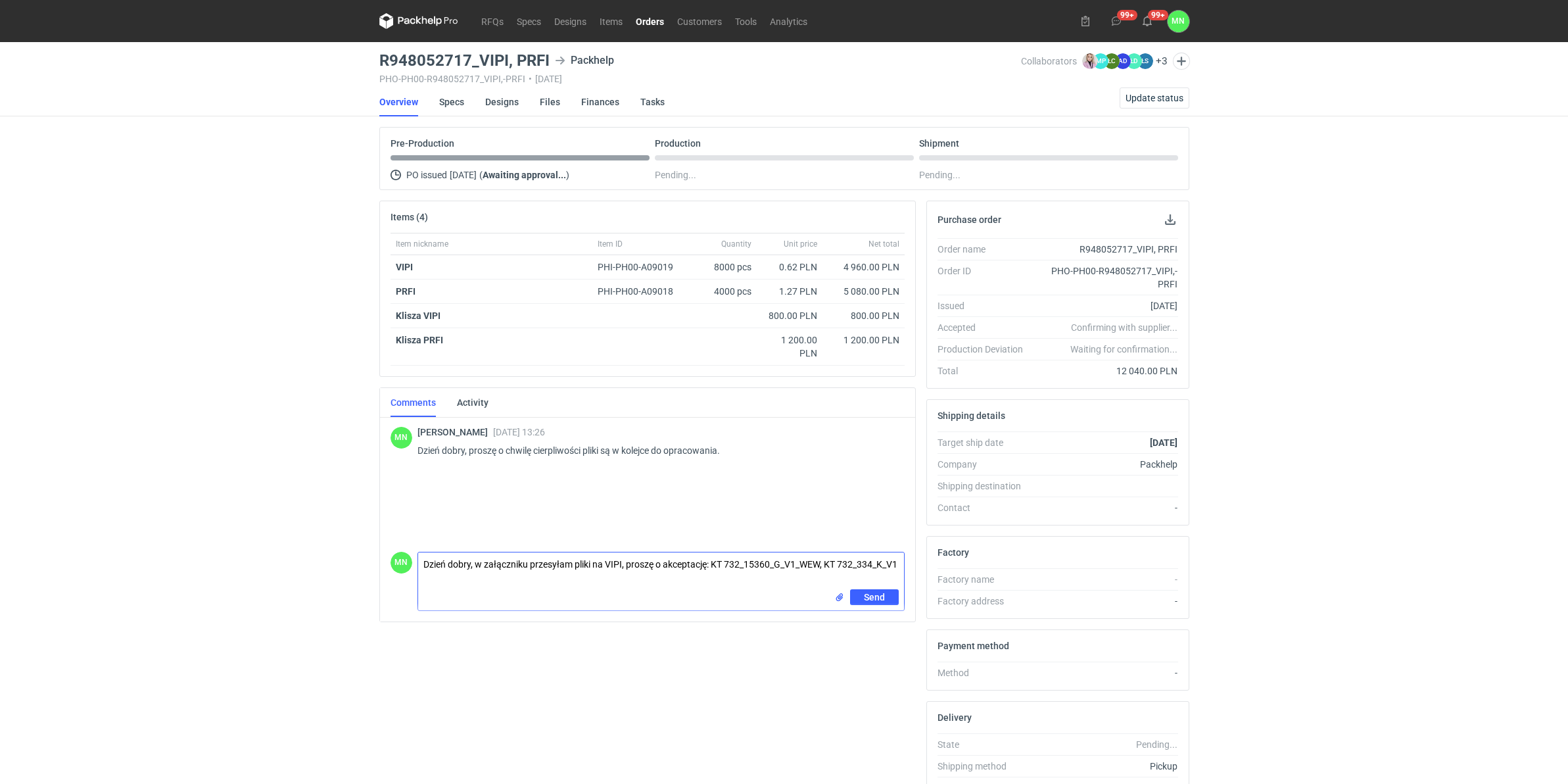
type textarea "Dzień dobry, w załączniku przesyłam pliki na VIPI, proszę o akceptację: KT 732_…"
click at [838, 597] on input "file" at bounding box center [839, 597] width 10 height 14
click at [864, 601] on span "Send" at bounding box center [874, 643] width 21 height 9
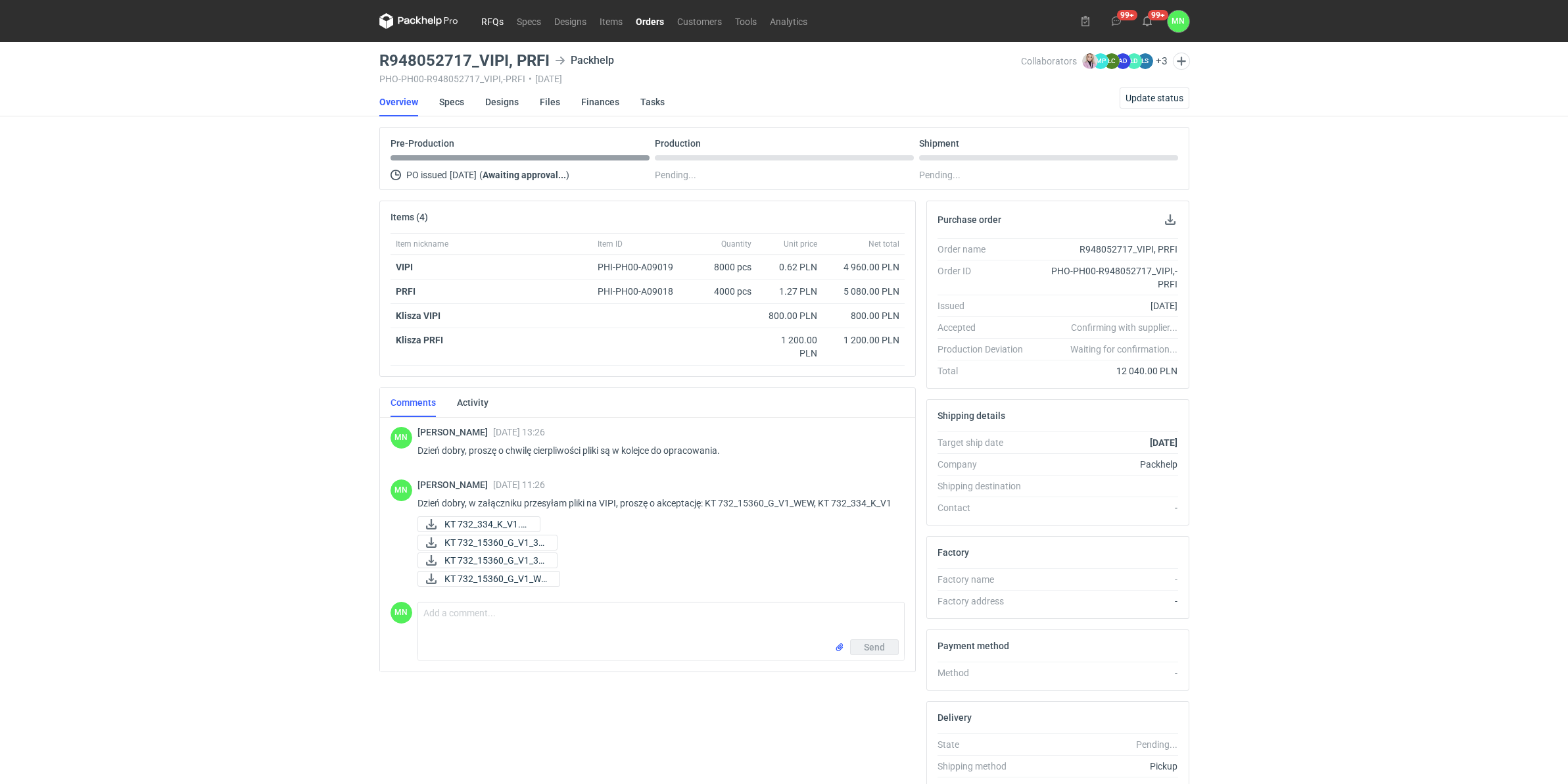
click at [493, 21] on link "RFQs" at bounding box center [492, 21] width 36 height 16
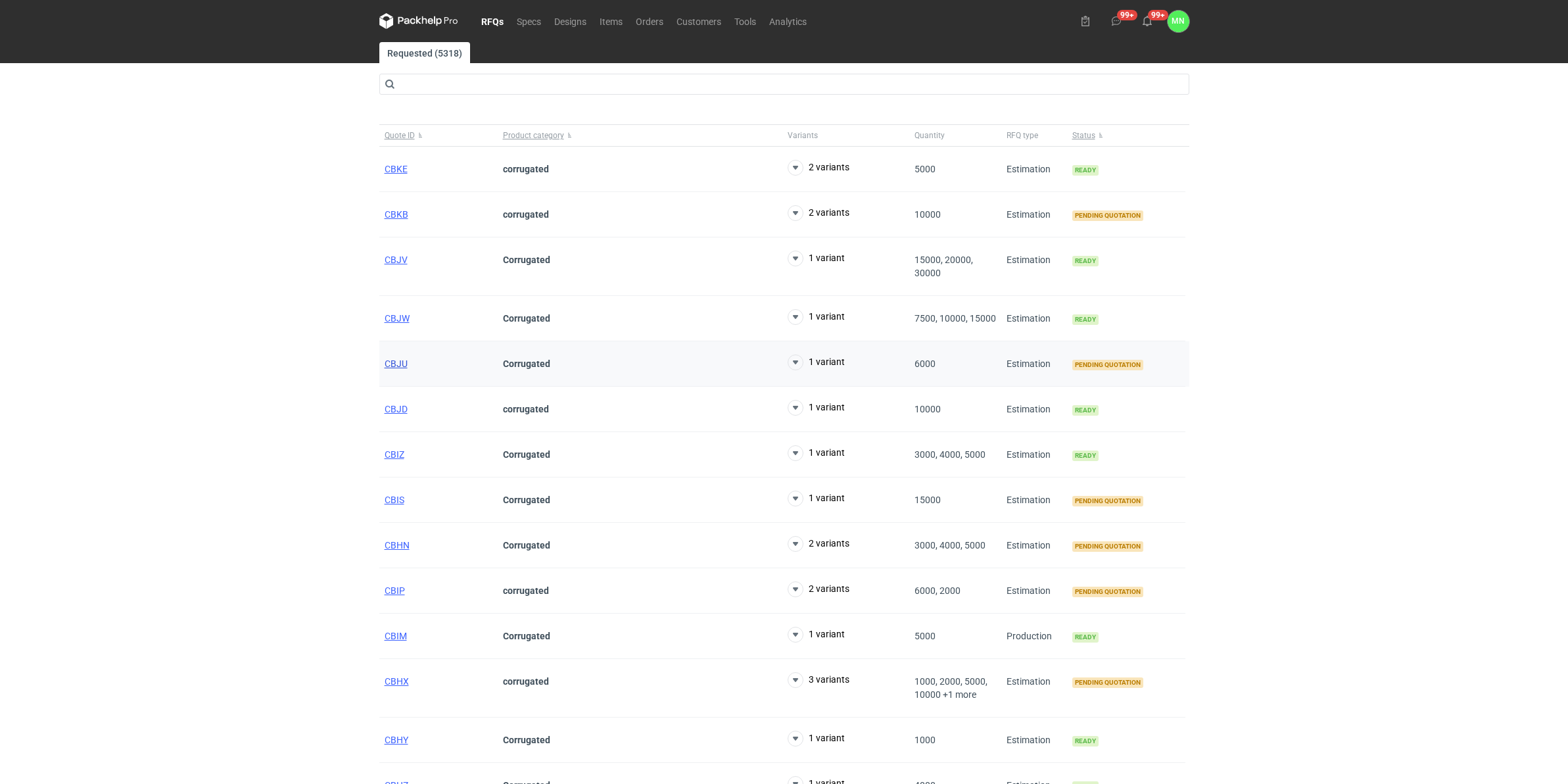
click at [401, 369] on span "CBJU" at bounding box center [396, 363] width 23 height 10
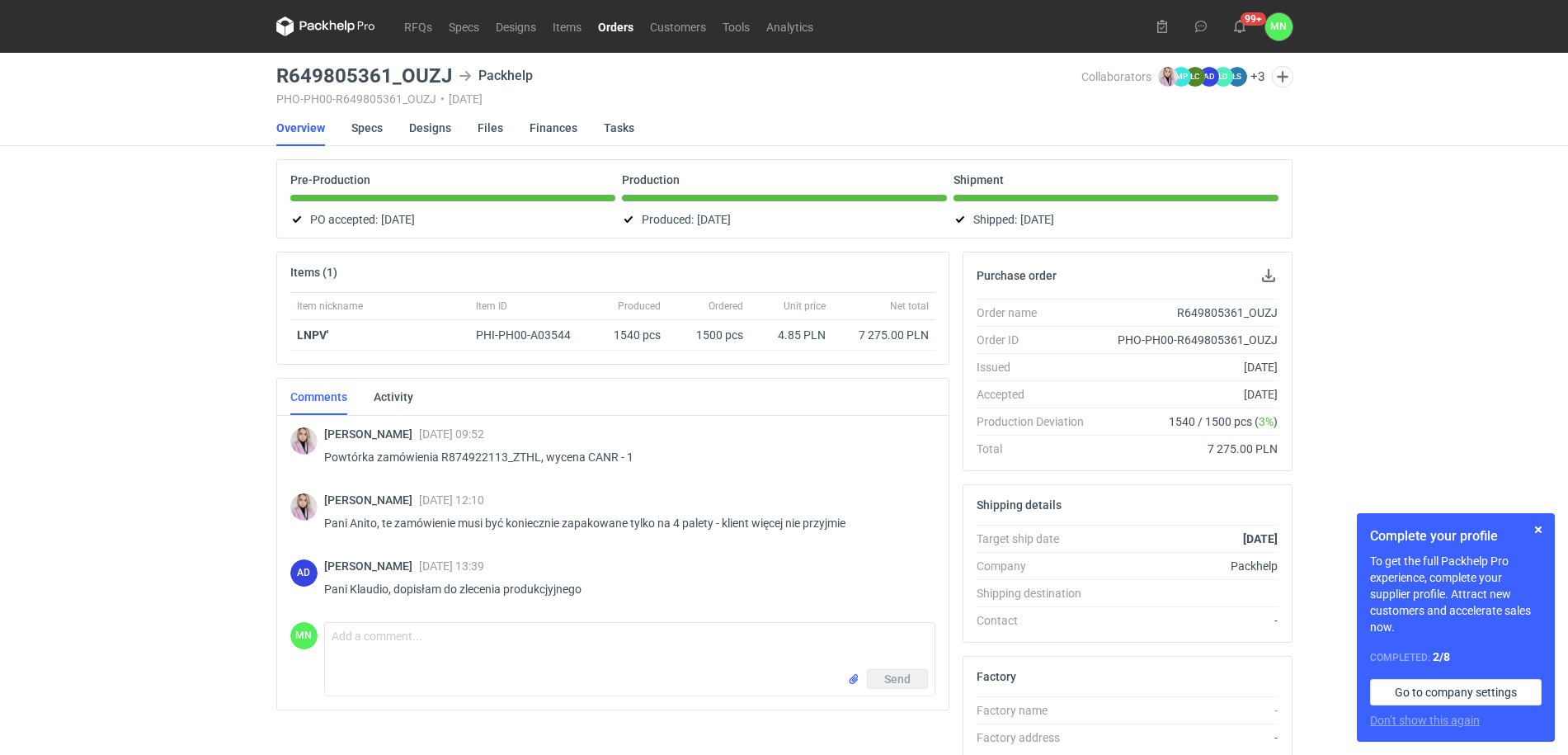
click at [610, 25] on link "Orders" at bounding box center [615, 26] width 52 height 20
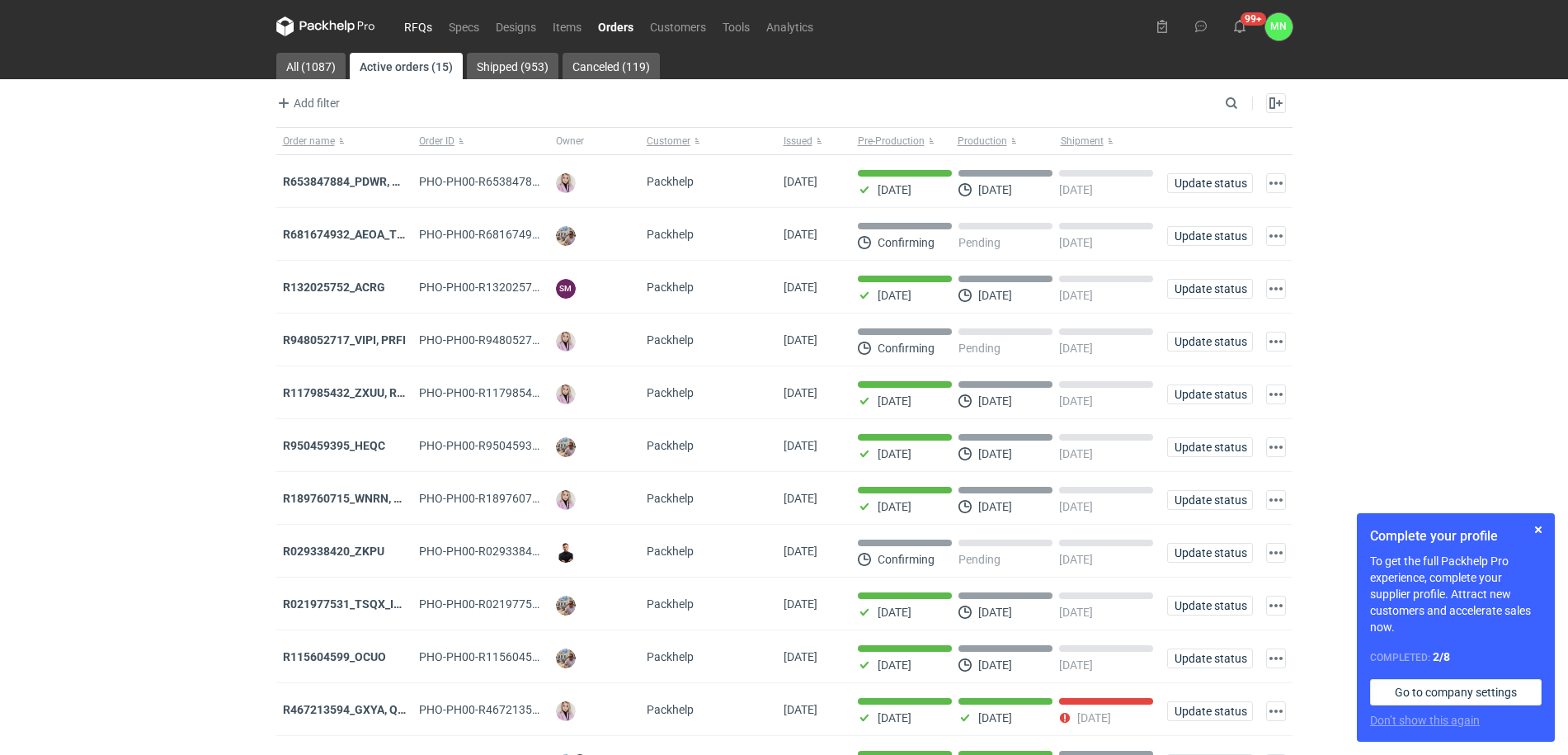
click at [420, 27] on link "RFQs" at bounding box center [418, 26] width 45 height 20
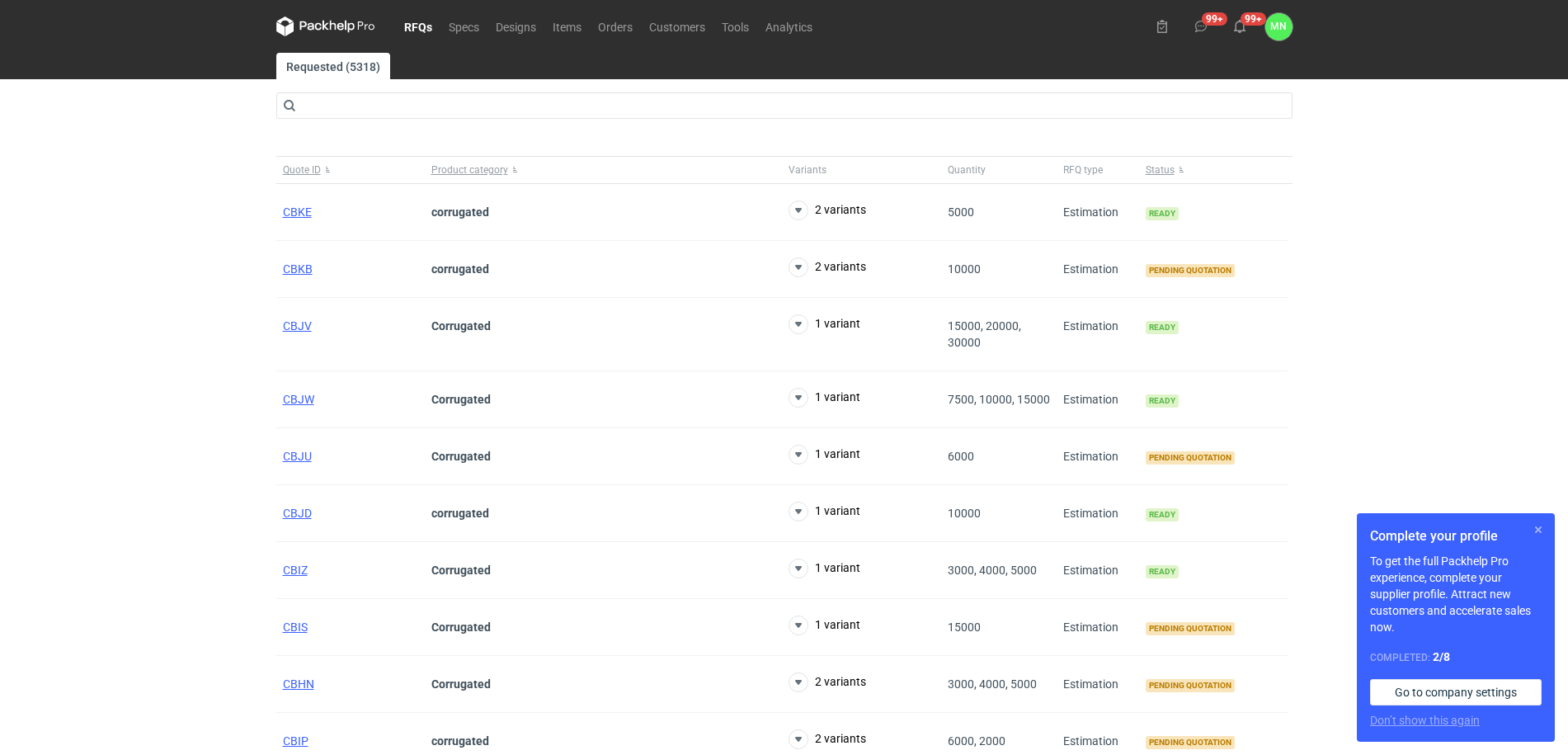
click at [1535, 522] on button "button" at bounding box center [1538, 529] width 20 height 20
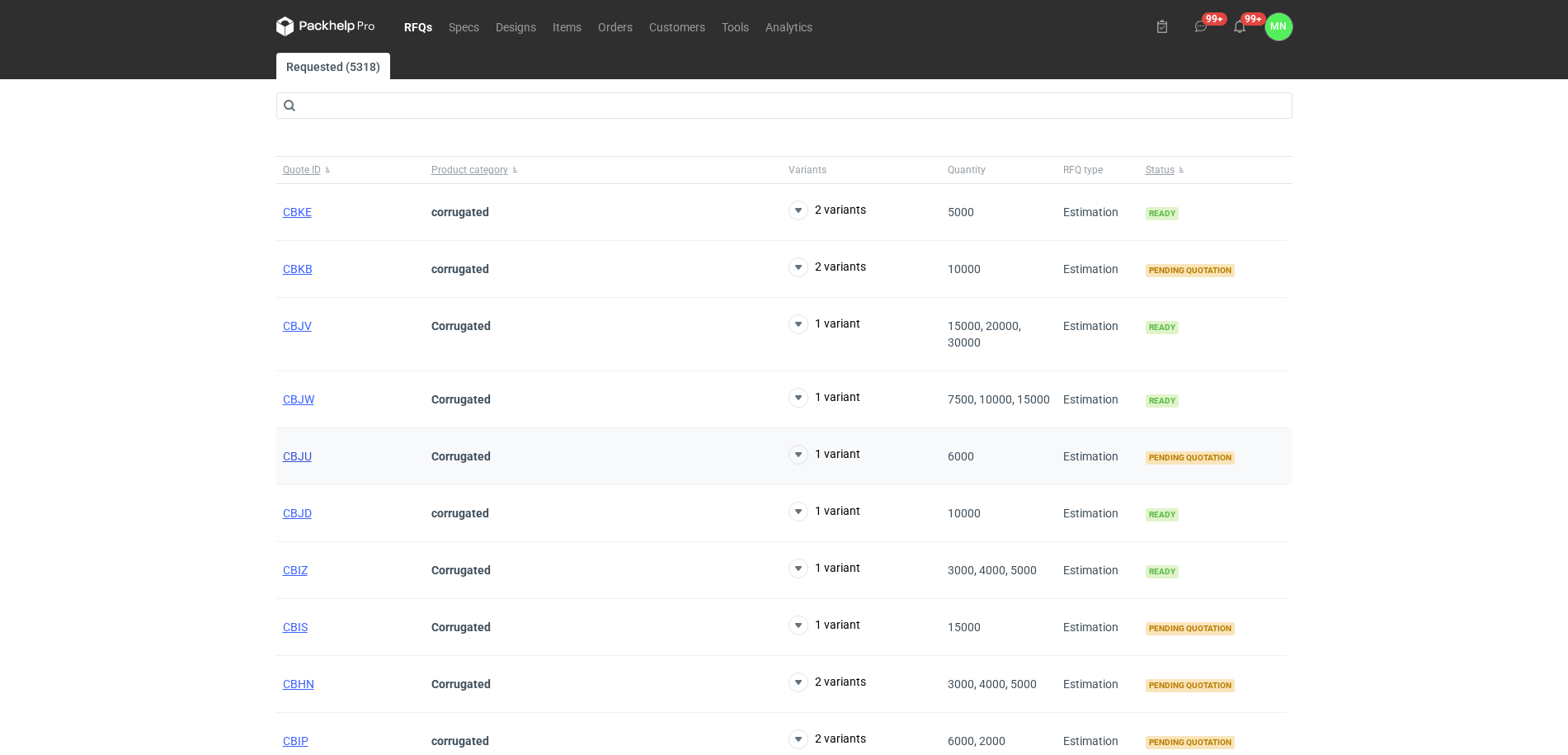
click at [307, 450] on span "CBJU" at bounding box center [298, 456] width 29 height 13
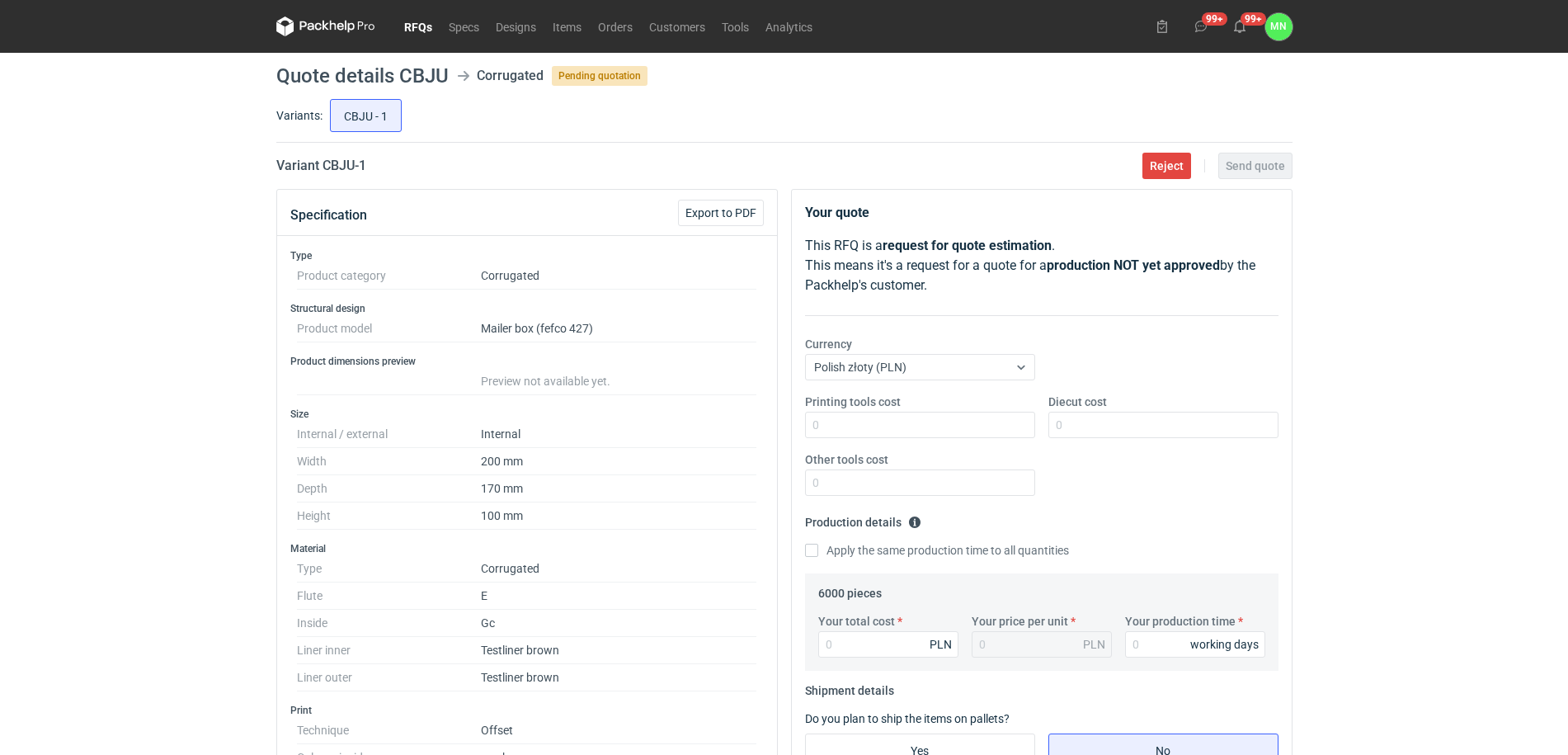
drag, startPoint x: 187, startPoint y: 338, endPoint x: 179, endPoint y: 324, distance: 16.1
click at [179, 326] on div "RFQs Specs Designs Items Orders Customers Tools Analytics 99+ 99+ MN [PERSON_NA…" at bounding box center [784, 378] width 1568 height 755
drag, startPoint x: 620, startPoint y: 31, endPoint x: 642, endPoint y: 29, distance: 22.1
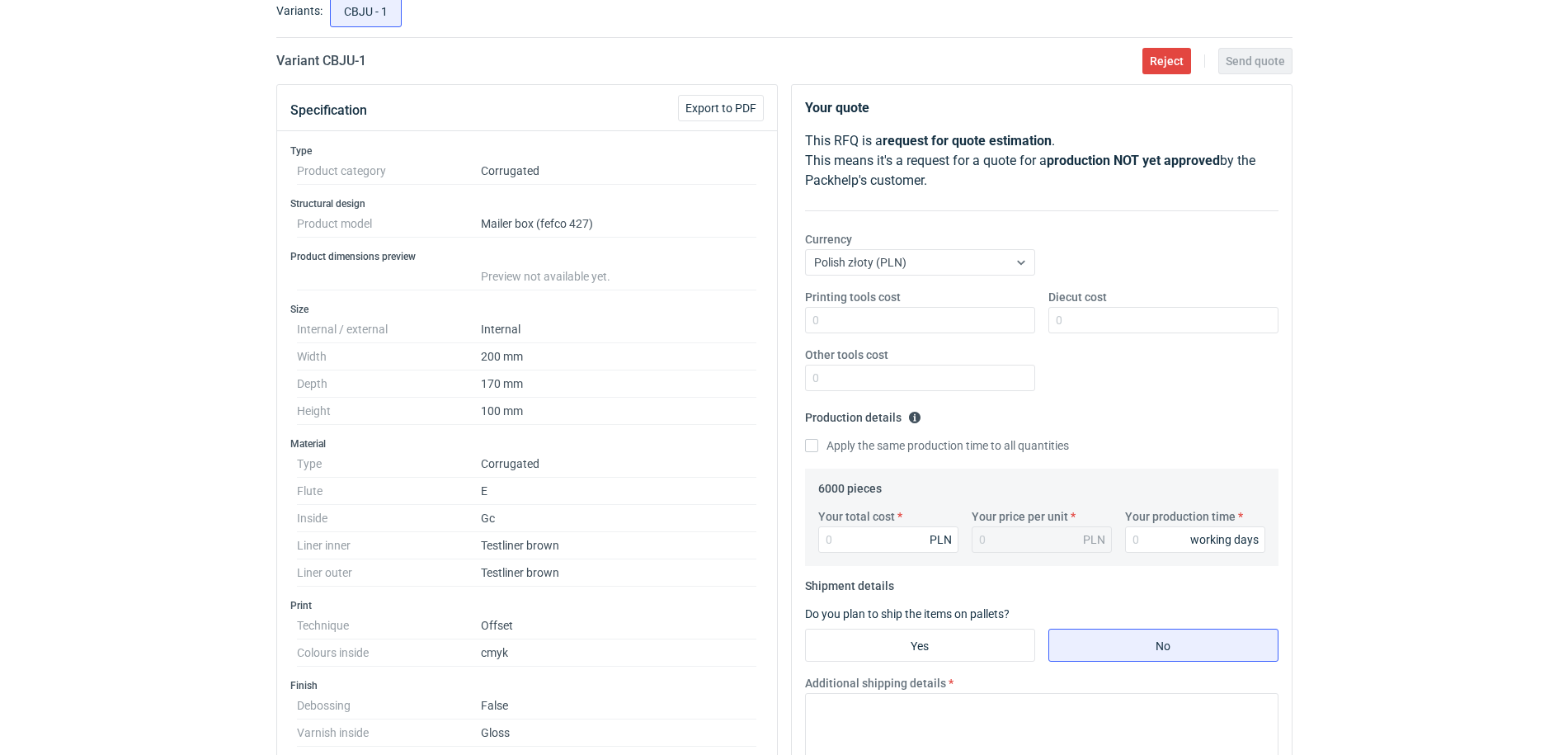
scroll to position [103, 0]
drag, startPoint x: 380, startPoint y: 65, endPoint x: 324, endPoint y: 65, distance: 56.0
click at [324, 65] on div "Variant CBJU - 1 Reject Send quote" at bounding box center [784, 63] width 1016 height 20
copy h2 "CBJU - 1"
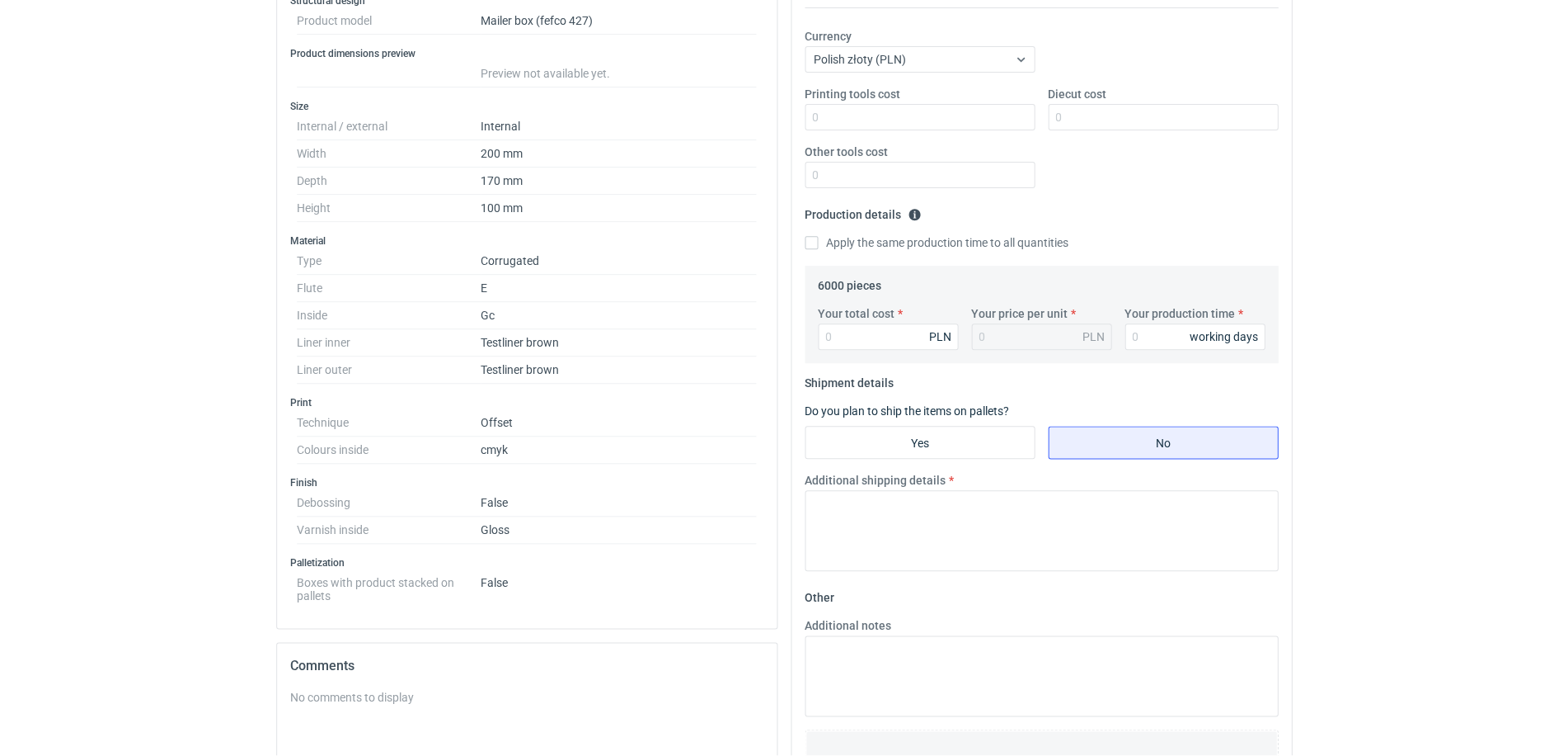
scroll to position [309, 0]
click at [1075, 119] on input "Diecut cost" at bounding box center [1163, 115] width 230 height 27
type input "2080"
click at [872, 345] on input "Your total cost" at bounding box center [888, 335] width 140 height 27
type input "12480"
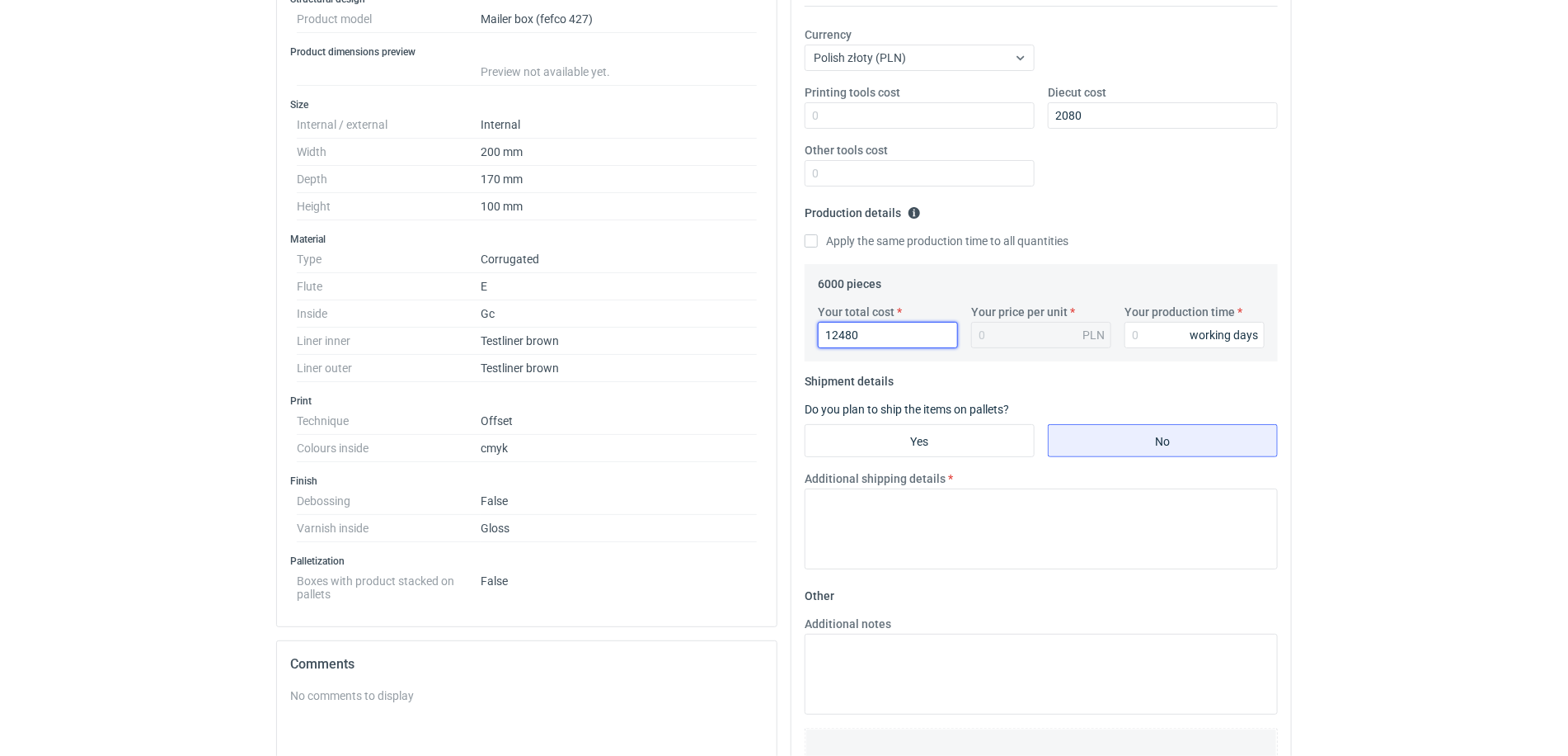
type input "2.08"
type input "12480"
click at [1155, 348] on input "Your production time" at bounding box center [1194, 335] width 140 height 27
type input "12"
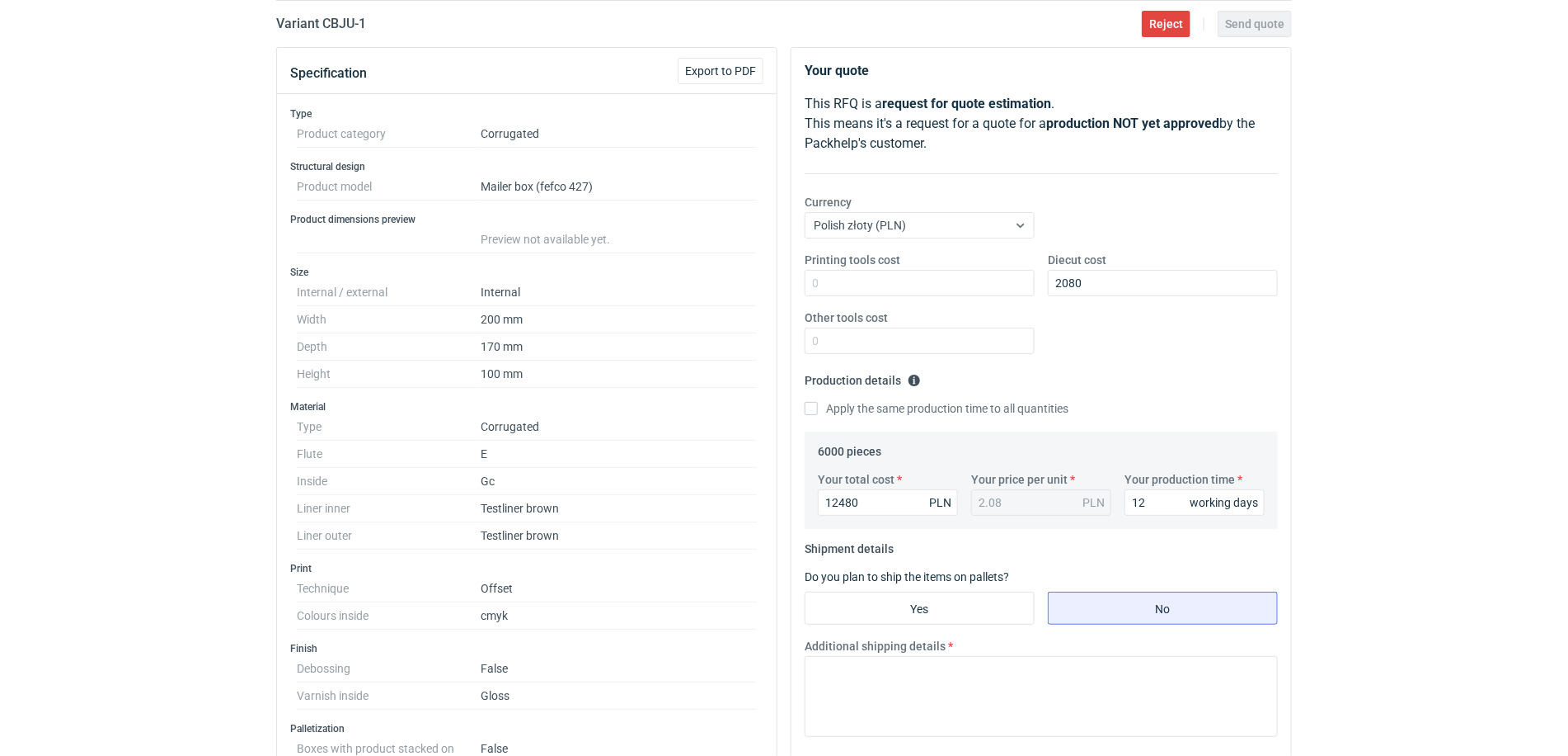
scroll to position [103, 0]
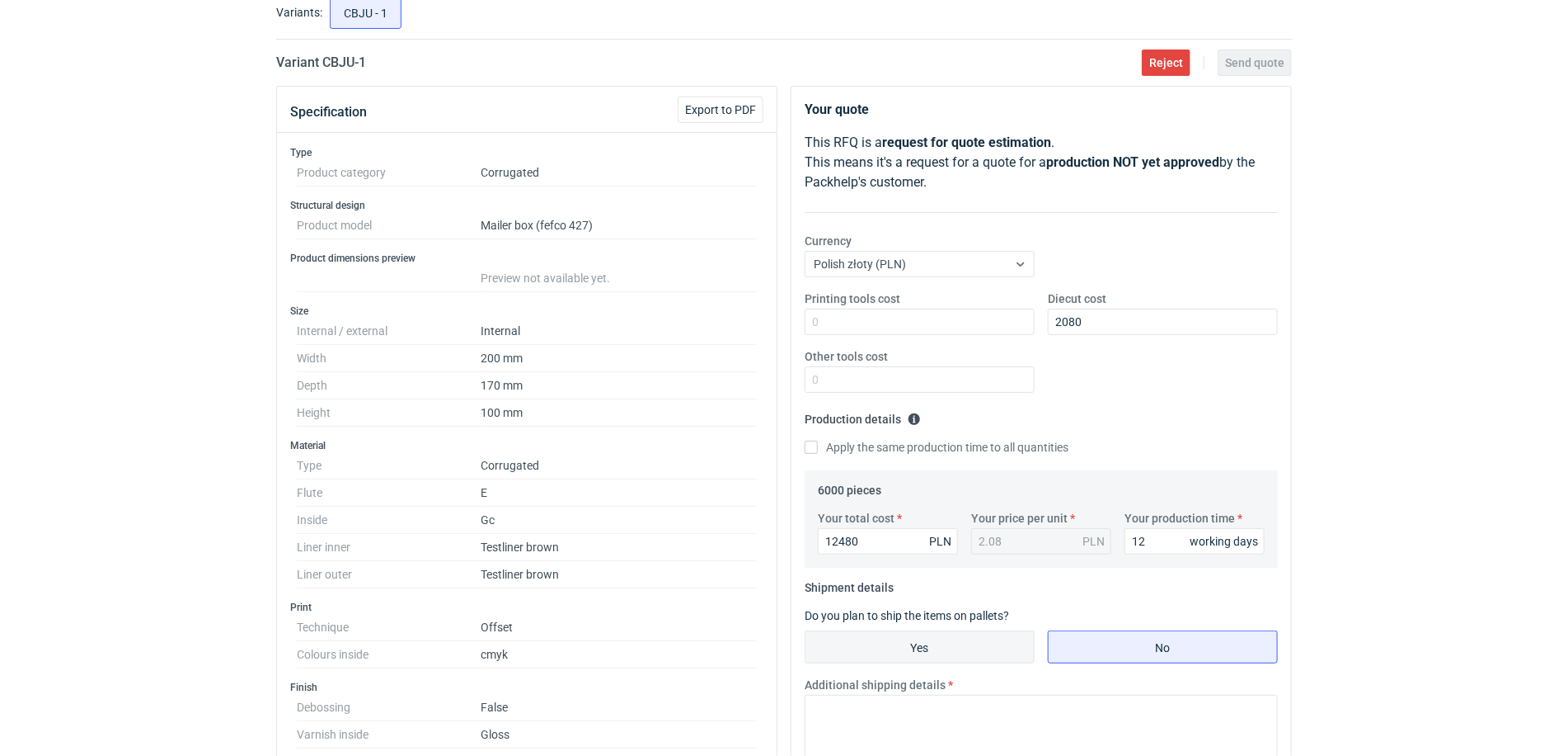
click at [930, 645] on input "Yes" at bounding box center [920, 646] width 228 height 32
radio input "true"
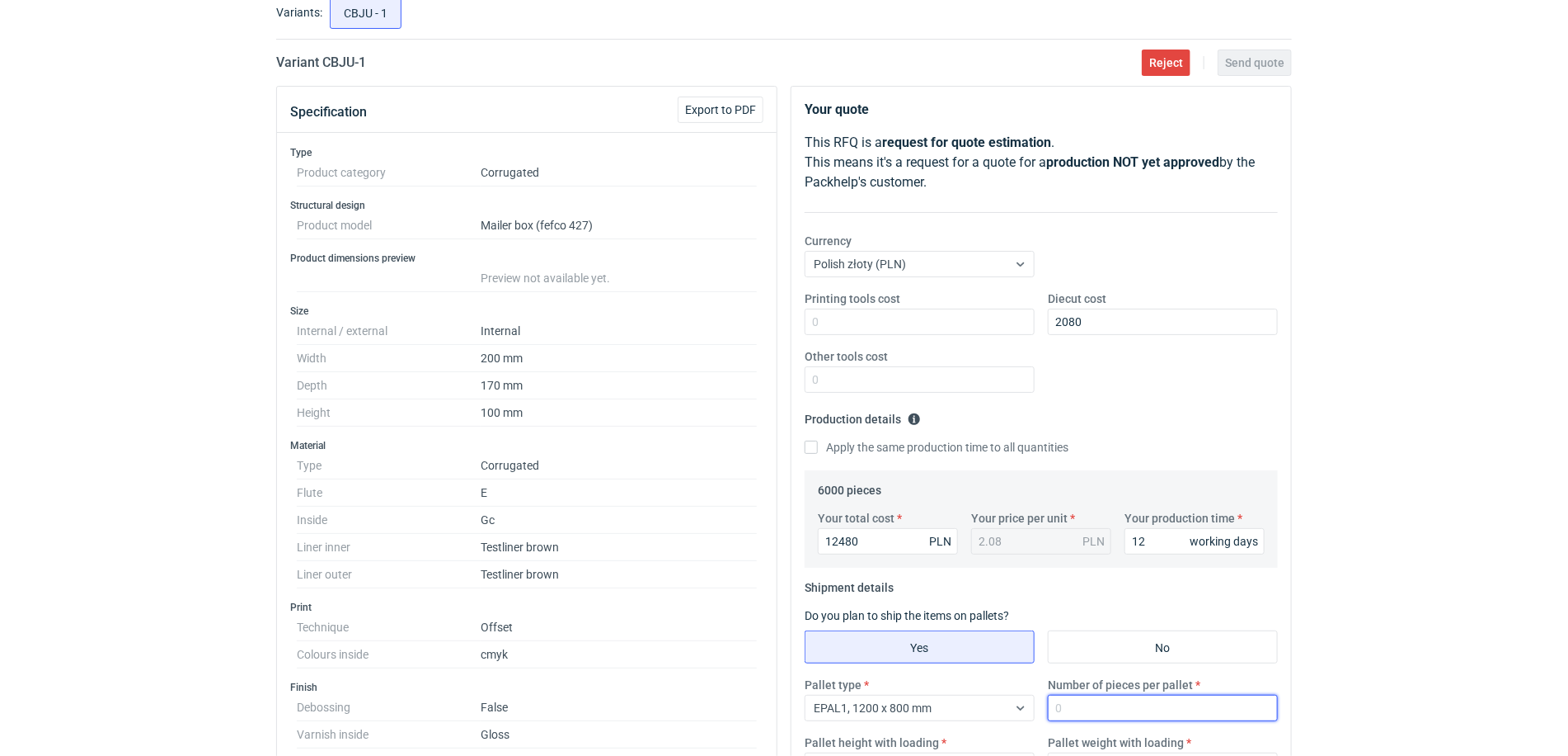
click at [1155, 717] on input "Number of pieces per pallet" at bounding box center [1163, 707] width 230 height 27
type input "1650"
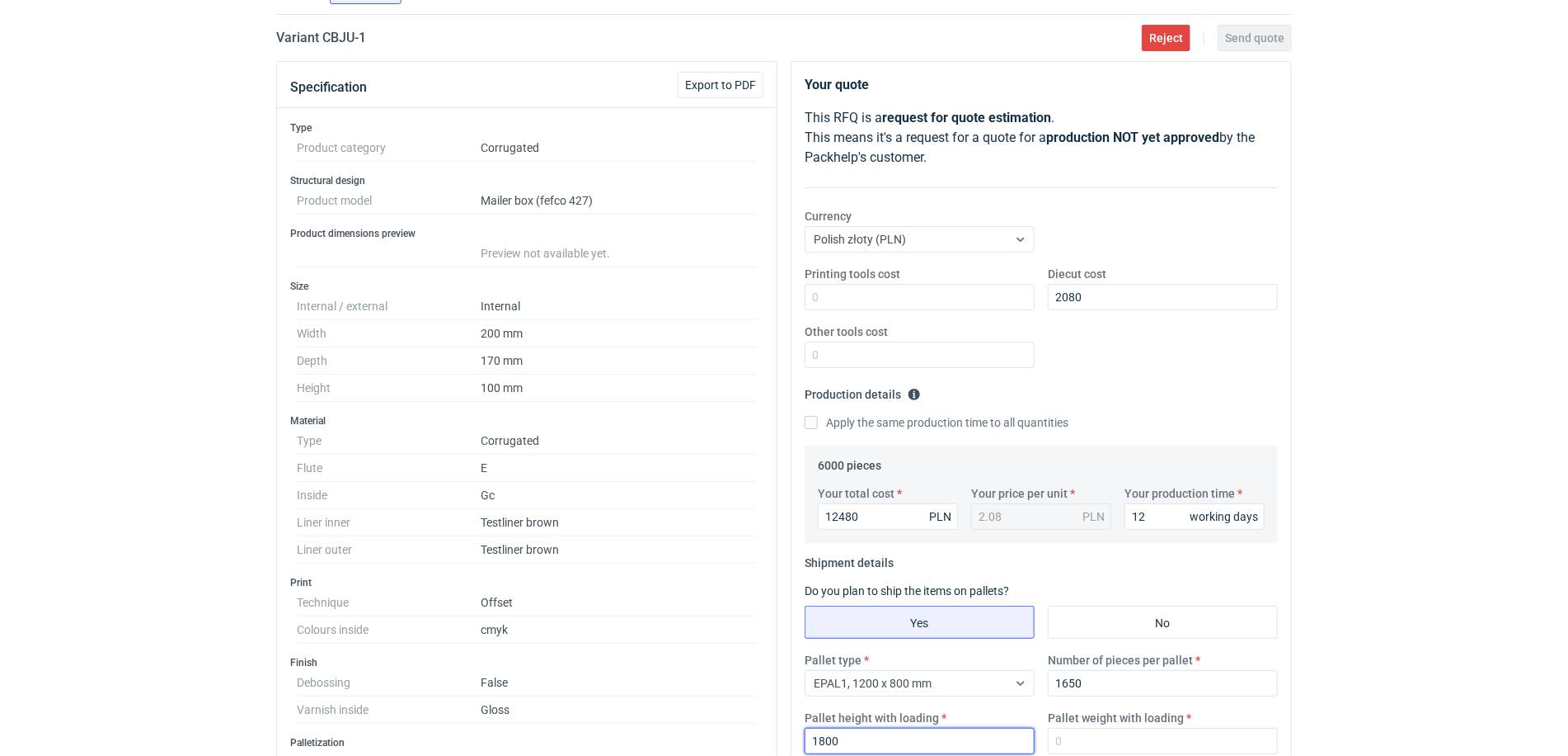
type input "1800"
click at [1300, 628] on html "RFQs Specs Designs Items Orders Customers Tools Analytics 99+ 99+ MN [PERSON_NA…" at bounding box center [784, 250] width 1568 height 756
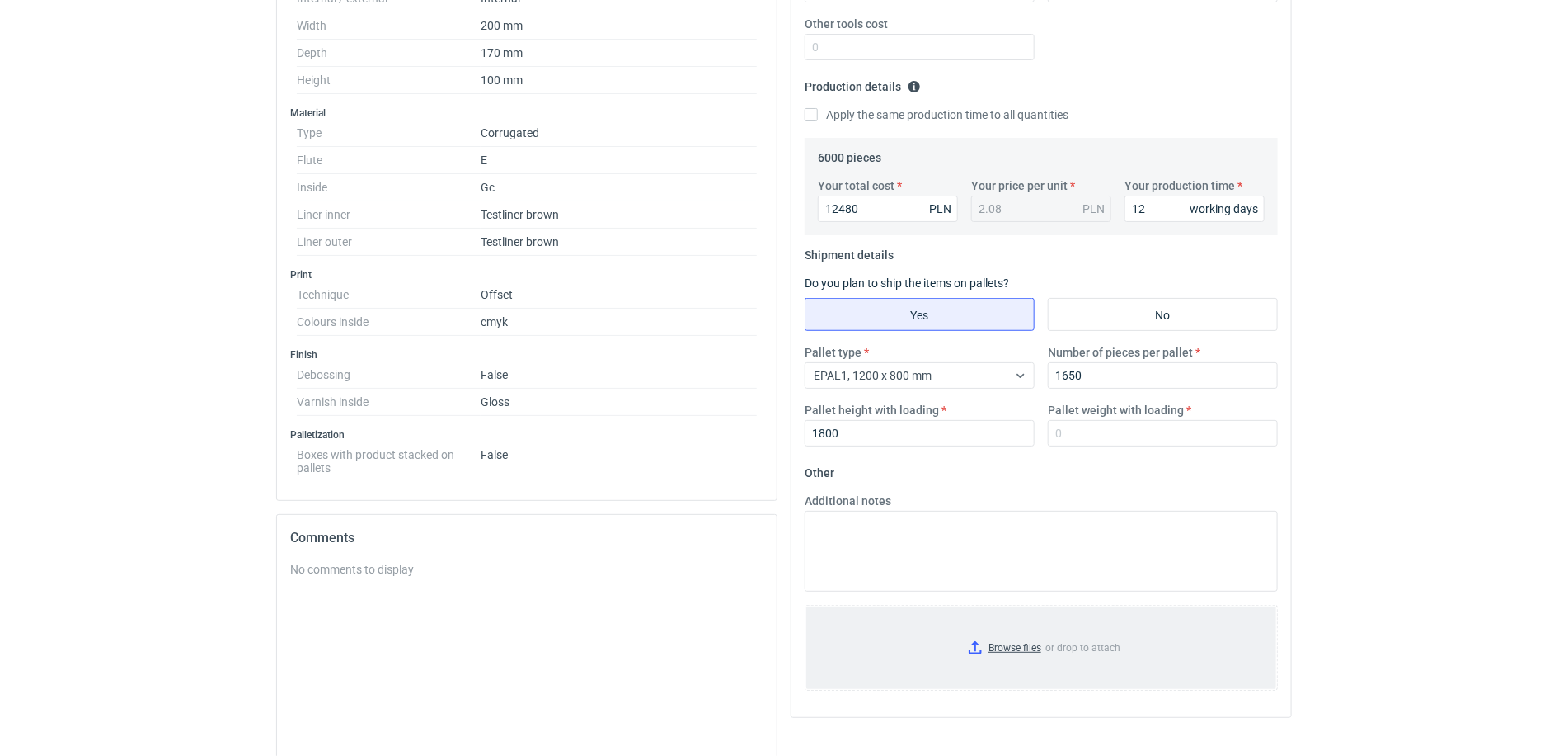
scroll to position [437, 0]
click at [1037, 645] on input "Browse files or drop to attach" at bounding box center [1041, 646] width 470 height 82
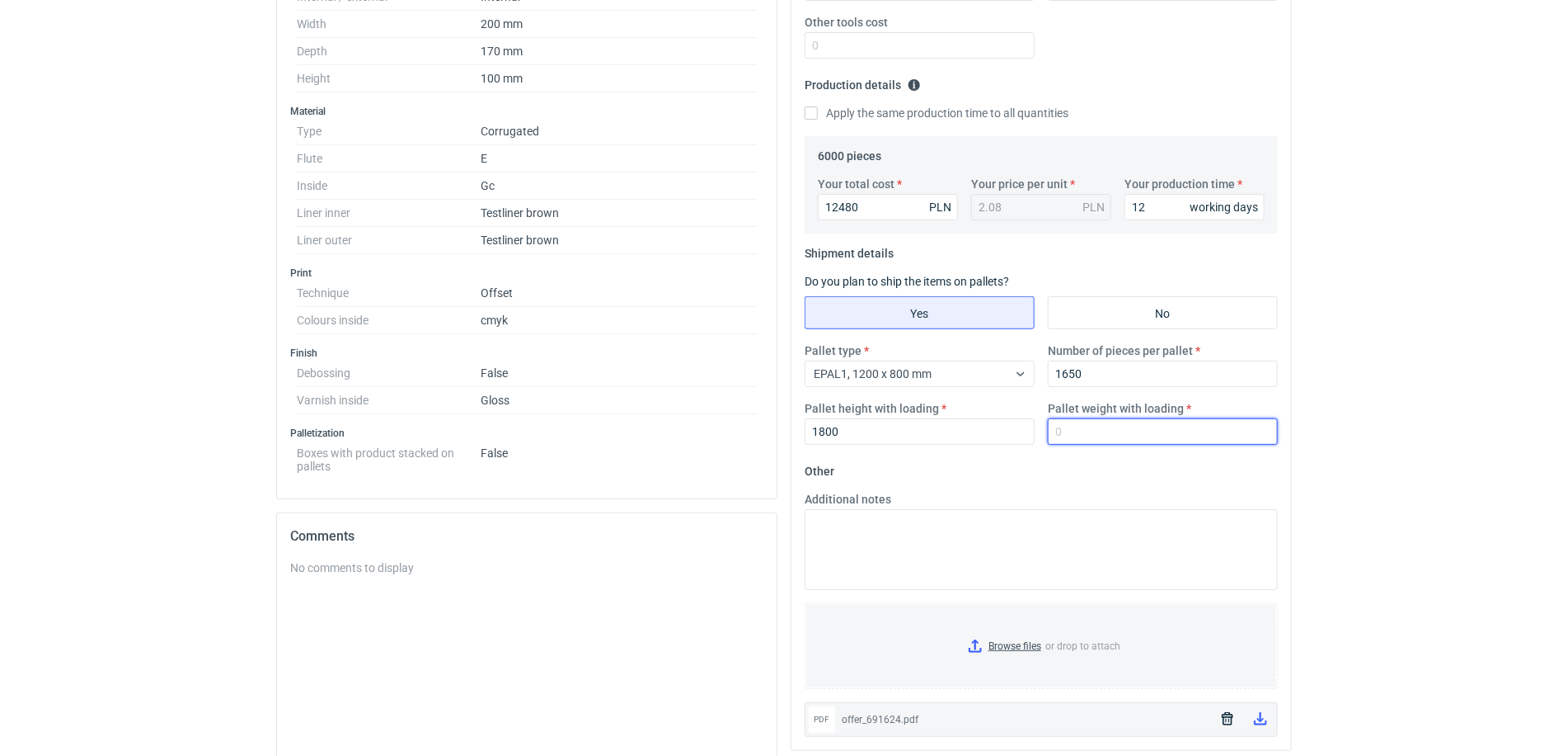
click at [1118, 438] on input "Pallet weight with loading" at bounding box center [1163, 431] width 230 height 27
type input "410"
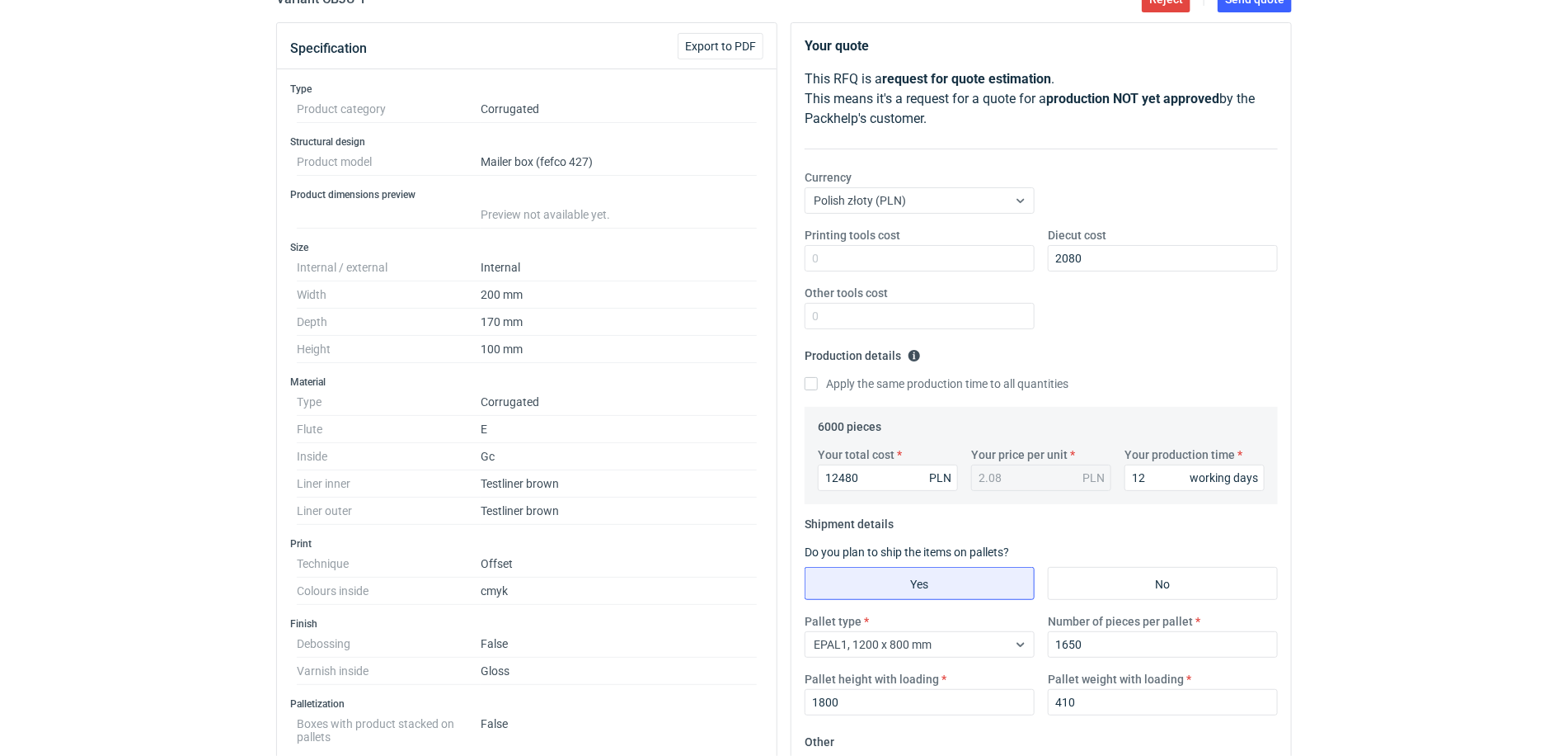
scroll to position [25, 0]
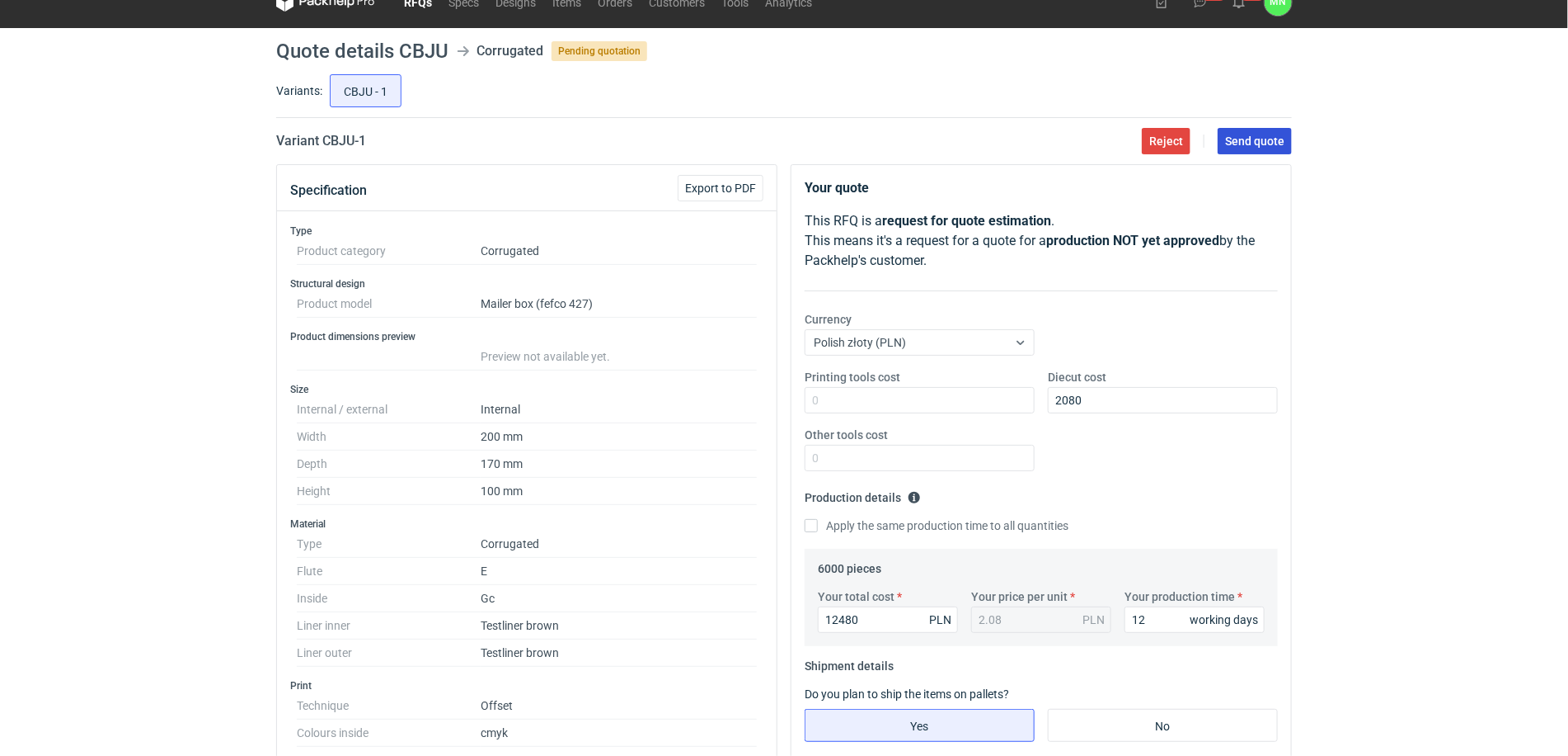
click at [1241, 136] on span "Send quote" at bounding box center [1254, 141] width 59 height 11
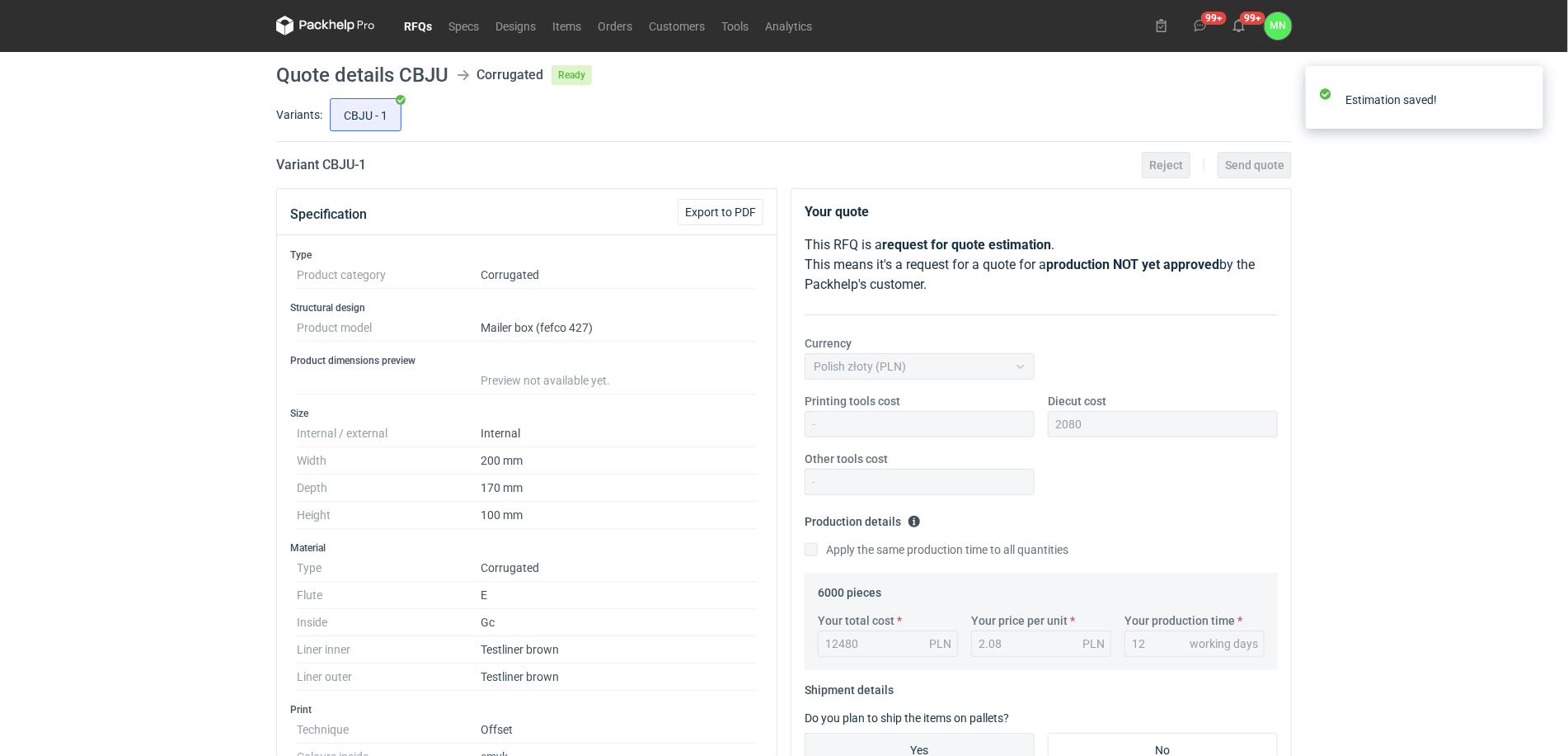
scroll to position [0, 0]
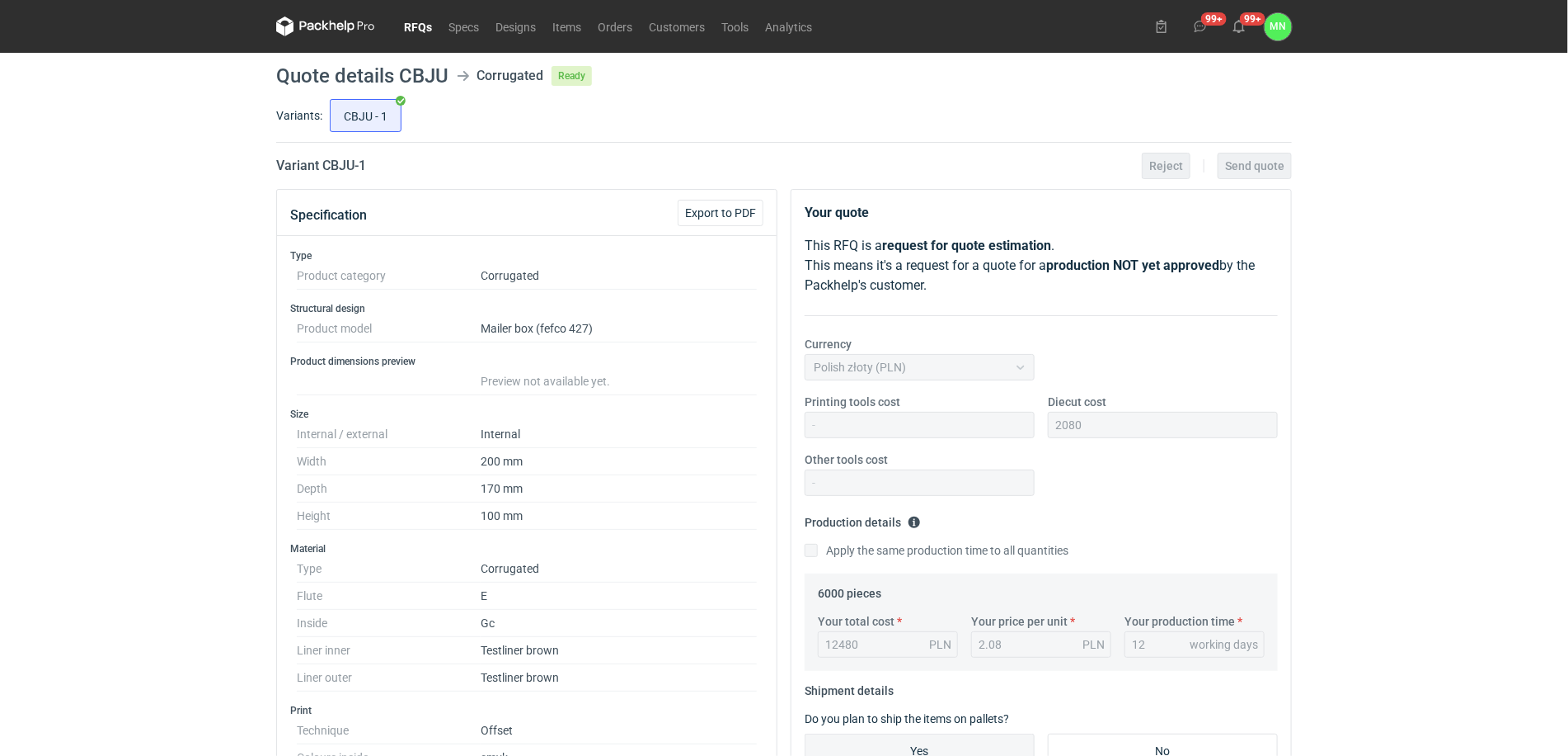
click at [429, 23] on link "RFQs" at bounding box center [418, 26] width 45 height 20
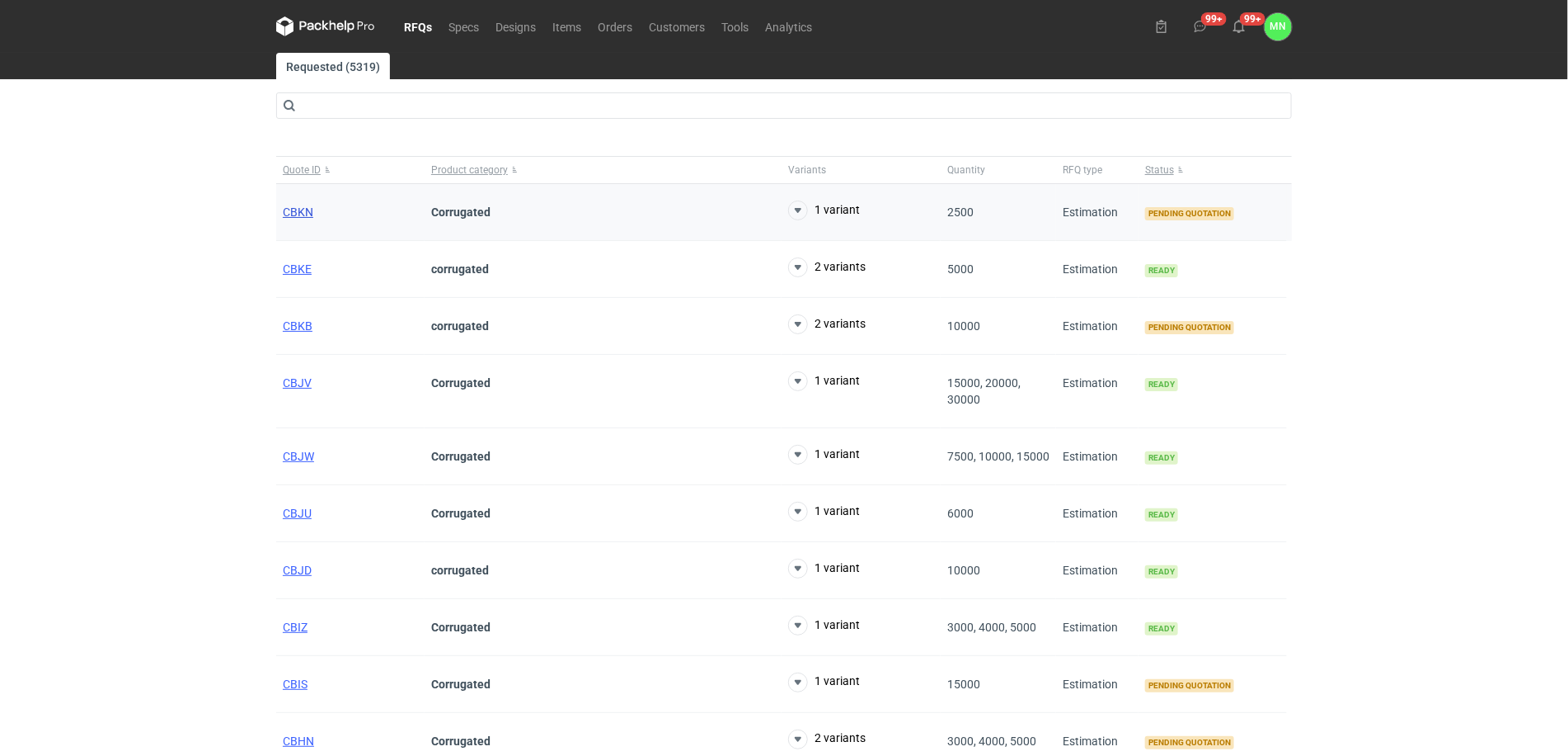
click at [302, 212] on span "CBKN" at bounding box center [299, 211] width 31 height 13
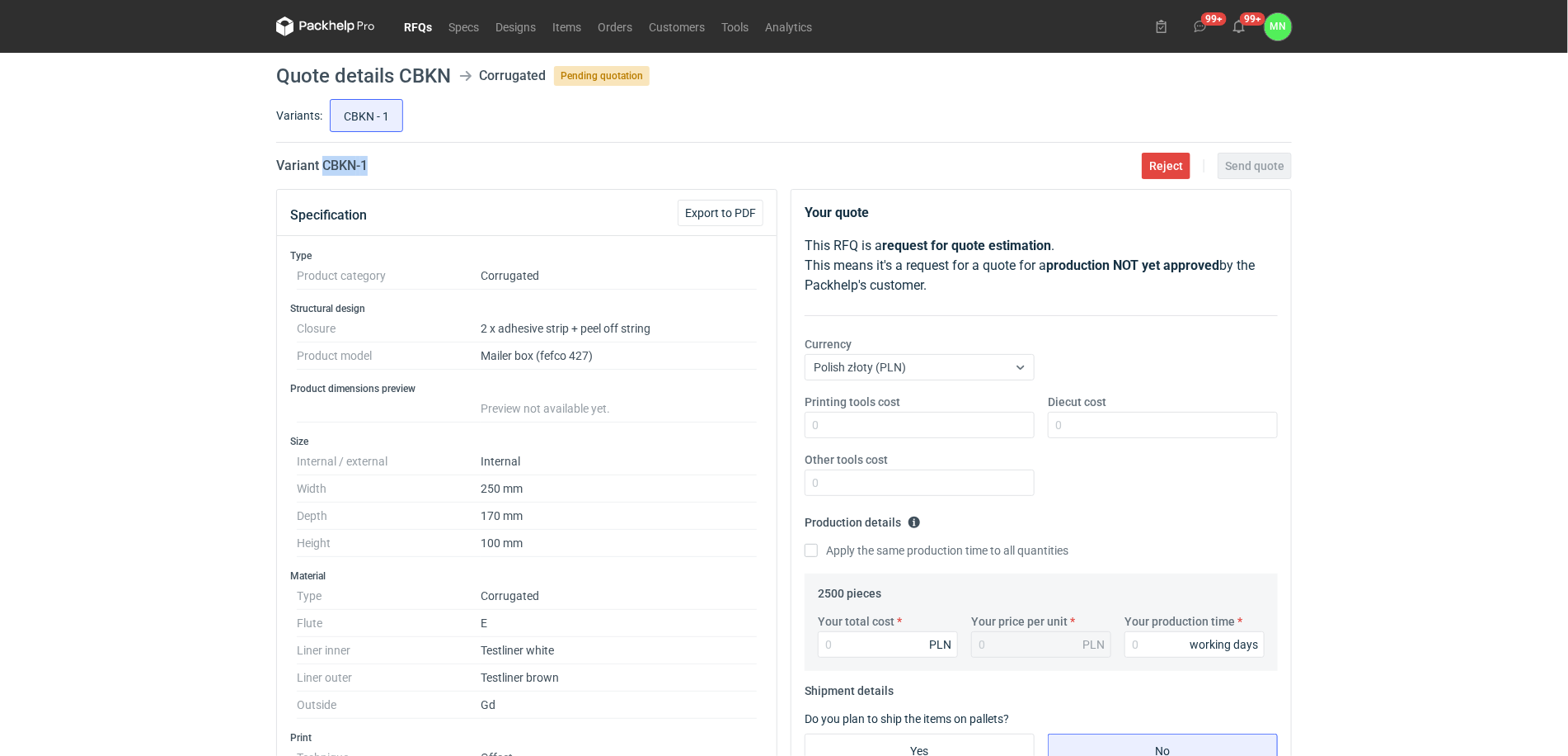
drag, startPoint x: 382, startPoint y: 160, endPoint x: 326, endPoint y: 163, distance: 56.1
click at [326, 163] on div "Variant CBKN - 1 Reject Send quote" at bounding box center [784, 166] width 1016 height 20
copy h2 "CBKN - 1"
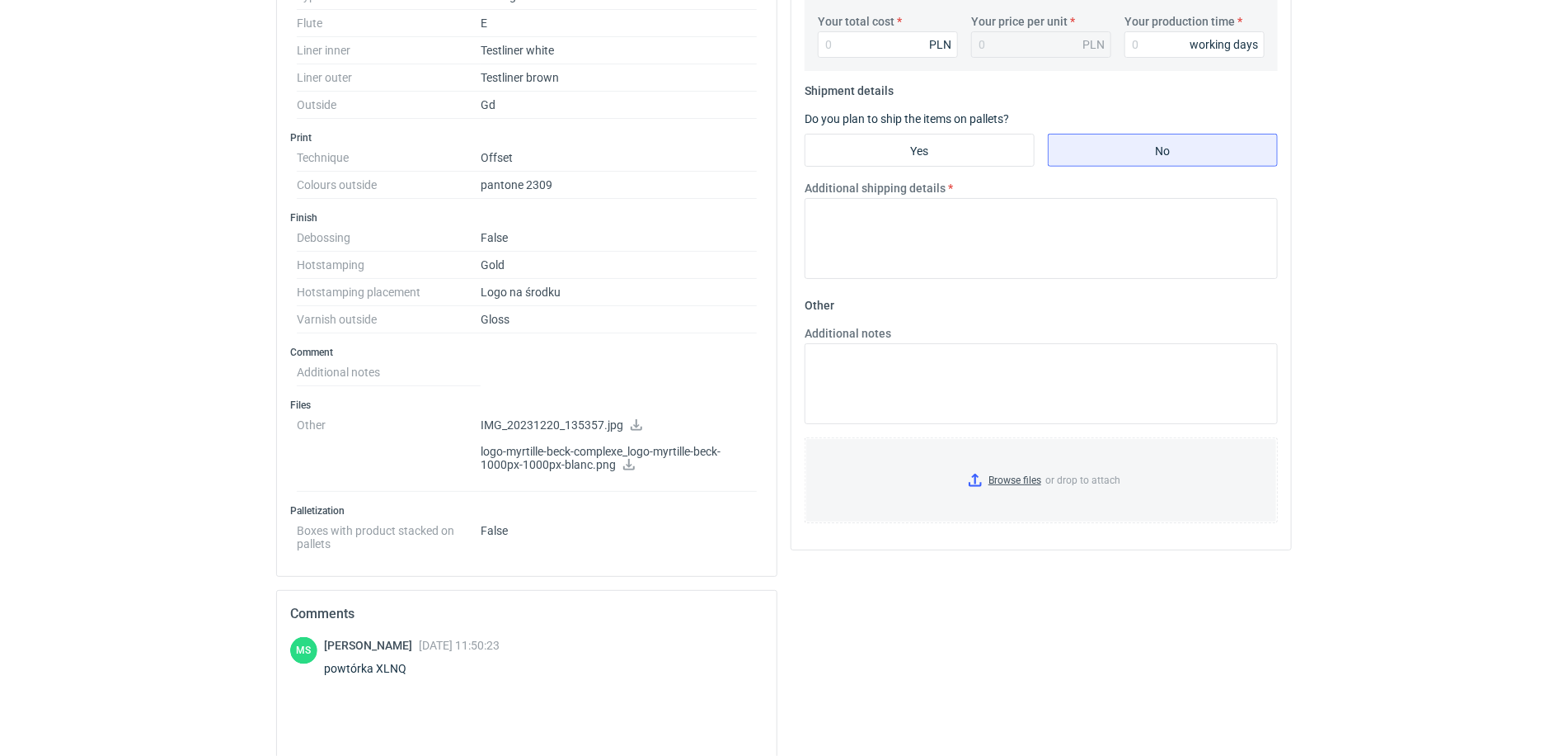
scroll to position [619, 0]
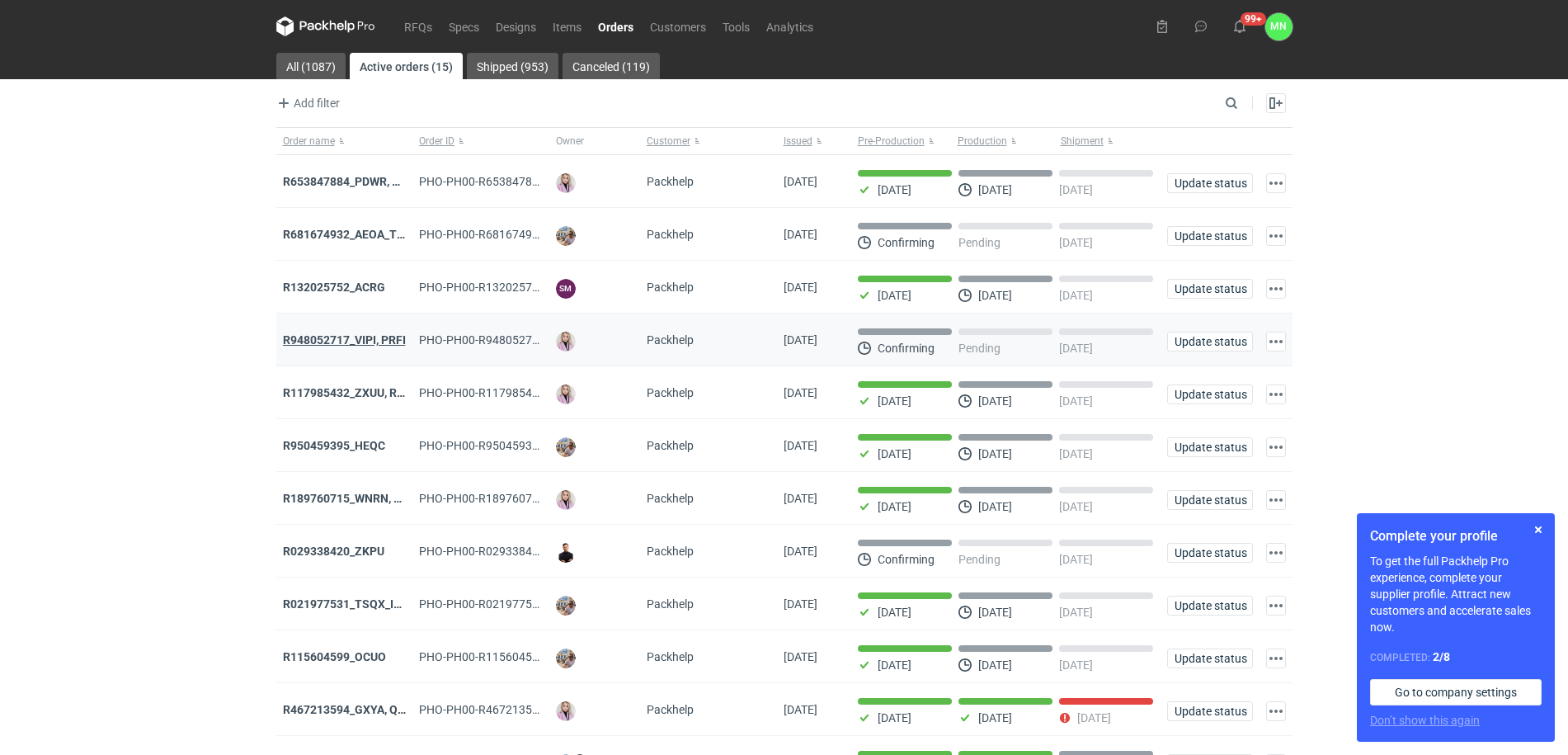
click at [378, 335] on div "R948052717_VIPI, PRFI" at bounding box center [345, 339] width 124 height 16
click at [384, 333] on div "R948052717_VIPI, PRFI" at bounding box center [345, 339] width 124 height 16
click at [382, 342] on strong "R948052717_VIPI, PRFI" at bounding box center [344, 339] width 123 height 13
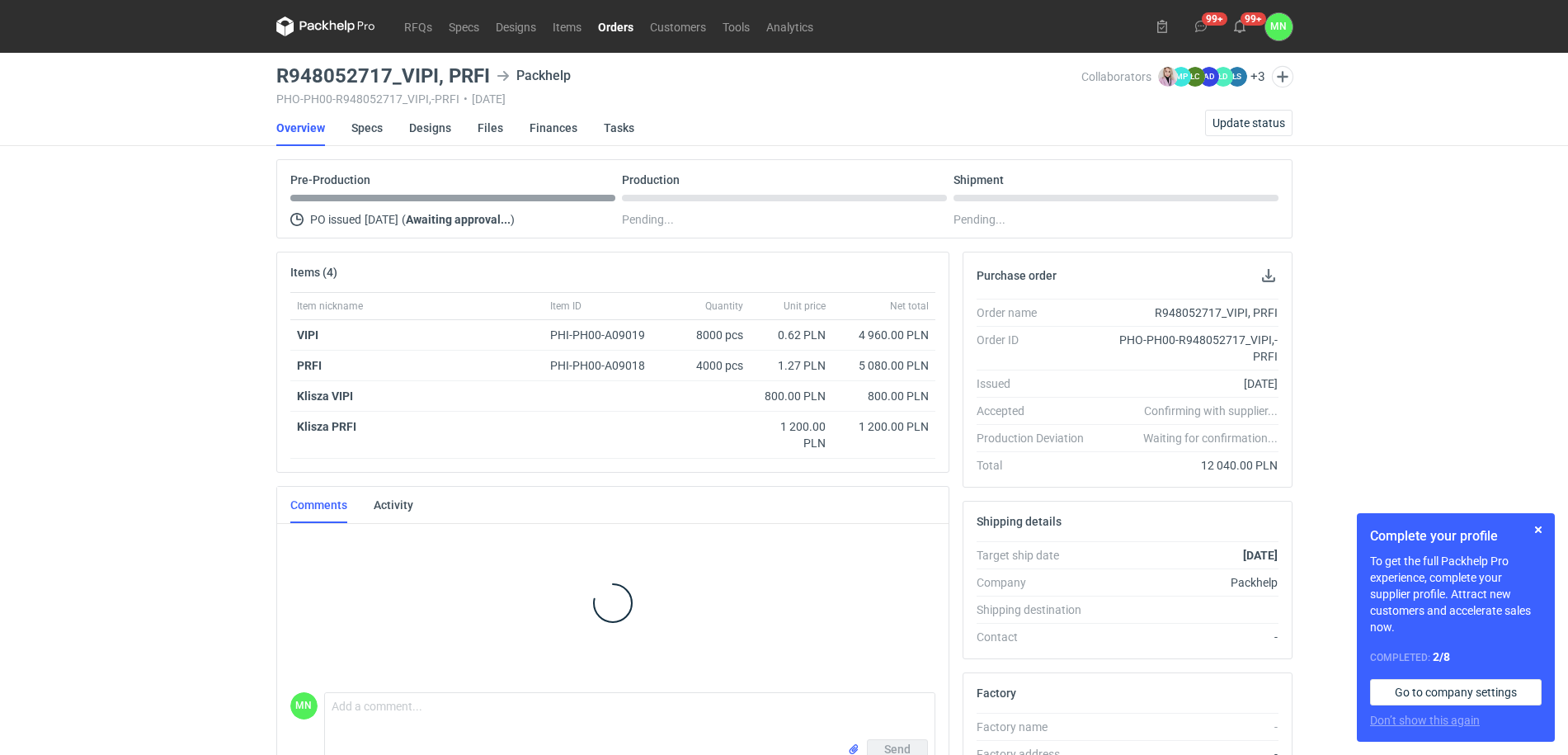
scroll to position [13, 0]
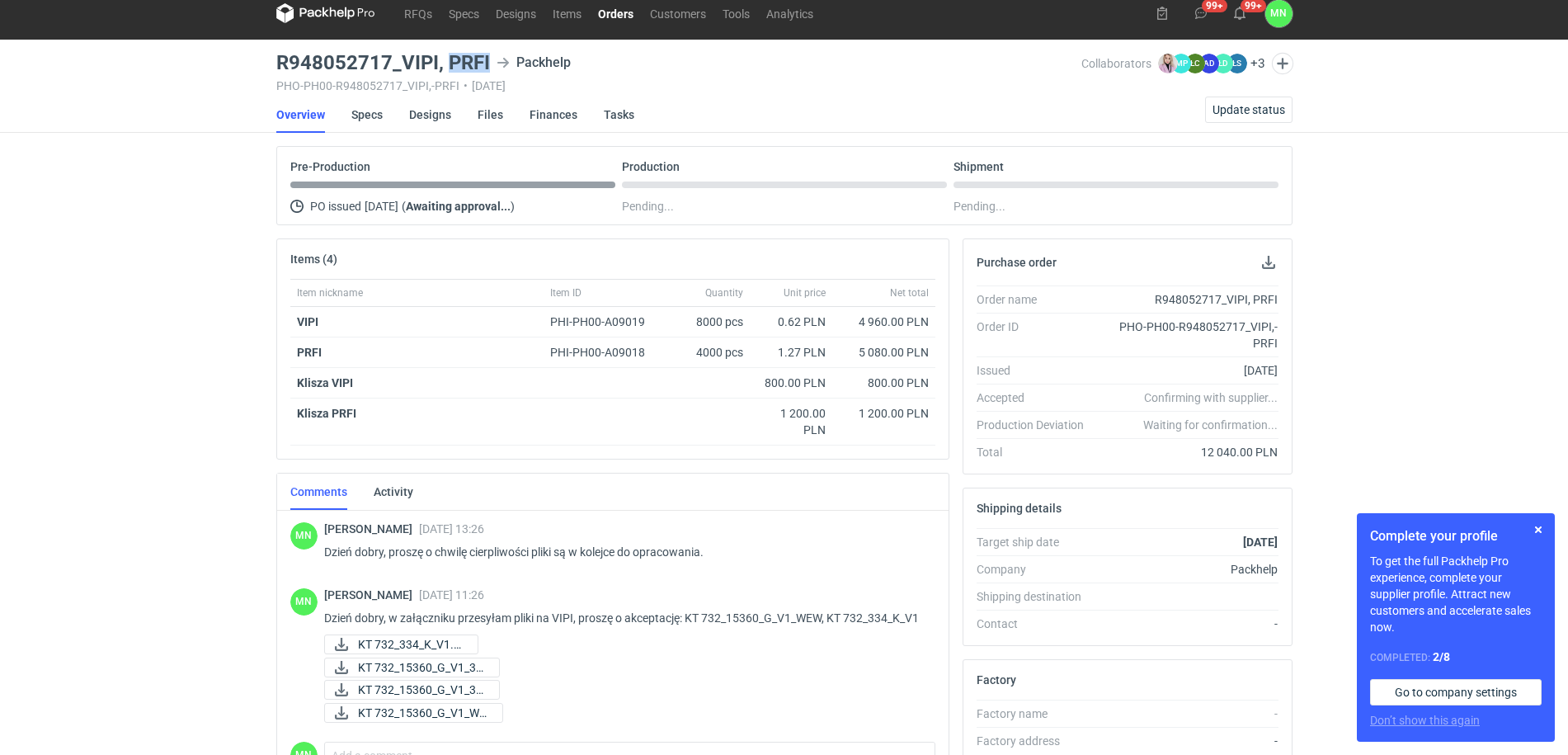
drag, startPoint x: 482, startPoint y: 57, endPoint x: 446, endPoint y: 58, distance: 36.0
click at [446, 58] on div "R948052717_VIPI, PRFI Packhelp" at bounding box center [679, 63] width 805 height 20
copy h3 "PRFI"
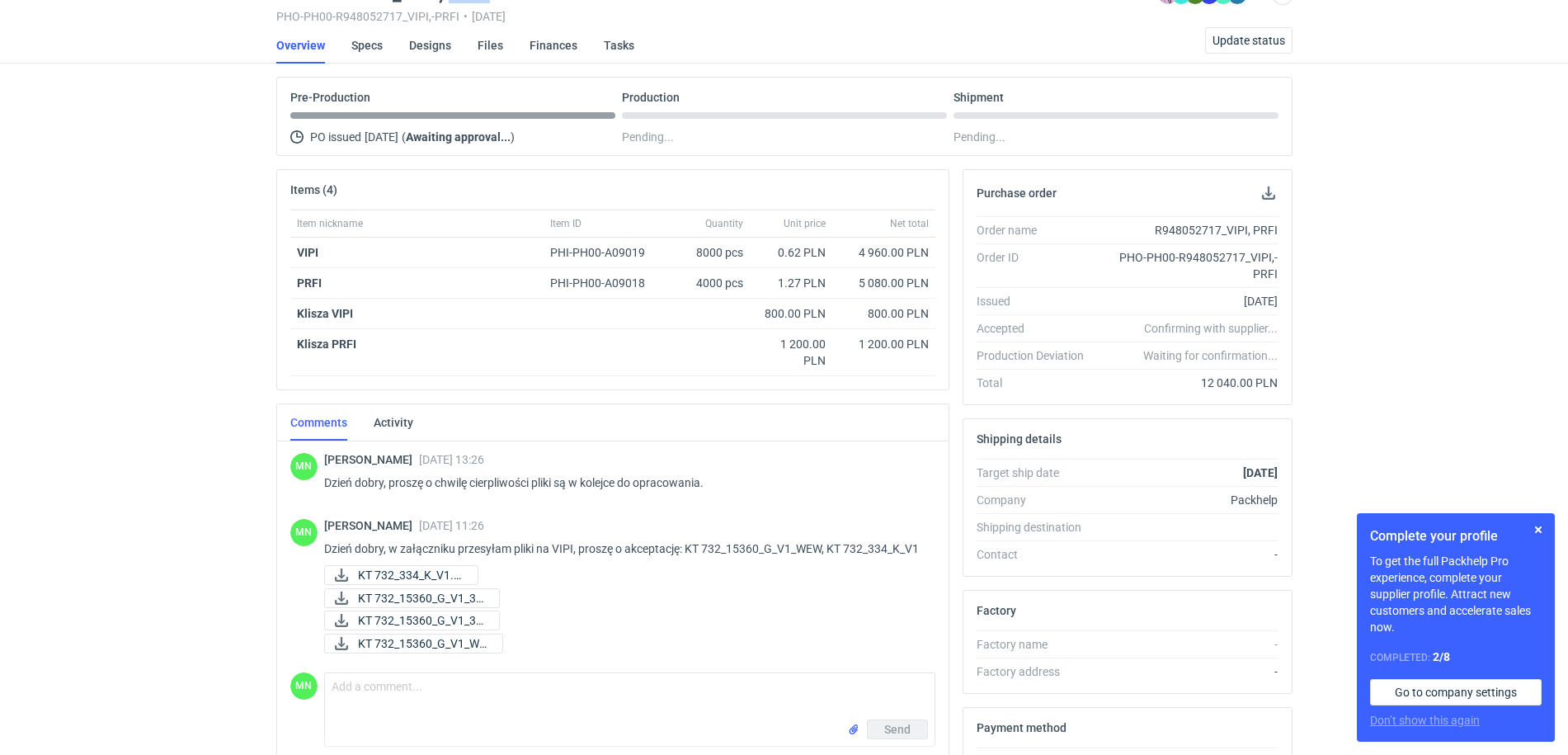
scroll to position [305, 0]
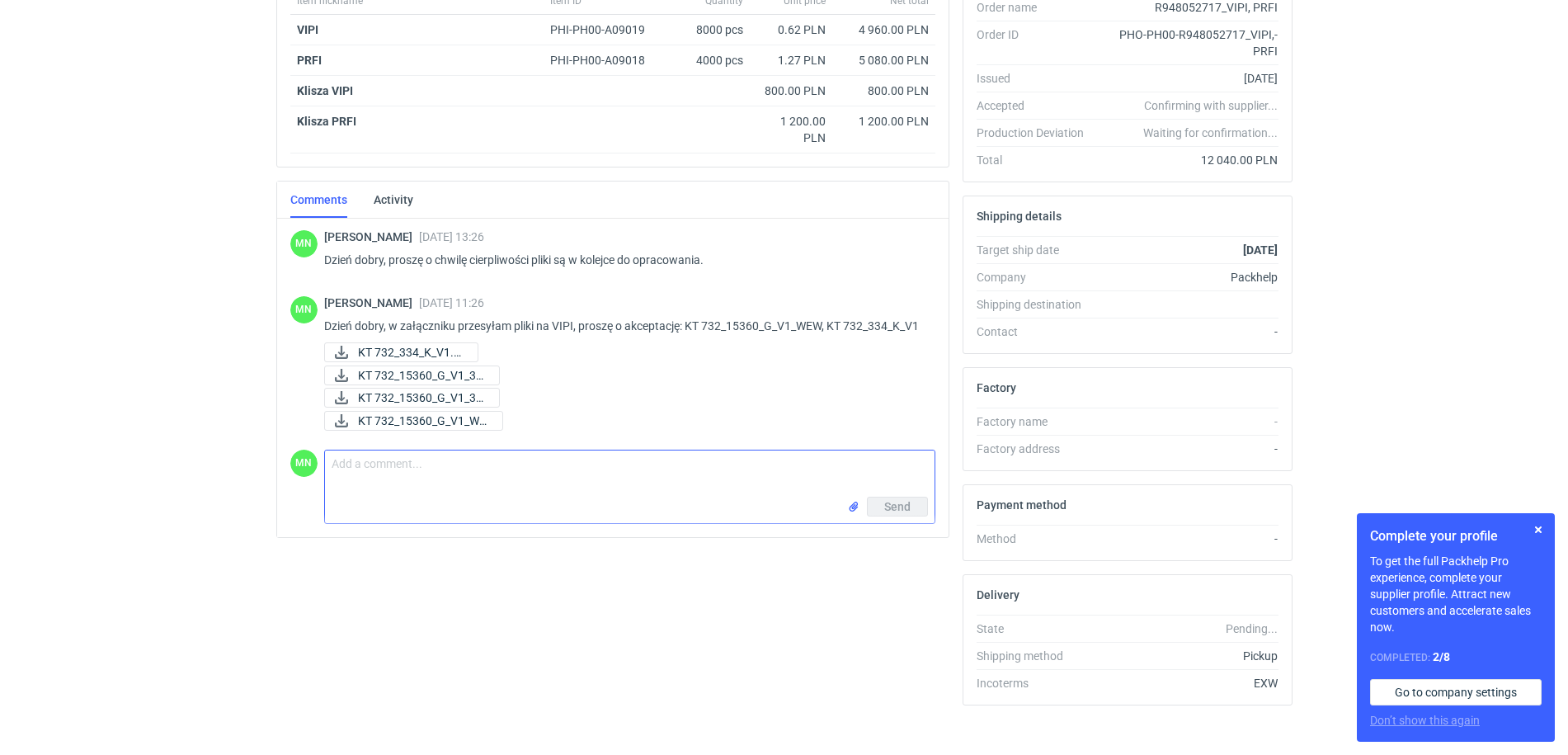
click at [366, 497] on textarea "Comment message" at bounding box center [630, 474] width 609 height 46
paste textarea "KT 732_4846_K_V1"
click at [851, 516] on input "file" at bounding box center [853, 507] width 13 height 17
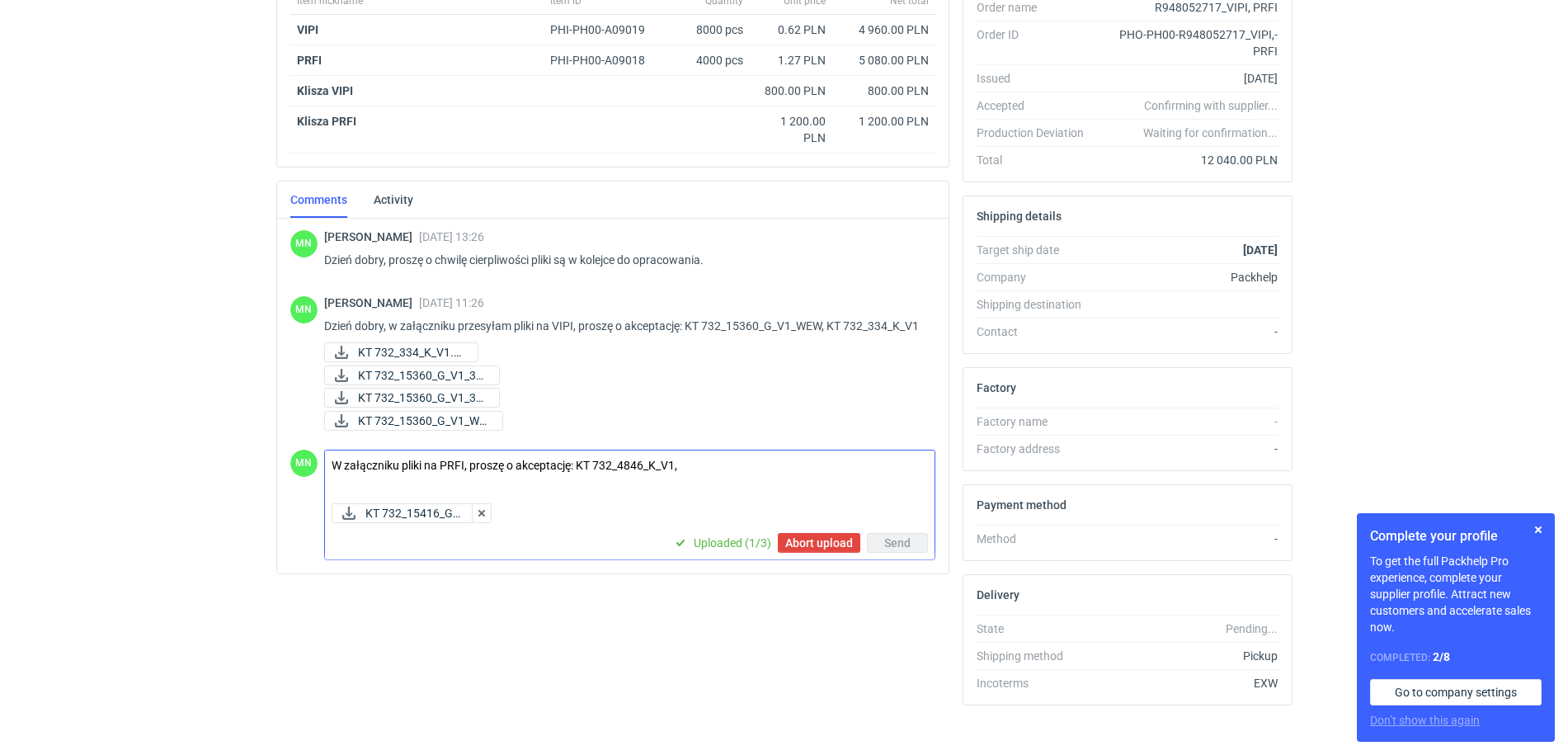
click at [757, 478] on textarea "W załączniku pliki na PRFI, proszę o akceptację: KT 732_4846_K_V1," at bounding box center [630, 474] width 609 height 46
paste textarea "KT 732_15416_G_V1_WEW"
click at [679, 475] on textarea "W załączniku pliki na PRFI, proszę o akceptację: KT 732_4846_K_V1,KT 732_15416_…" at bounding box center [630, 474] width 609 height 46
type textarea "W załączniku pliki na PRFI, proszę o akceptację: KT 732_4846_K_V1, KT 732_15416…"
click at [850, 551] on input "file" at bounding box center [853, 542] width 13 height 17
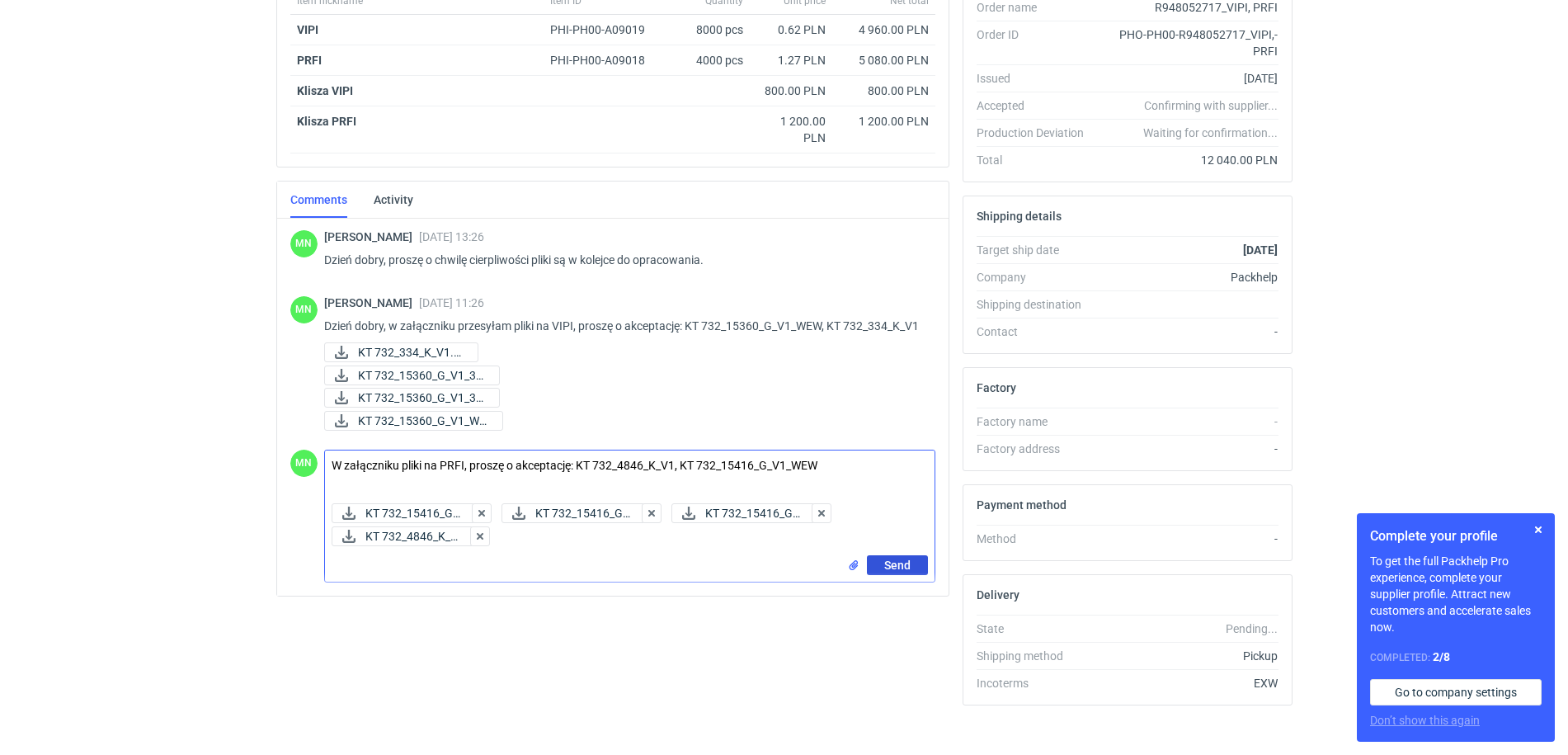
click at [906, 574] on button "Send" at bounding box center [897, 565] width 61 height 20
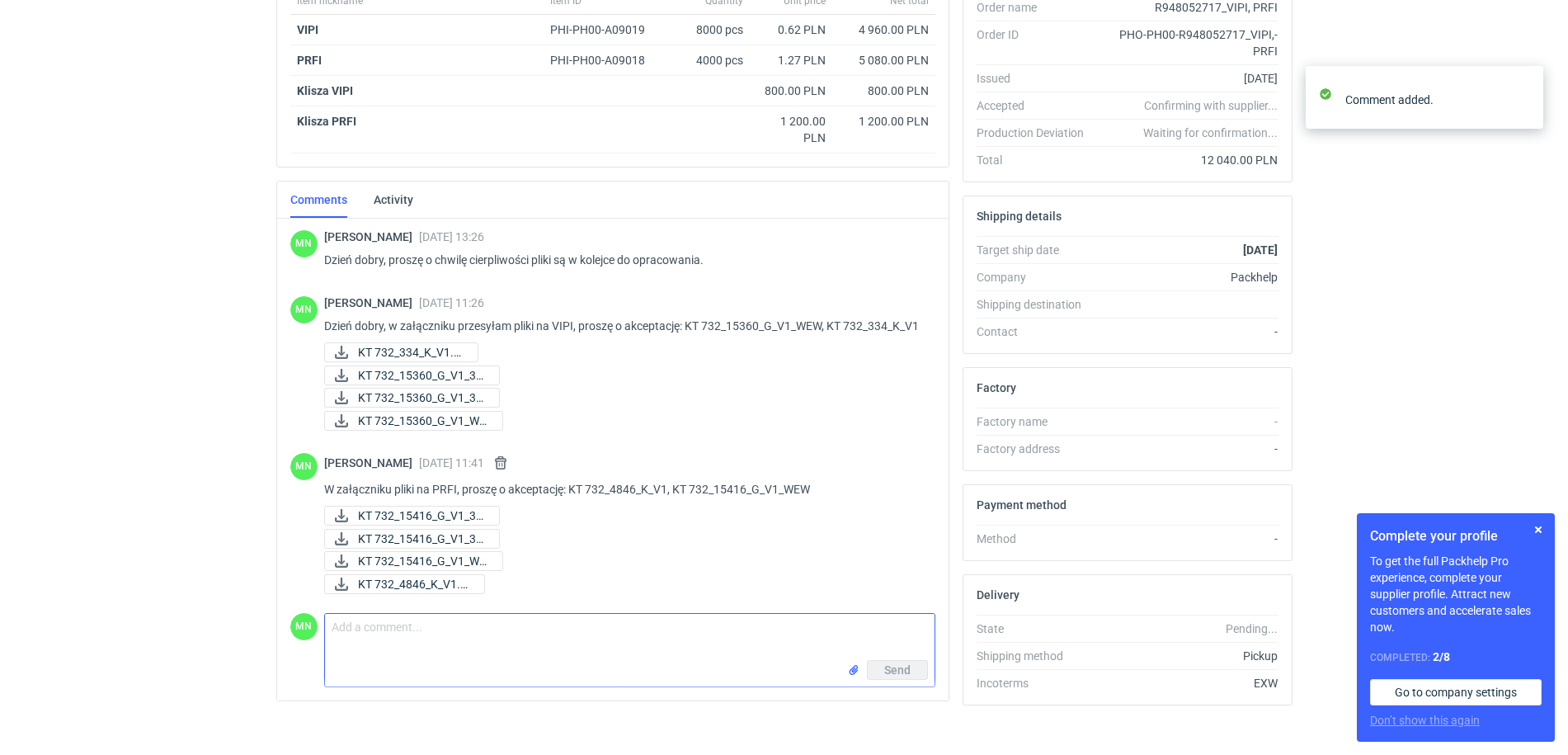
scroll to position [20, 0]
click at [1539, 531] on button "button" at bounding box center [1538, 529] width 20 height 20
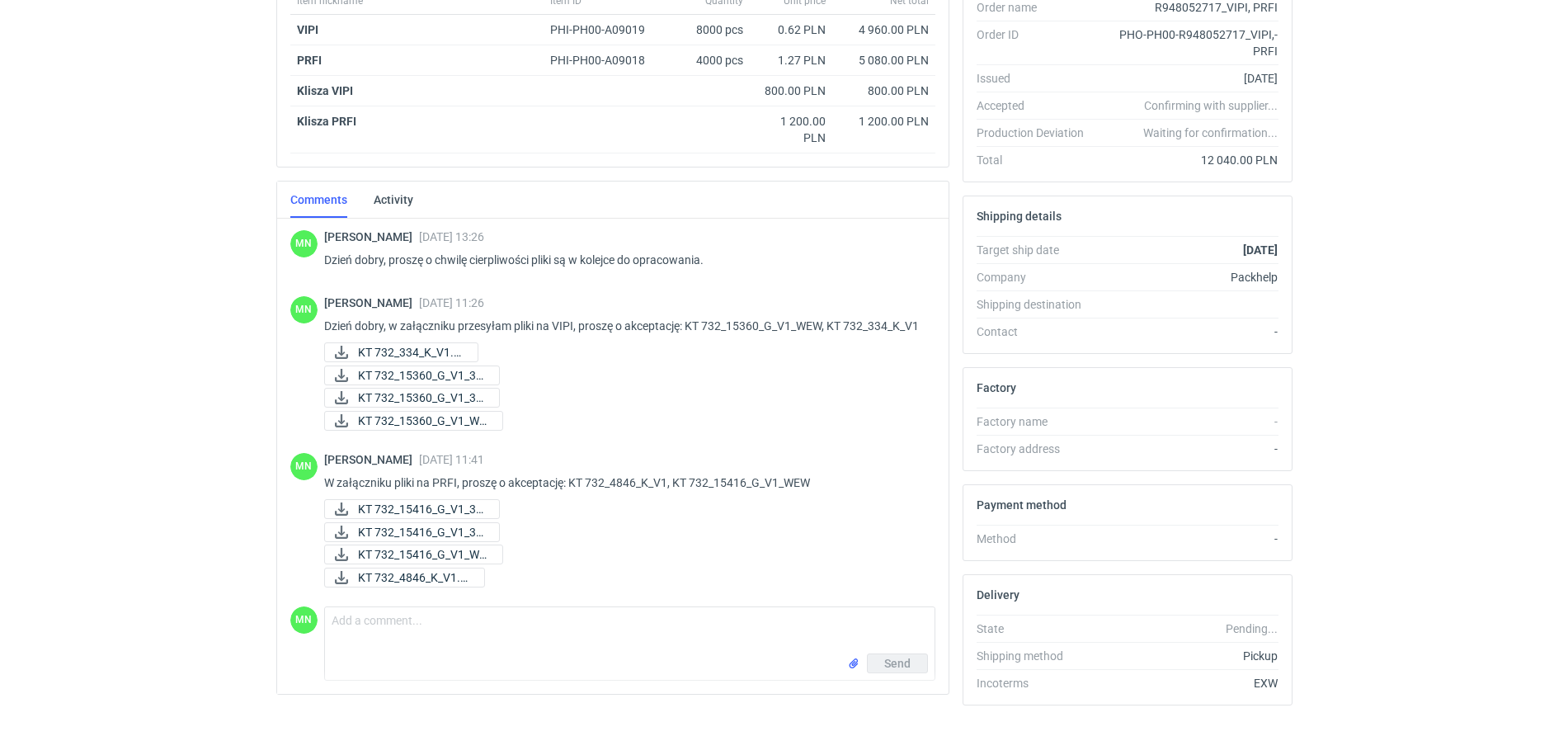
scroll to position [13, 0]
click at [27, 268] on div "RFQs Specs Designs Items Orders Customers Tools Analytics 99+ 99+ MN Małgorzata…" at bounding box center [784, 72] width 1568 height 755
click at [53, 403] on div "RFQs Specs Designs Items Orders Customers Tools Analytics 99+ 99+ MN Małgorzata…" at bounding box center [784, 72] width 1568 height 755
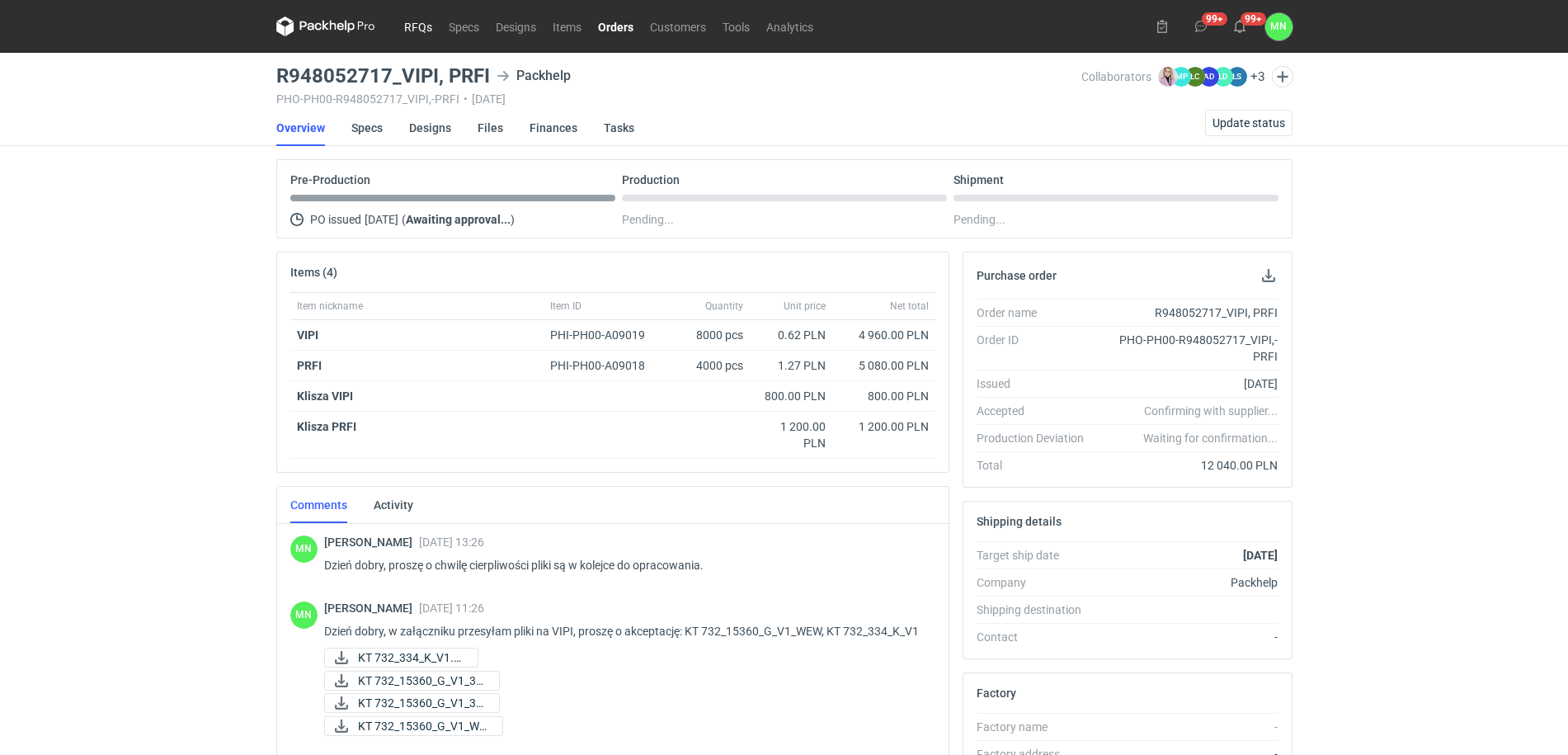
click at [422, 21] on link "RFQs" at bounding box center [418, 26] width 45 height 20
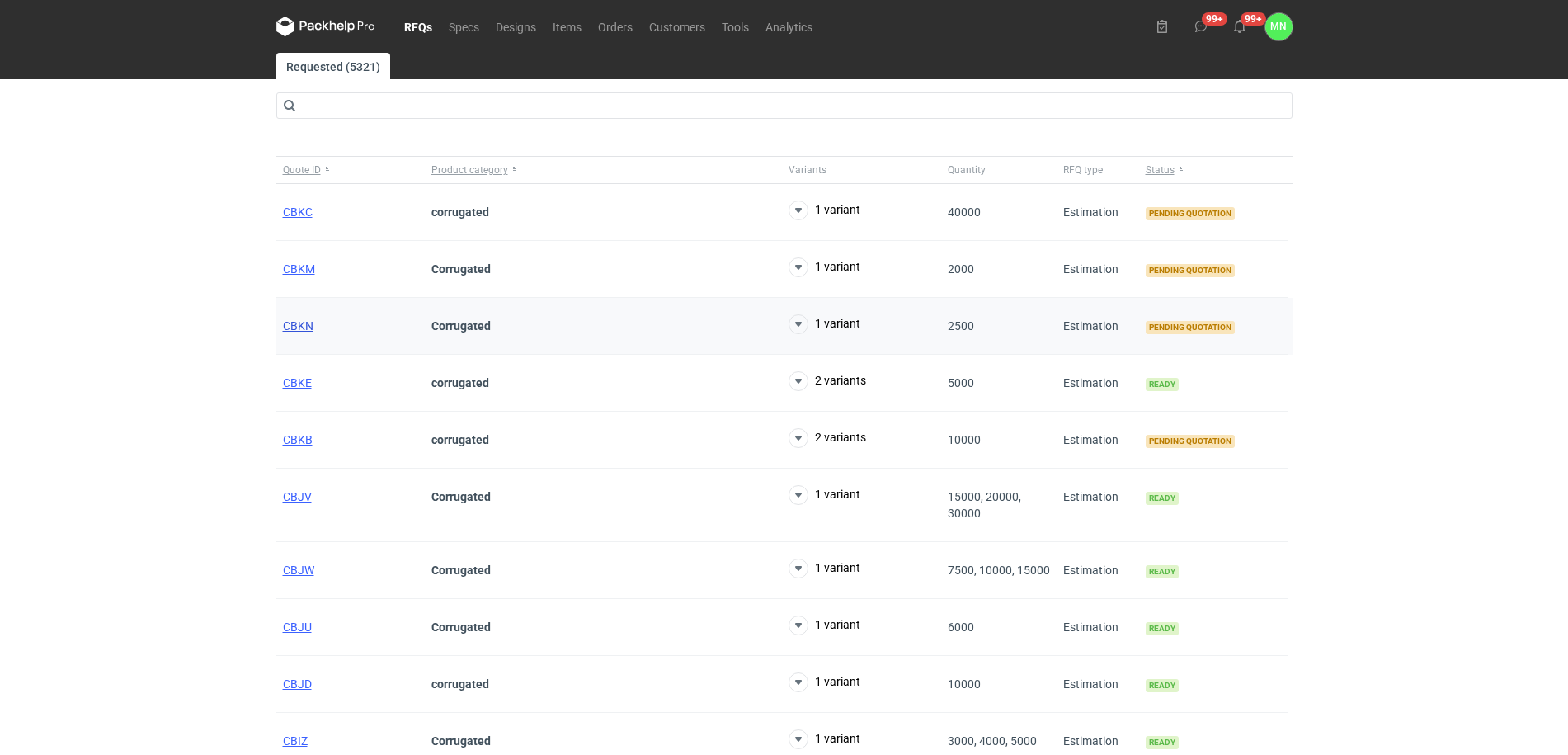
click at [301, 323] on span "CBKN" at bounding box center [299, 325] width 31 height 13
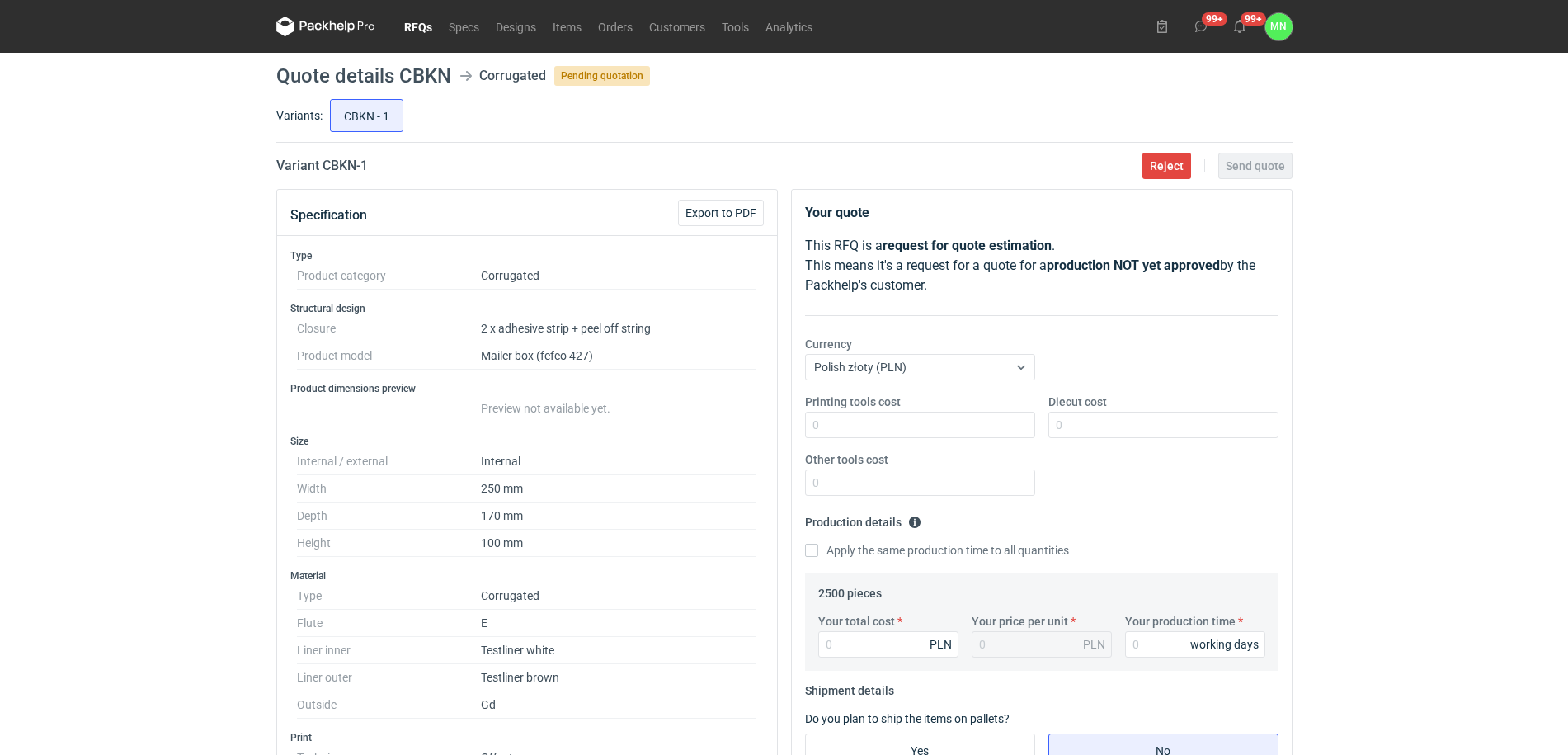
click at [415, 30] on link "RFQs" at bounding box center [418, 26] width 45 height 20
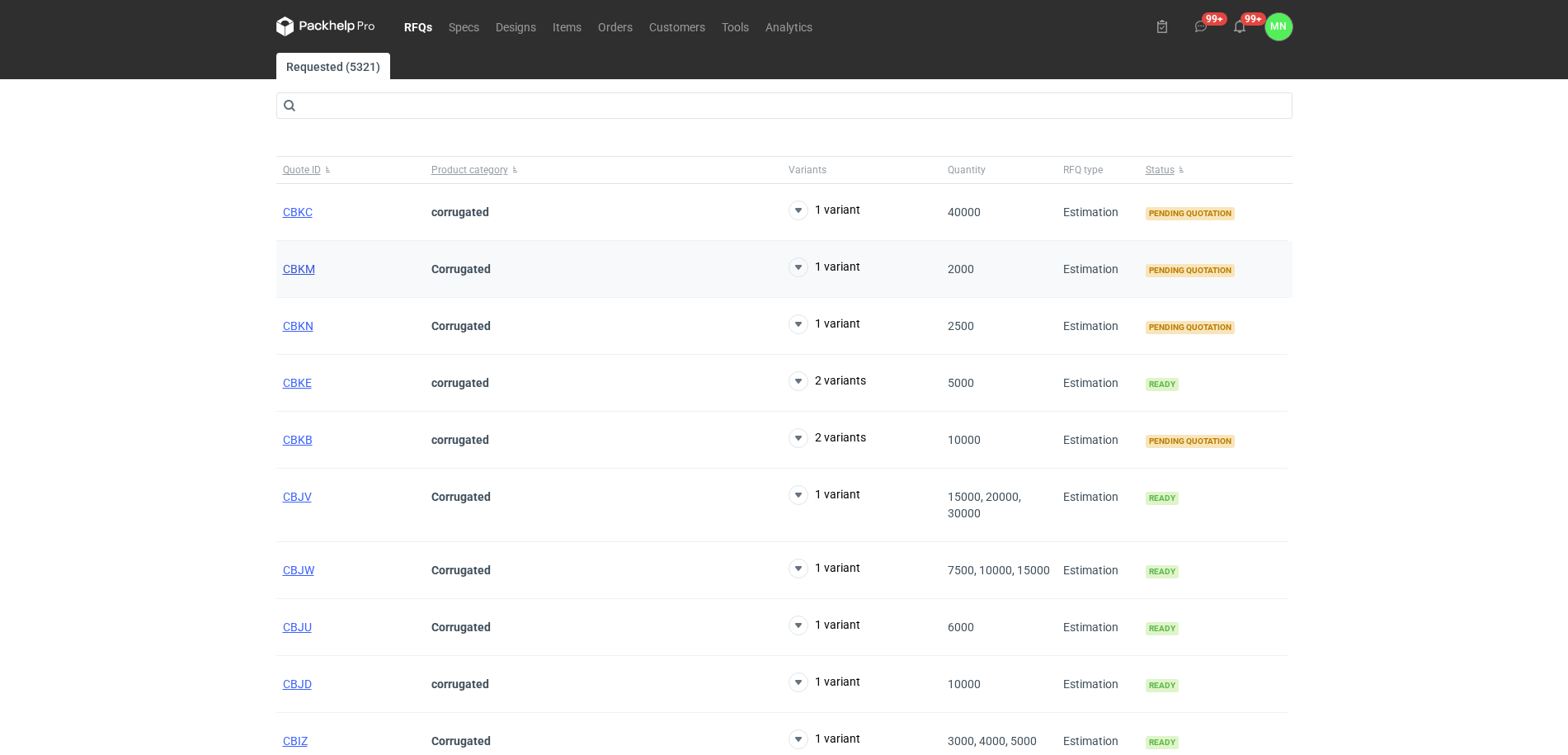
click at [298, 265] on span "CBKM" at bounding box center [299, 269] width 32 height 13
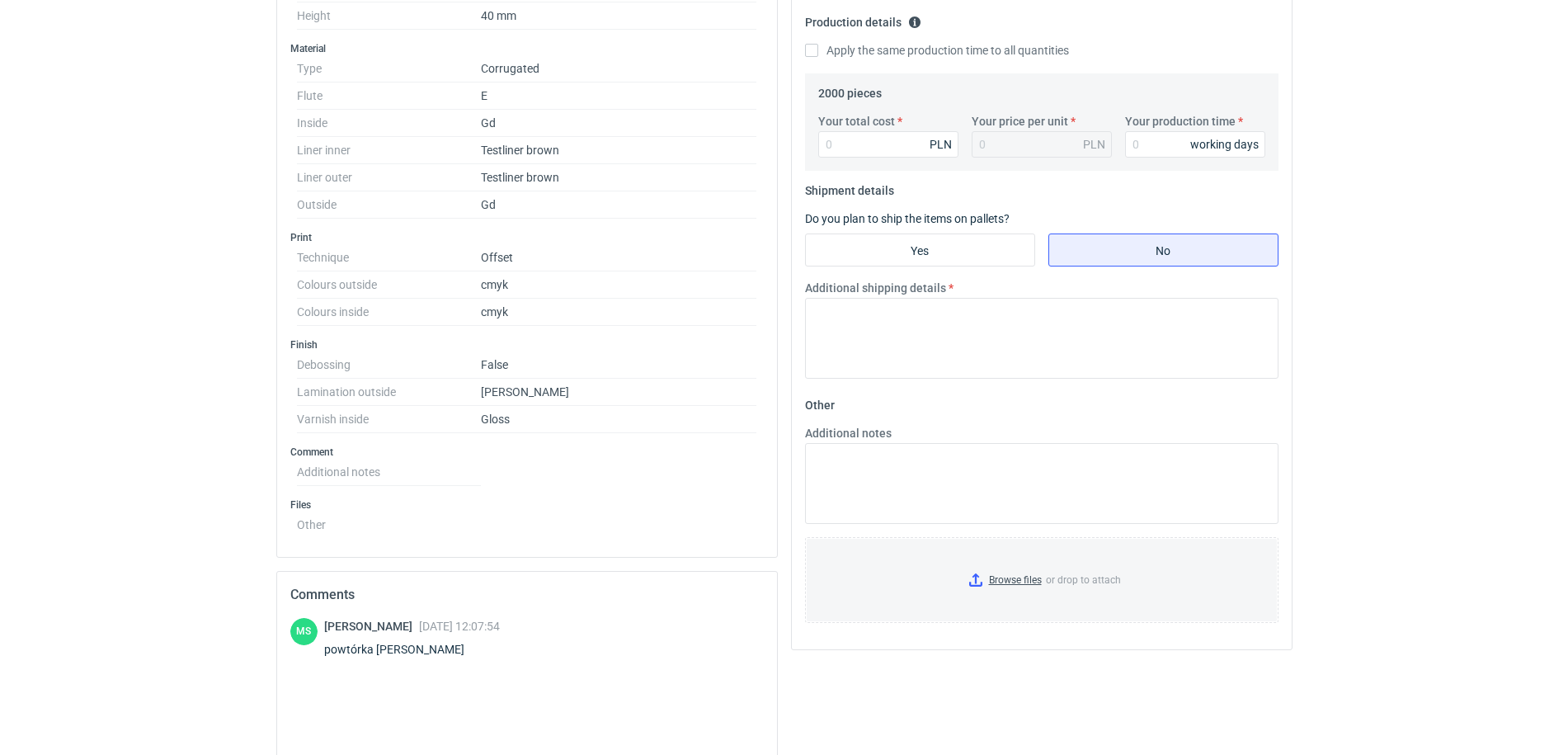
scroll to position [516, 0]
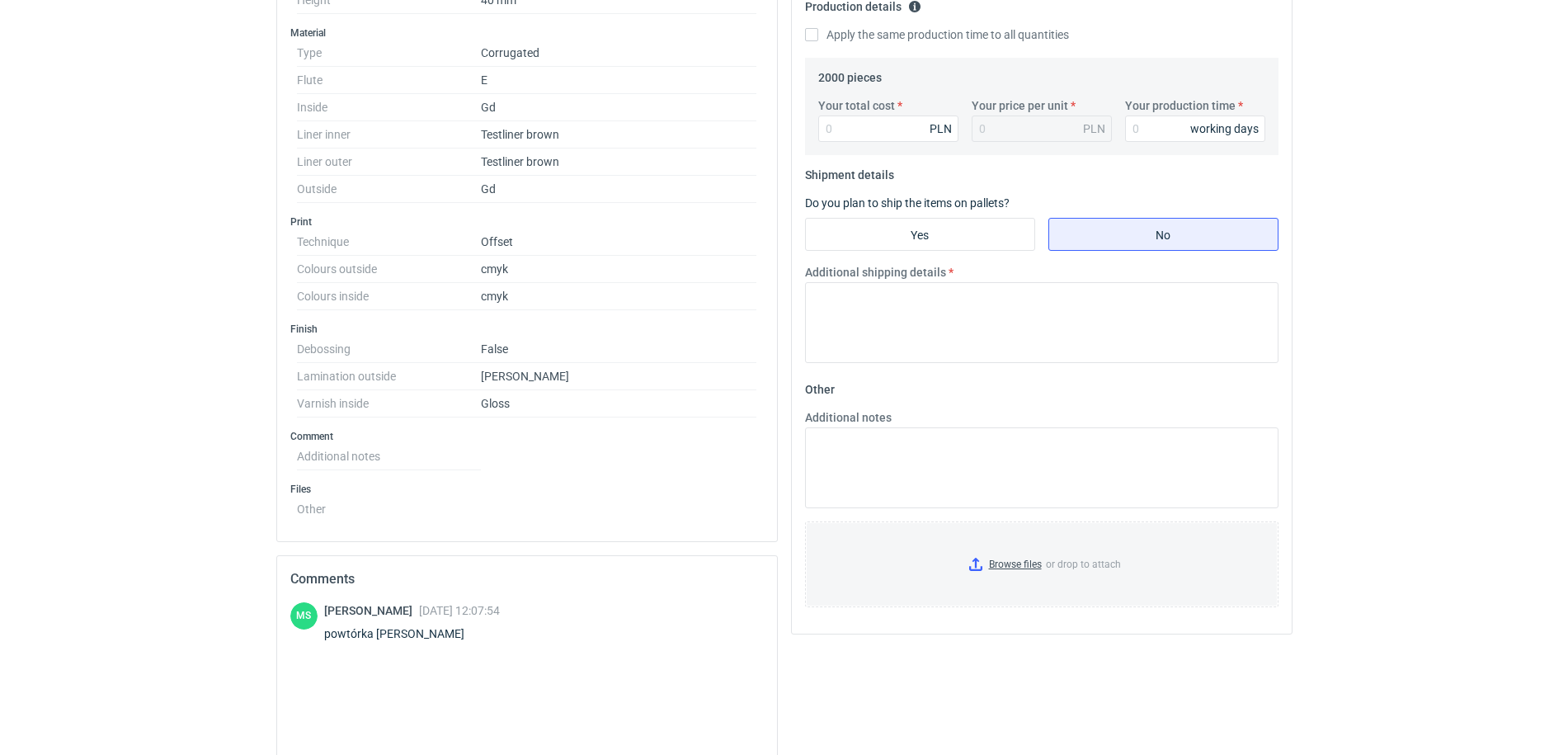
click at [393, 630] on div "powtórka AZKO" at bounding box center [412, 633] width 176 height 16
copy div "AZKO"
click at [376, 629] on div "powtórka AZKO" at bounding box center [412, 633] width 176 height 16
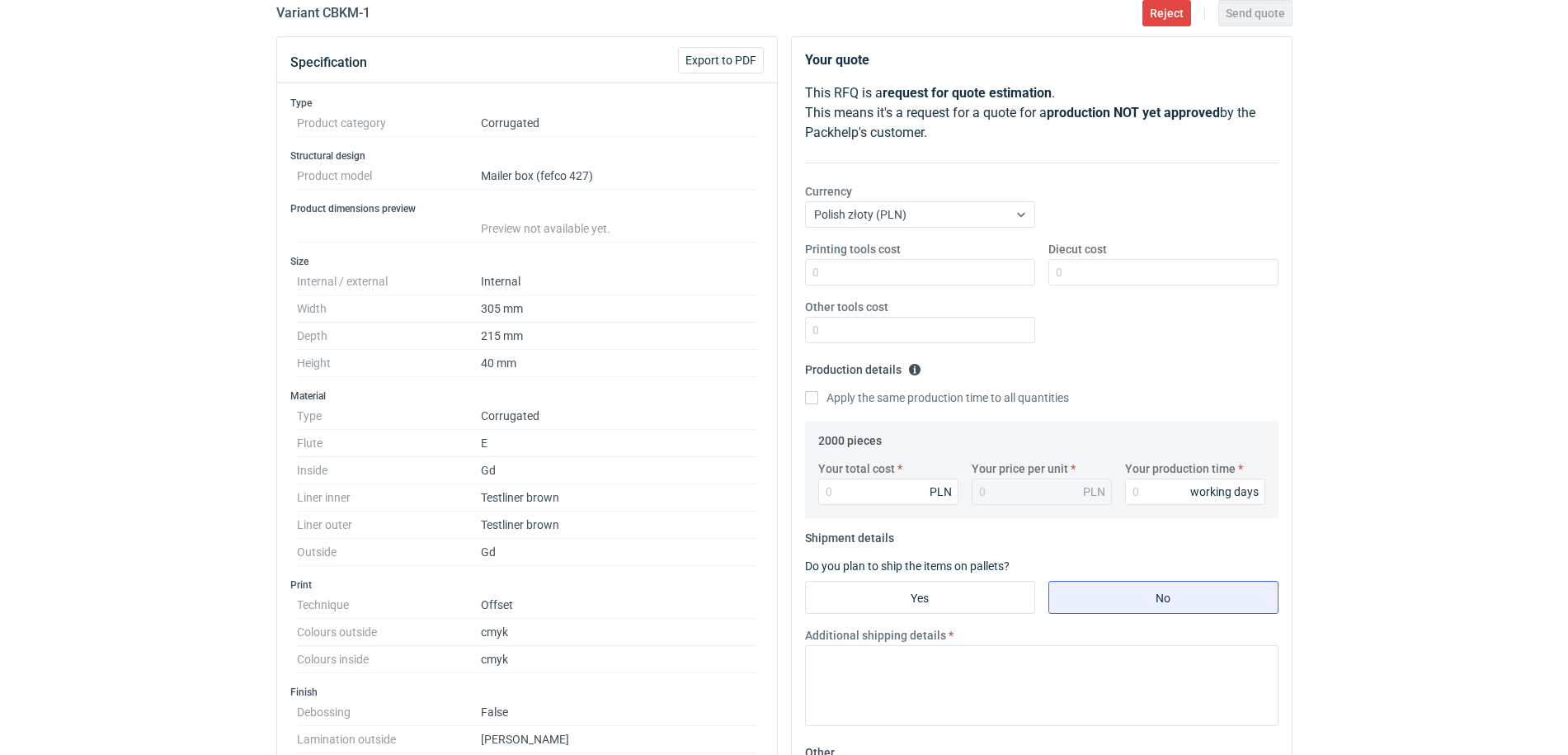
scroll to position [103, 0]
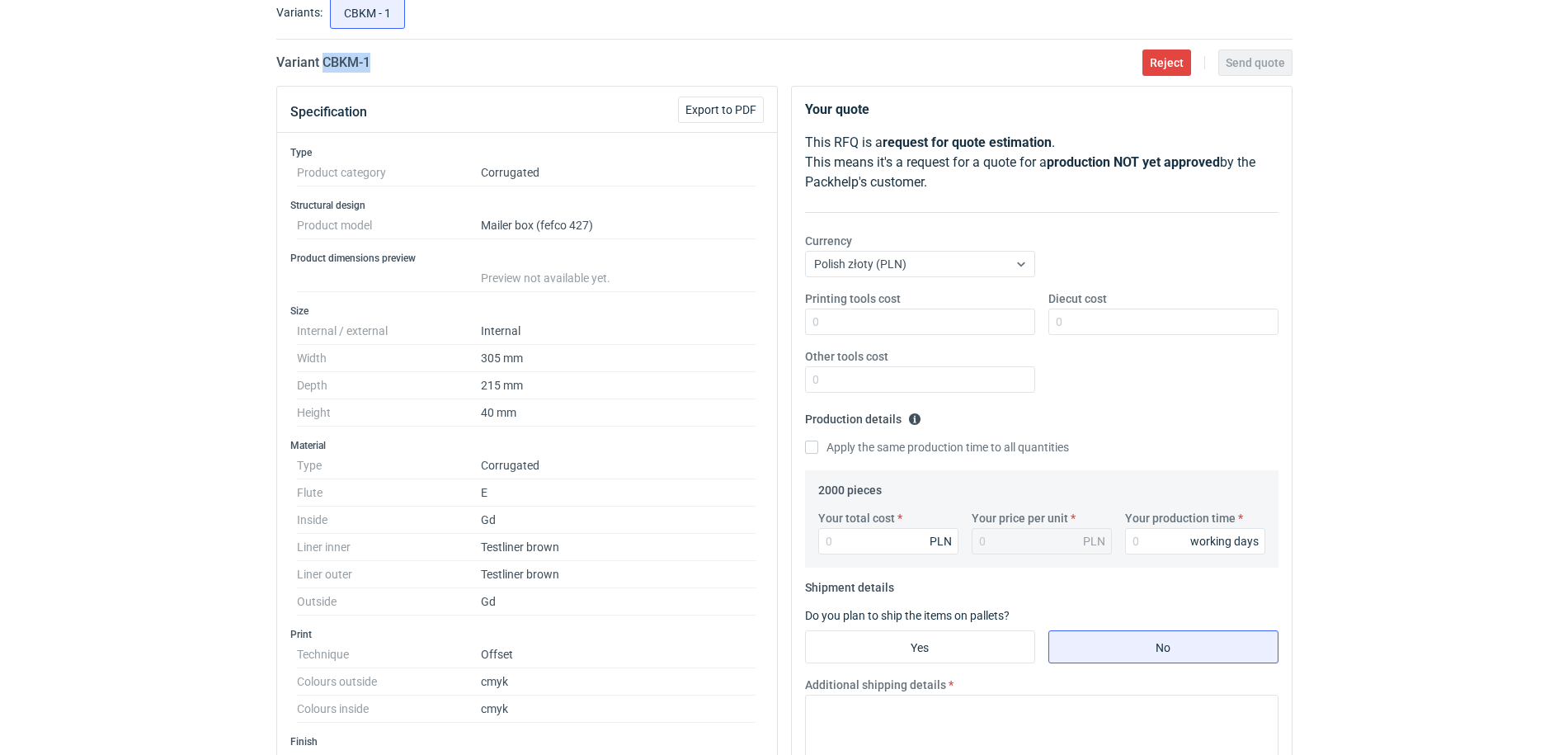
drag, startPoint x: 372, startPoint y: 60, endPoint x: 324, endPoint y: 60, distance: 48.0
click at [324, 60] on div "Variant CBKM - 1 Reject Send quote" at bounding box center [784, 63] width 1016 height 20
copy h2 "CBKM - 1"
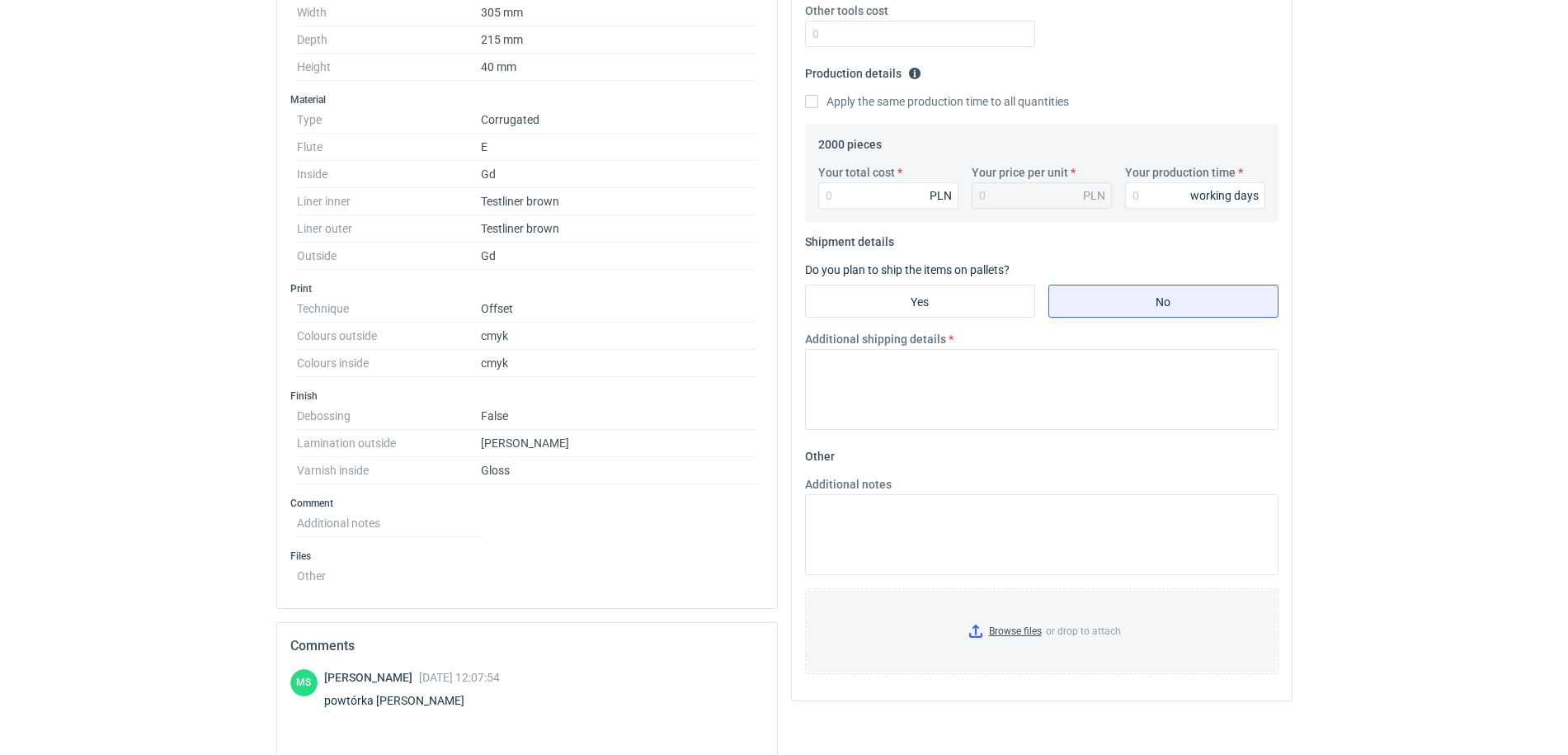
scroll to position [402, 0]
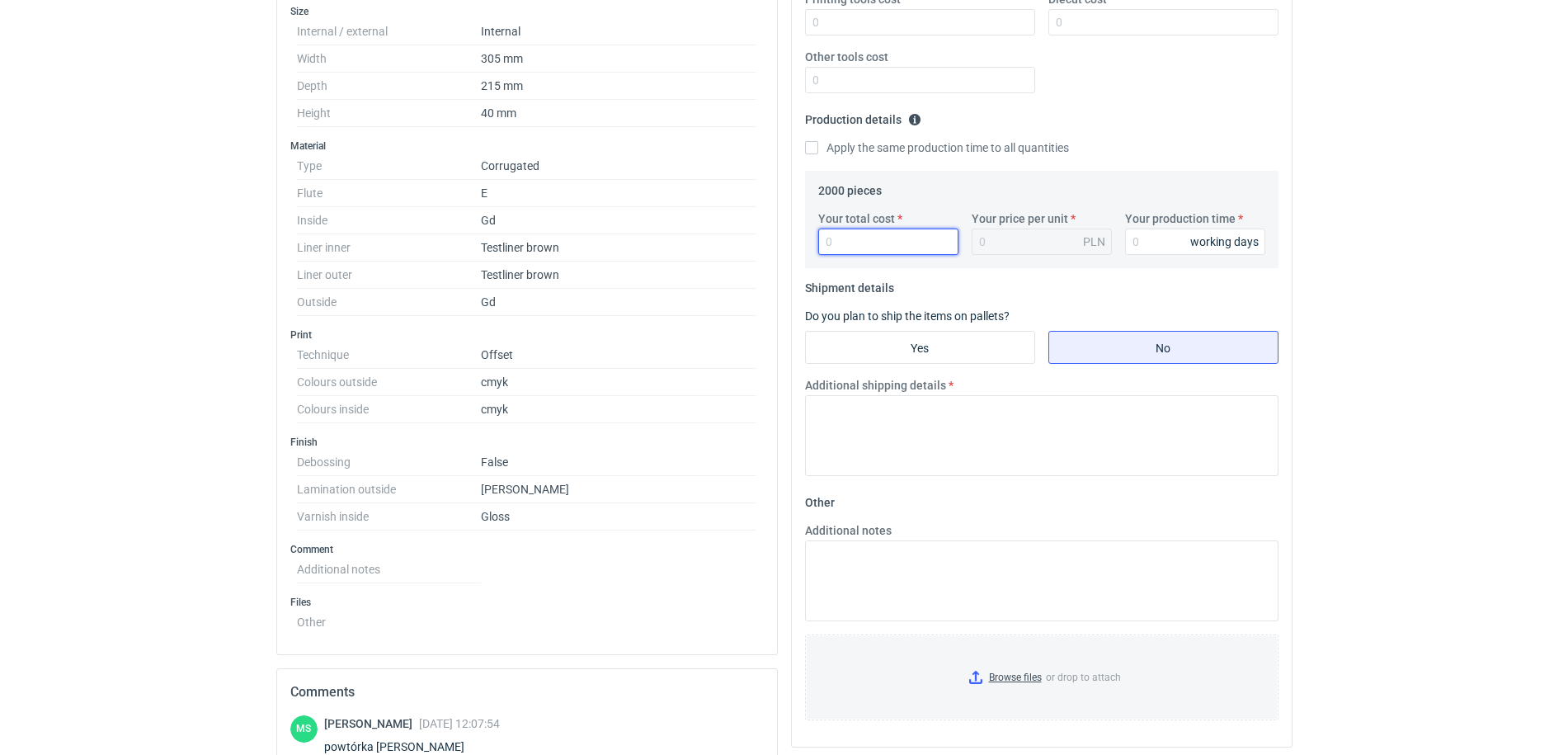
click at [869, 237] on input "Your total cost" at bounding box center [888, 241] width 140 height 27
type input "9420"
type input "4.71"
type input "9420"
click at [1155, 251] on input "Your production time" at bounding box center [1195, 241] width 140 height 27
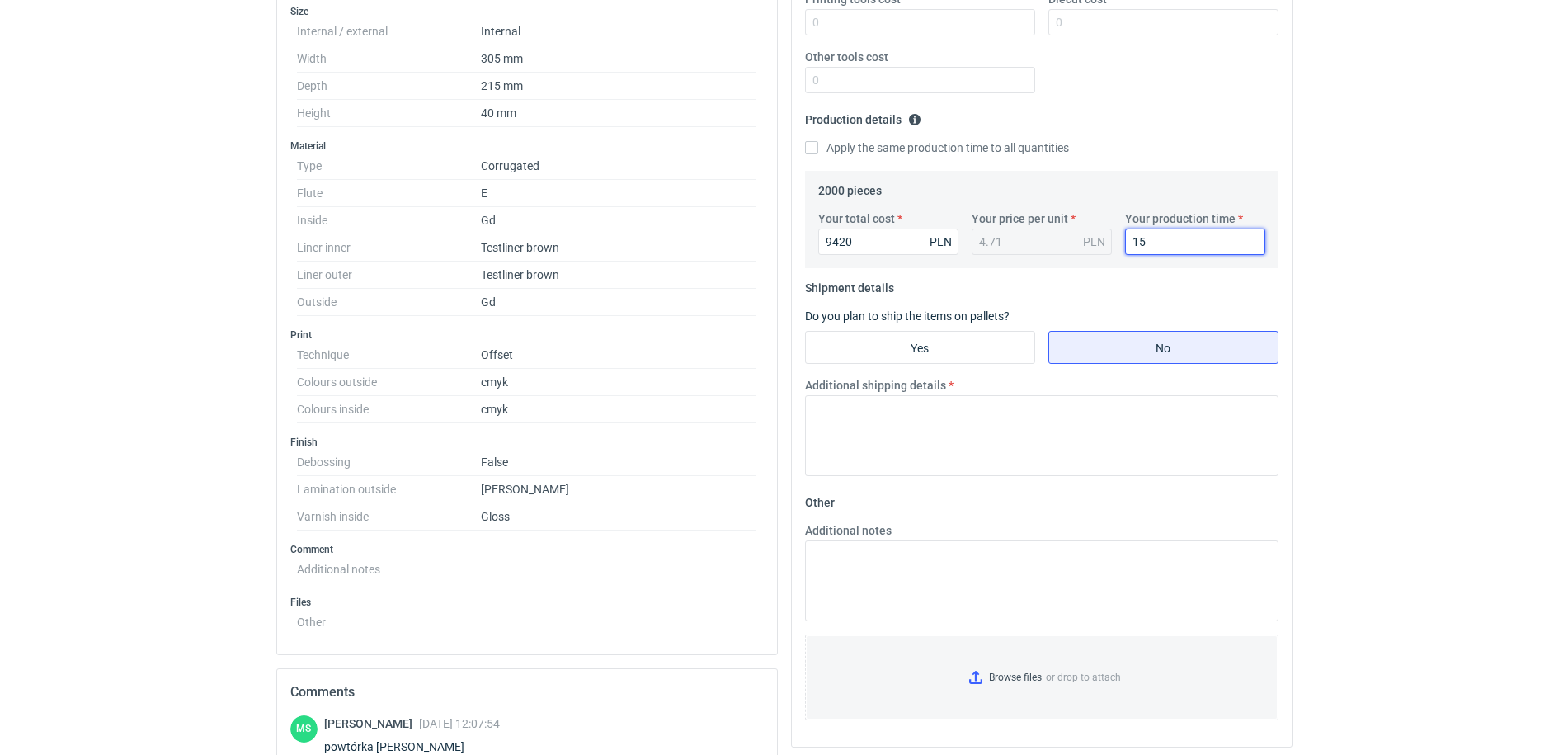
type input "15"
click at [984, 326] on fieldset "Shipment details Do you plan to ship the items on pallets? Yes No Additional sh…" at bounding box center [1042, 382] width 474 height 214
click at [984, 347] on input "Yes" at bounding box center [920, 347] width 228 height 32
radio input "true"
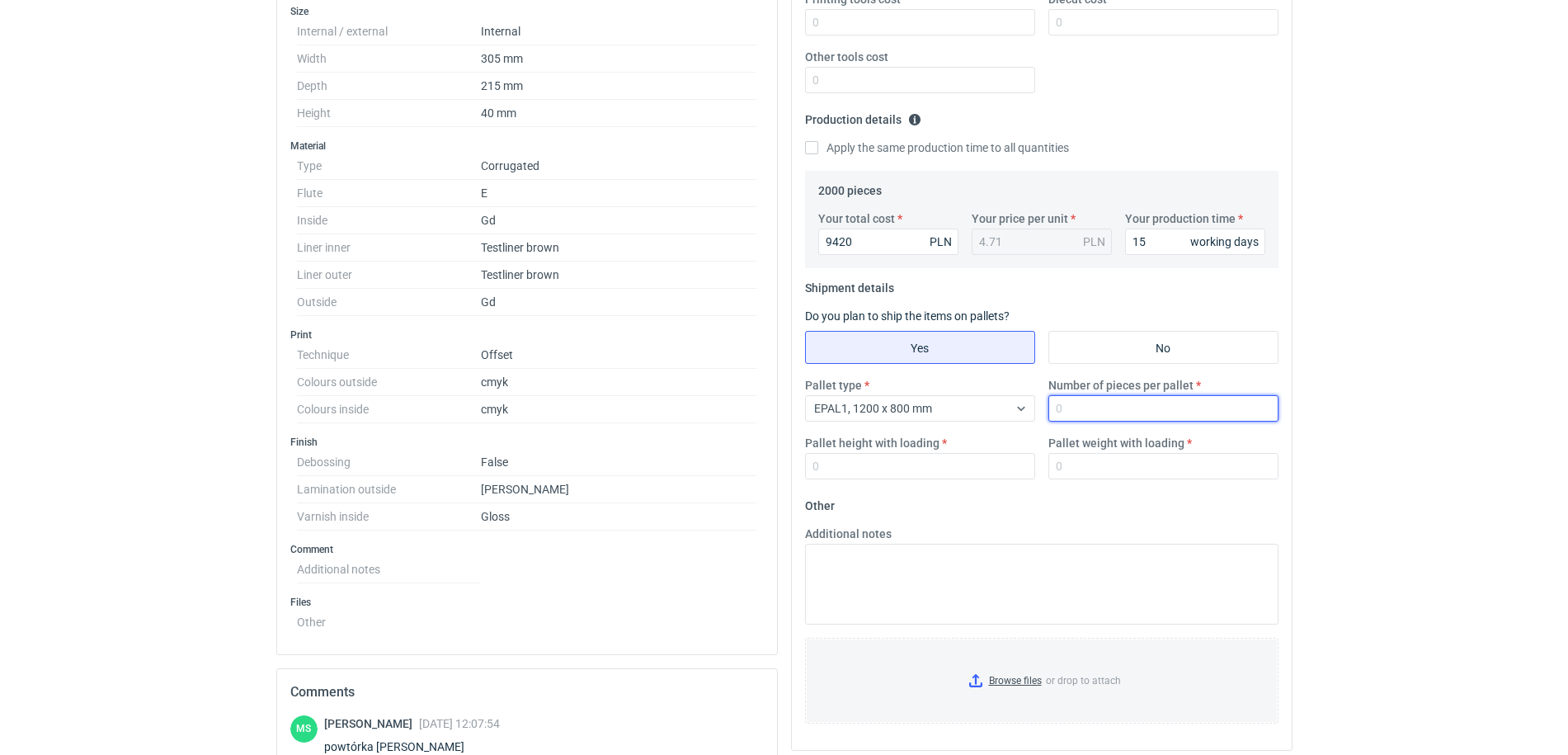
click at [1091, 408] on input "Number of pieces per pallet" at bounding box center [1164, 408] width 230 height 27
type input "1650"
click at [862, 469] on input "Pallet height with loading" at bounding box center [920, 466] width 230 height 27
type input "1800"
click at [1031, 677] on input "Browse files or drop to attach" at bounding box center [1042, 680] width 470 height 82
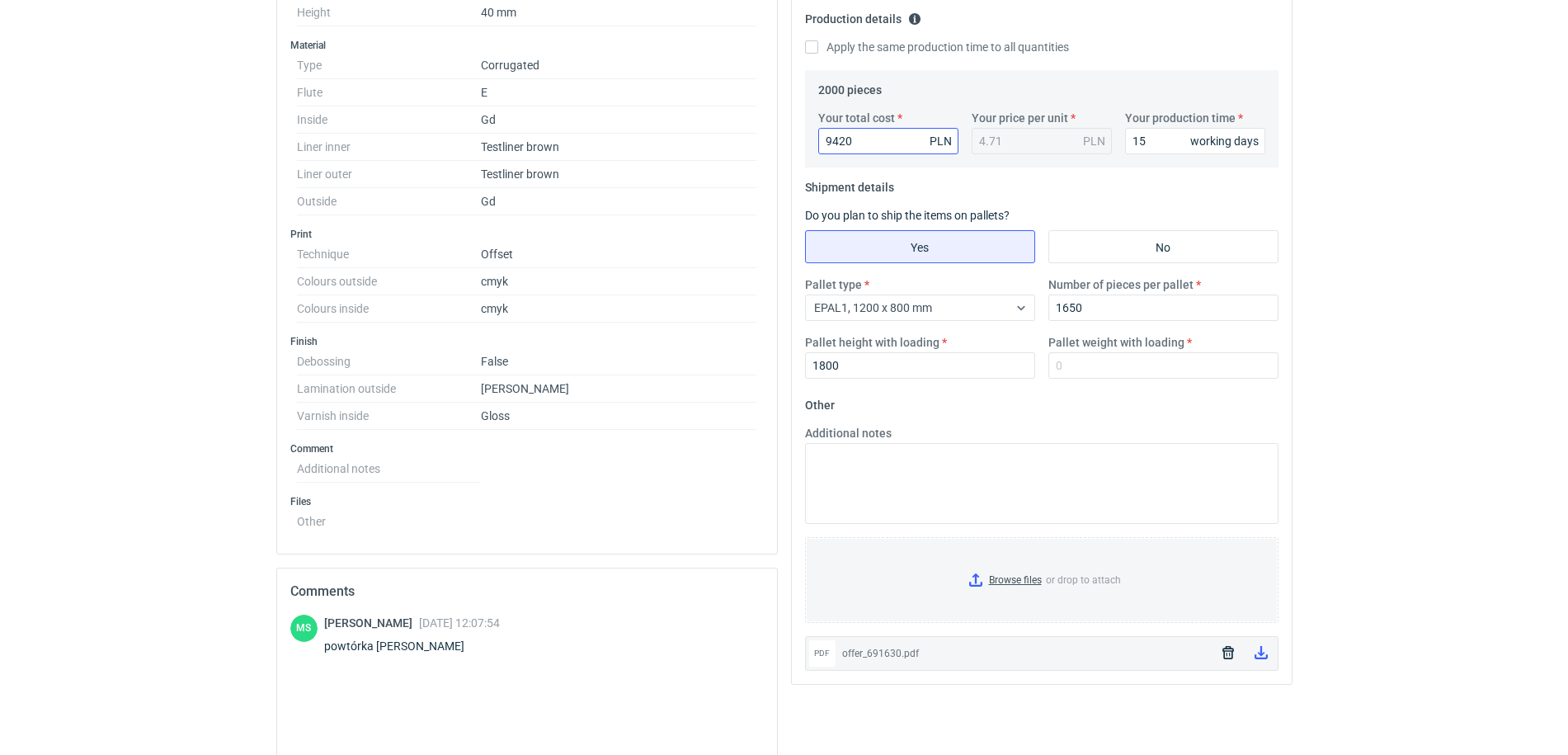
scroll to position [505, 0]
click at [1067, 355] on input "Pallet weight with loading" at bounding box center [1164, 363] width 230 height 27
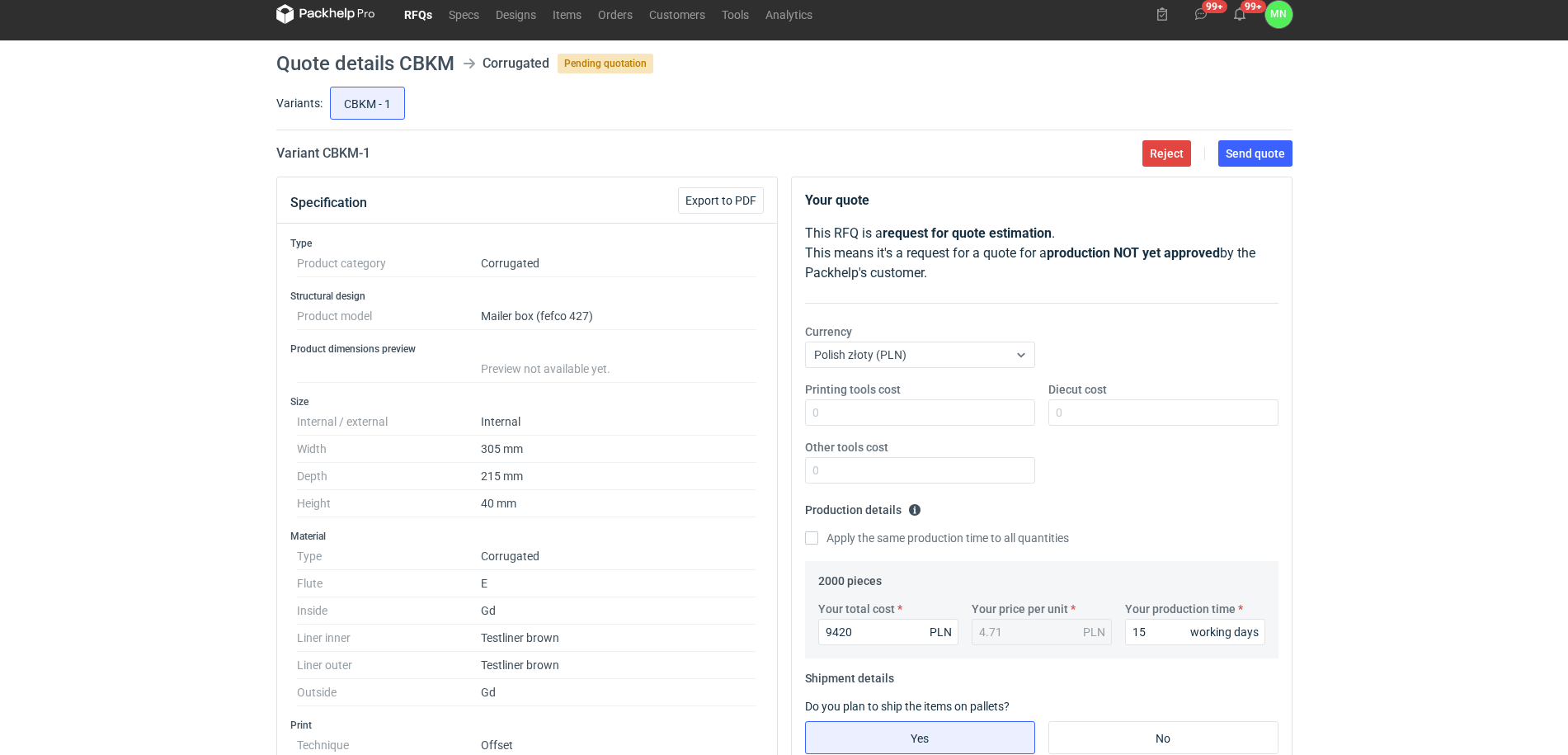
scroll to position [0, 0]
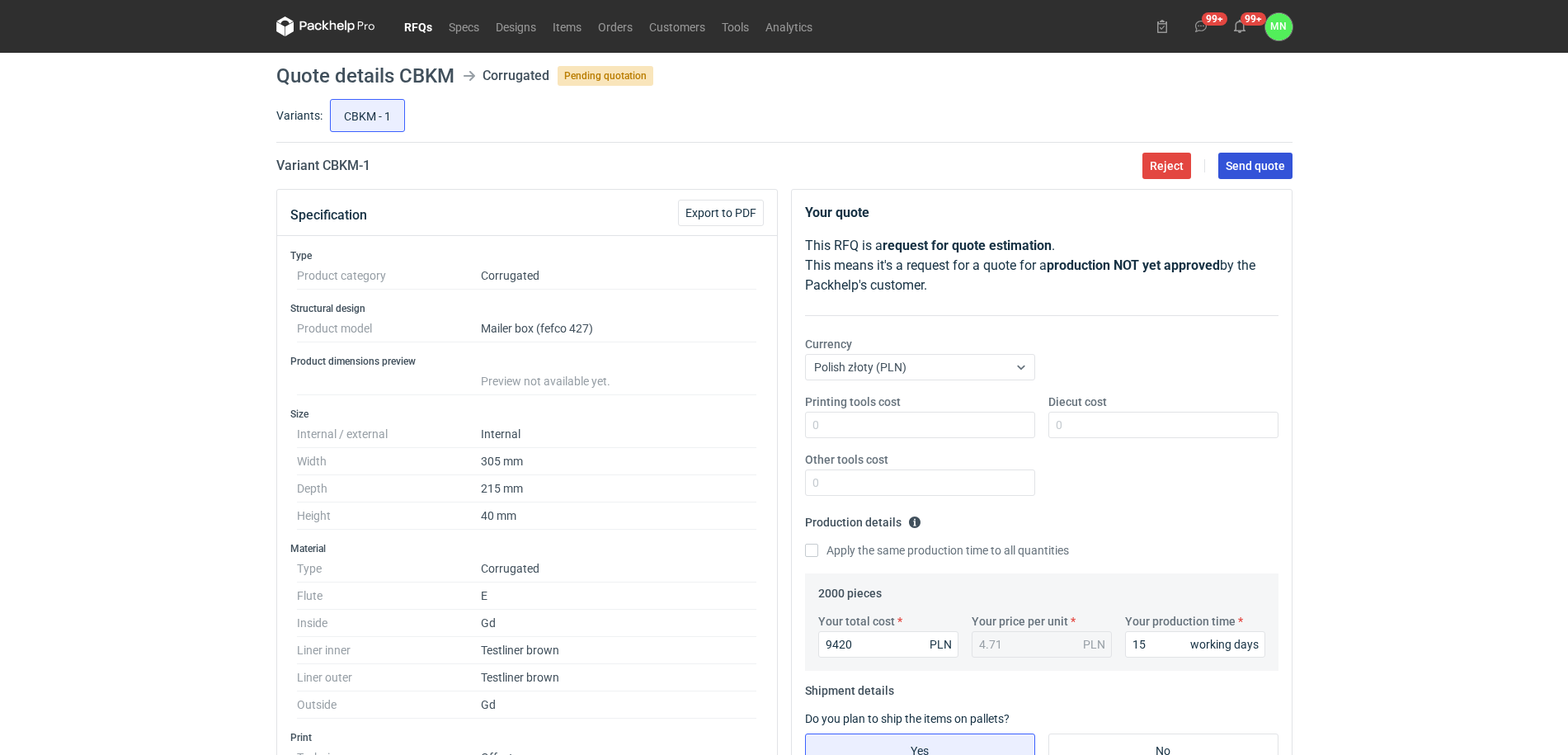
type input "460"
click at [1262, 165] on span "Send quote" at bounding box center [1255, 165] width 59 height 11
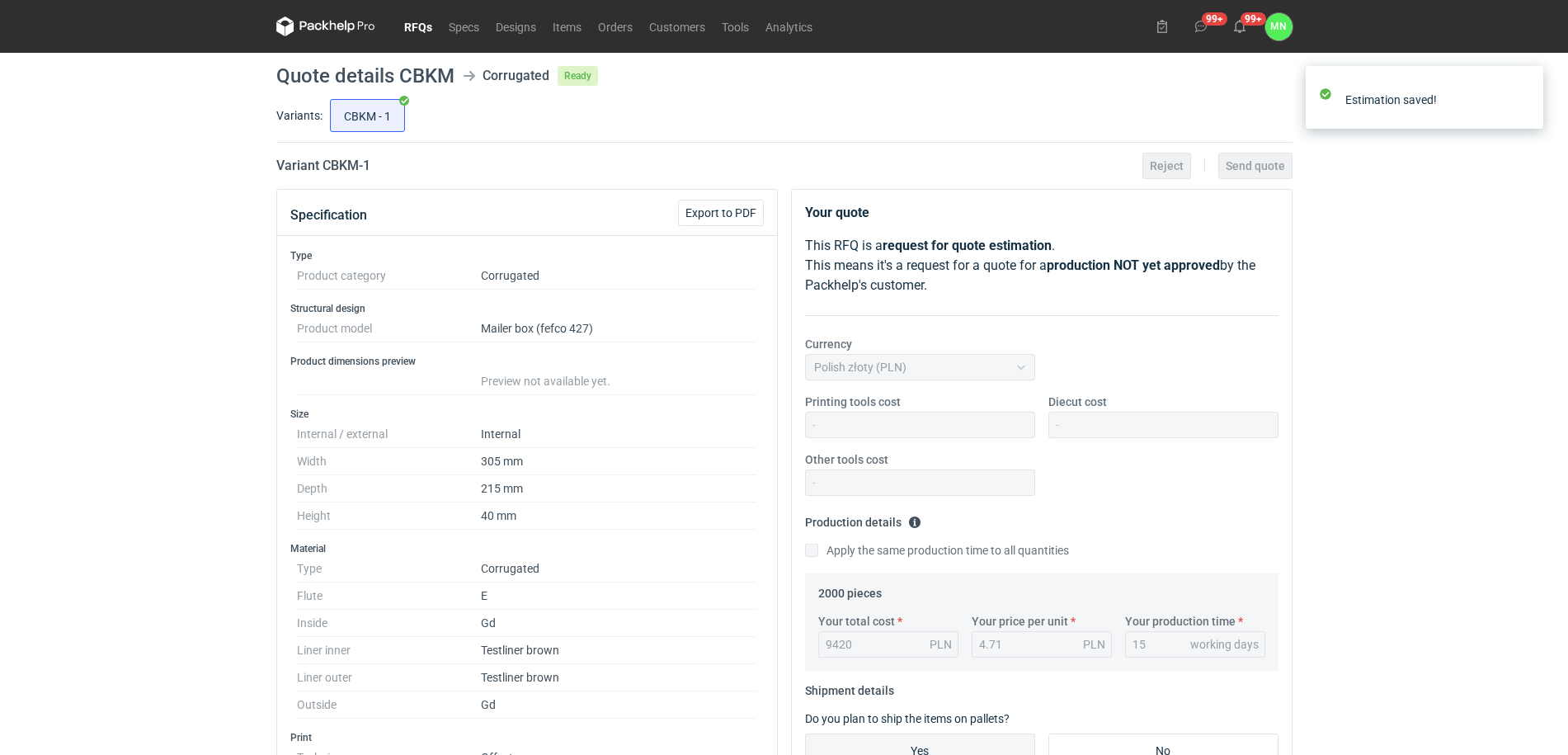
click at [423, 19] on link "RFQs" at bounding box center [418, 26] width 45 height 20
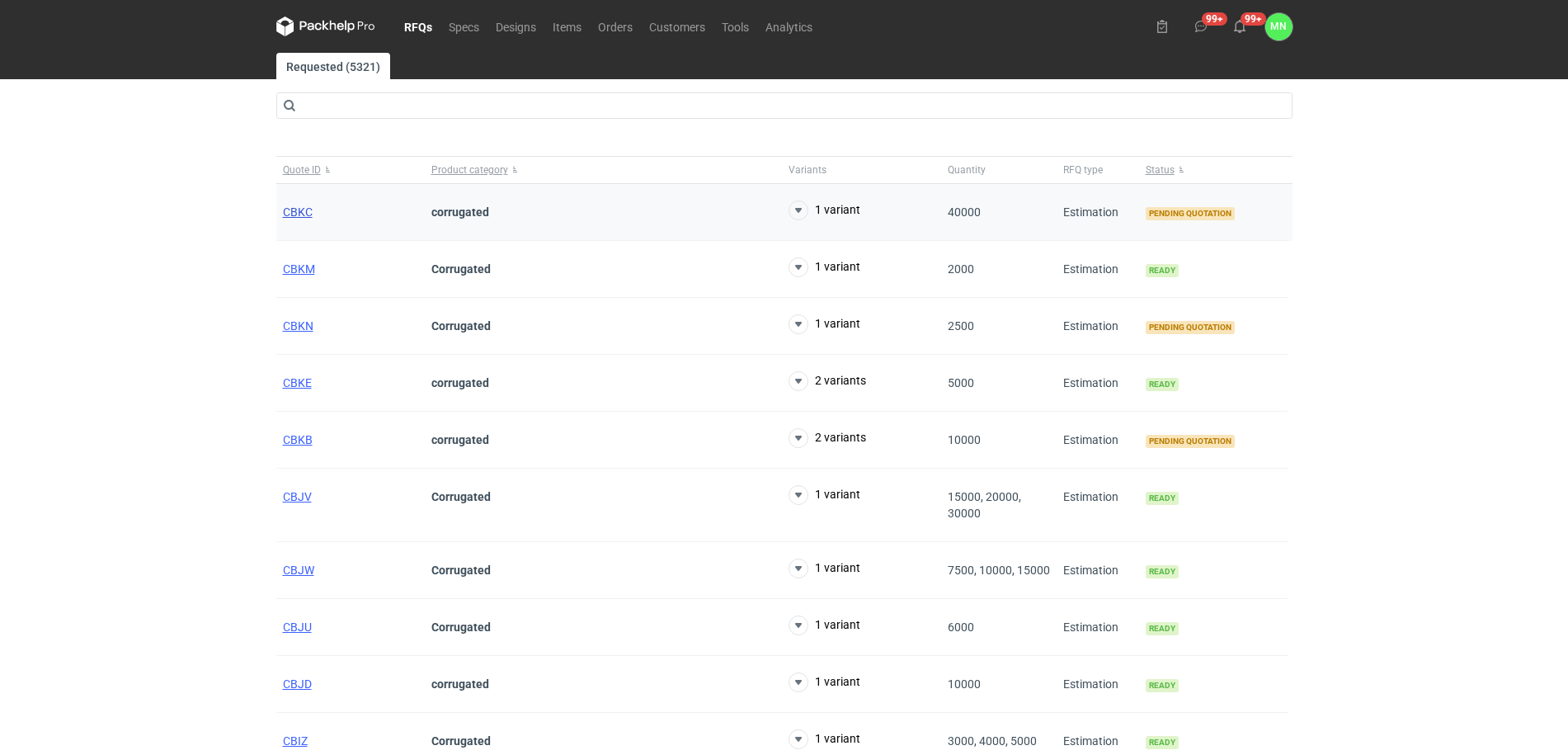
click at [307, 214] on span "CBKC" at bounding box center [298, 211] width 30 height 13
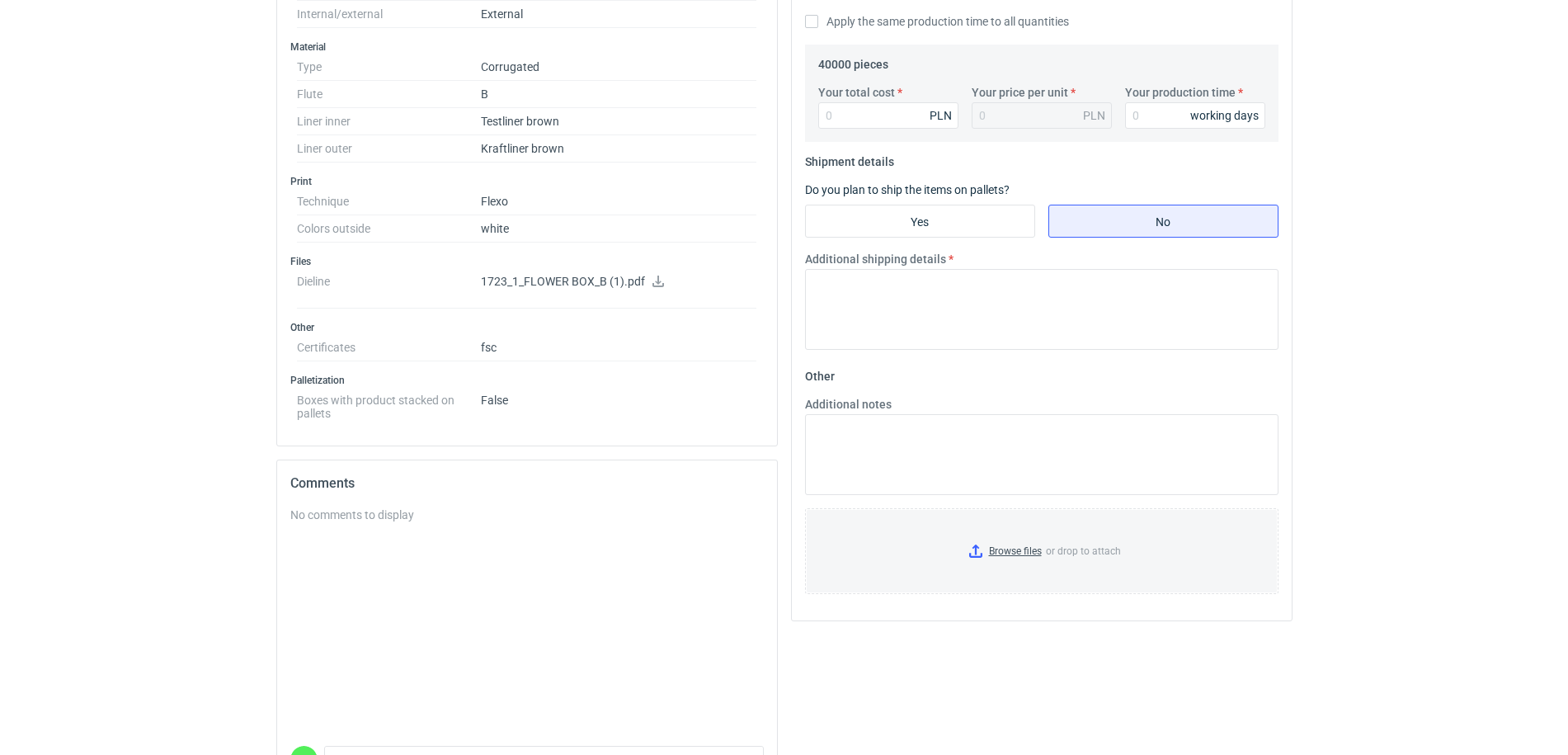
scroll to position [103, 0]
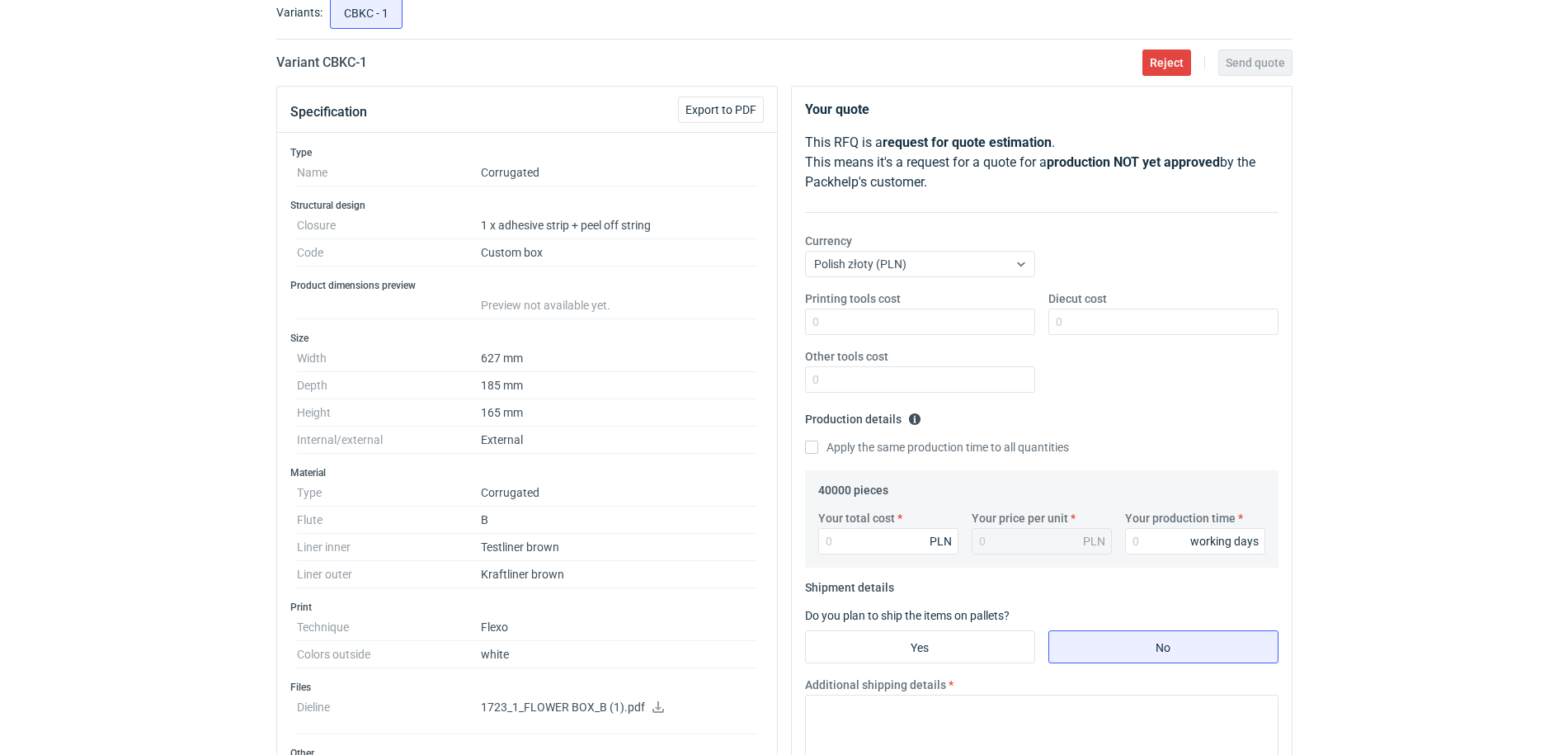
click at [654, 710] on icon at bounding box center [657, 706] width 13 height 11
click at [651, 702] on link at bounding box center [657, 708] width 13 height 13
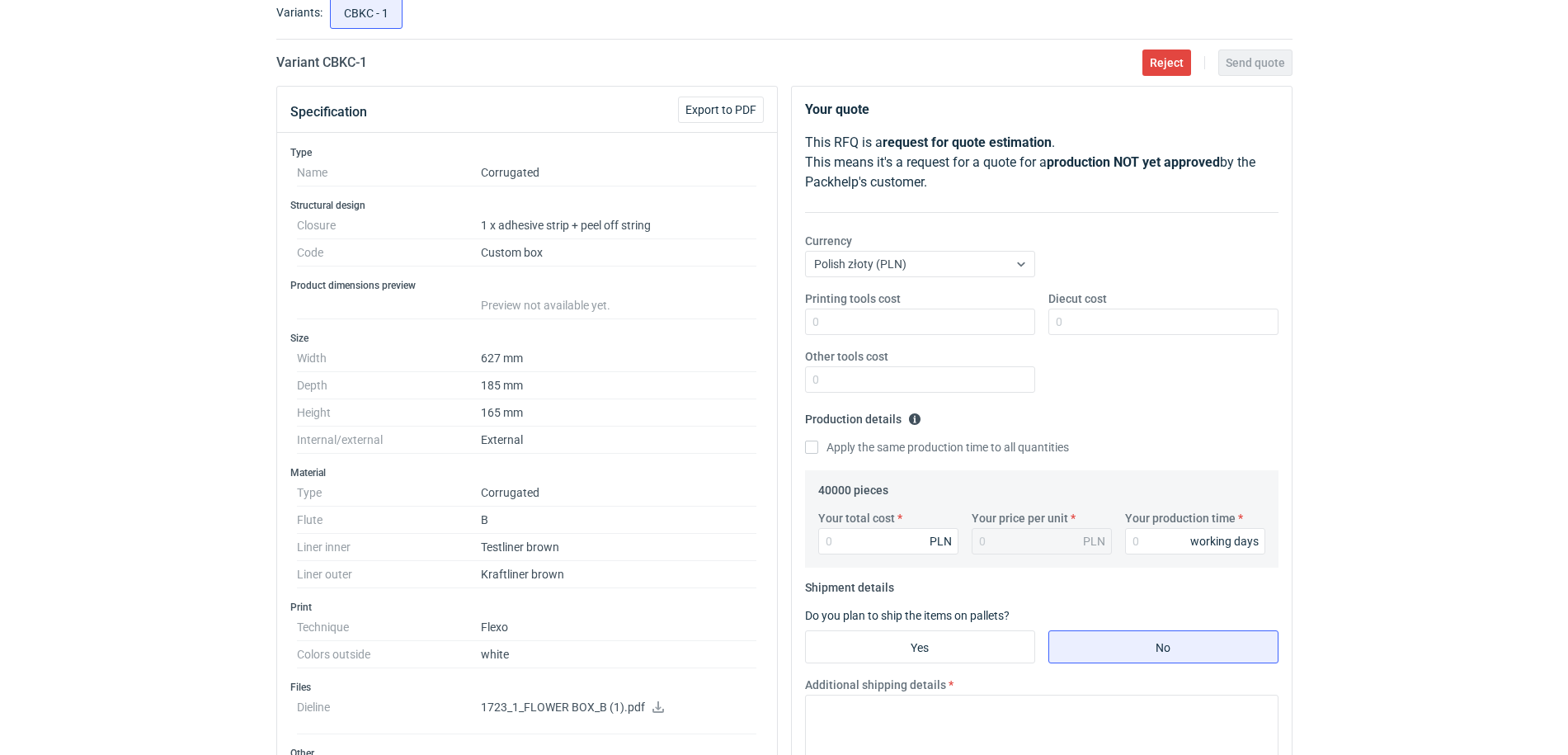
click at [68, 380] on div "RFQs Specs Designs Items Orders Customers Tools Analytics 99+ 99+ MN Małgorzata…" at bounding box center [784, 275] width 1568 height 755
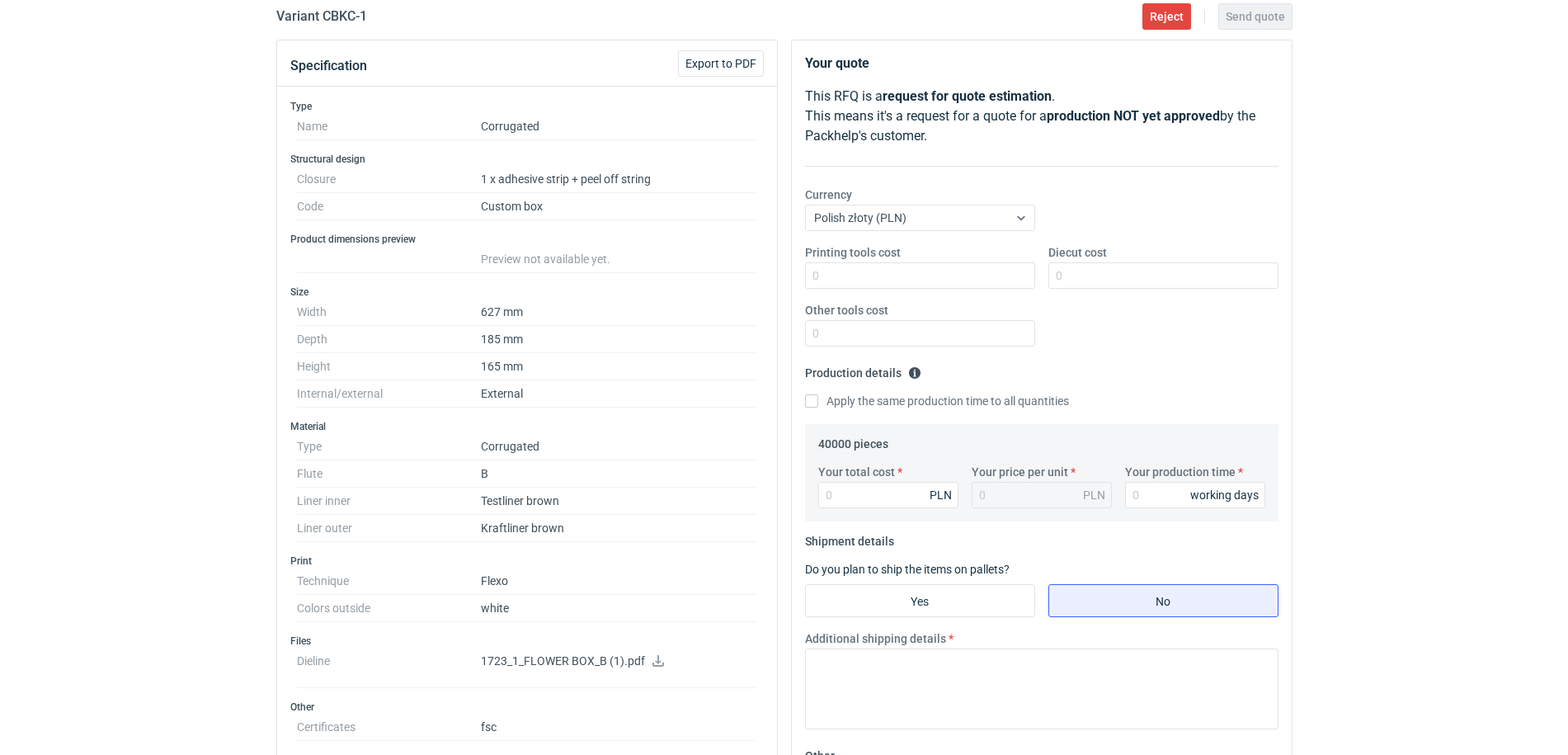
scroll to position [206, 0]
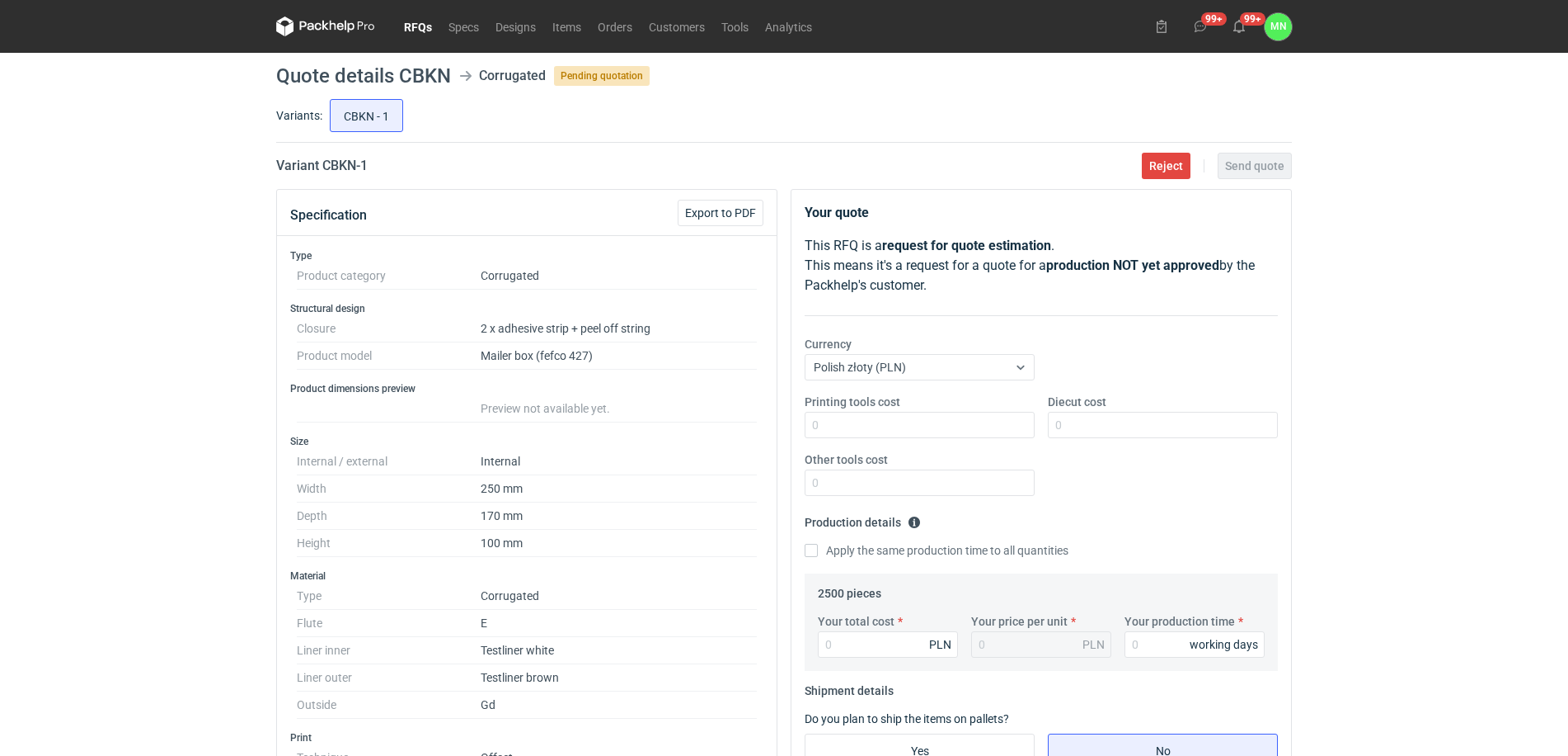
scroll to position [619, 0]
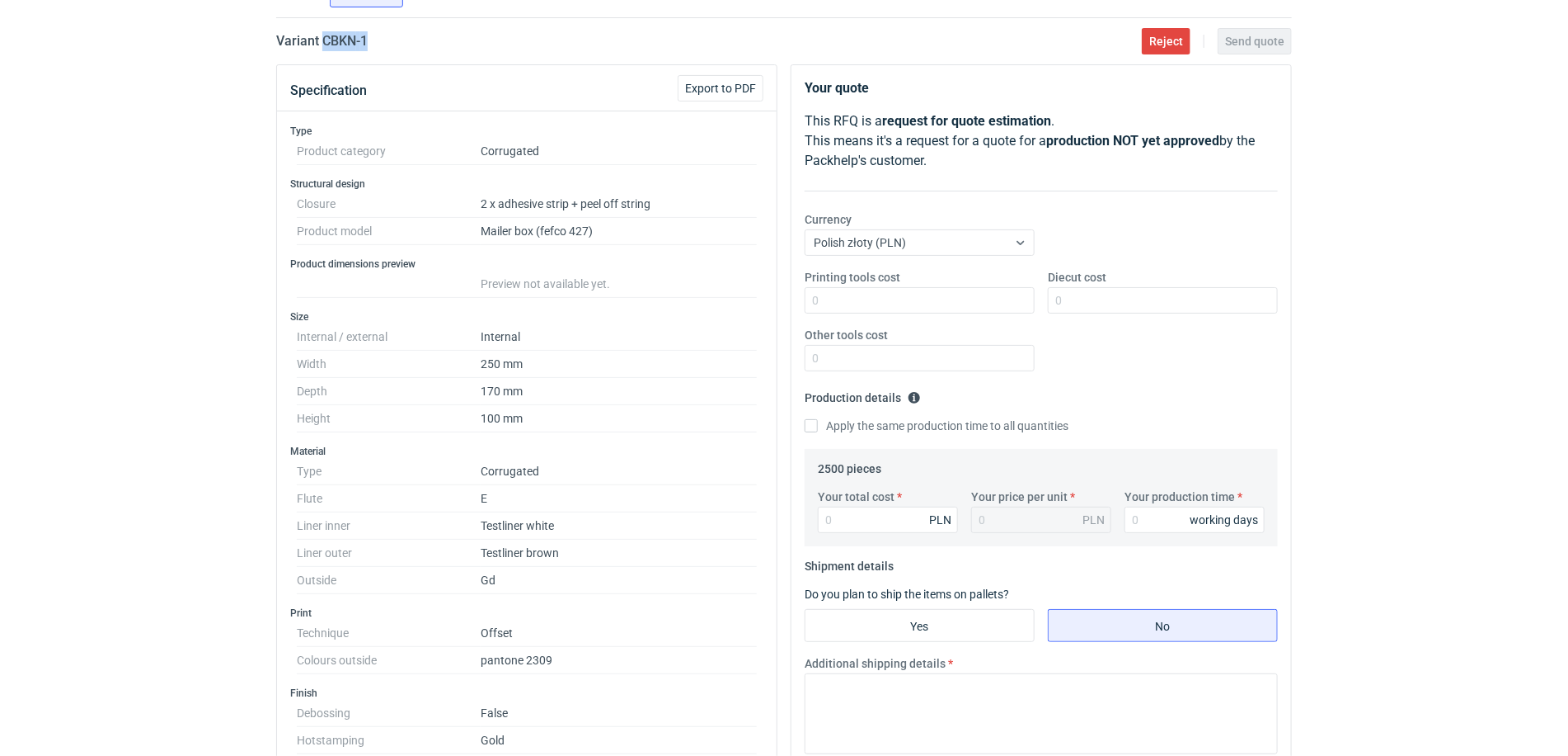
scroll to position [103, 0]
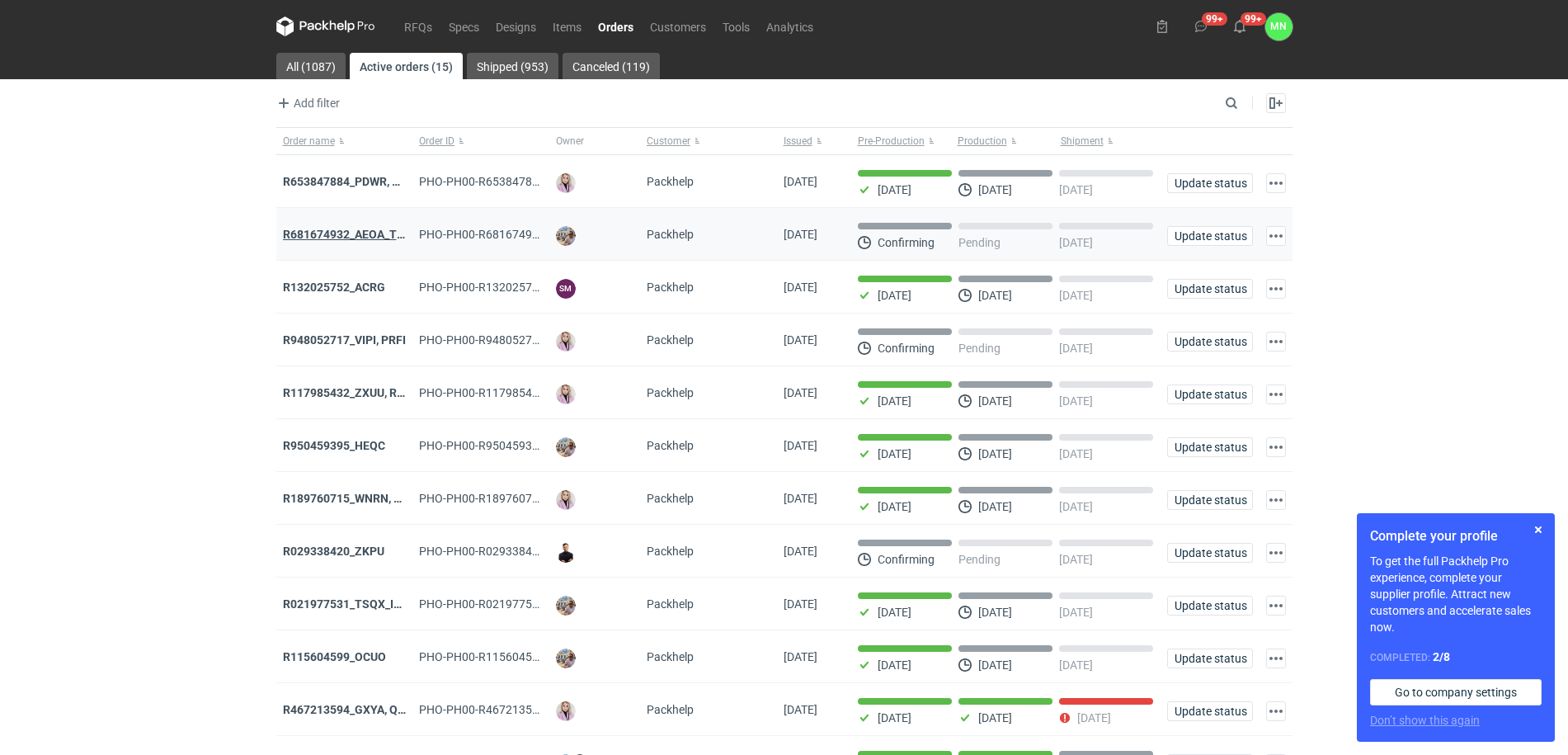
click at [330, 230] on strong "R681674932_AEOA_TIXI_KKTL" at bounding box center [364, 233] width 161 height 13
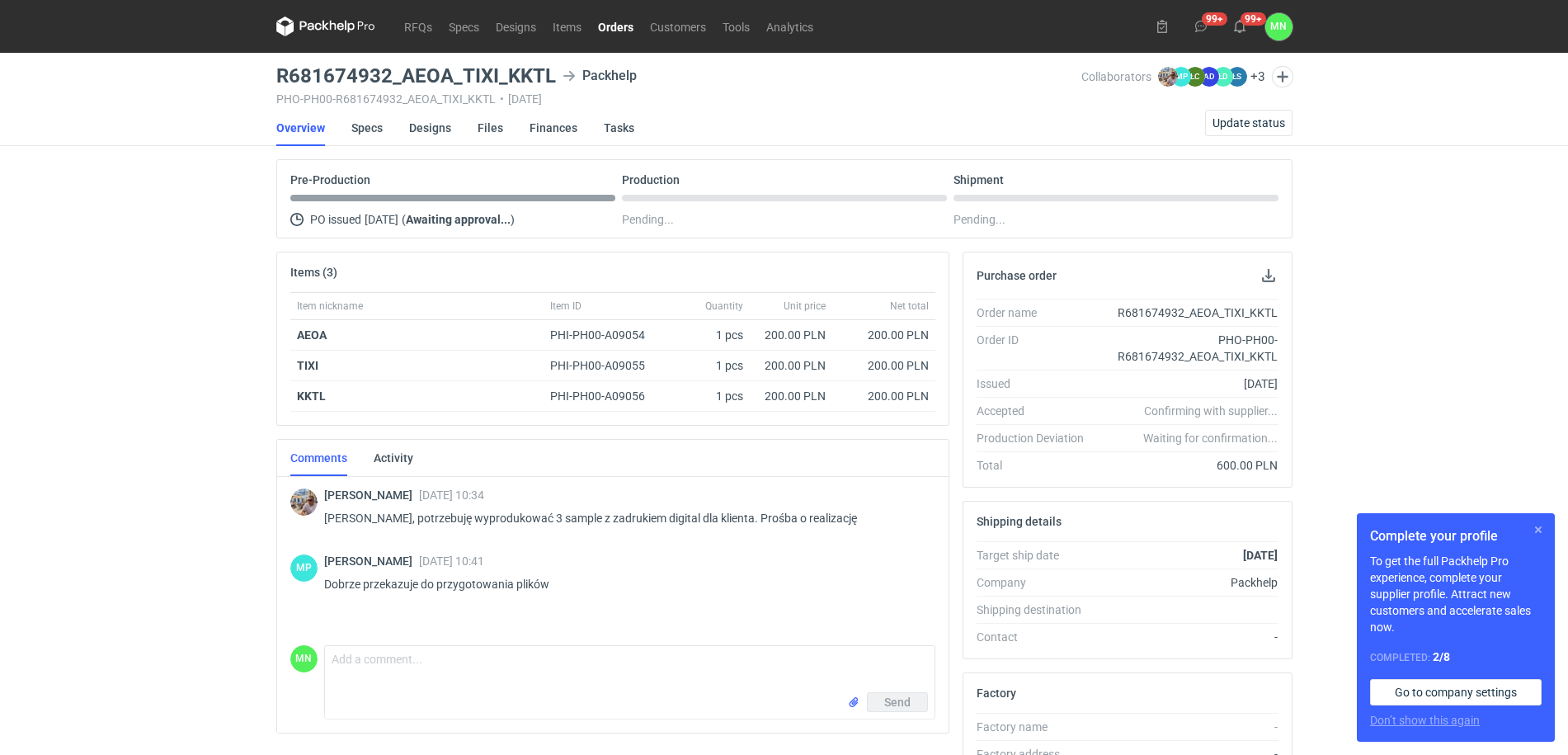
click at [1535, 525] on button "button" at bounding box center [1538, 529] width 20 height 20
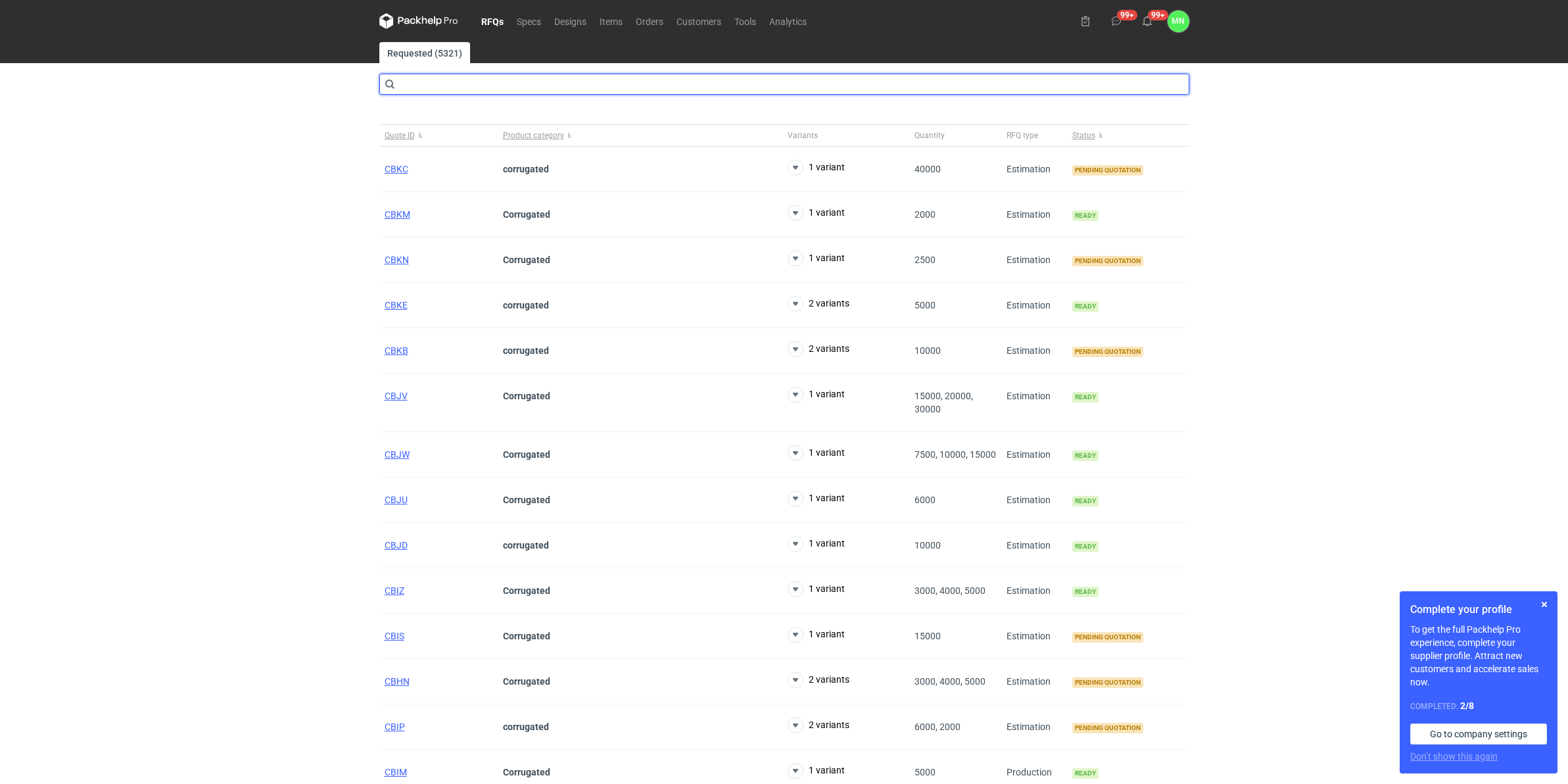
click at [503, 83] on input "text" at bounding box center [784, 84] width 810 height 21
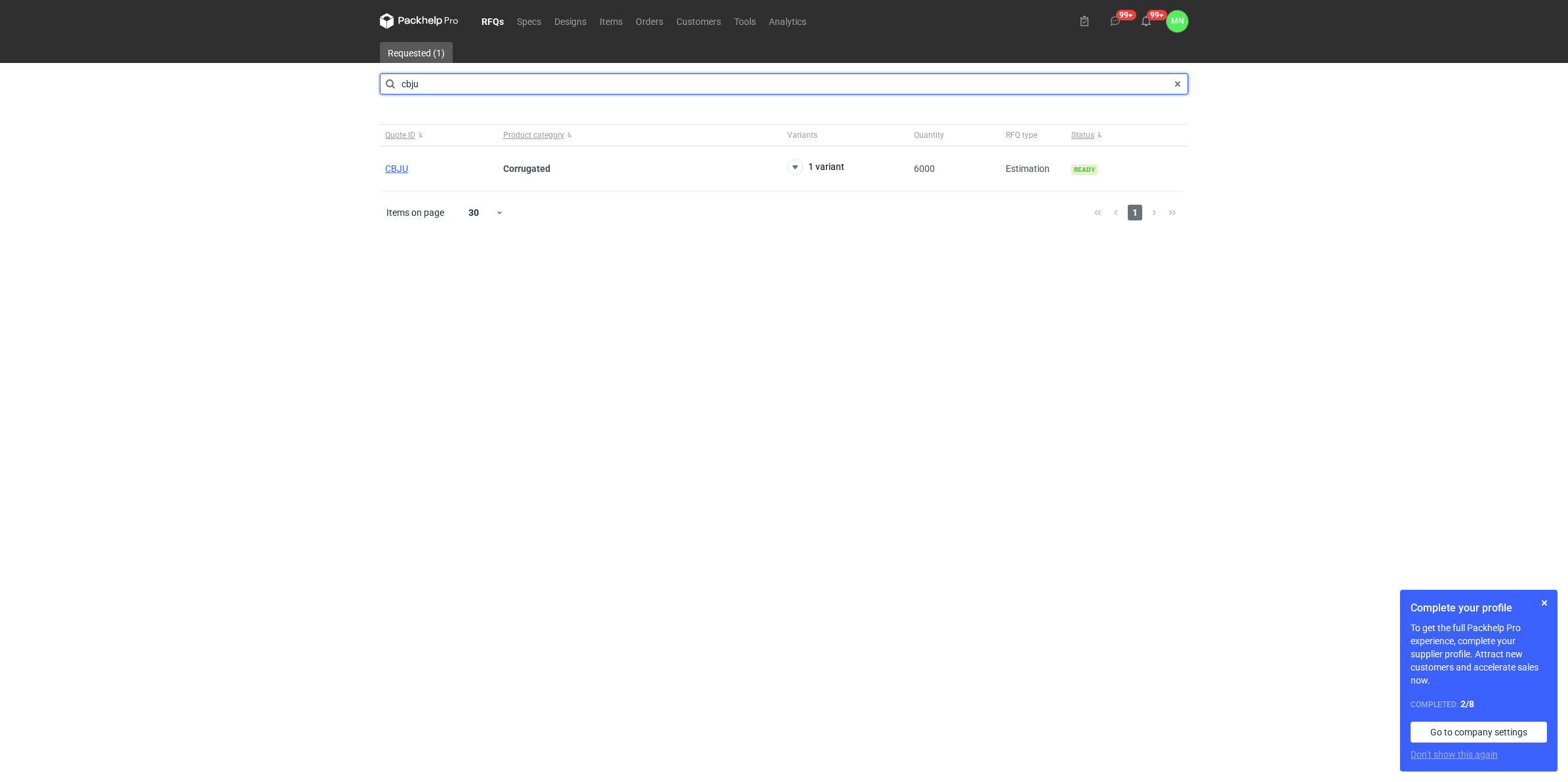
type input "cbju"
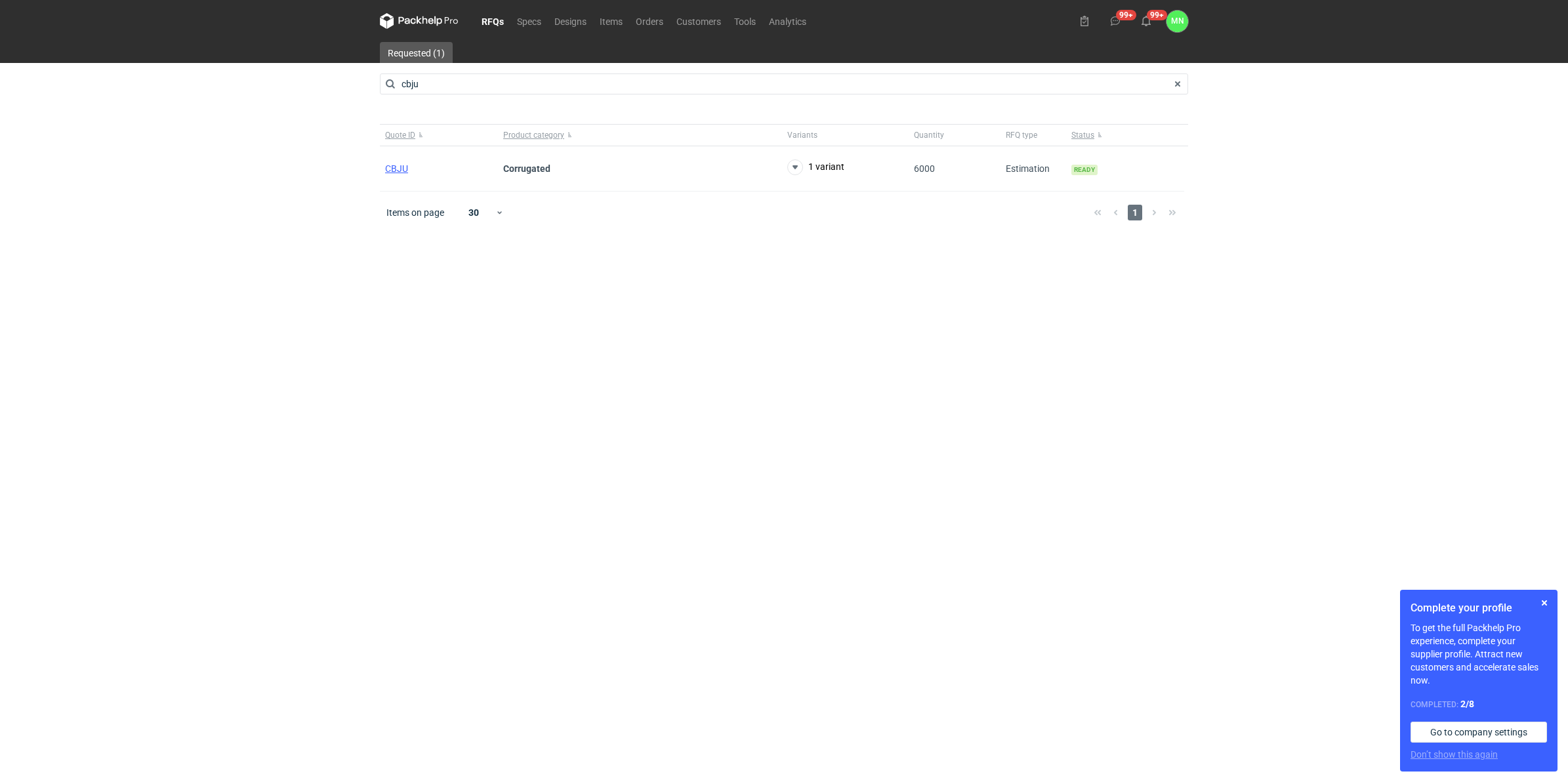
click at [489, 18] on link "RFQs" at bounding box center [493, 20] width 35 height 16
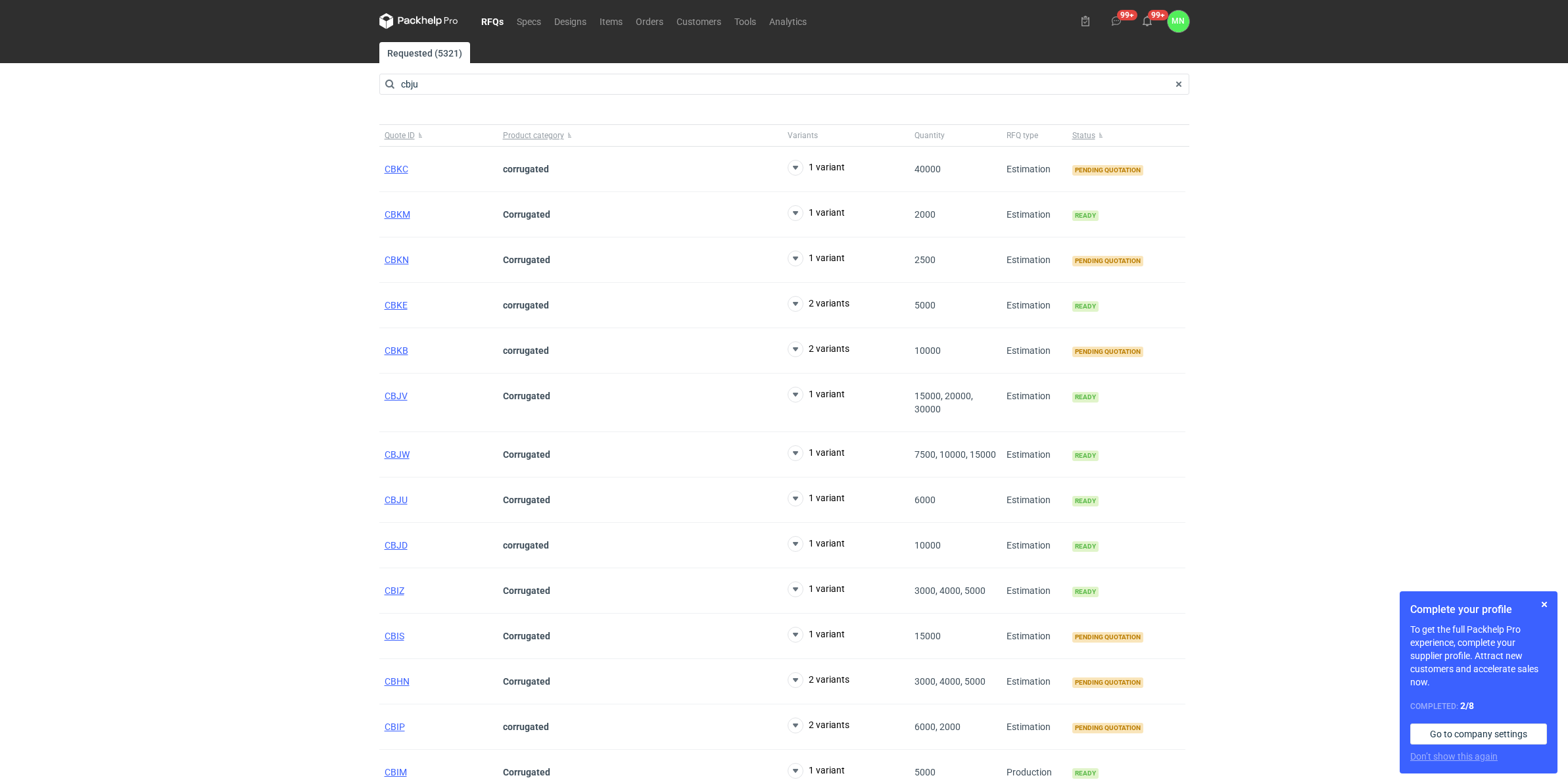
click at [1179, 89] on span at bounding box center [1178, 84] width 16 height 16
click at [402, 169] on span "CBKC" at bounding box center [396, 168] width 24 height 10
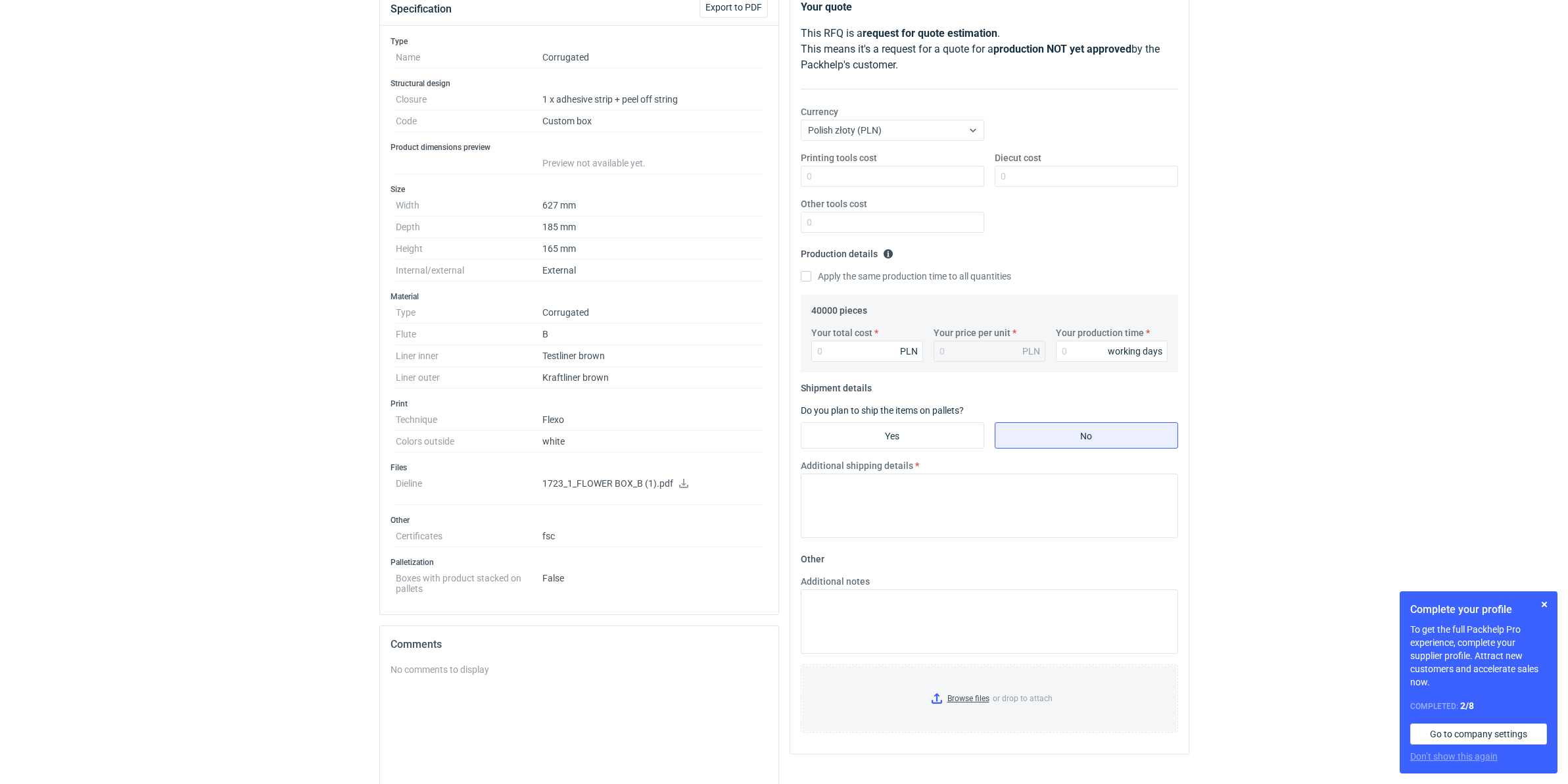
scroll to position [164, 0]
click at [682, 486] on icon at bounding box center [683, 481] width 9 height 9
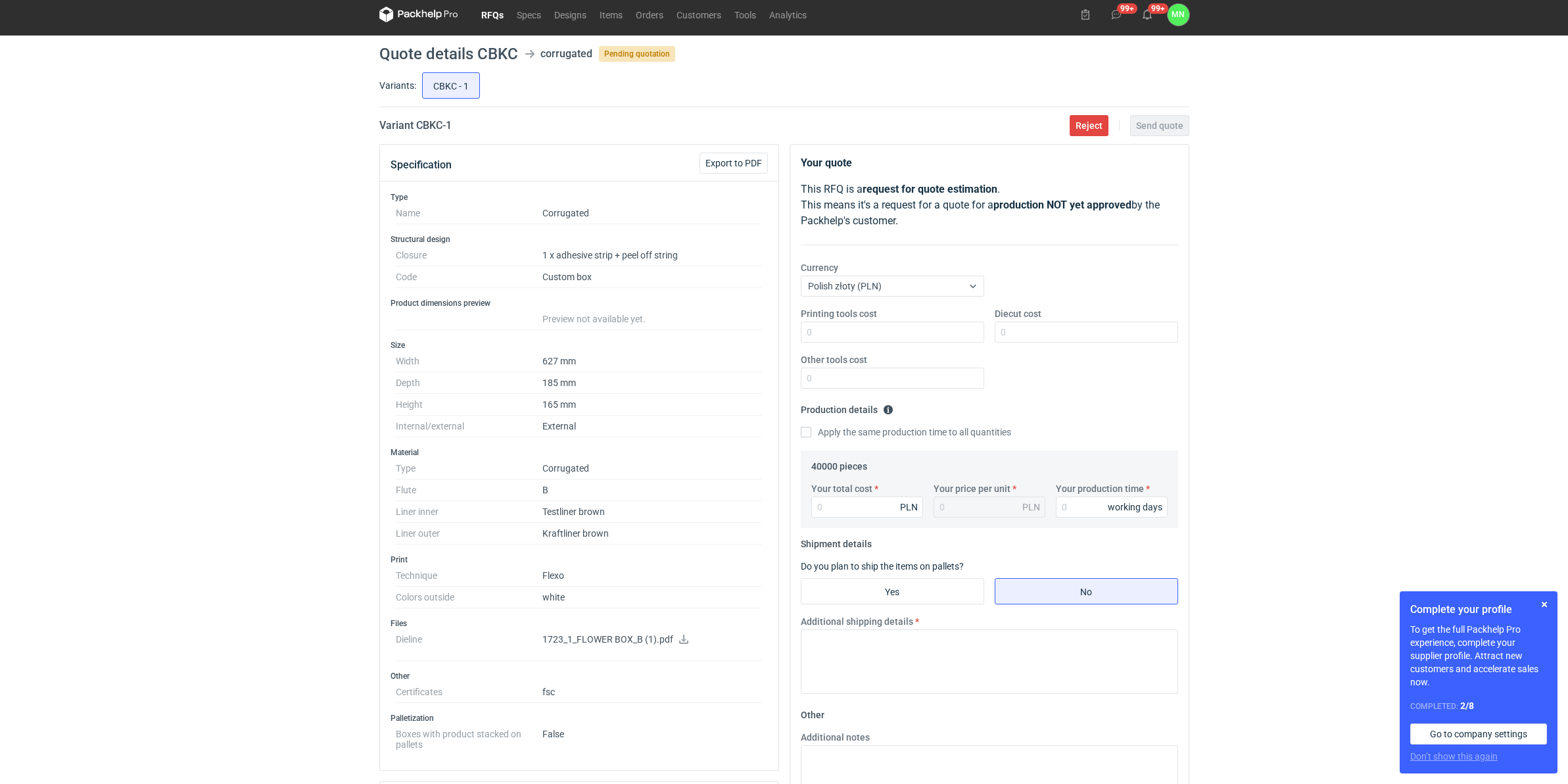
scroll to position [0, 0]
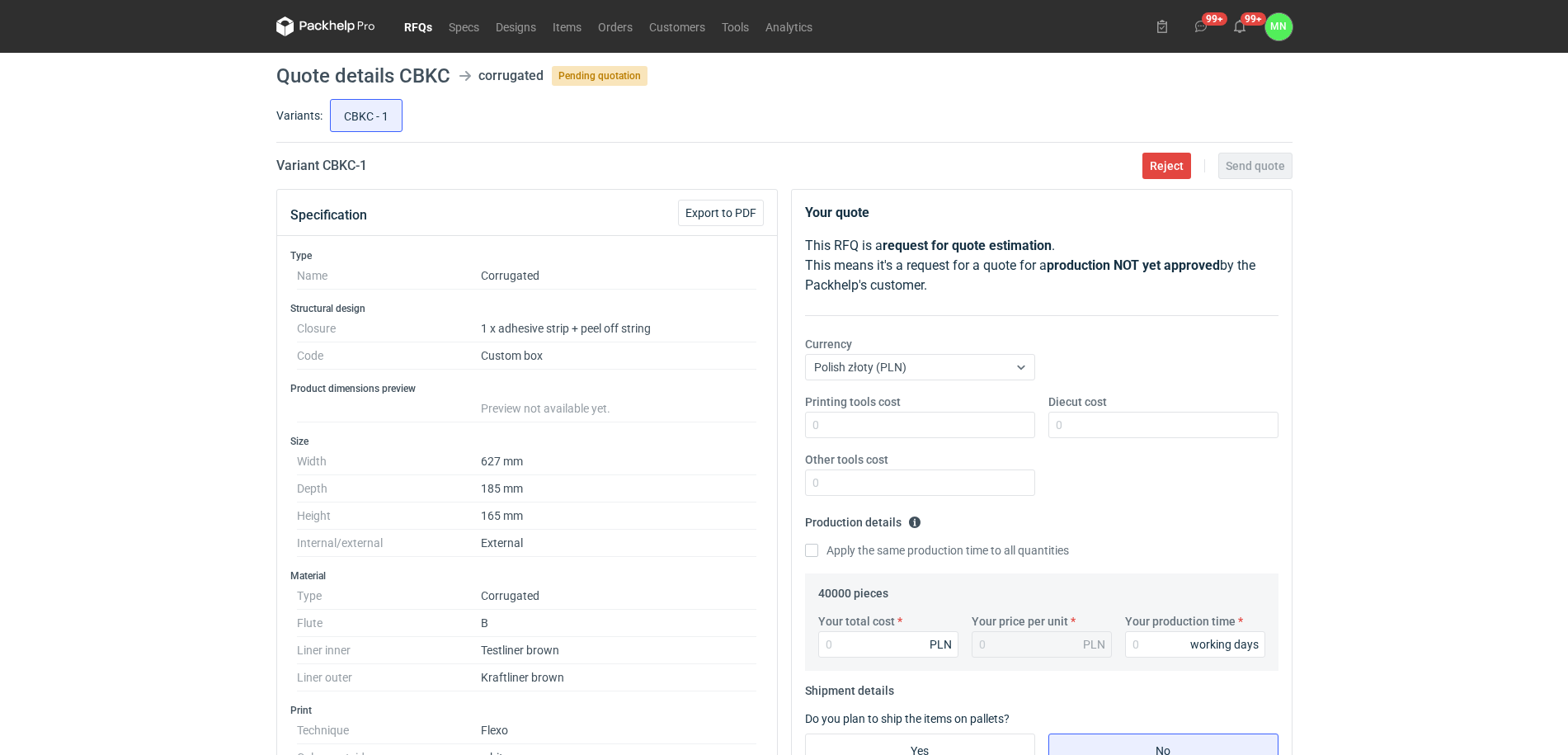
drag, startPoint x: 413, startPoint y: 26, endPoint x: 414, endPoint y: 37, distance: 11.0
click at [413, 26] on link "RFQs" at bounding box center [418, 26] width 45 height 20
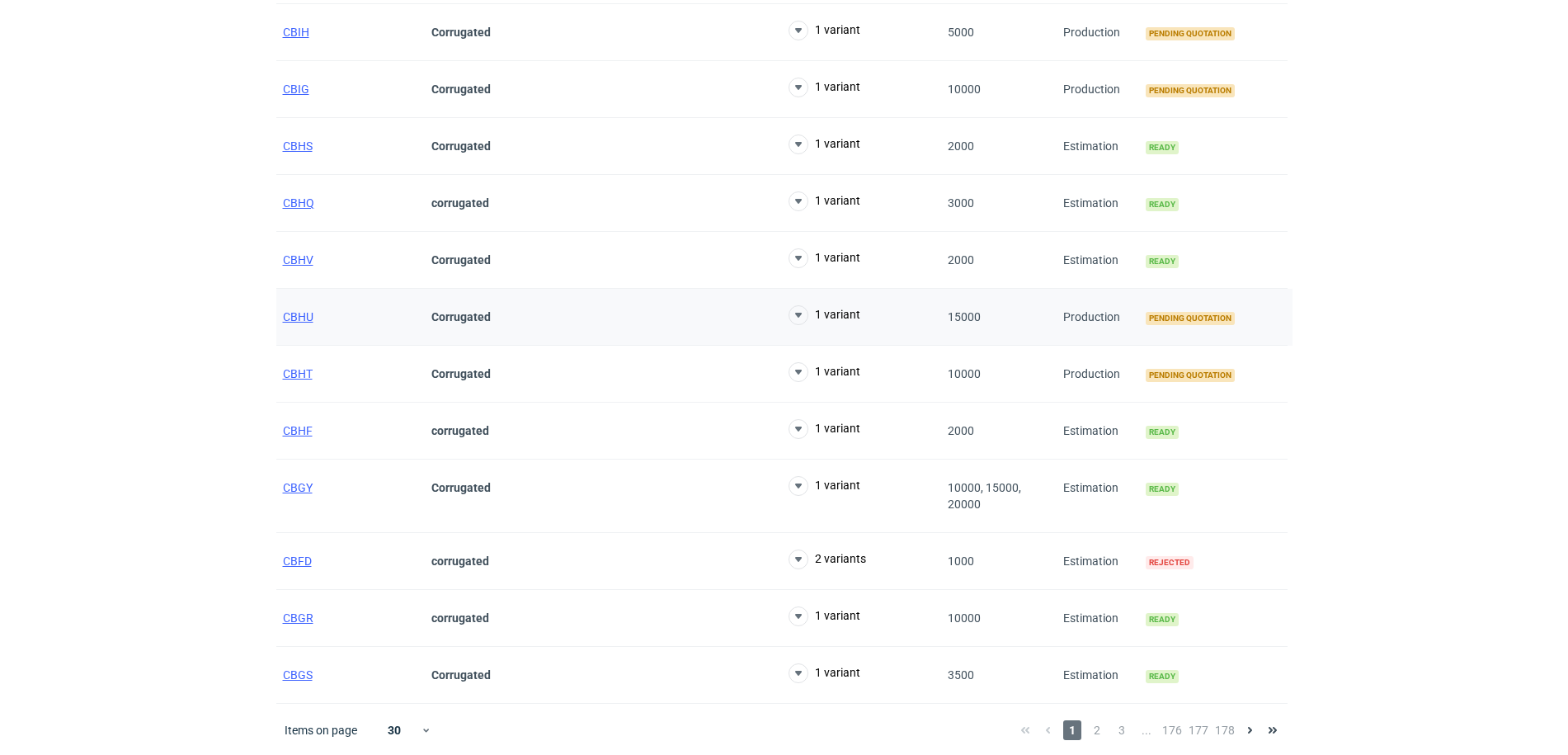
scroll to position [1239, 0]
click at [1099, 732] on span "2" at bounding box center [1097, 728] width 18 height 20
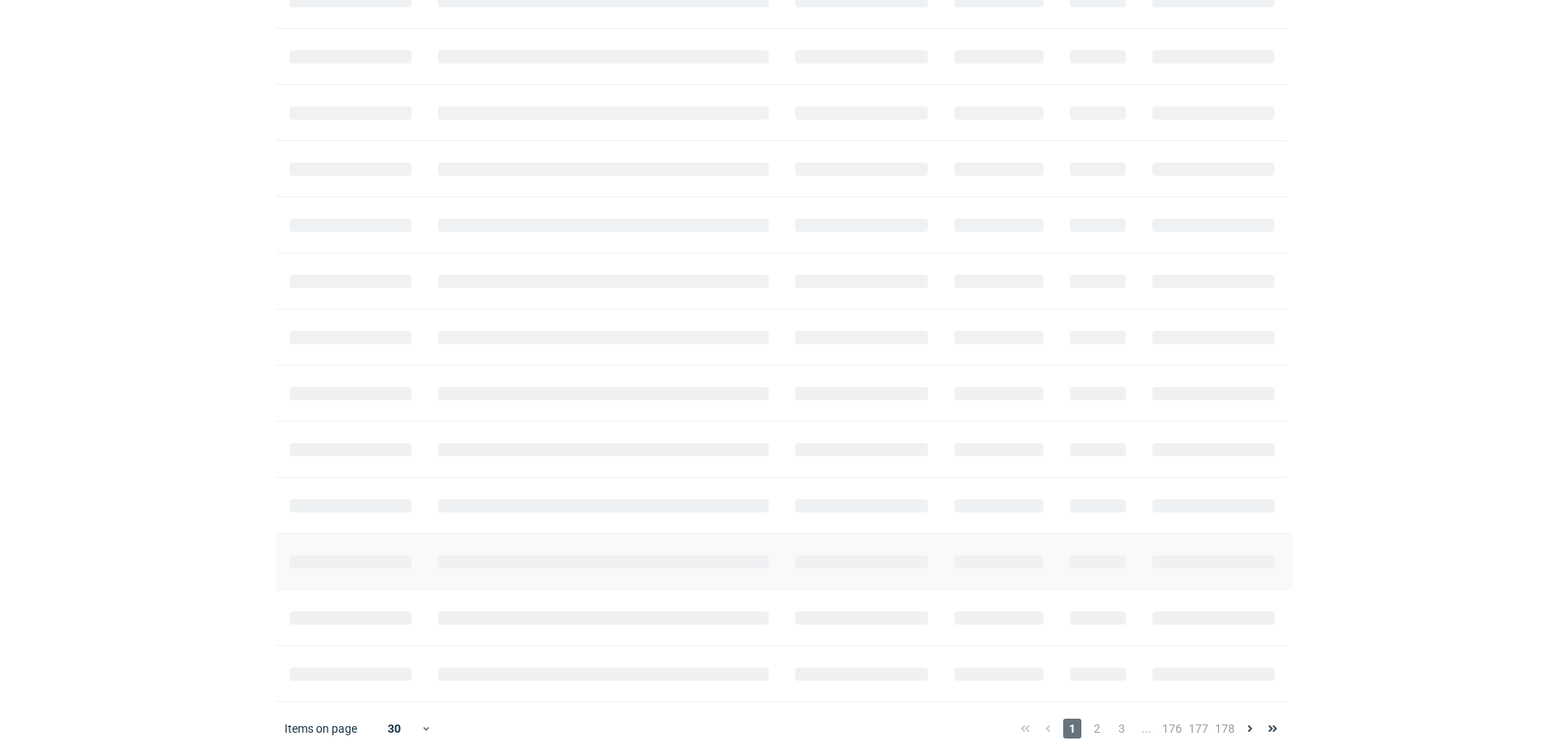
scroll to position [1239, 0]
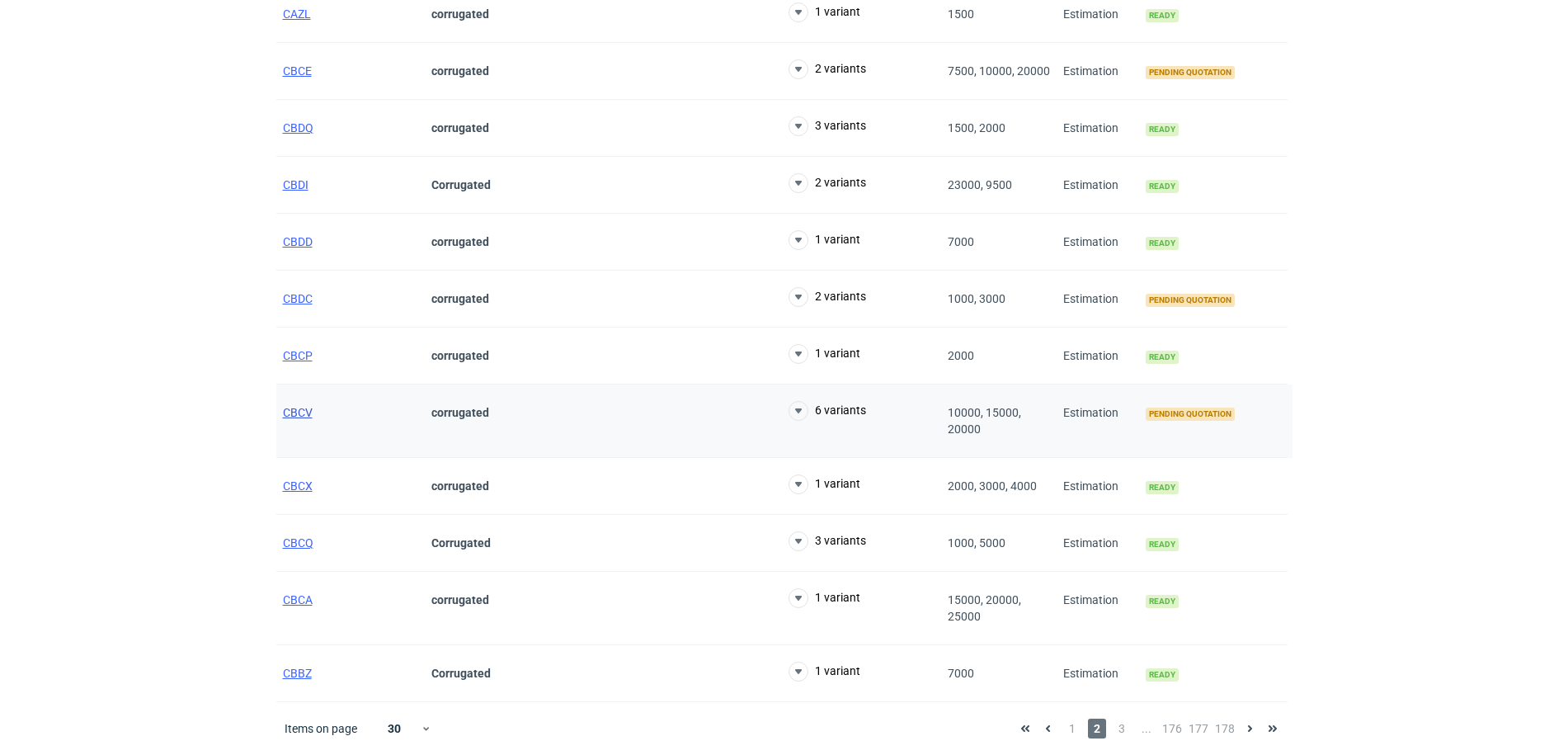
click at [297, 413] on span "CBCV" at bounding box center [298, 412] width 30 height 13
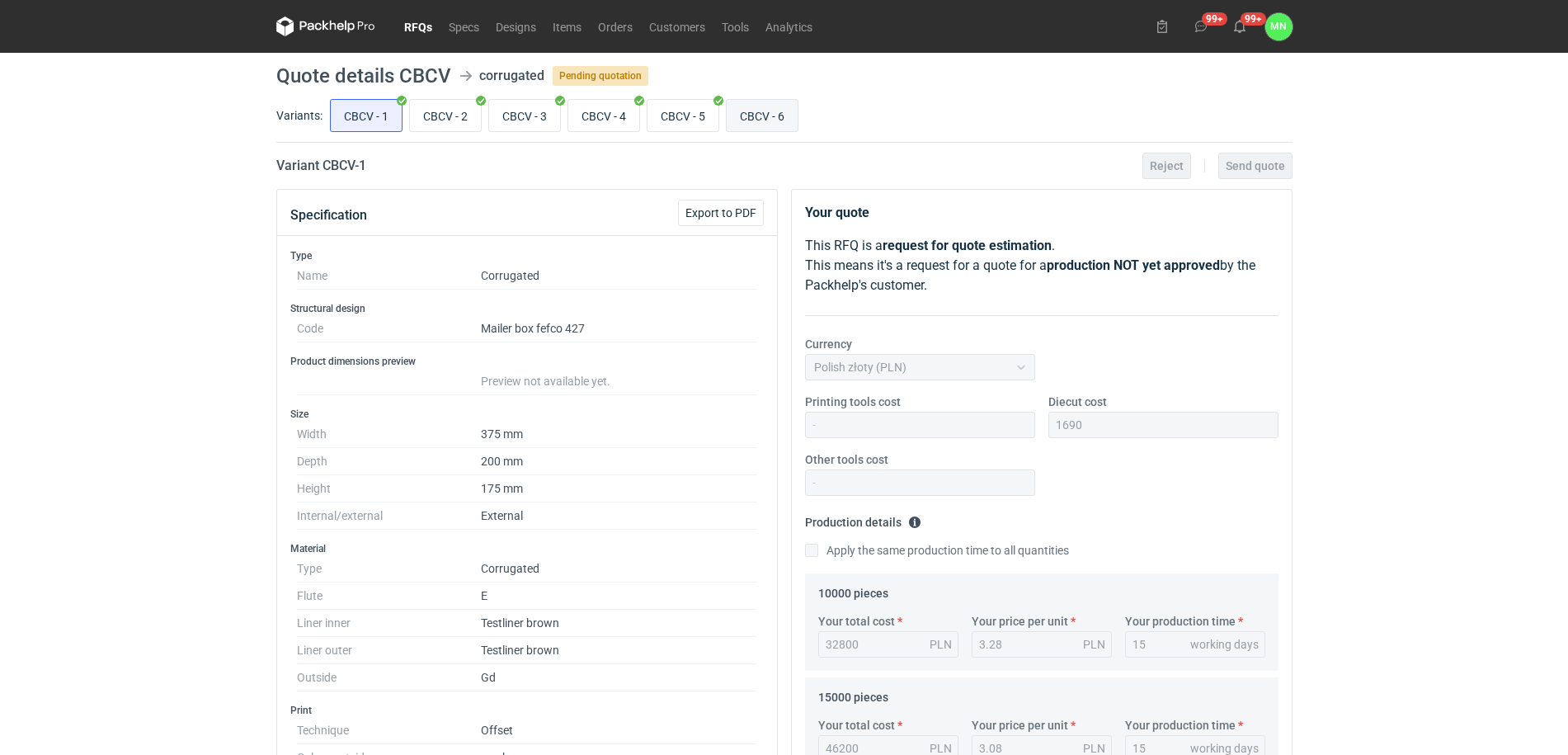
click at [749, 115] on input "CBCV - 6" at bounding box center [762, 115] width 71 height 32
radio input "true"
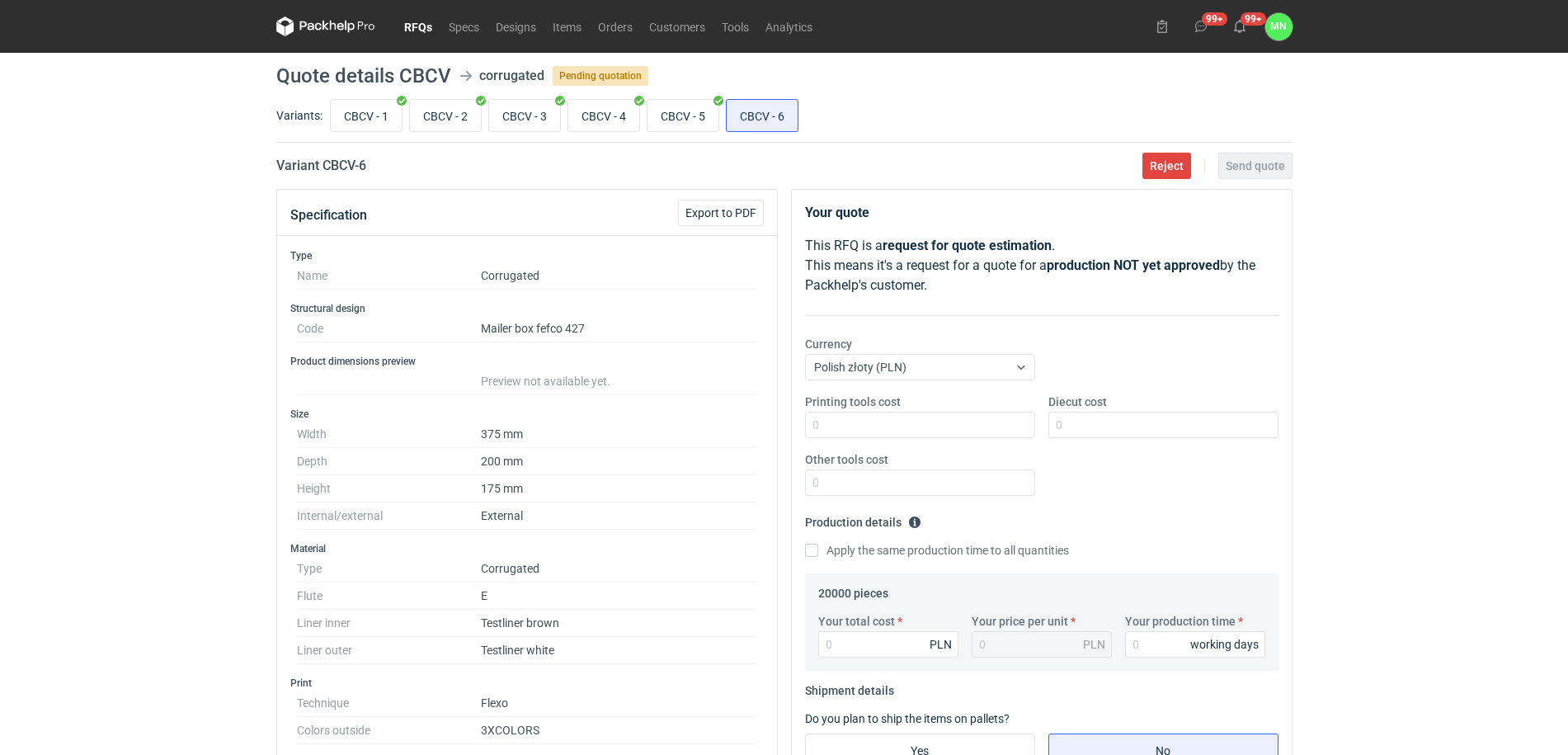
click at [332, 160] on h2 "Variant CBCV - 6" at bounding box center [321, 166] width 90 height 20
copy h2 "CBCV"
click at [693, 105] on input "CBCV - 5" at bounding box center [683, 115] width 71 height 32
radio input "true"
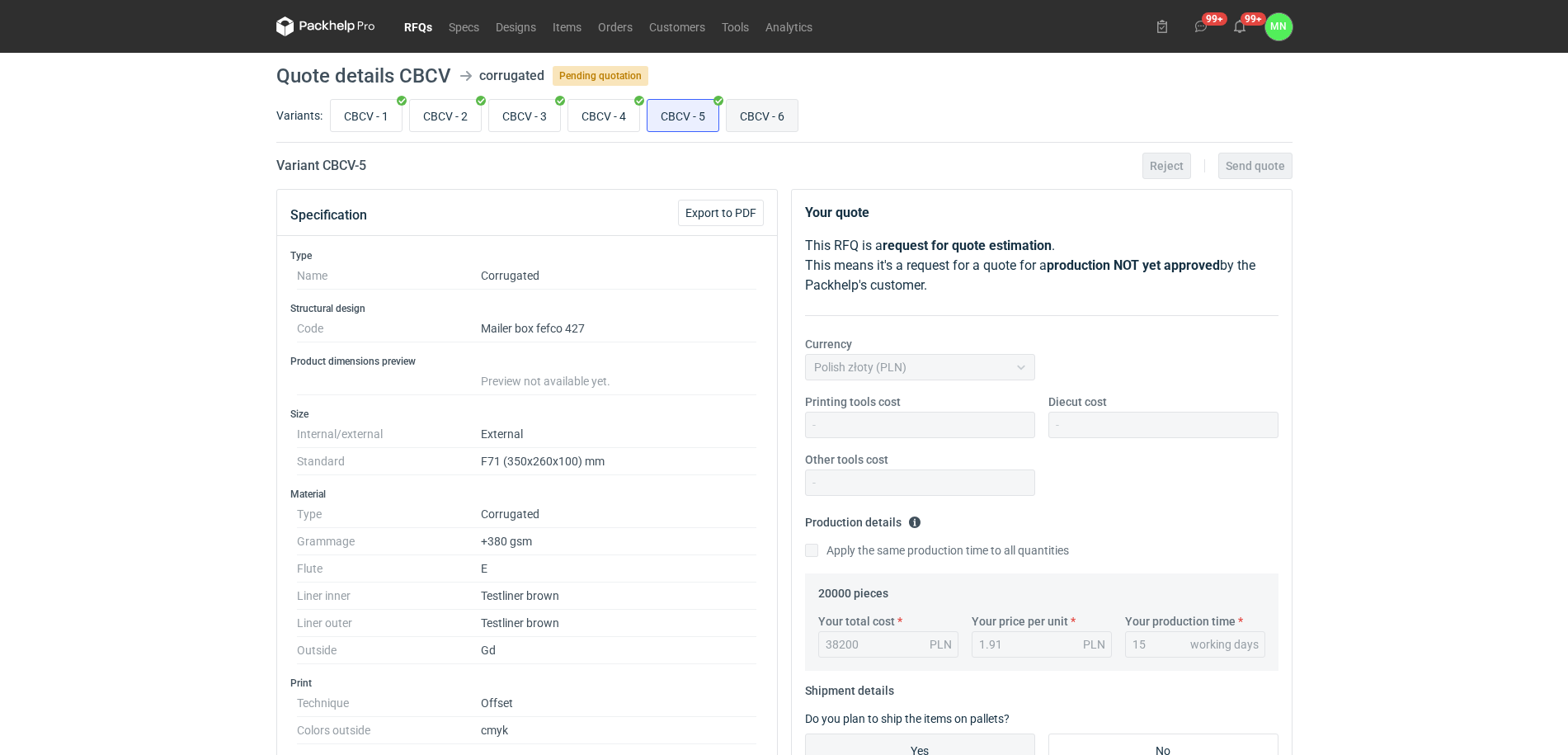
click at [742, 109] on input "CBCV - 6" at bounding box center [762, 115] width 71 height 32
radio input "true"
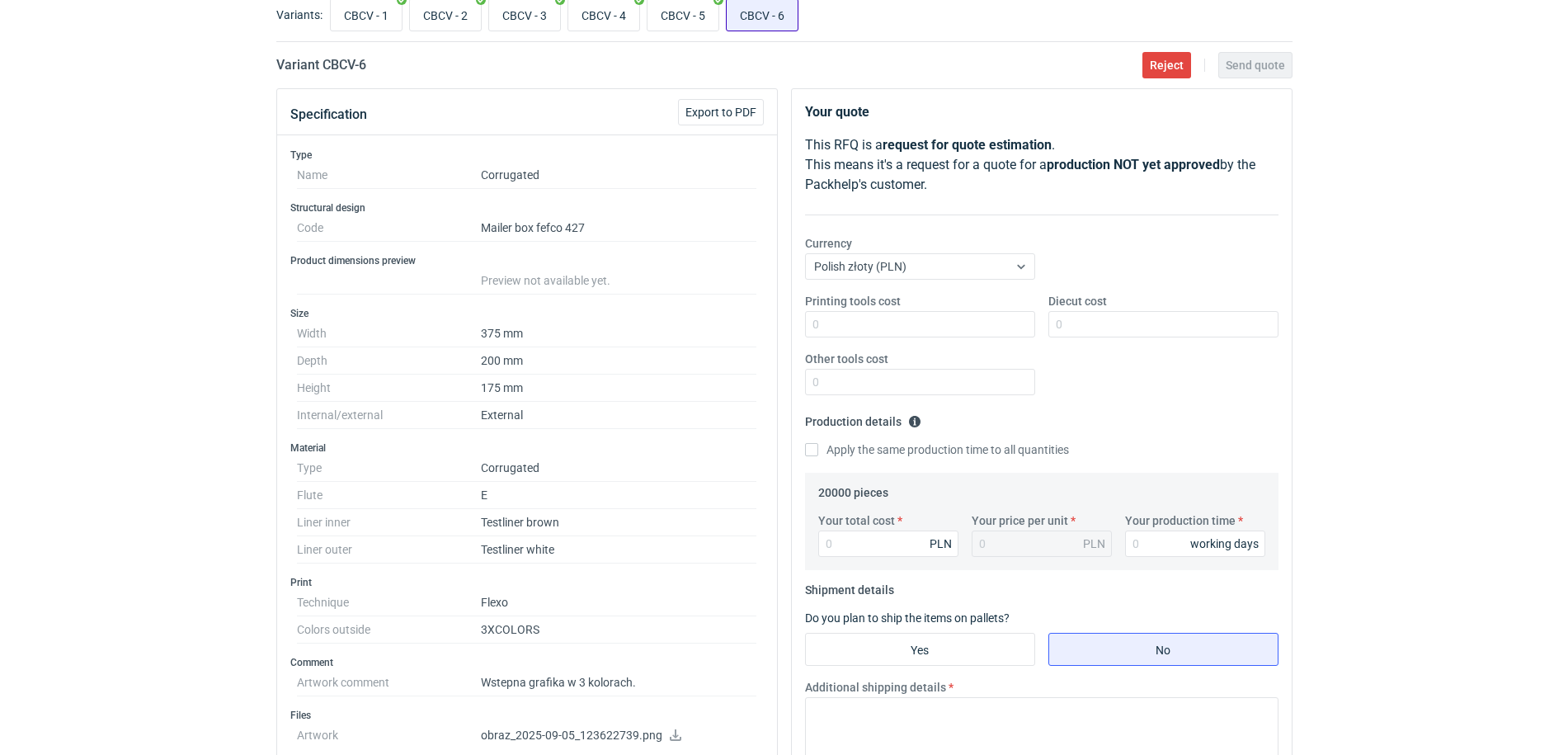
scroll to position [103, 0]
